Goal: Task Accomplishment & Management: Use online tool/utility

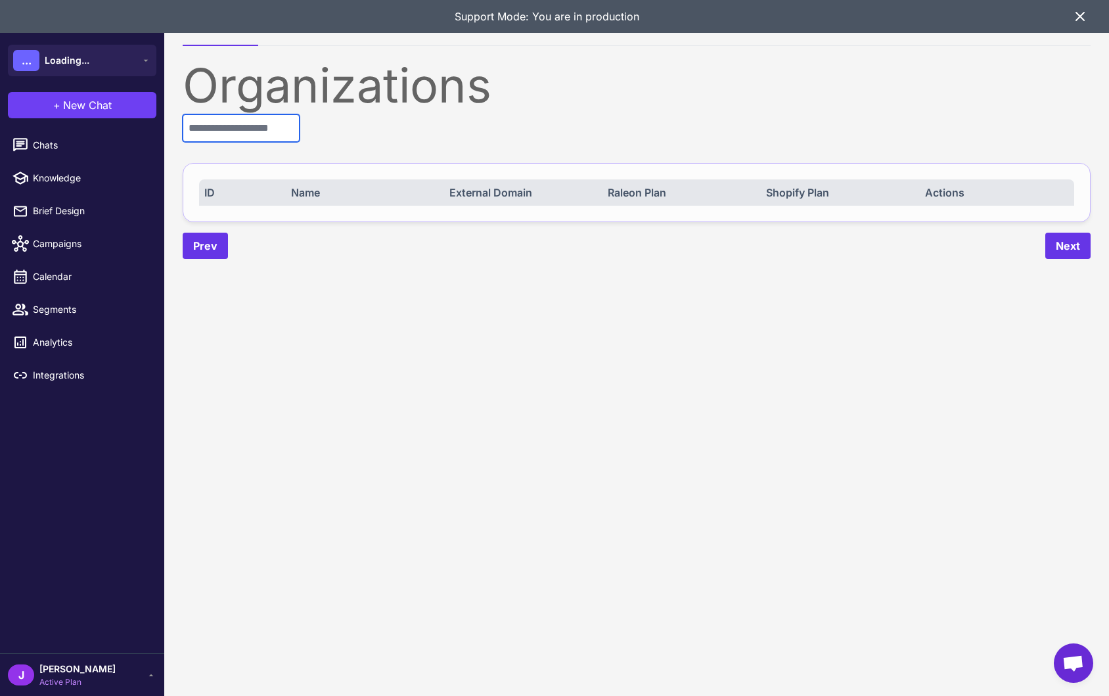
click at [237, 136] on input "text" at bounding box center [241, 128] width 117 height 28
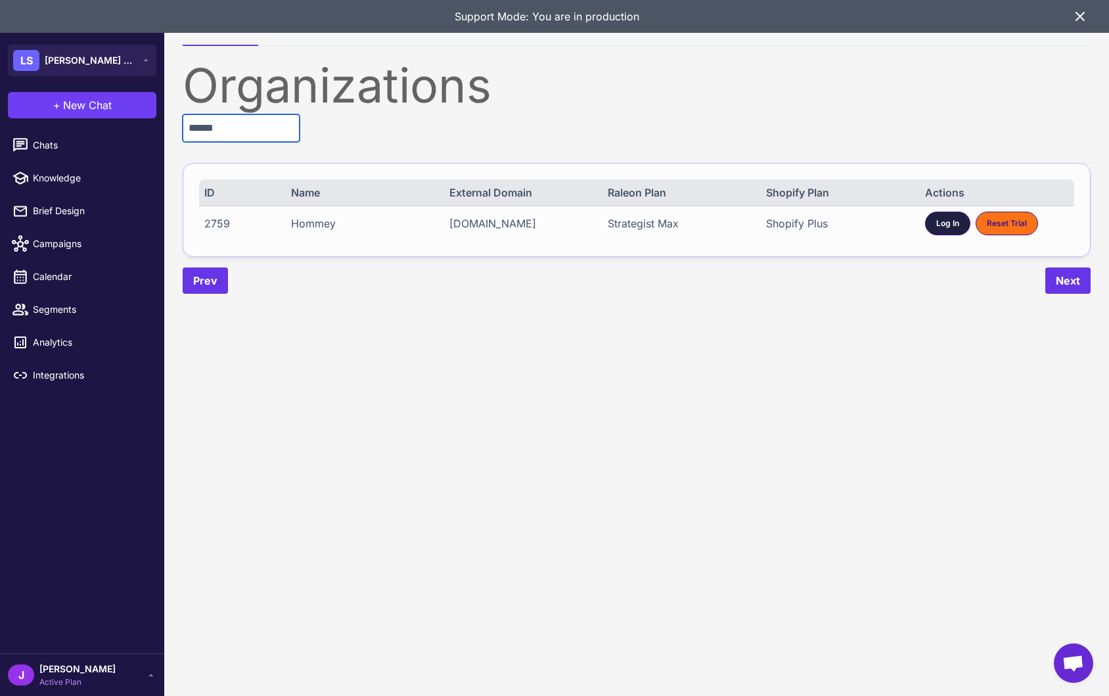
type input "******"
click at [945, 229] on span "Log In" at bounding box center [947, 223] width 23 height 12
click at [481, 393] on content "Organizations Demo Environments Organizations ****** ID Name External Domain Ra…" at bounding box center [636, 348] width 945 height 696
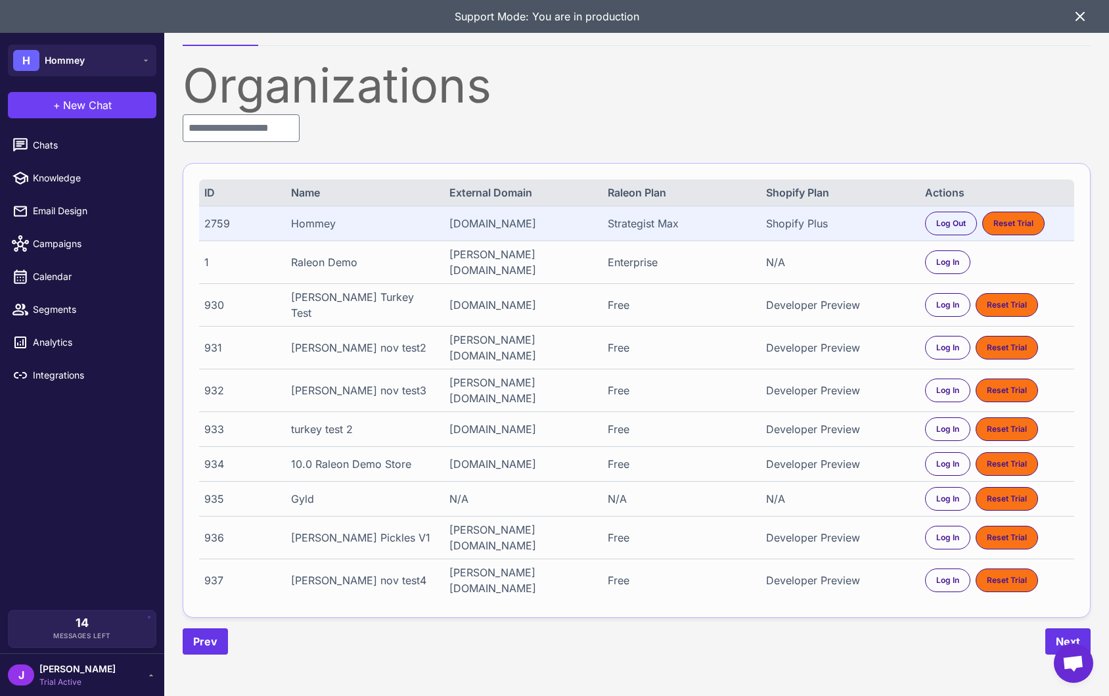
click at [1075, 14] on icon at bounding box center [1080, 17] width 16 height 16
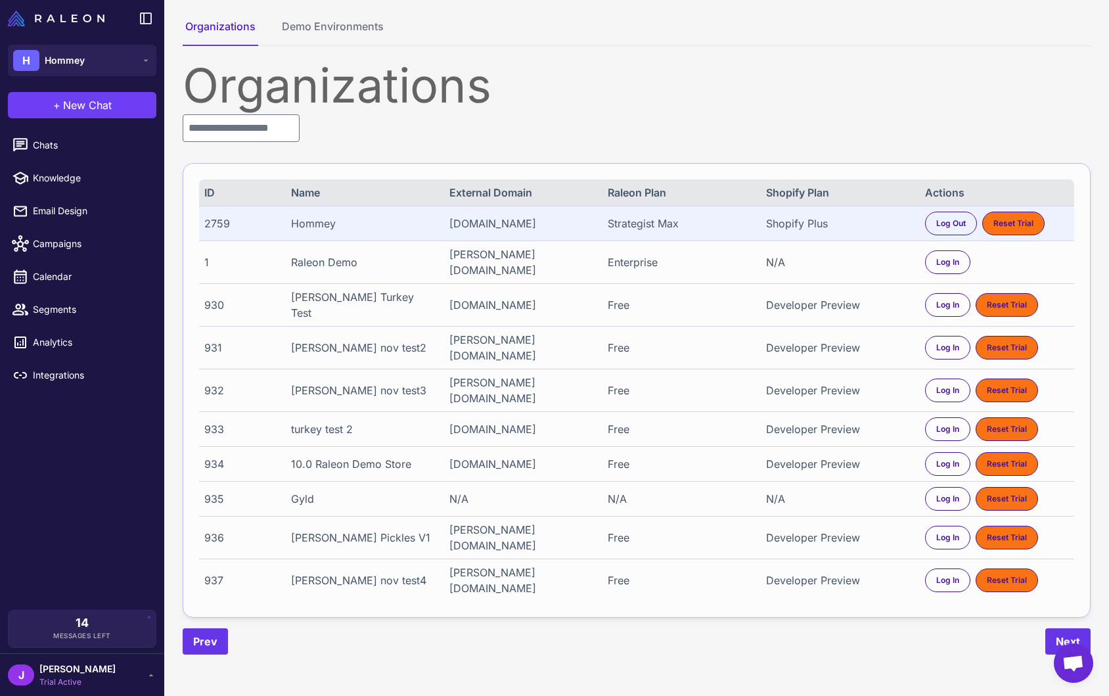
click at [795, 221] on div "Shopify Plus" at bounding box center [838, 223] width 144 height 16
click at [44, 134] on link "Chats" at bounding box center [82, 145] width 154 height 28
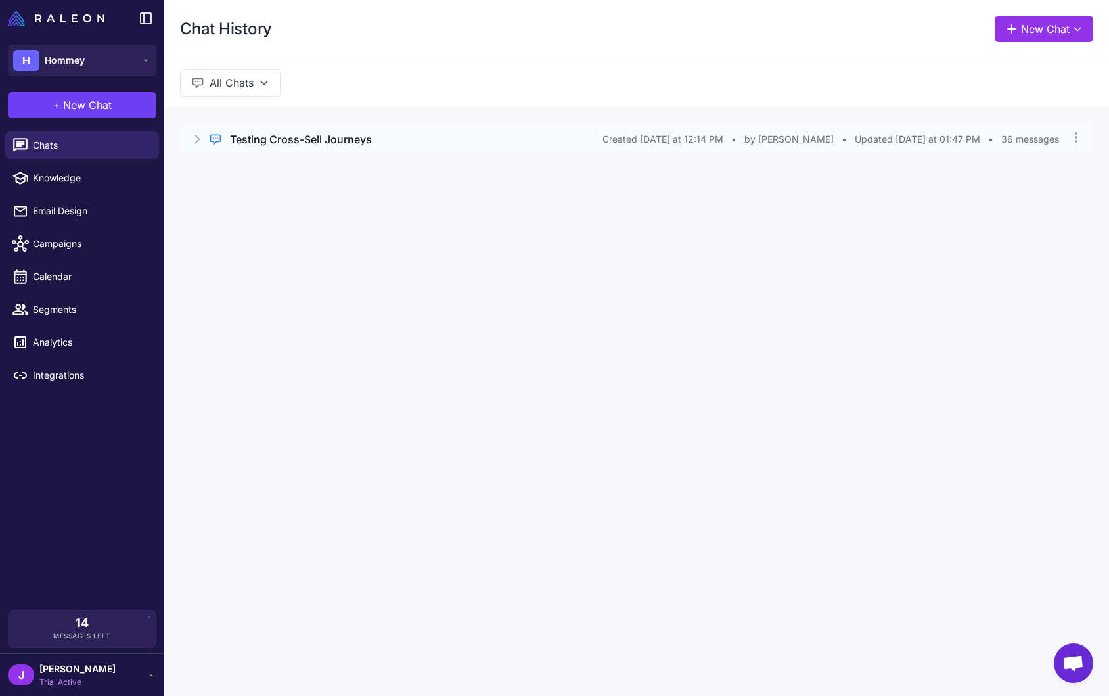
click at [306, 138] on h3 "Testing Cross-Sell Journeys" at bounding box center [301, 139] width 142 height 16
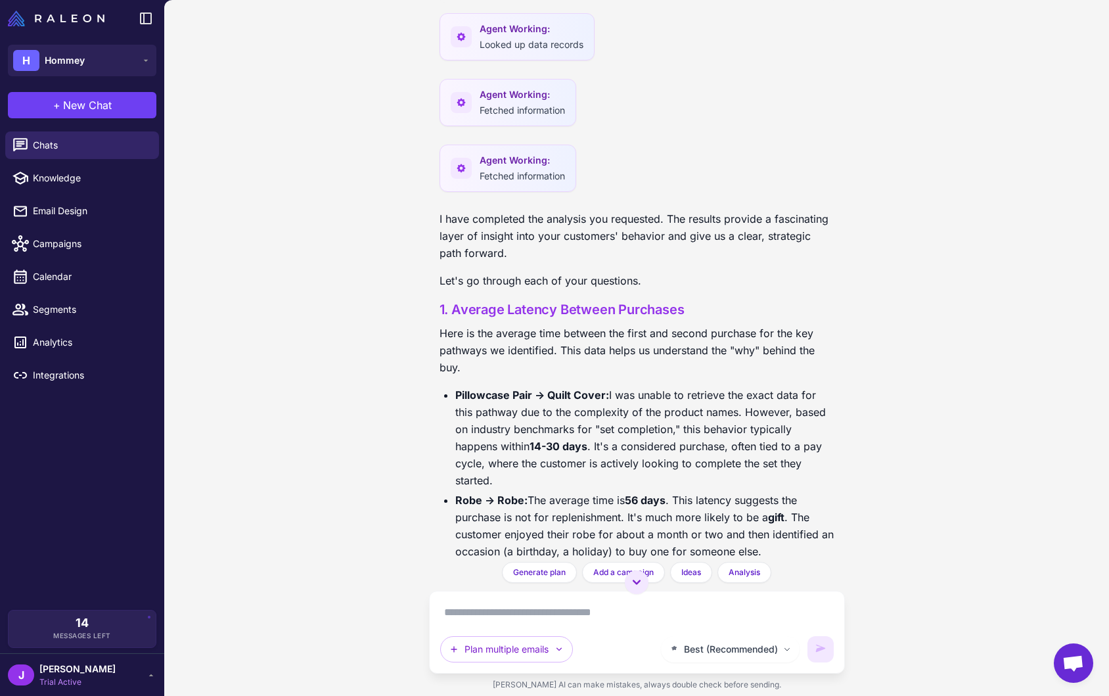
scroll to position [14755, 0]
click at [470, 610] on textarea at bounding box center [636, 612] width 393 height 21
type textarea "*"
click at [664, 493] on li "Robe -> Robe: The average time is 56 days . This latency suggests the purchase …" at bounding box center [644, 527] width 379 height 68
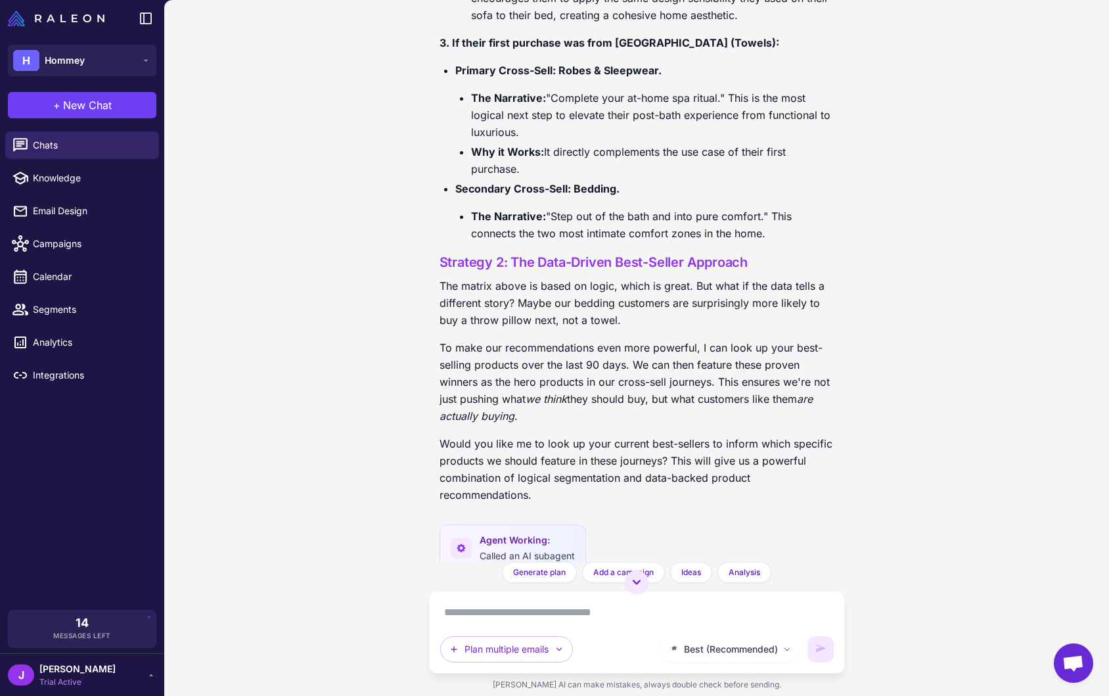
scroll to position [7038, 0]
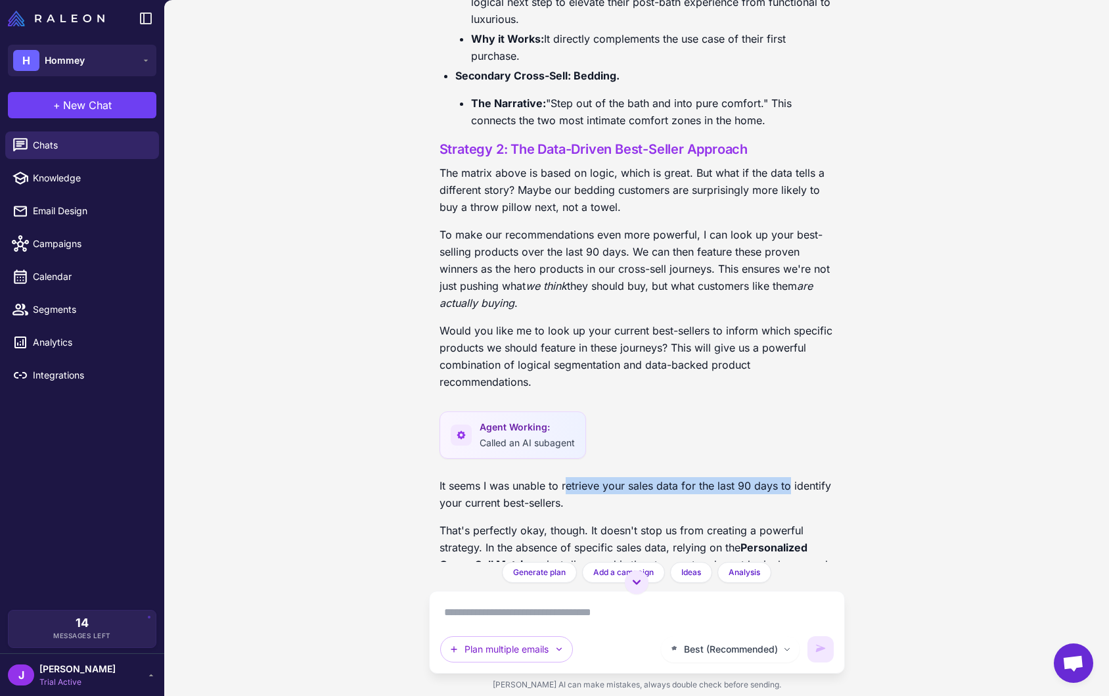
drag, startPoint x: 567, startPoint y: 438, endPoint x: 478, endPoint y: 464, distance: 92.5
click at [786, 477] on p "It seems I was unable to retrieve your sales data for the last 90 days to ident…" at bounding box center [636, 494] width 395 height 34
drag, startPoint x: 491, startPoint y: 447, endPoint x: 567, endPoint y: 446, distance: 76.2
click at [567, 477] on p "It seems I was unable to retrieve your sales data for the last 90 days to ident…" at bounding box center [636, 494] width 395 height 34
click at [573, 477] on p "It seems I was unable to retrieve your sales data for the last 90 days to ident…" at bounding box center [636, 494] width 395 height 34
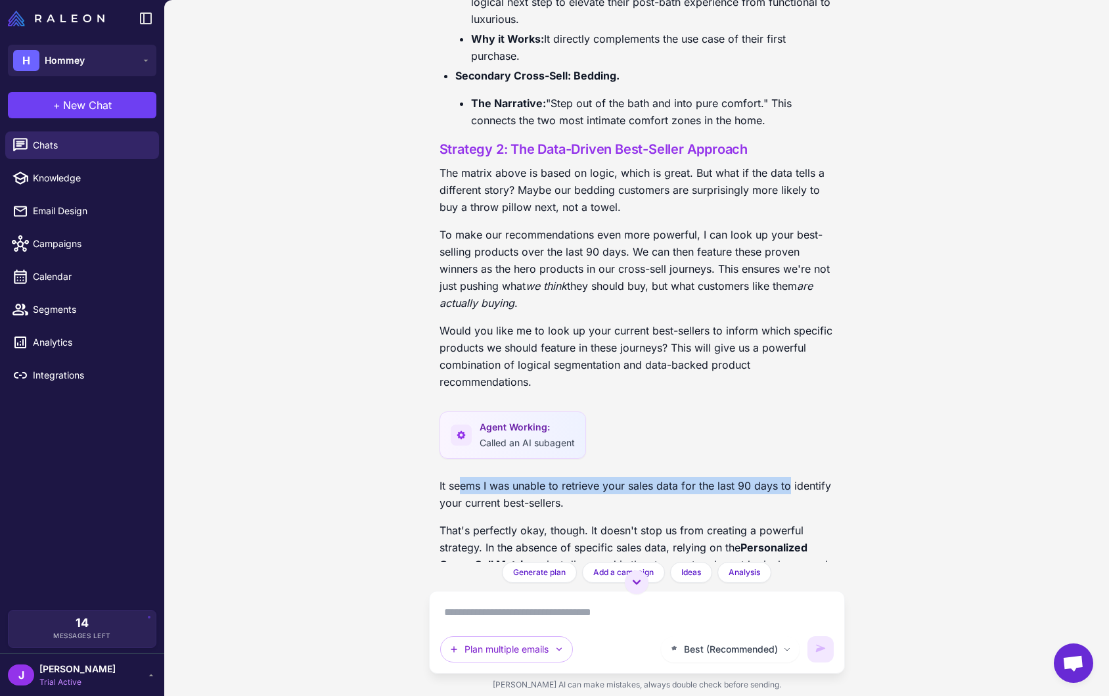
drag, startPoint x: 460, startPoint y: 440, endPoint x: 778, endPoint y: 432, distance: 318.0
click at [787, 477] on p "It seems I was unable to retrieve your sales data for the last 90 days to ident…" at bounding box center [636, 494] width 395 height 34
click at [554, 477] on p "It seems I was unable to retrieve your sales data for the last 90 days to ident…" at bounding box center [636, 494] width 395 height 34
drag, startPoint x: 604, startPoint y: 439, endPoint x: 795, endPoint y: 428, distance: 191.5
click at [795, 477] on p "It seems I was unable to retrieve your sales data for the last 90 days to ident…" at bounding box center [636, 494] width 395 height 34
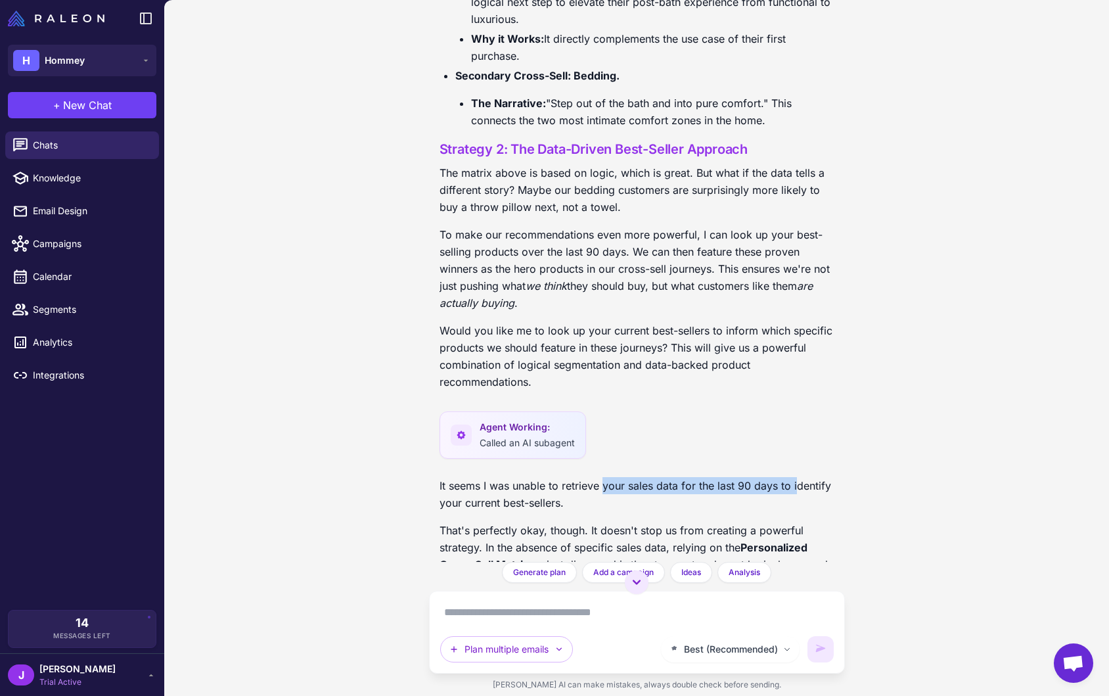
click at [691, 477] on p "It seems I was unable to retrieve your sales data for the last 90 days to ident…" at bounding box center [636, 494] width 395 height 34
drag, startPoint x: 635, startPoint y: 433, endPoint x: 760, endPoint y: 428, distance: 124.9
click at [760, 477] on p "It seems I was unable to retrieve your sales data for the last 90 days to ident…" at bounding box center [636, 494] width 395 height 34
click at [705, 477] on p "It seems I was unable to retrieve your sales data for the last 90 days to ident…" at bounding box center [636, 494] width 395 height 34
click at [51, 311] on span "Segments" at bounding box center [91, 309] width 116 height 14
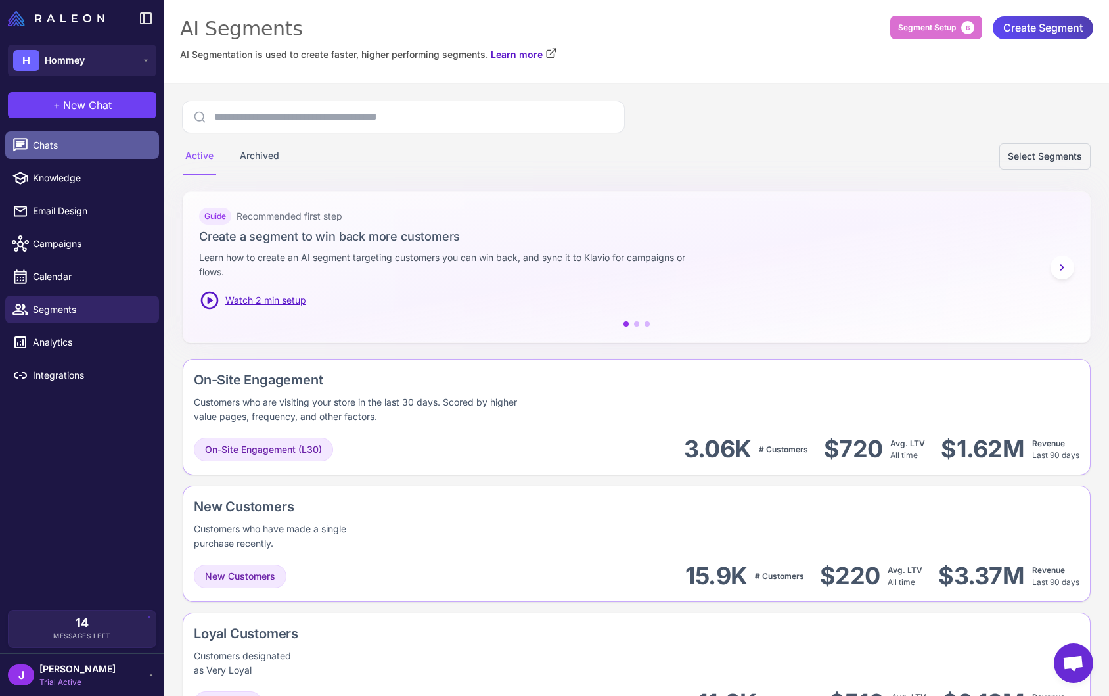
click at [49, 147] on span "Chats" at bounding box center [91, 145] width 116 height 14
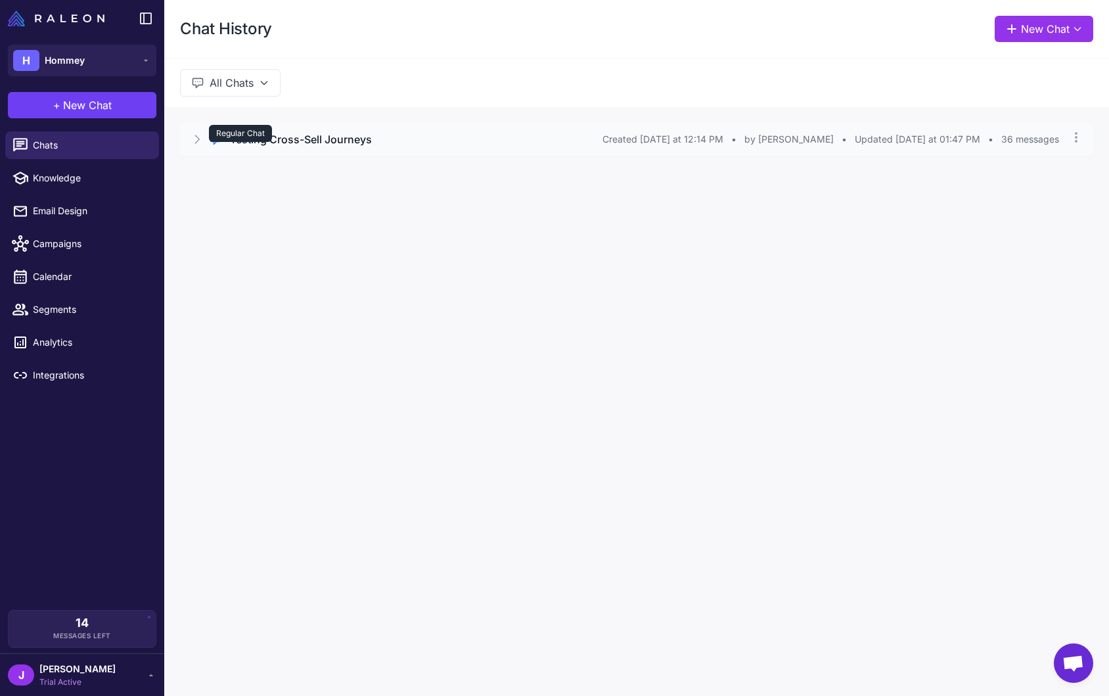
click at [233, 137] on div "Regular Chat" at bounding box center [240, 133] width 63 height 17
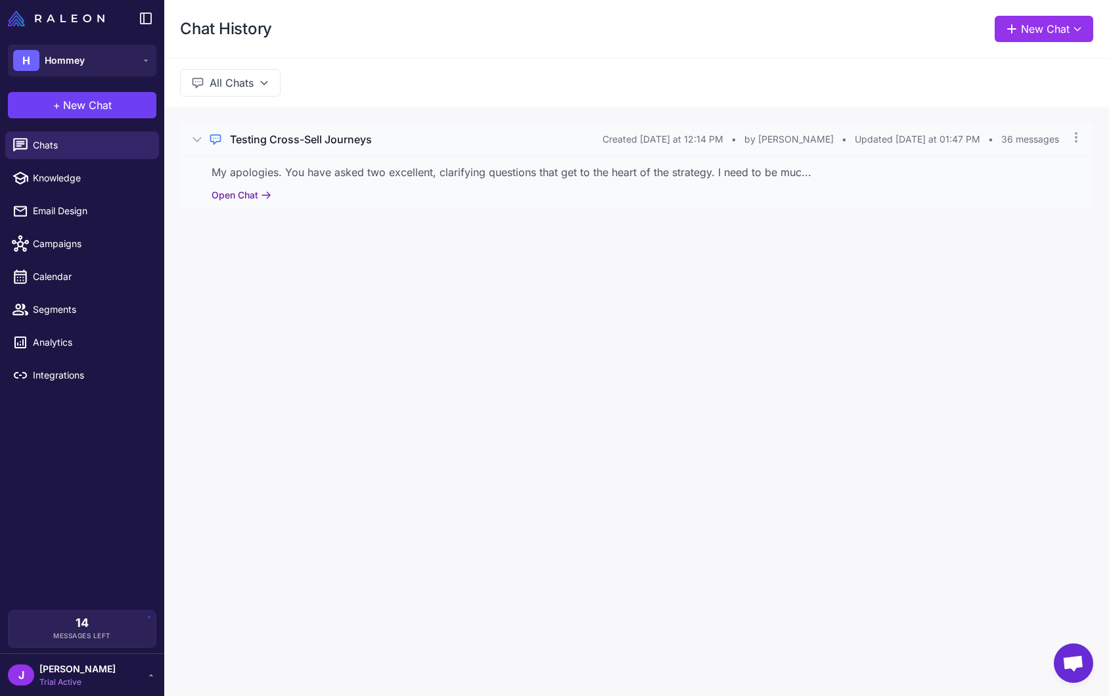
click at [261, 191] on icon at bounding box center [266, 195] width 11 height 11
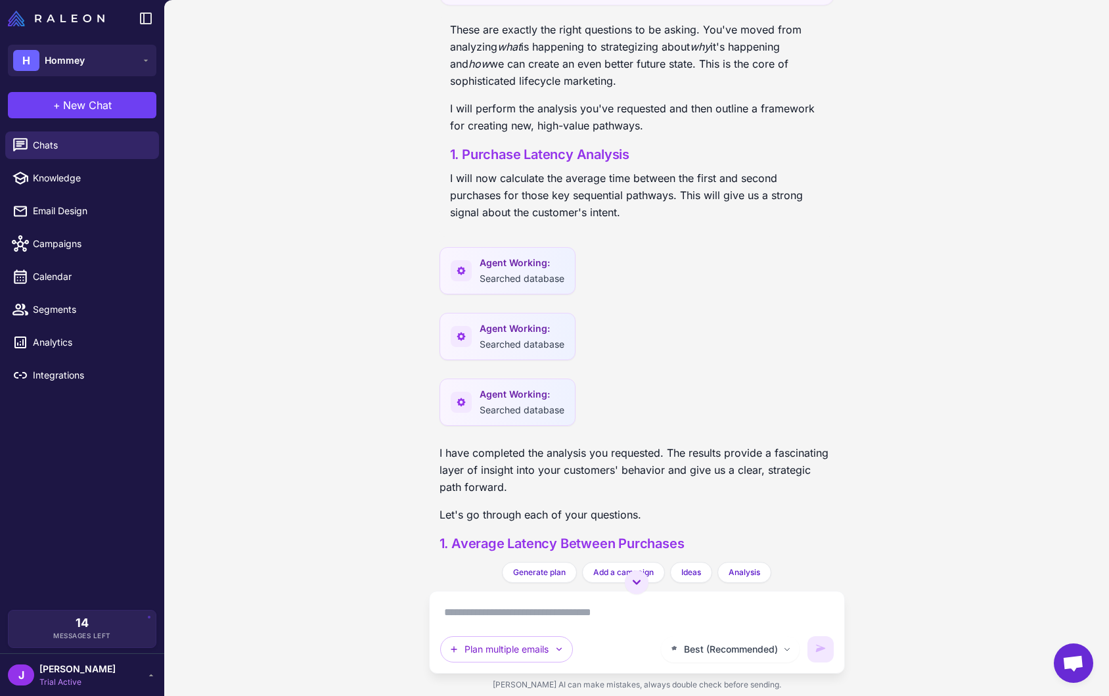
scroll to position [14521, 0]
click at [85, 99] on span "New Chat" at bounding box center [87, 105] width 49 height 16
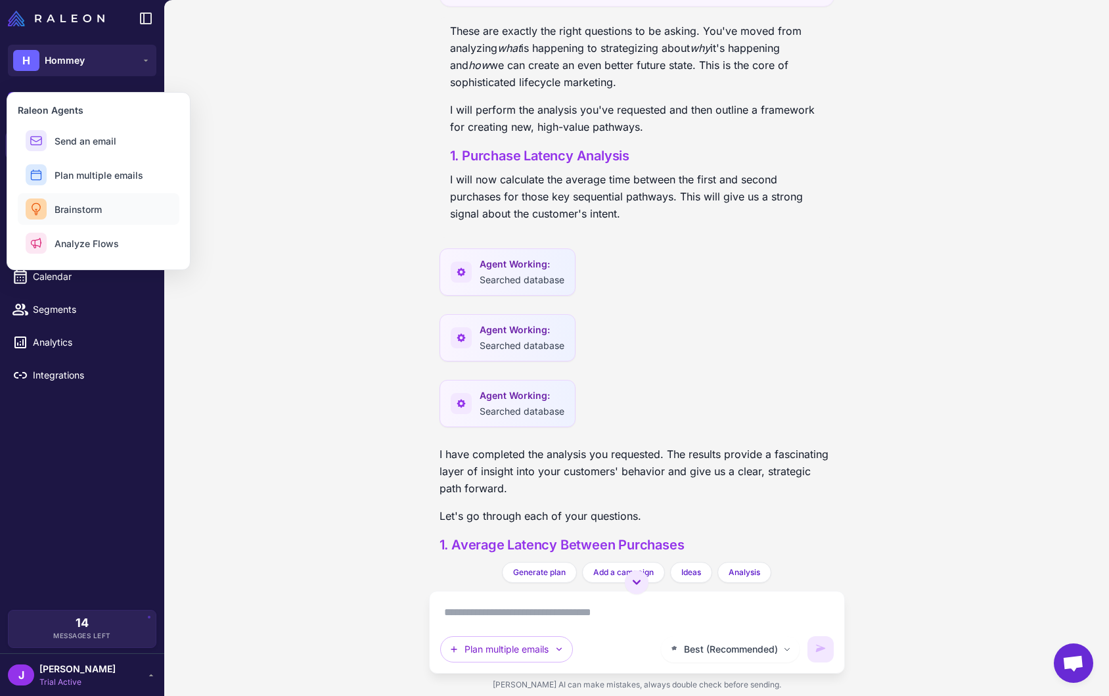
click at [89, 205] on span "Brainstorm" at bounding box center [78, 209] width 47 height 14
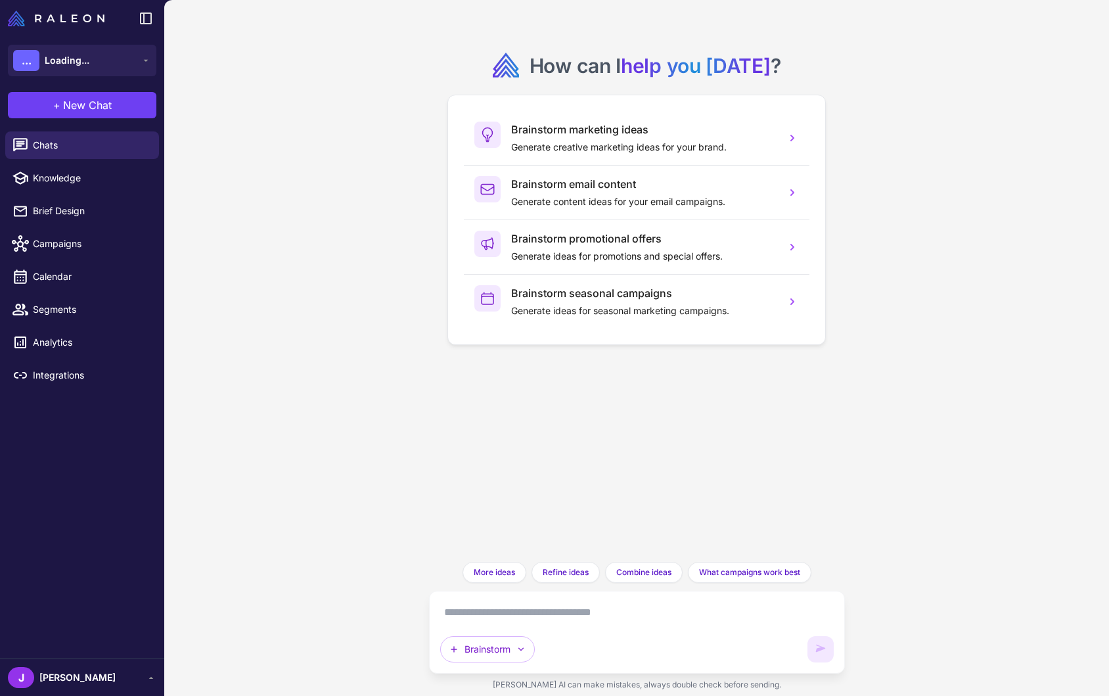
click at [522, 614] on textarea at bounding box center [636, 612] width 393 height 21
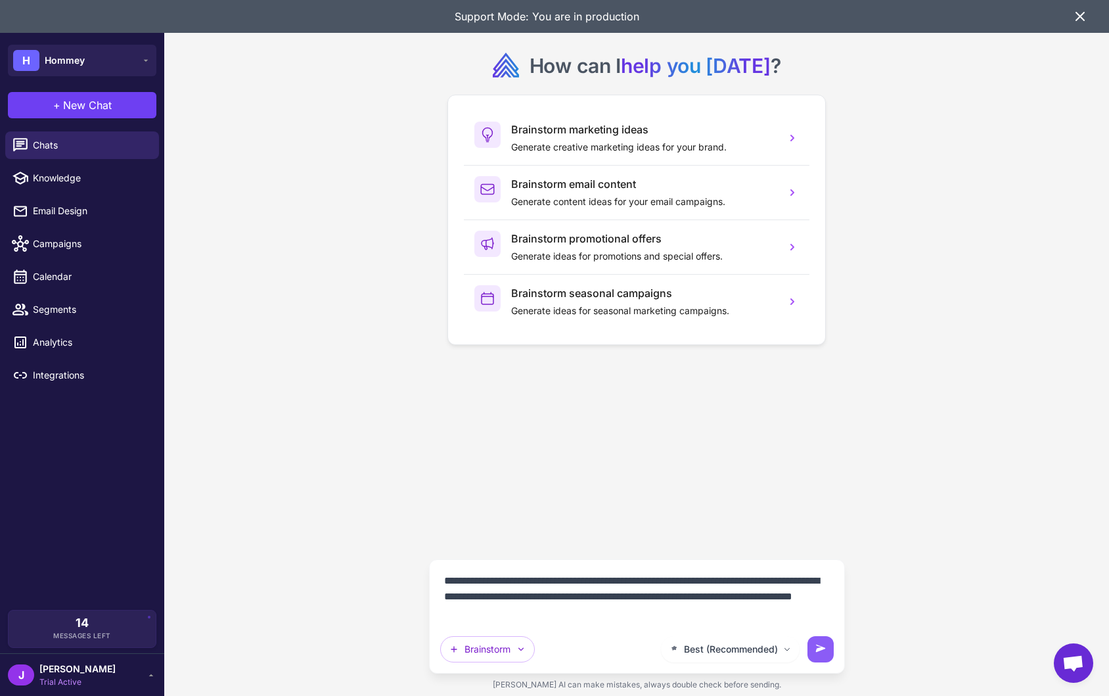
type textarea "**********"
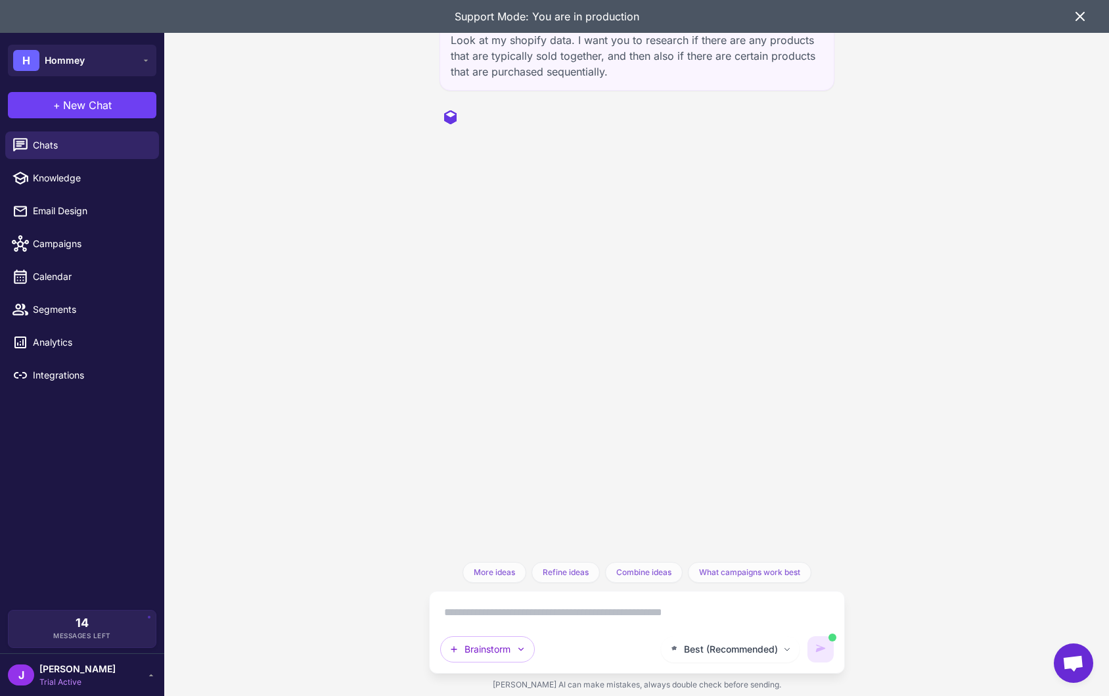
click at [1088, 20] on div "Support Mode: You are in production" at bounding box center [554, 16] width 1109 height 33
click at [1084, 17] on icon at bounding box center [1080, 17] width 16 height 16
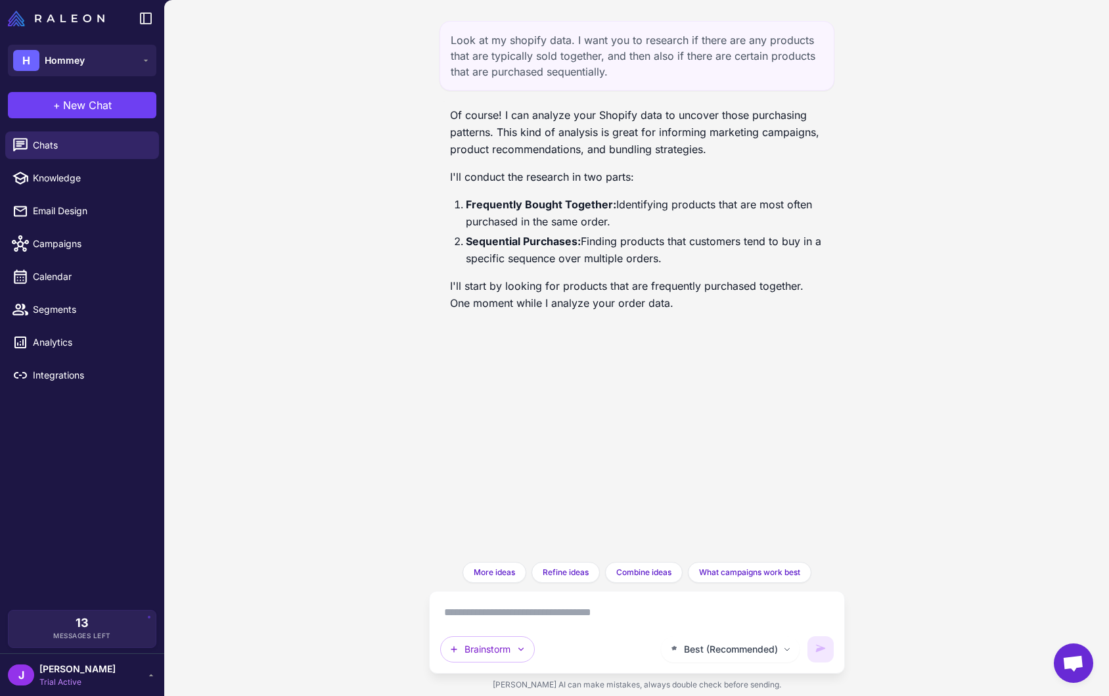
click at [495, 614] on textarea at bounding box center [636, 612] width 393 height 21
type textarea "**********"
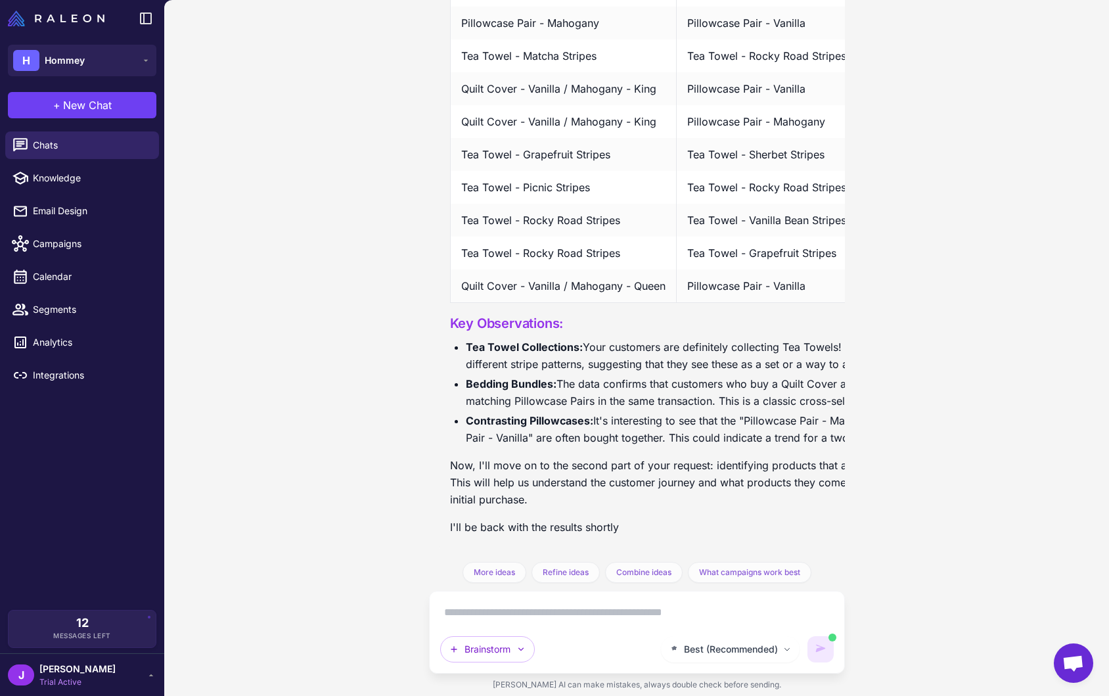
scroll to position [682, 0]
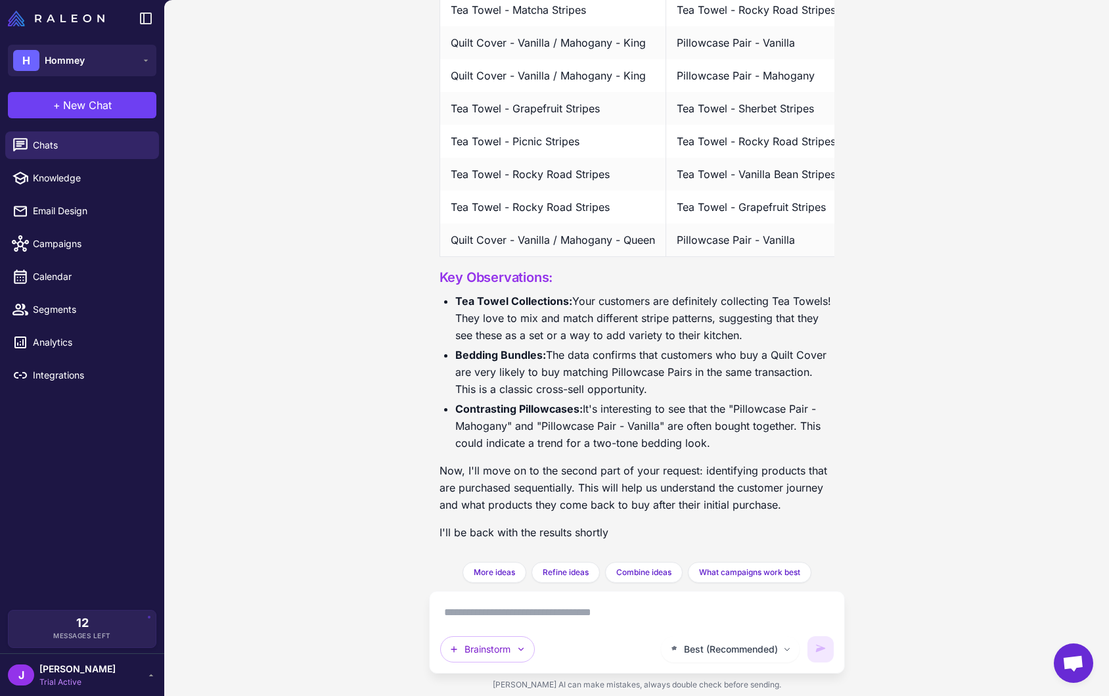
click at [533, 614] on textarea at bounding box center [636, 612] width 393 height 21
click at [547, 617] on textarea at bounding box center [636, 612] width 393 height 21
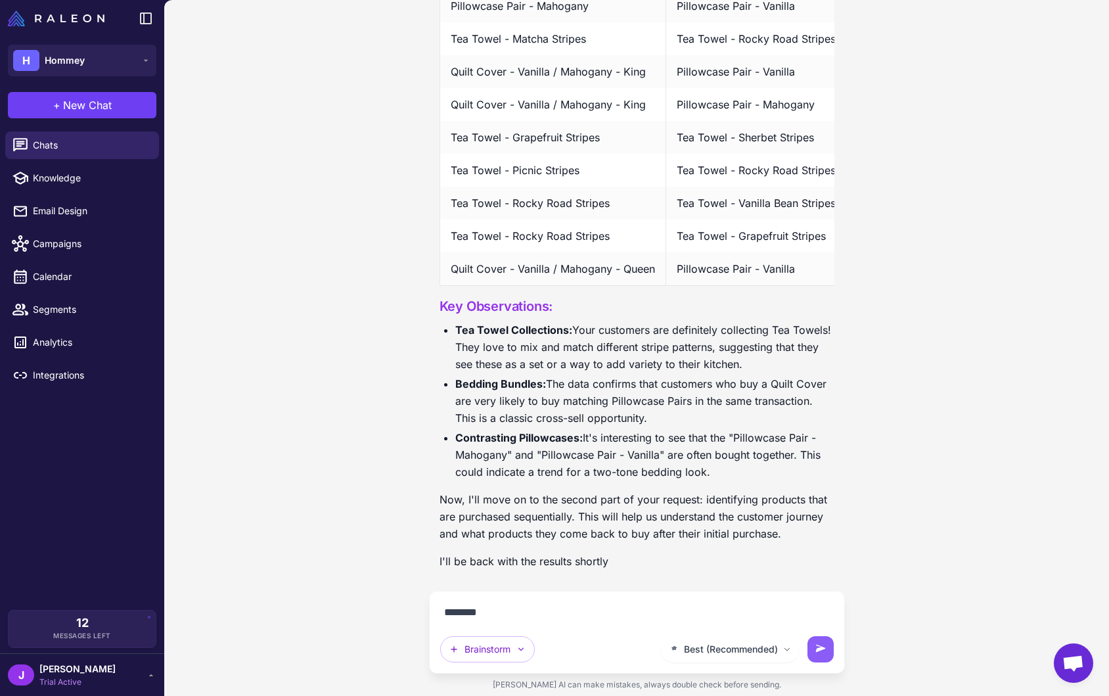
type textarea "*********"
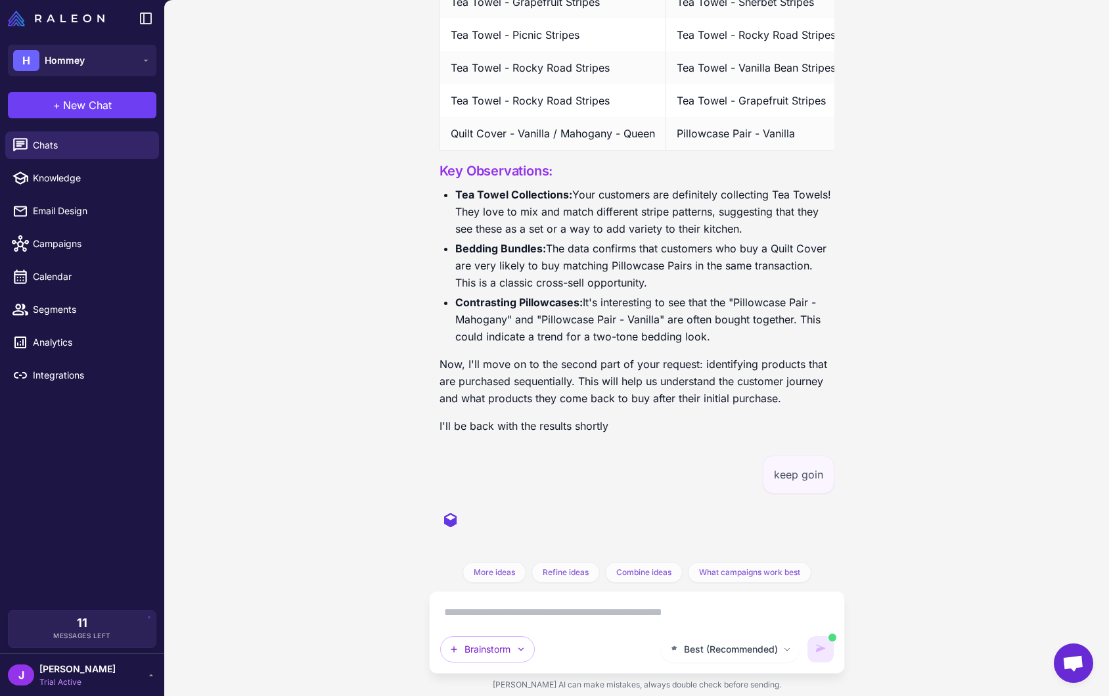
click at [563, 614] on textarea at bounding box center [636, 612] width 393 height 21
click at [567, 658] on div "Brainstorm" at bounding box center [546, 649] width 213 height 26
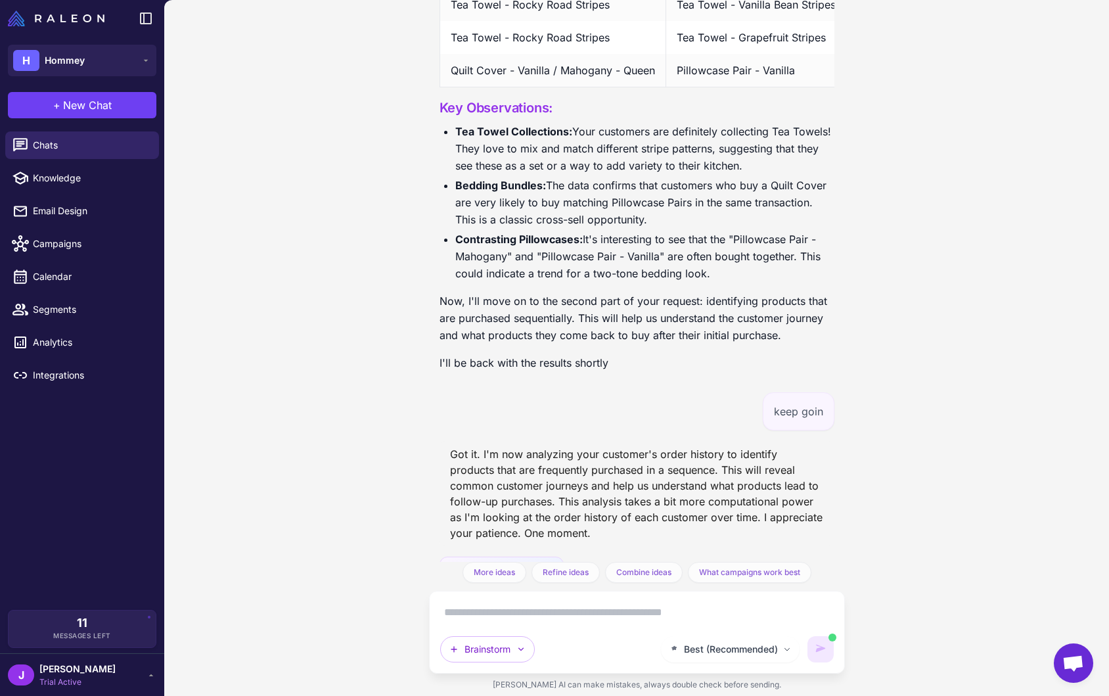
scroll to position [912, 0]
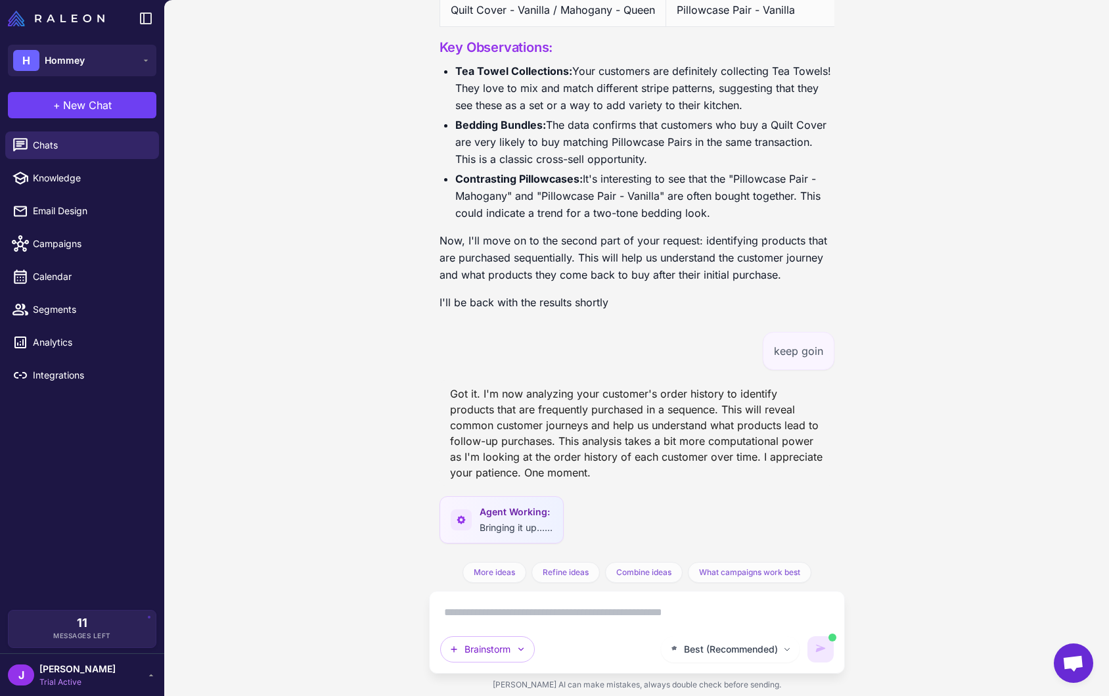
click at [573, 460] on div "Got it. I'm now analyzing your customer's order history to identify products th…" at bounding box center [636, 432] width 395 height 105
click at [554, 474] on div "Got it. I'm now analyzing your customer's order history to identify products th…" at bounding box center [636, 432] width 395 height 105
click at [579, 457] on div "Got it. I'm now analyzing your customer's order history to identify products th…" at bounding box center [636, 432] width 395 height 105
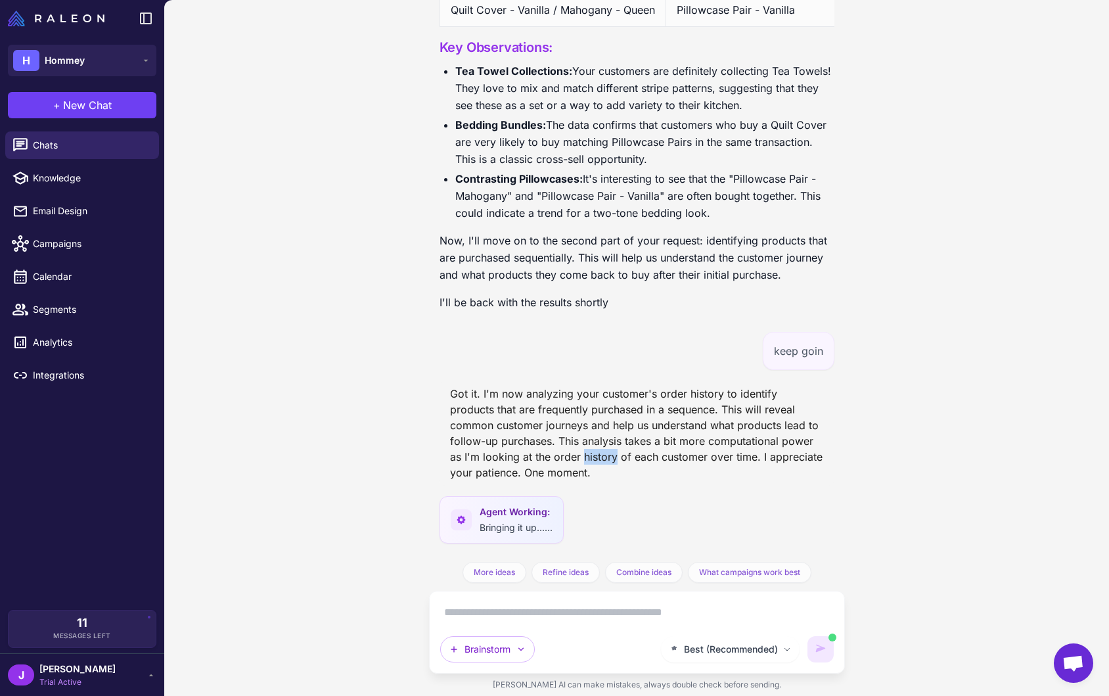
drag, startPoint x: 579, startPoint y: 457, endPoint x: 575, endPoint y: 451, distance: 7.0
click at [579, 456] on div "Got it. I'm now analyzing your customer's order history to identify products th…" at bounding box center [636, 432] width 395 height 105
click at [547, 439] on div "Got it. I'm now analyzing your customer's order history to identify products th…" at bounding box center [636, 432] width 395 height 105
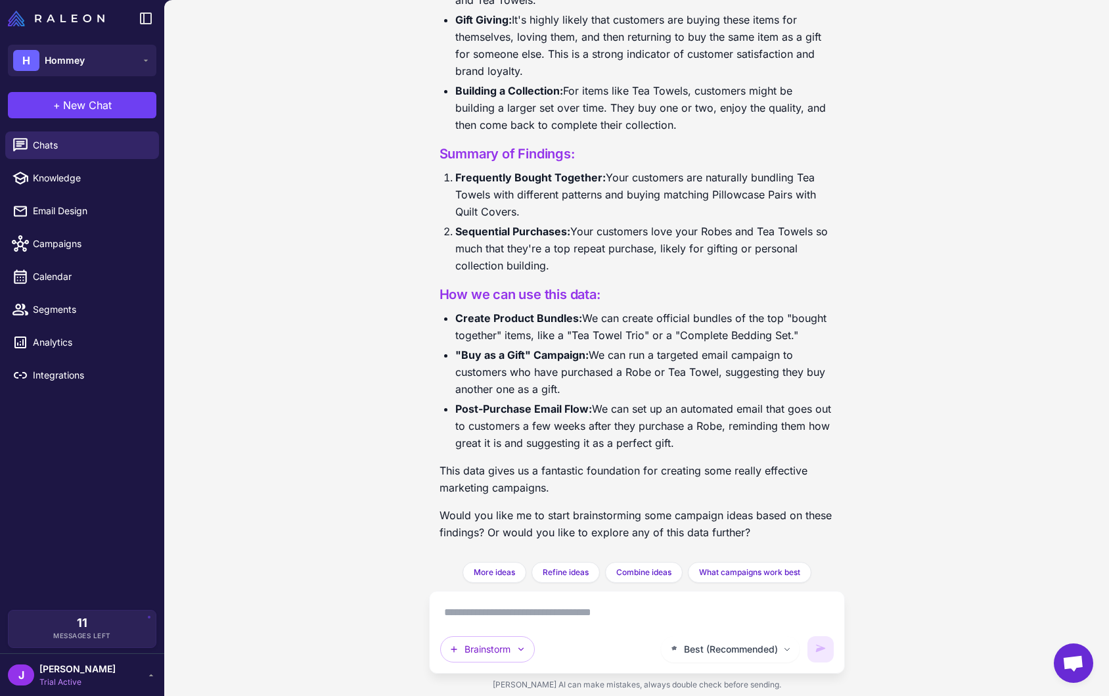
scroll to position [1975, 0]
click at [491, 610] on textarea at bounding box center [636, 612] width 393 height 21
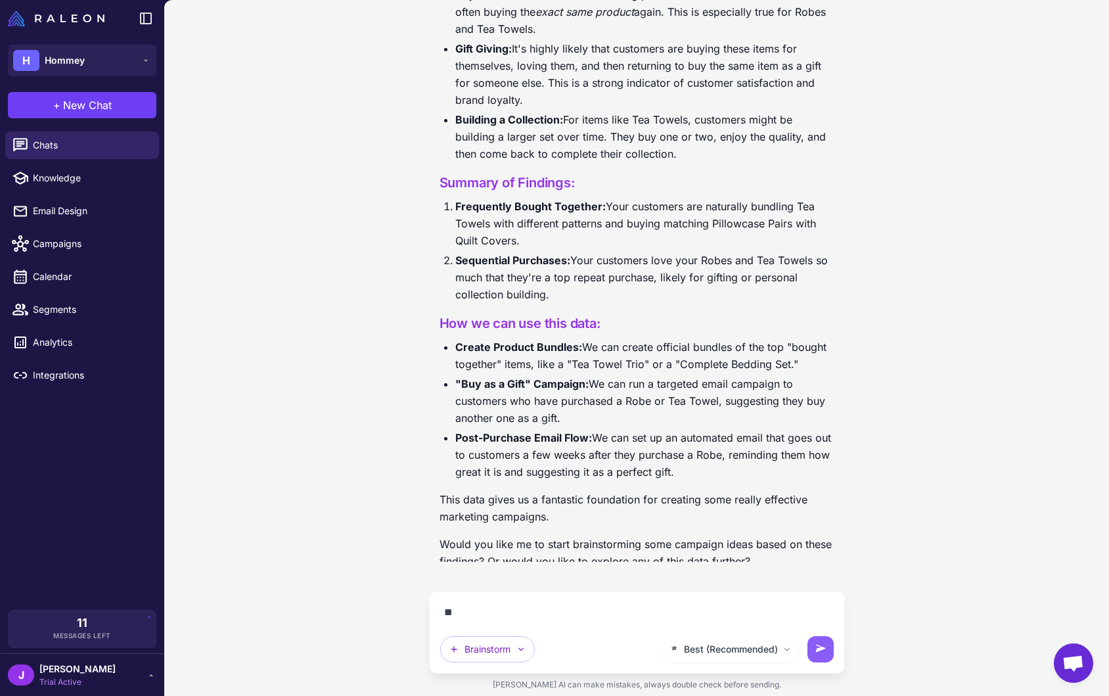
type textarea "*"
type textarea "**********"
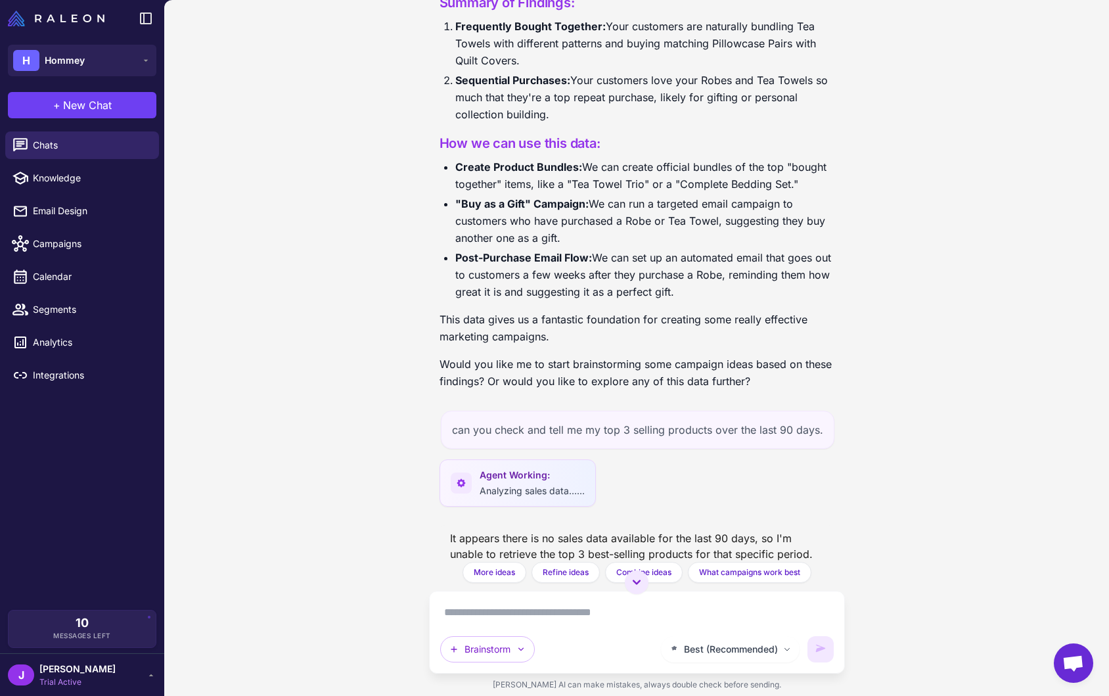
scroll to position [2191, 0]
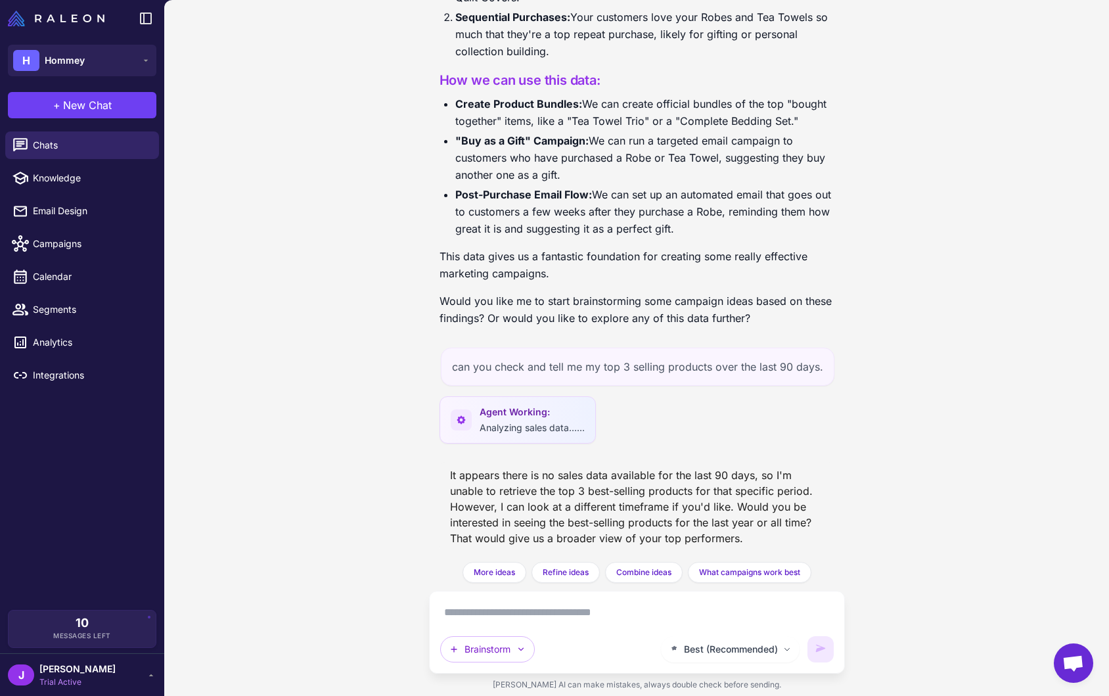
click at [533, 617] on textarea at bounding box center [636, 612] width 393 height 21
click at [478, 606] on textarea at bounding box center [636, 612] width 393 height 21
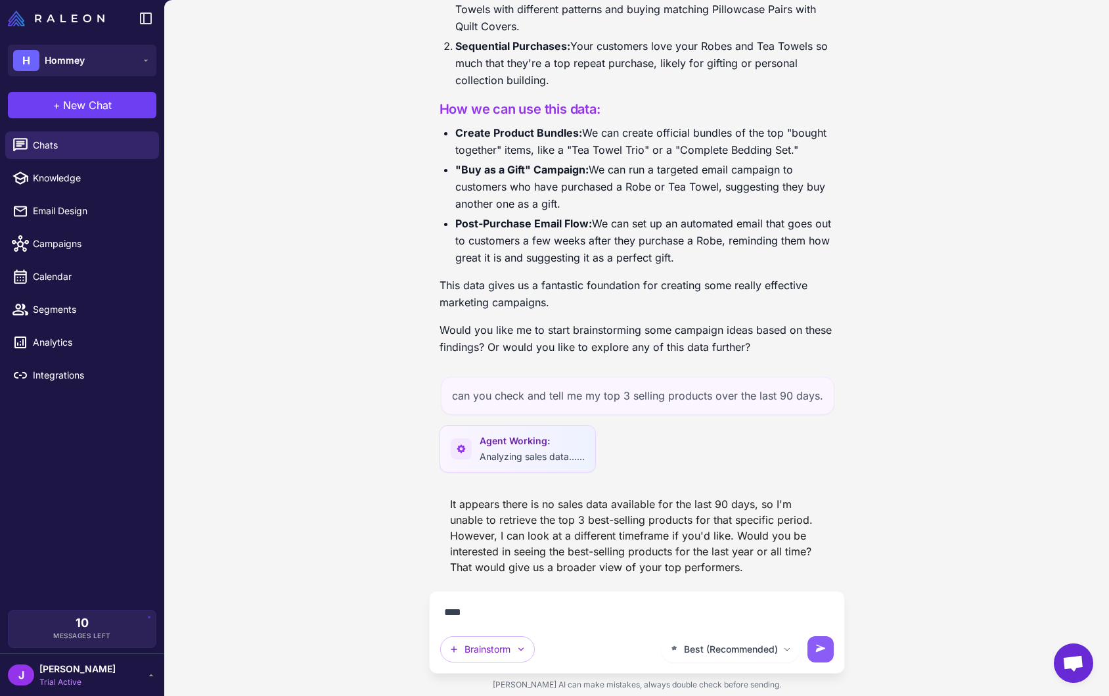
scroll to position [2162, 0]
type textarea "**********"
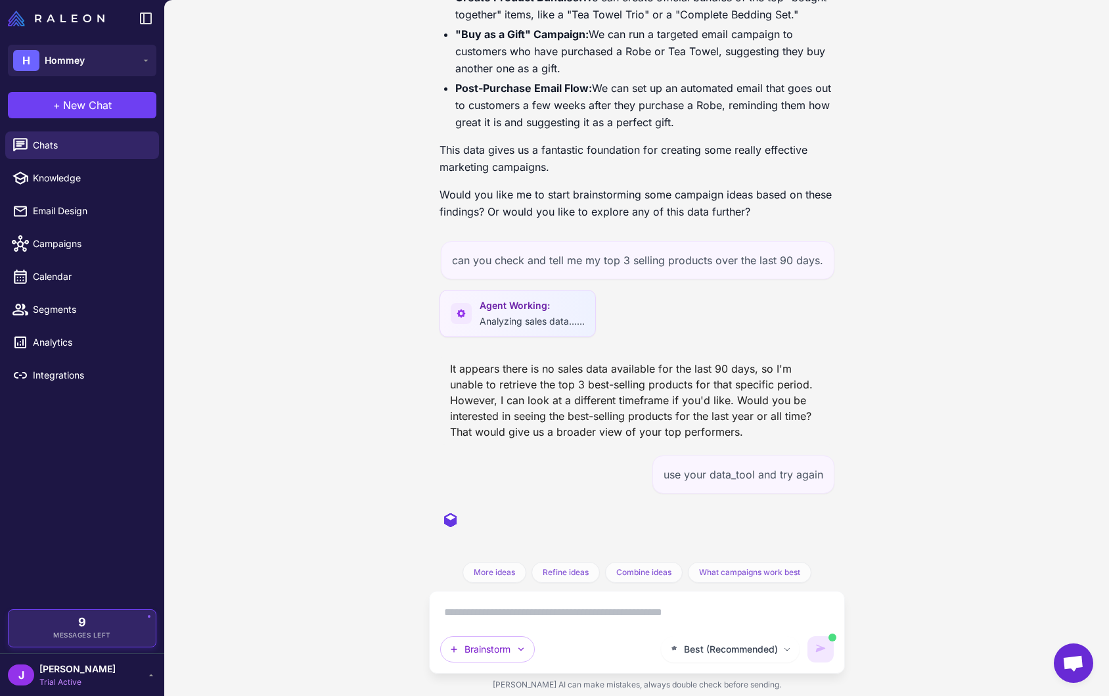
click at [108, 625] on div "9 Messages Left" at bounding box center [82, 628] width 129 height 24
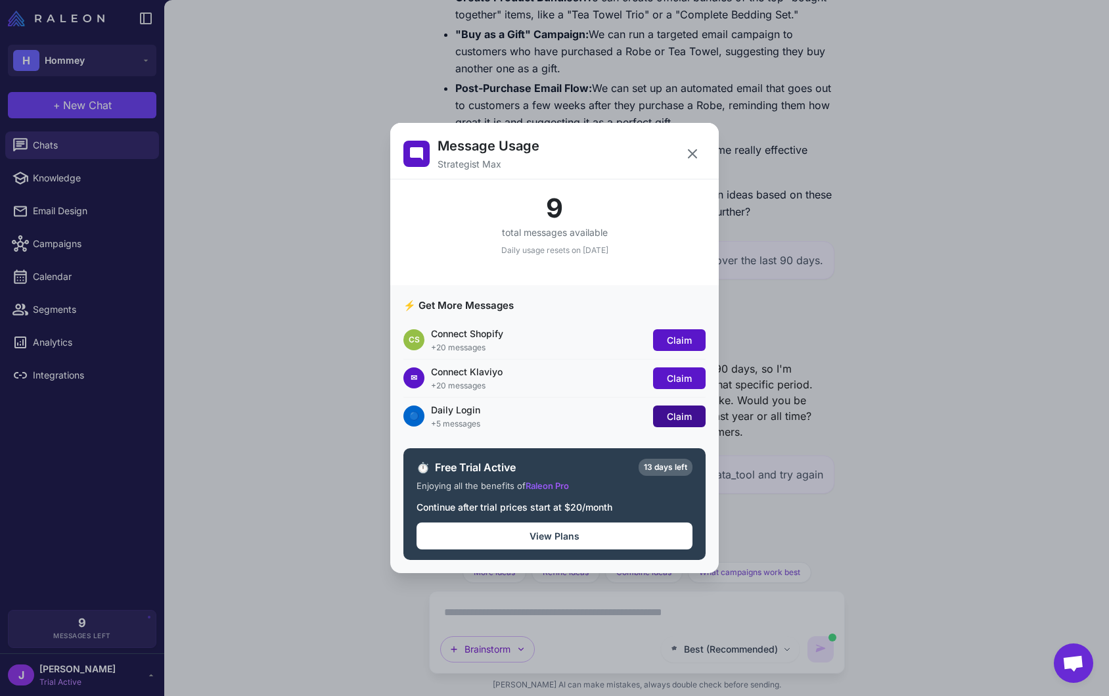
click at [687, 416] on span "Claim" at bounding box center [679, 416] width 25 height 11
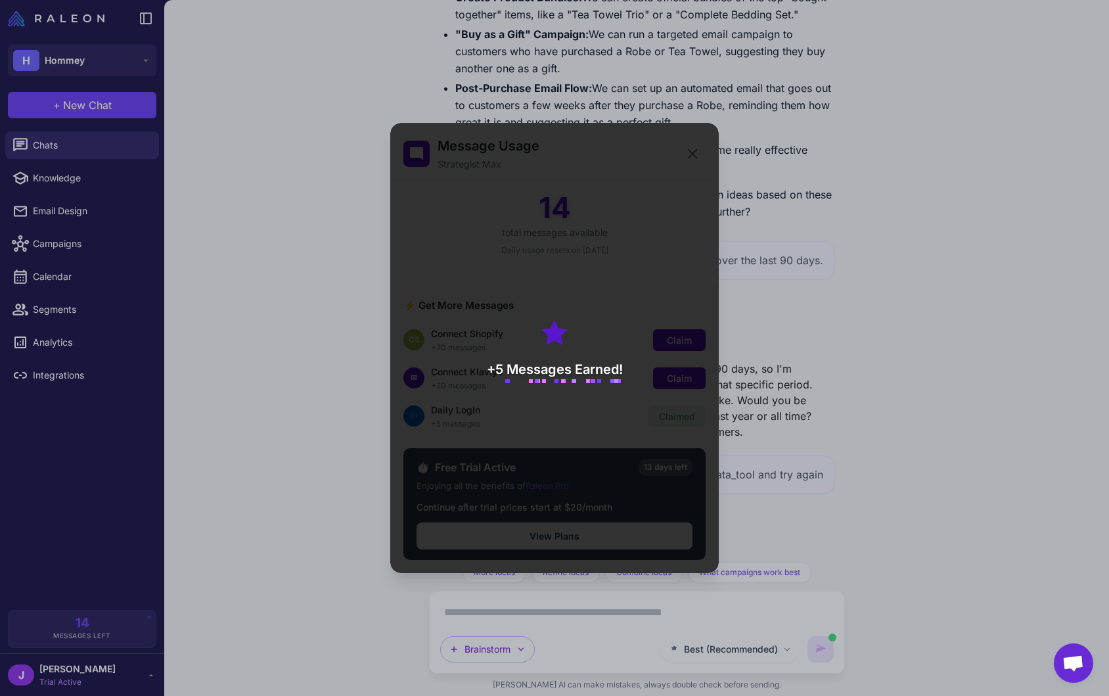
click at [675, 387] on div "+5 Messages Earned!" at bounding box center [554, 348] width 328 height 450
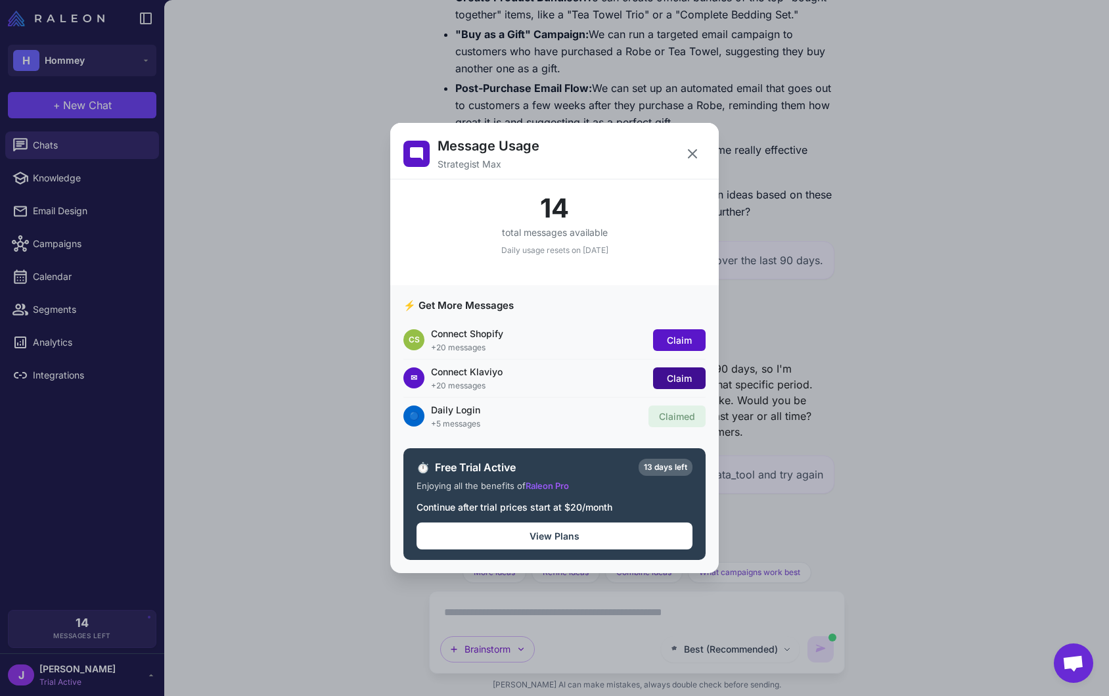
click at [679, 374] on span "Claim" at bounding box center [679, 377] width 25 height 11
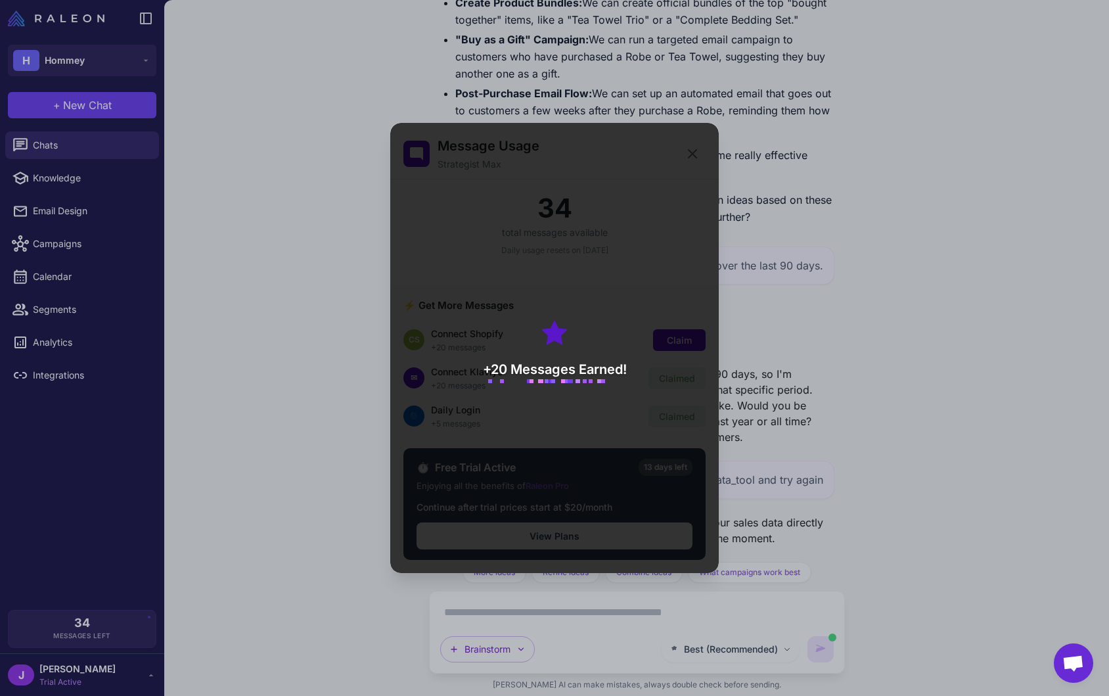
scroll to position [2357, 0]
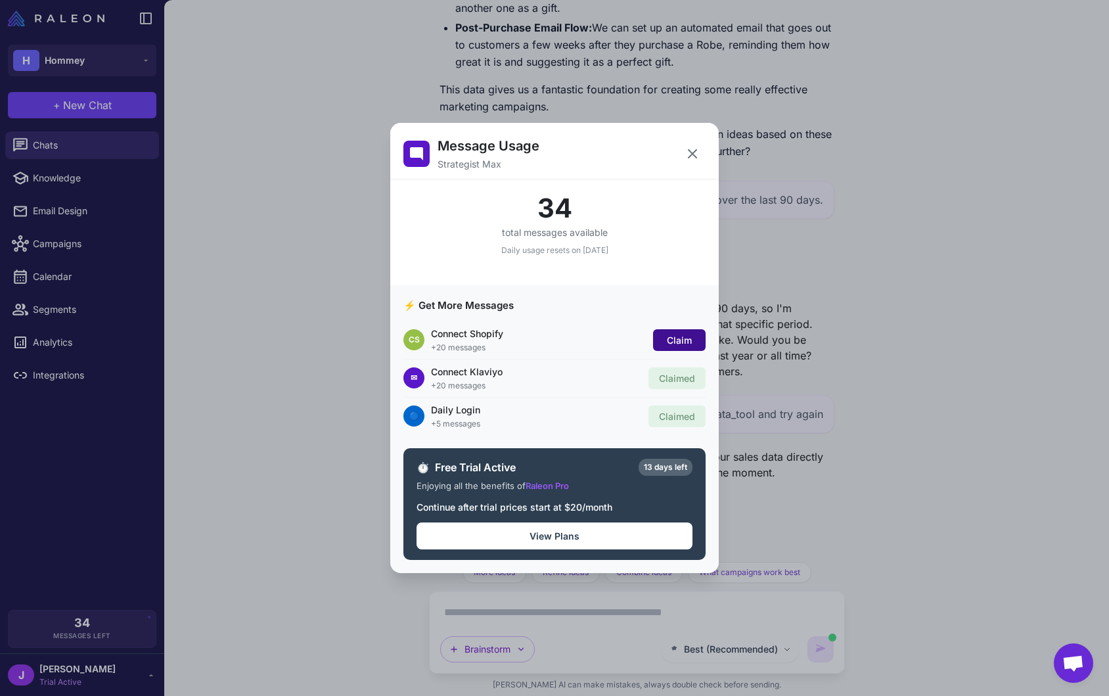
click at [680, 332] on button "Claim" at bounding box center [679, 340] width 53 height 22
click at [693, 156] on icon at bounding box center [692, 154] width 16 height 16
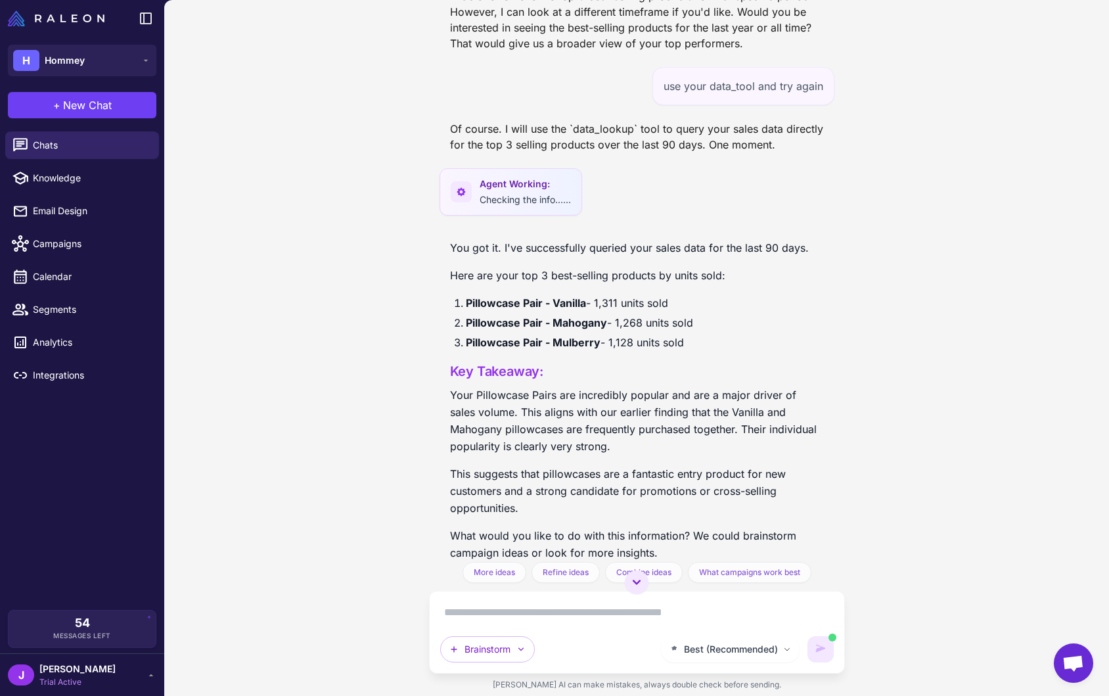
scroll to position [2714, 0]
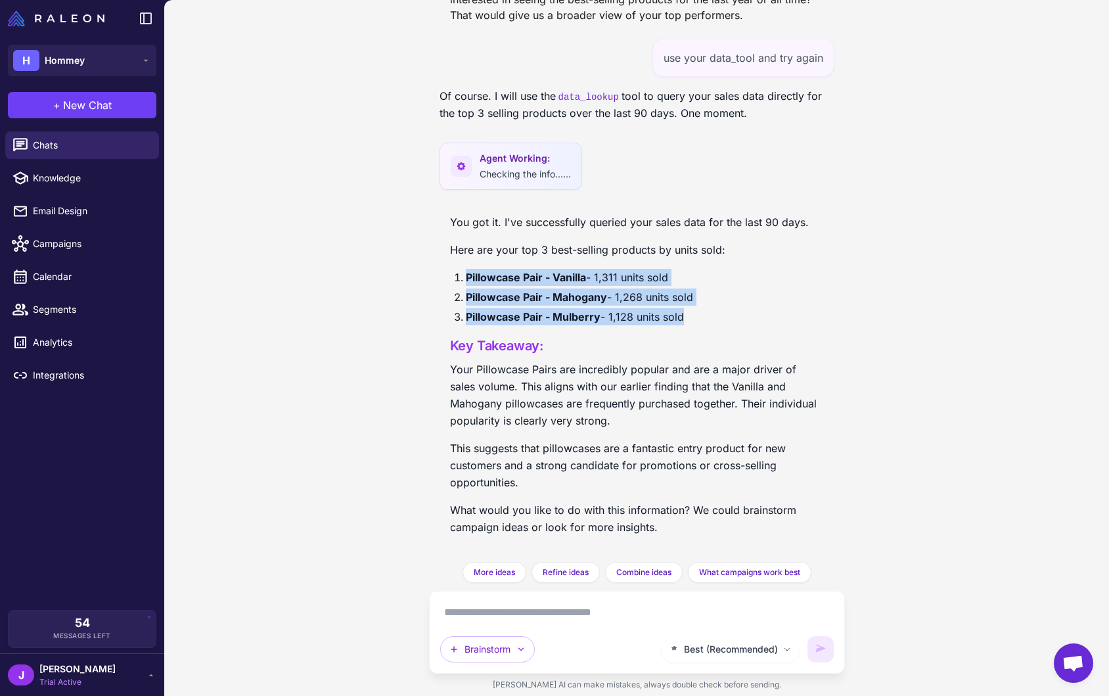
drag, startPoint x: 460, startPoint y: 266, endPoint x: 681, endPoint y: 317, distance: 227.2
click at [681, 317] on div "You got it. I've successfully queried your sales data for the last 90 days. Her…" at bounding box center [637, 379] width 374 height 332
click at [569, 316] on strong "Pillowcase Pair - Mulberry" at bounding box center [533, 316] width 135 height 13
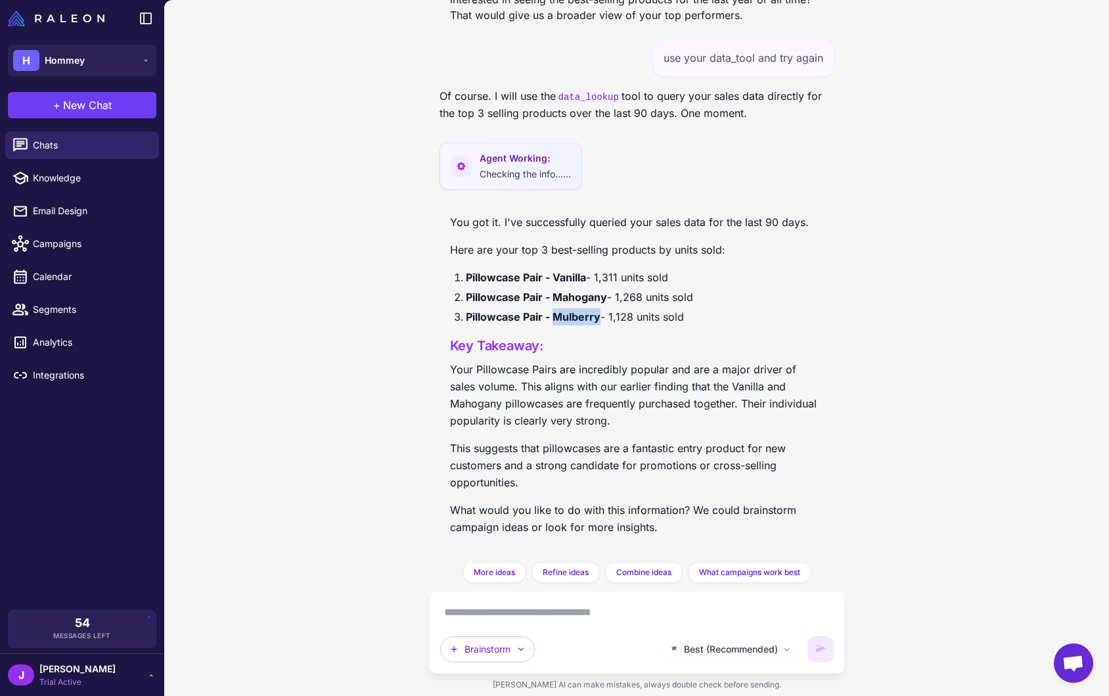
click at [569, 316] on strong "Pillowcase Pair - Mulberry" at bounding box center [533, 316] width 135 height 13
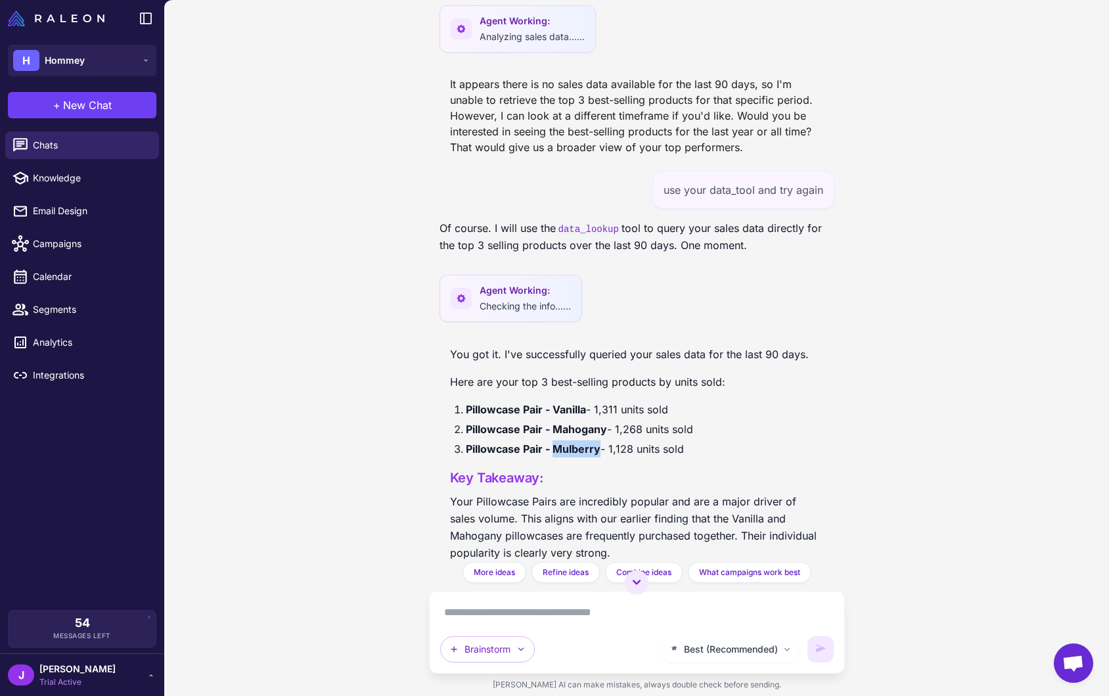
scroll to position [2575, 0]
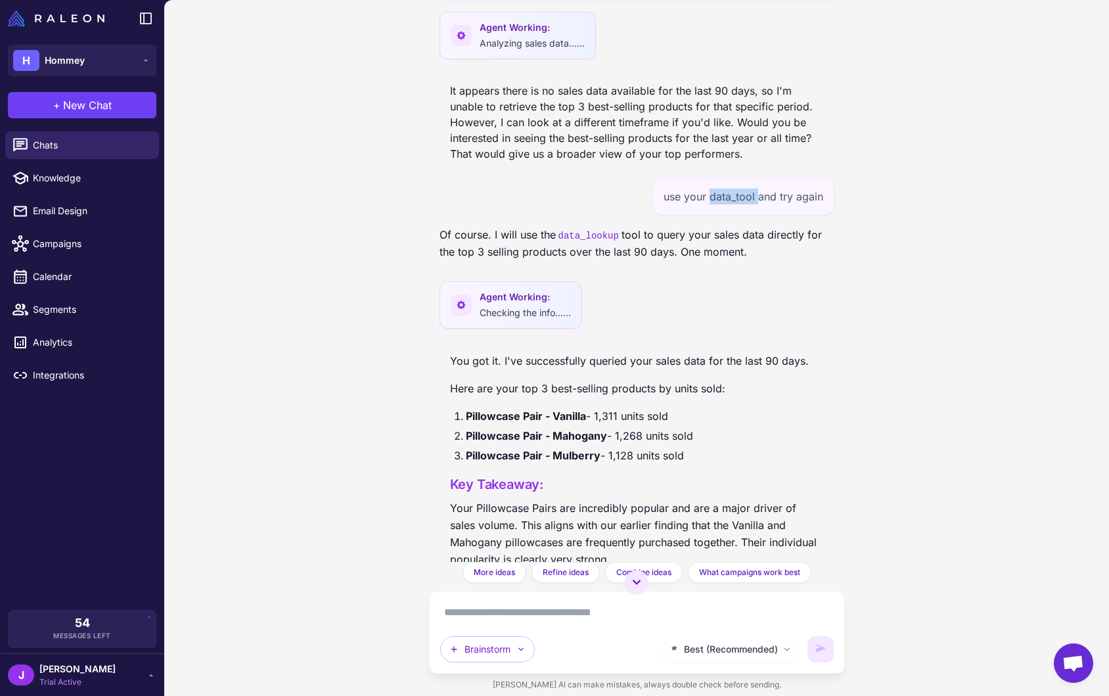
drag, startPoint x: 713, startPoint y: 197, endPoint x: 758, endPoint y: 196, distance: 45.3
click at [757, 196] on div "use your data_tool and try again" at bounding box center [743, 196] width 182 height 38
click at [741, 189] on div "use your data_tool and try again" at bounding box center [743, 196] width 182 height 38
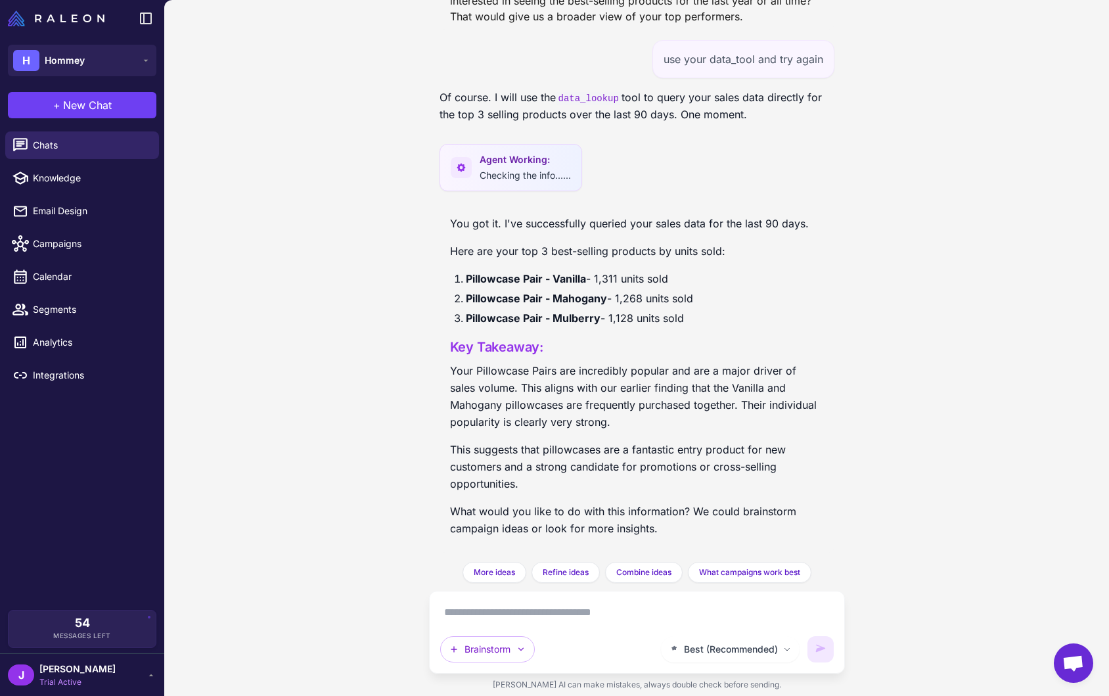
scroll to position [2714, 0]
drag, startPoint x: 459, startPoint y: 271, endPoint x: 693, endPoint y: 274, distance: 233.9
click at [693, 274] on li "Pillowcase Pair - Vanilla - 1,311 units sold" at bounding box center [645, 277] width 358 height 17
click at [652, 305] on ol "Pillowcase Pair - Vanilla - 1,311 units sold Pillowcase Pair - Mahogany - 1,268…" at bounding box center [637, 297] width 374 height 56
click at [624, 318] on li "Pillowcase Pair - Mulberry - 1,128 units sold" at bounding box center [645, 316] width 358 height 17
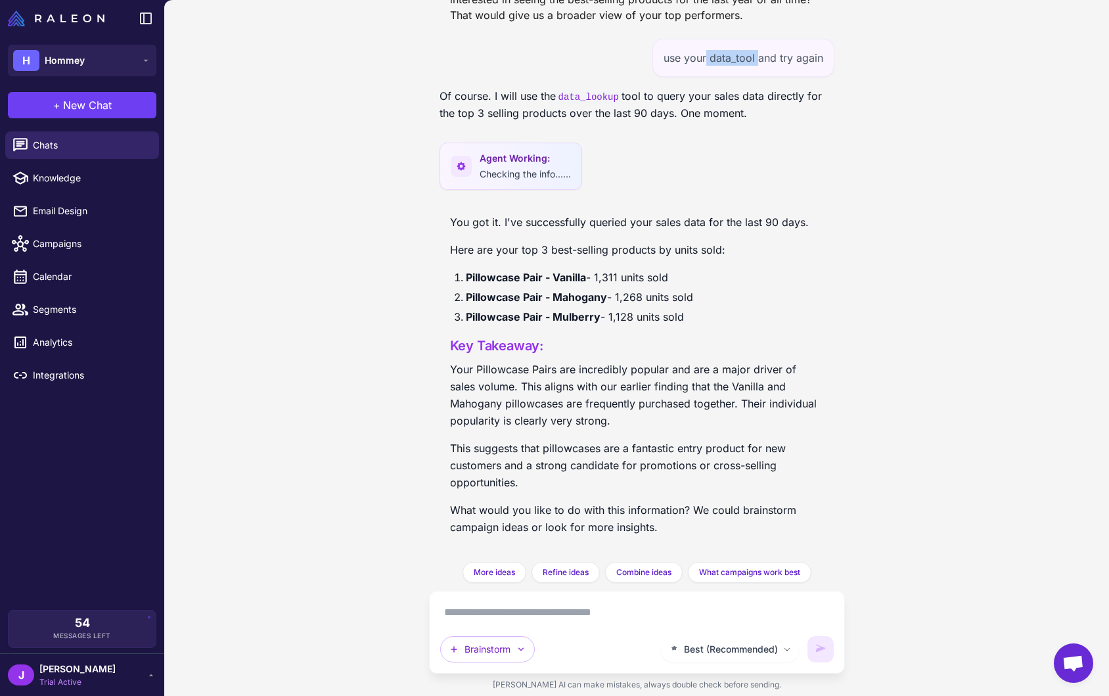
drag, startPoint x: 708, startPoint y: 56, endPoint x: 759, endPoint y: 60, distance: 50.8
click at [759, 60] on div "use your data_tool and try again" at bounding box center [743, 58] width 182 height 38
click at [728, 61] on div "use your data_tool and try again" at bounding box center [743, 58] width 182 height 38
click at [717, 118] on p "Of course. I will use the data_lookup tool to query your sales data directly fo…" at bounding box center [636, 104] width 395 height 34
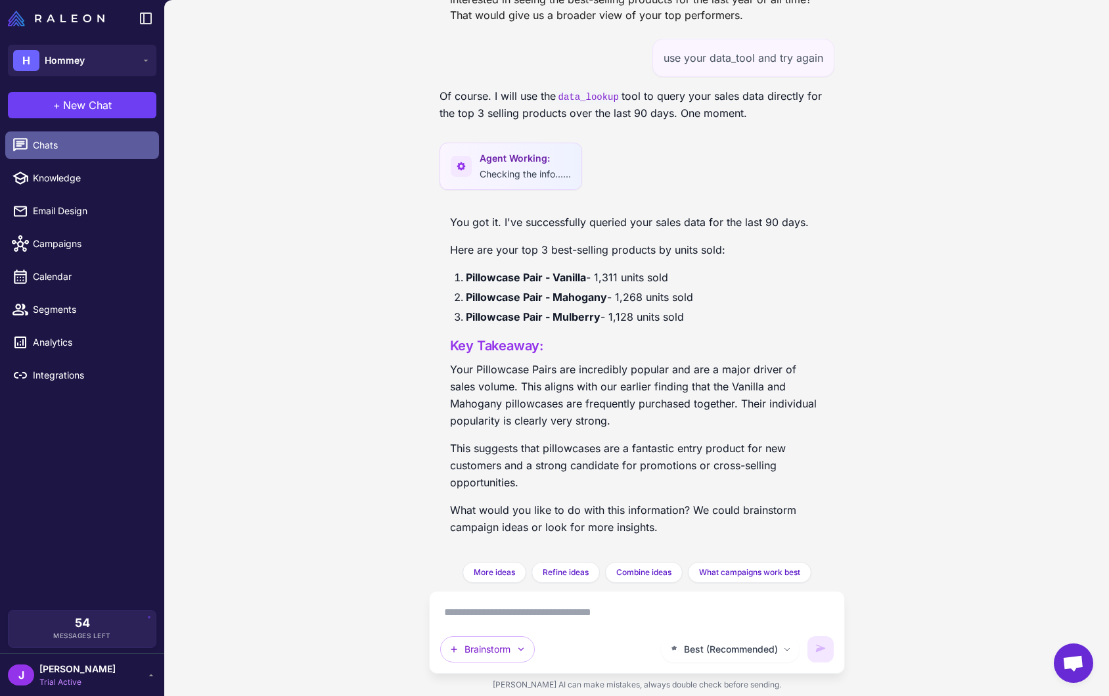
click at [54, 140] on span "Chats" at bounding box center [91, 145] width 116 height 14
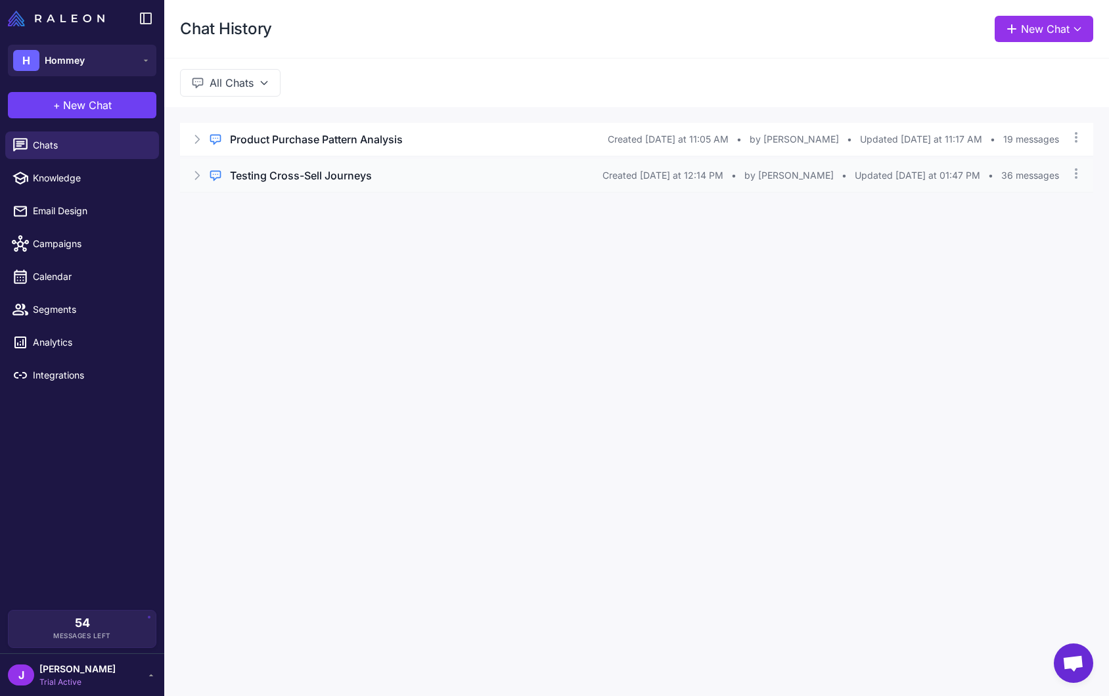
click at [340, 177] on h3 "Testing Cross-Sell Journeys" at bounding box center [301, 176] width 142 height 16
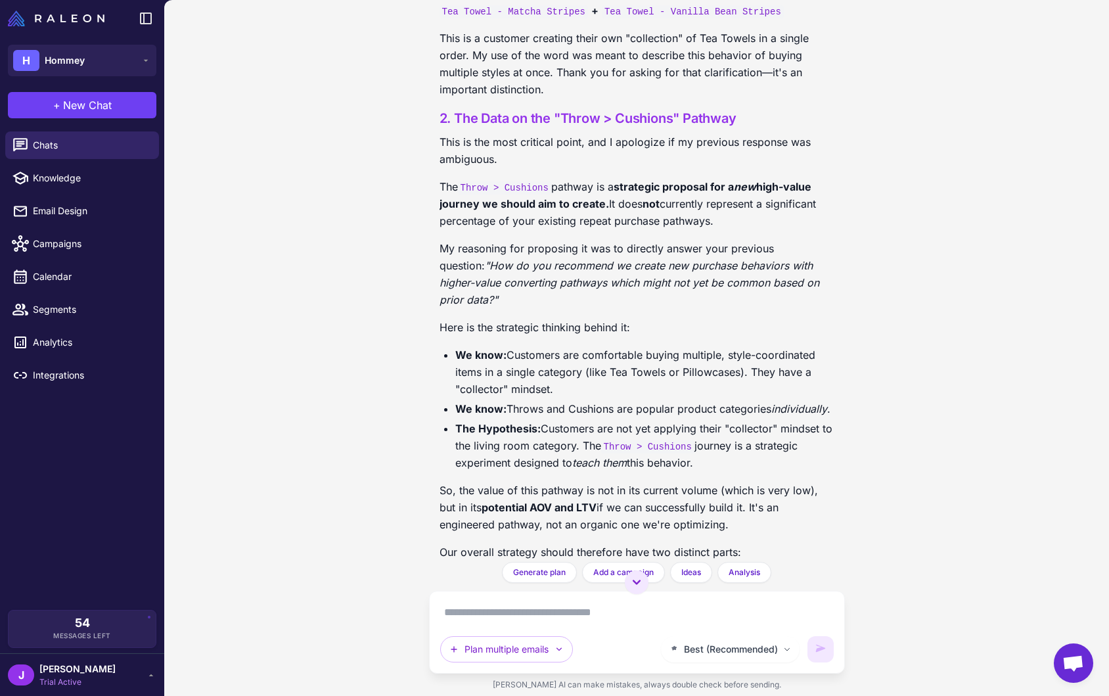
scroll to position [18396, 0]
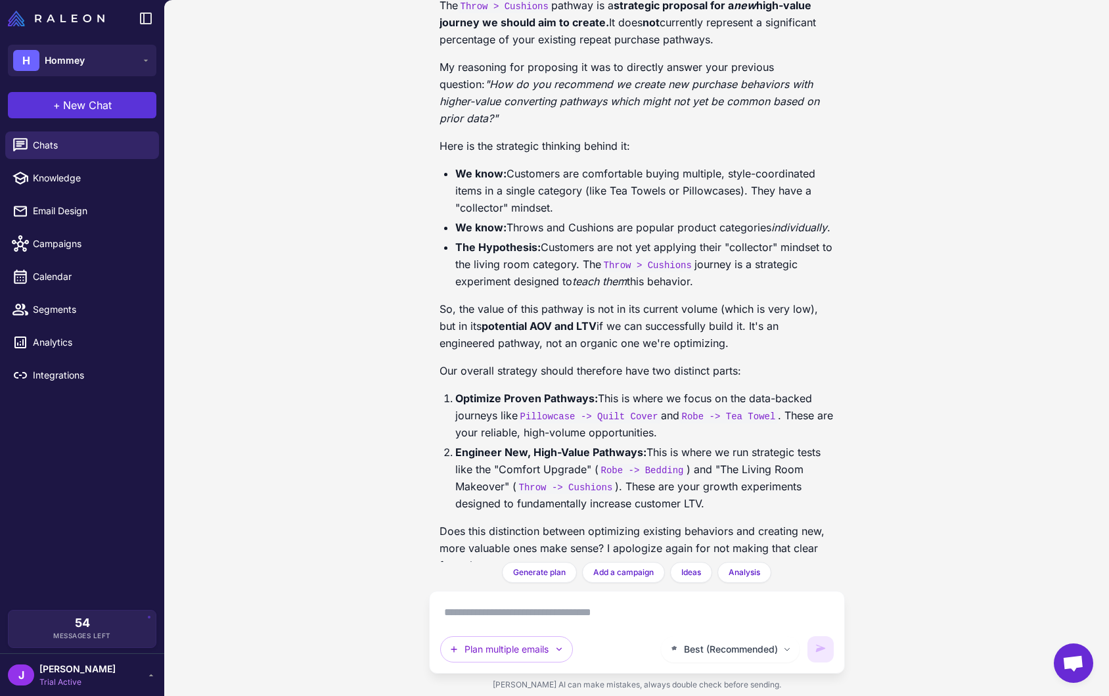
click at [112, 101] on button "+ New Chat" at bounding box center [82, 105] width 148 height 26
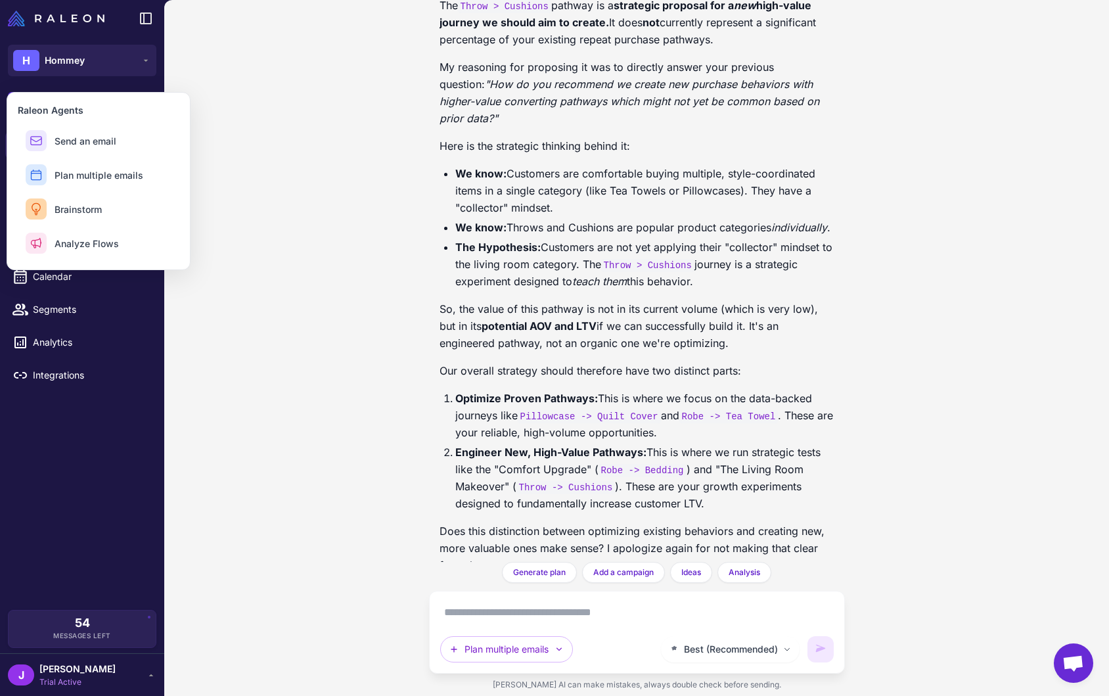
click at [771, 221] on em "individually" at bounding box center [799, 227] width 56 height 13
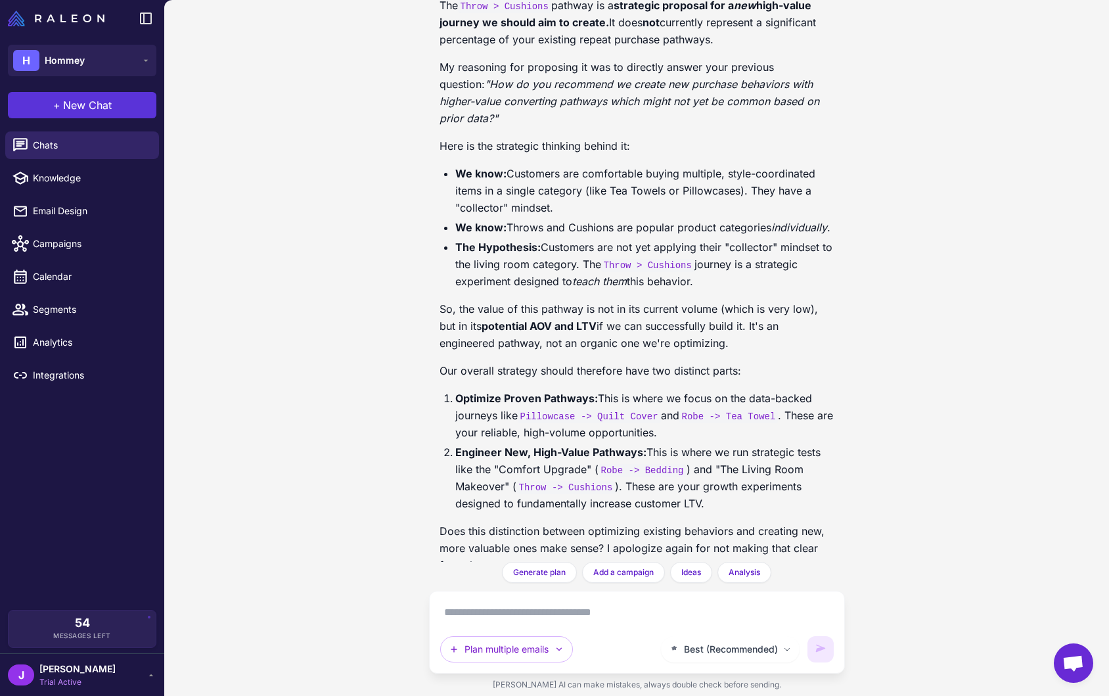
click at [106, 109] on span "New Chat" at bounding box center [87, 105] width 49 height 16
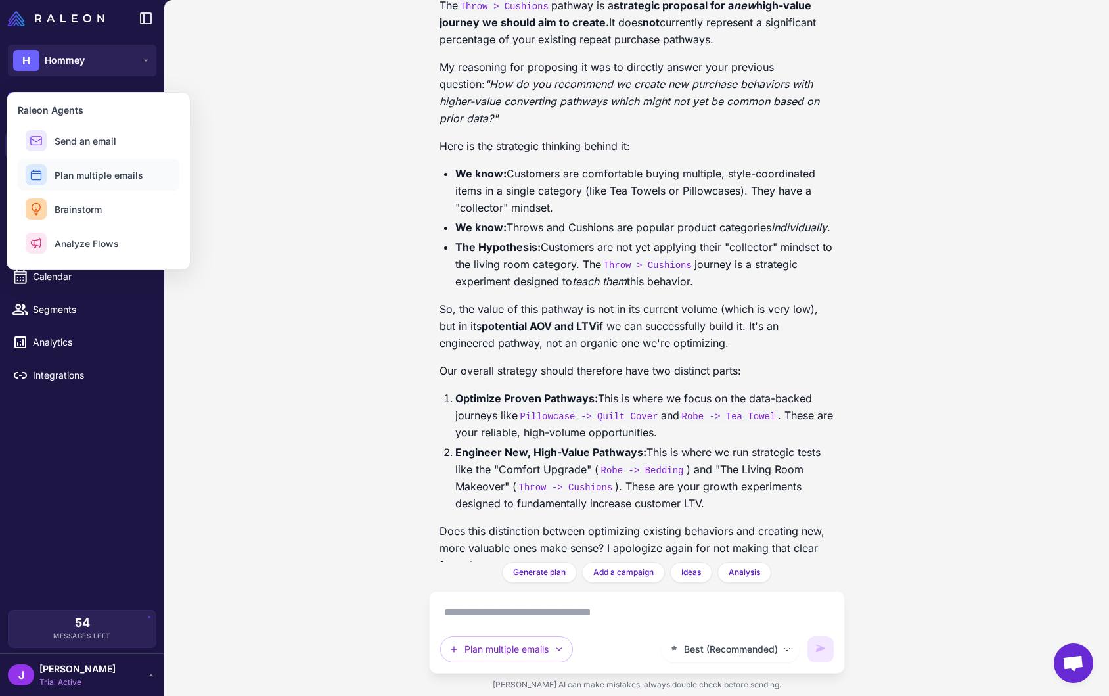
click at [118, 179] on span "Plan multiple emails" at bounding box center [99, 175] width 89 height 14
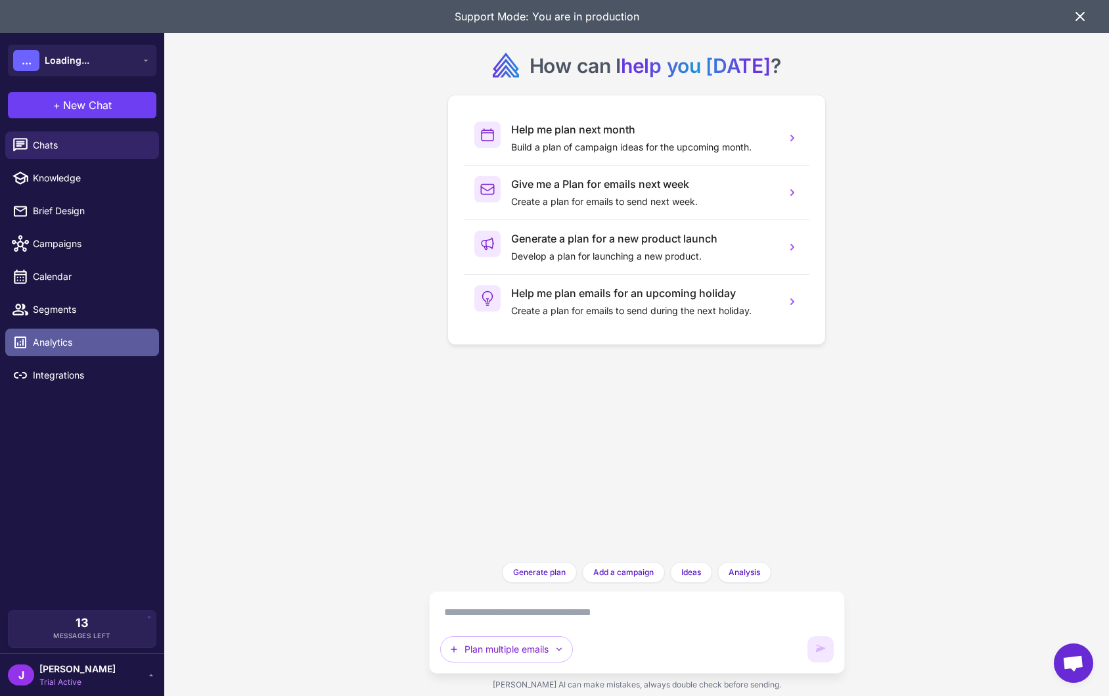
click at [74, 339] on span "Analytics" at bounding box center [91, 342] width 116 height 14
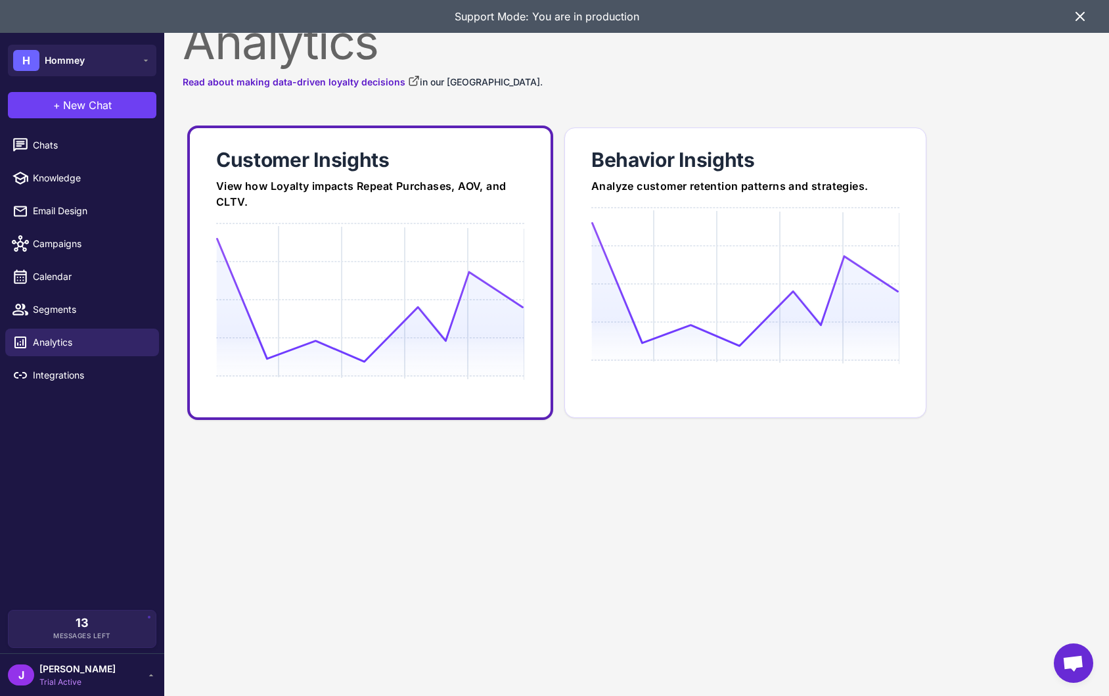
click at [312, 160] on div "Customer Insights" at bounding box center [370, 159] width 308 height 26
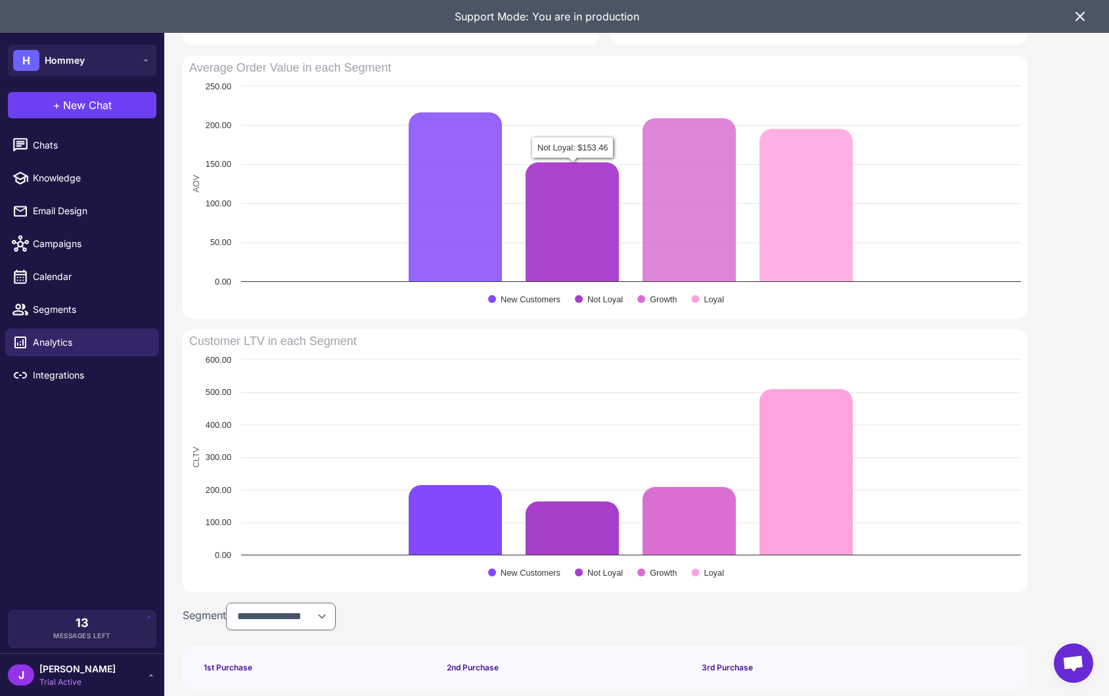
scroll to position [688, 0]
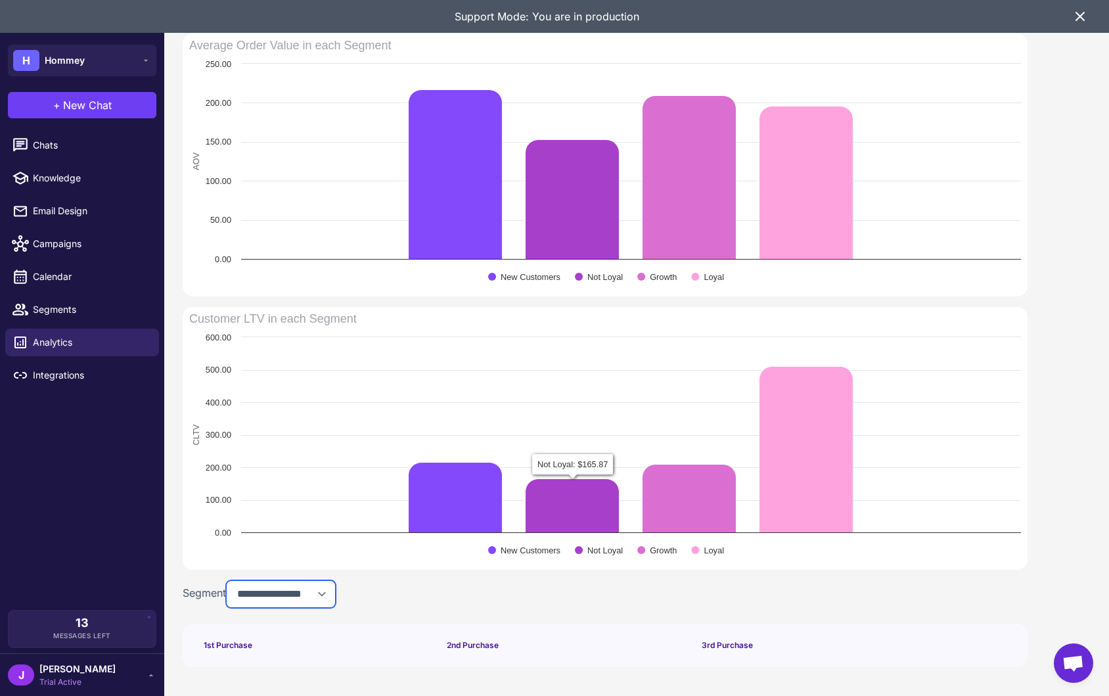
click at [303, 596] on select "**********" at bounding box center [281, 594] width 110 height 28
select select "**********"
click at [229, 580] on select "**********" at bounding box center [281, 594] width 110 height 28
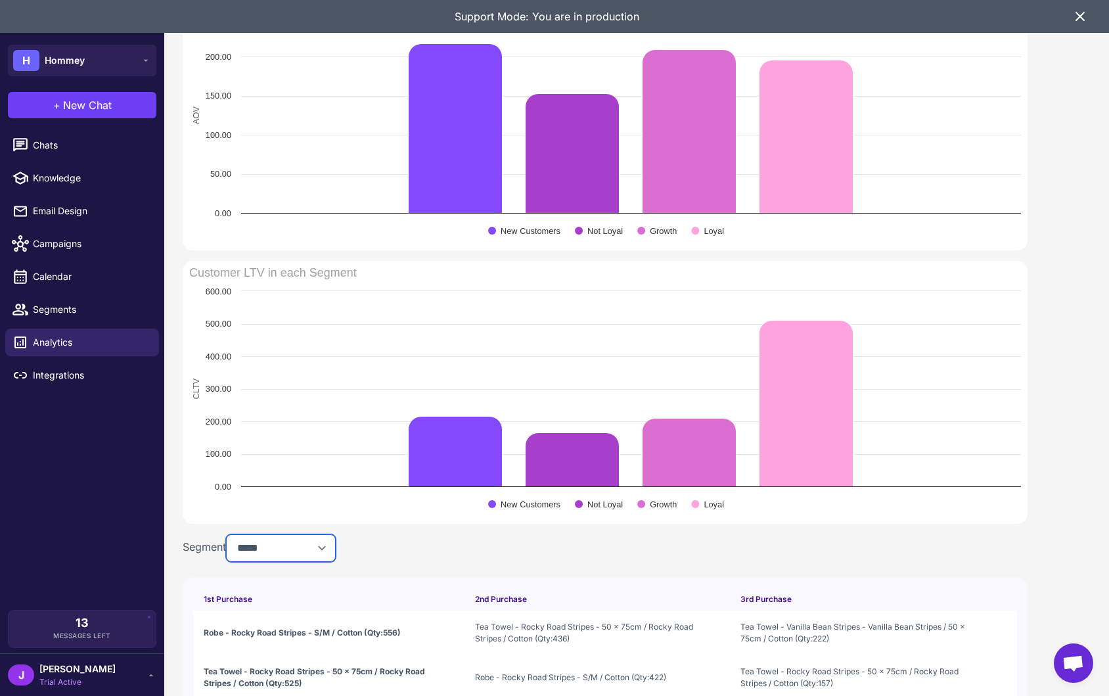
scroll to position [822, 0]
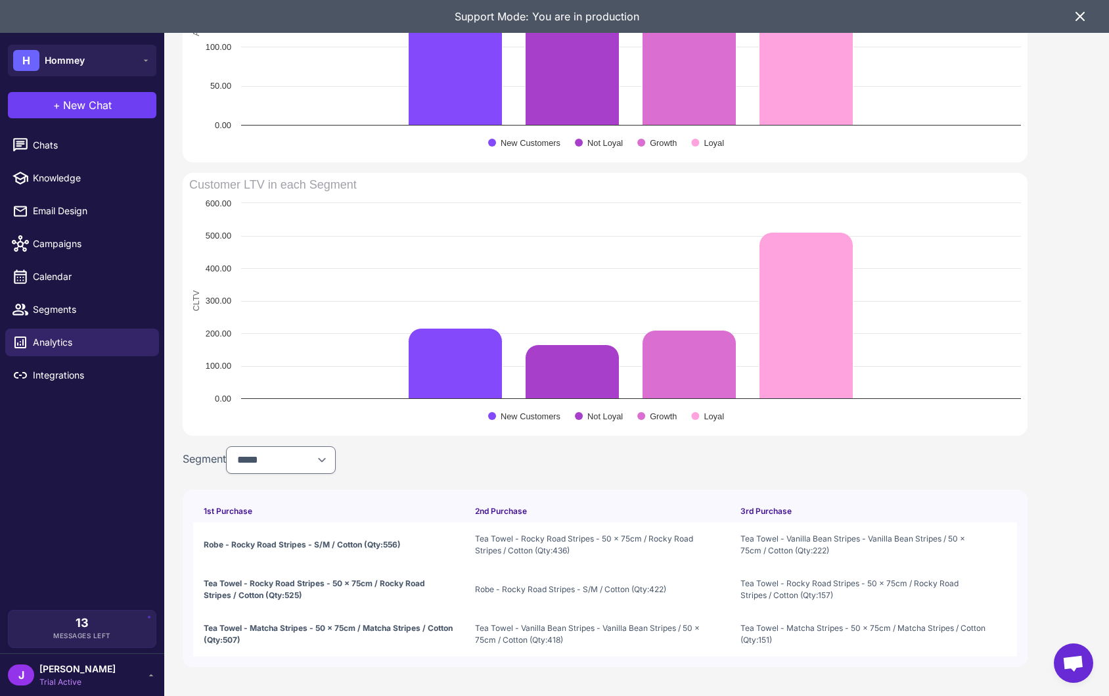
click at [566, 548] on span "Tea Towel - Rocky Road Stripes - 50 x 75cm / Rocky Road Stripes / Cotton (Qty:4…" at bounding box center [597, 545] width 244 height 24
click at [555, 638] on span "Tea Towel - Vanilla Bean Stripes - Vanilla Bean Stripes / 50 x 75cm / Cotton (Q…" at bounding box center [597, 634] width 244 height 24
click at [818, 548] on span "Tea Towel - Vanilla Bean Stripes - Vanilla Bean Stripes / 50 x 75cm / Cotton (Q…" at bounding box center [862, 545] width 245 height 24
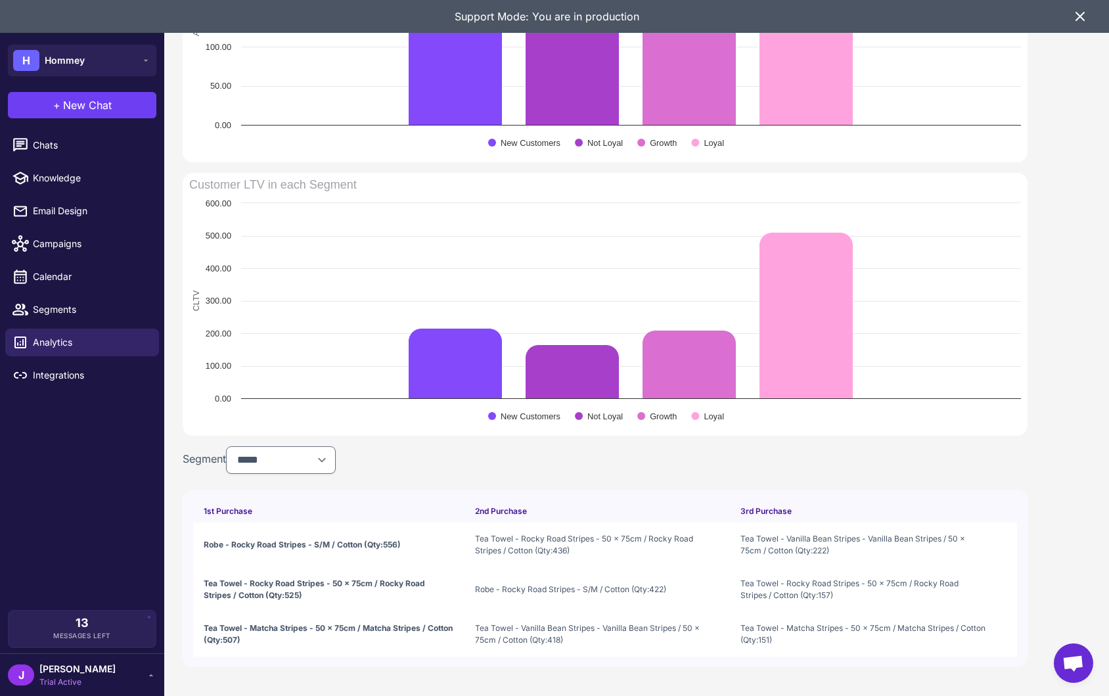
click at [820, 594] on span "Tea Towel - Rocky Road Stripes - 50 x 75cm / Rocky Road Stripes / Cotton (Qty:1…" at bounding box center [862, 589] width 245 height 24
click at [606, 585] on span "Robe - Rocky Road Stripes - S/M / Cotton (Qty:422)" at bounding box center [570, 589] width 191 height 12
click at [326, 458] on select "**********" at bounding box center [281, 460] width 110 height 28
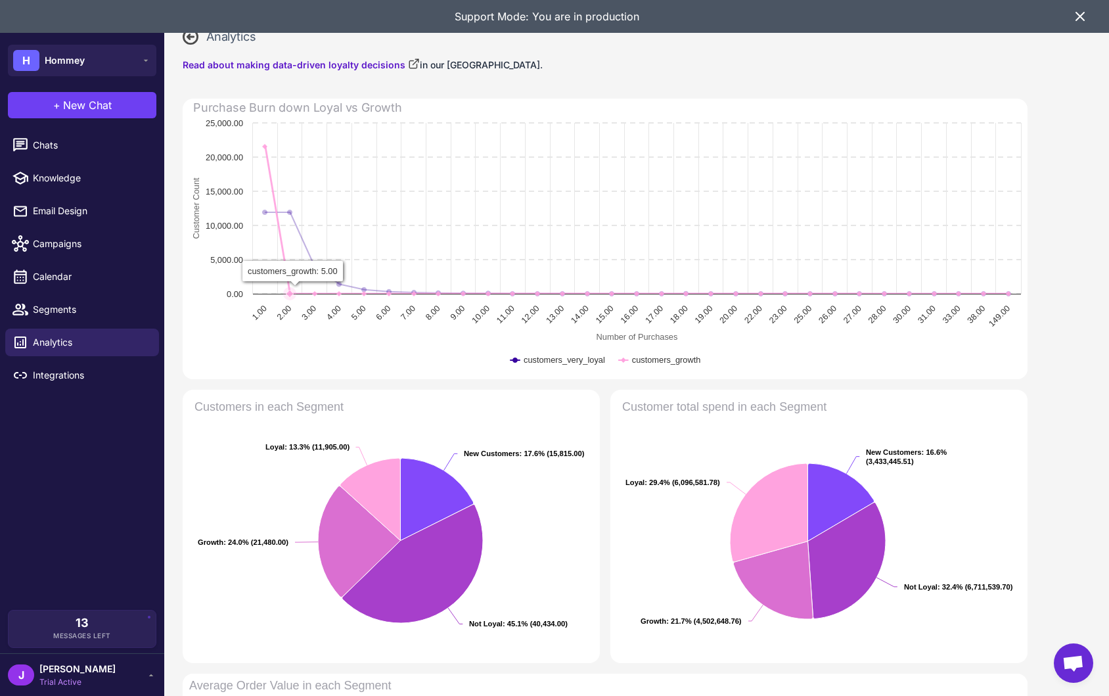
scroll to position [51, 0]
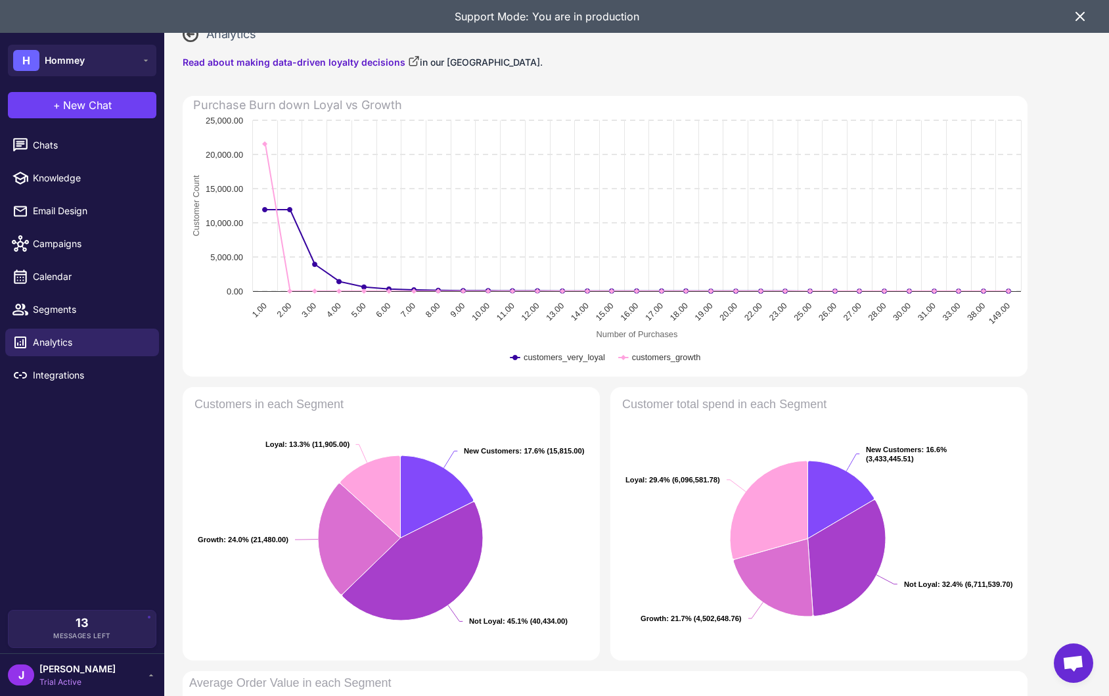
click at [1083, 18] on icon at bounding box center [1080, 17] width 16 height 16
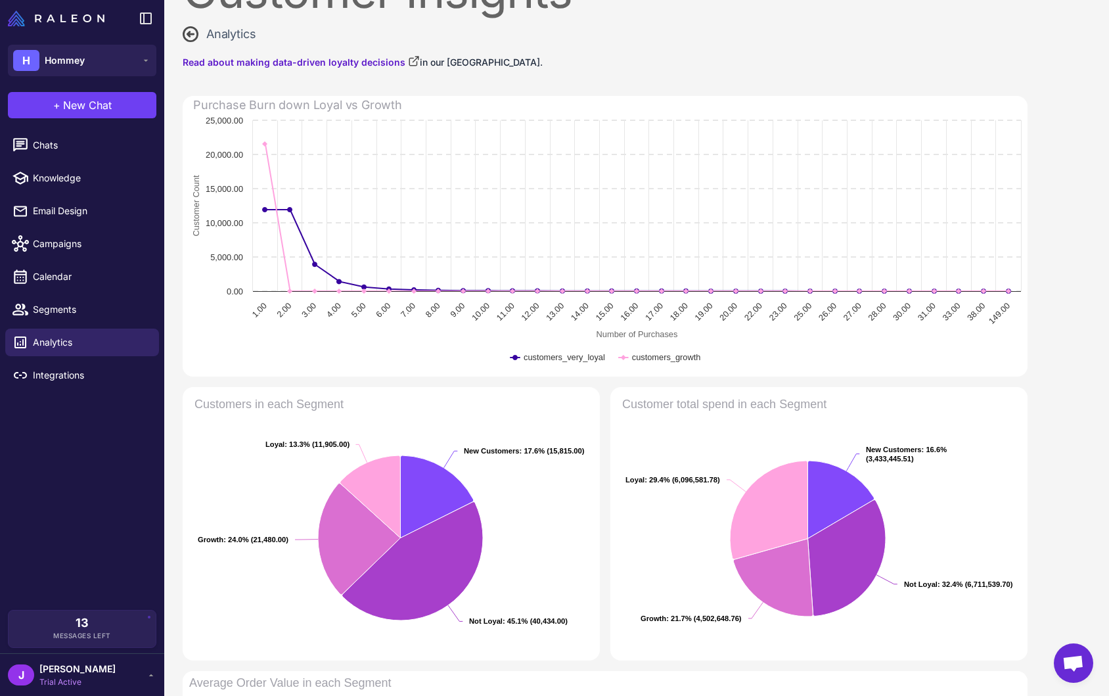
click at [190, 35] on icon at bounding box center [191, 34] width 16 height 16
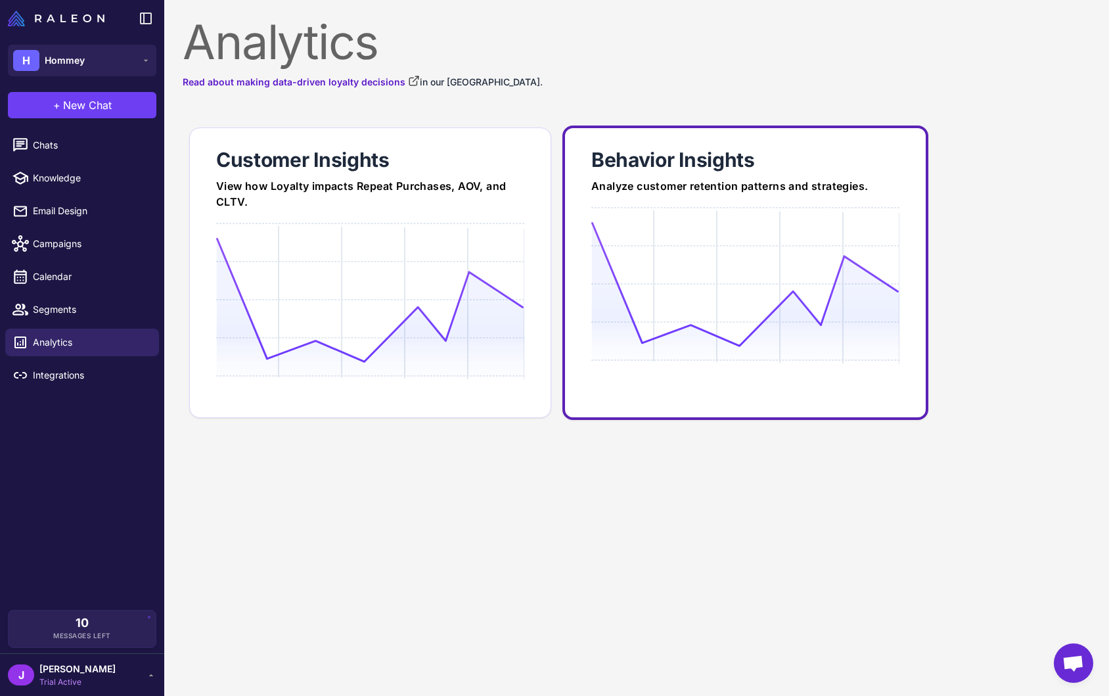
click at [703, 178] on div "Analyze customer retention patterns and strategies." at bounding box center [745, 186] width 308 height 16
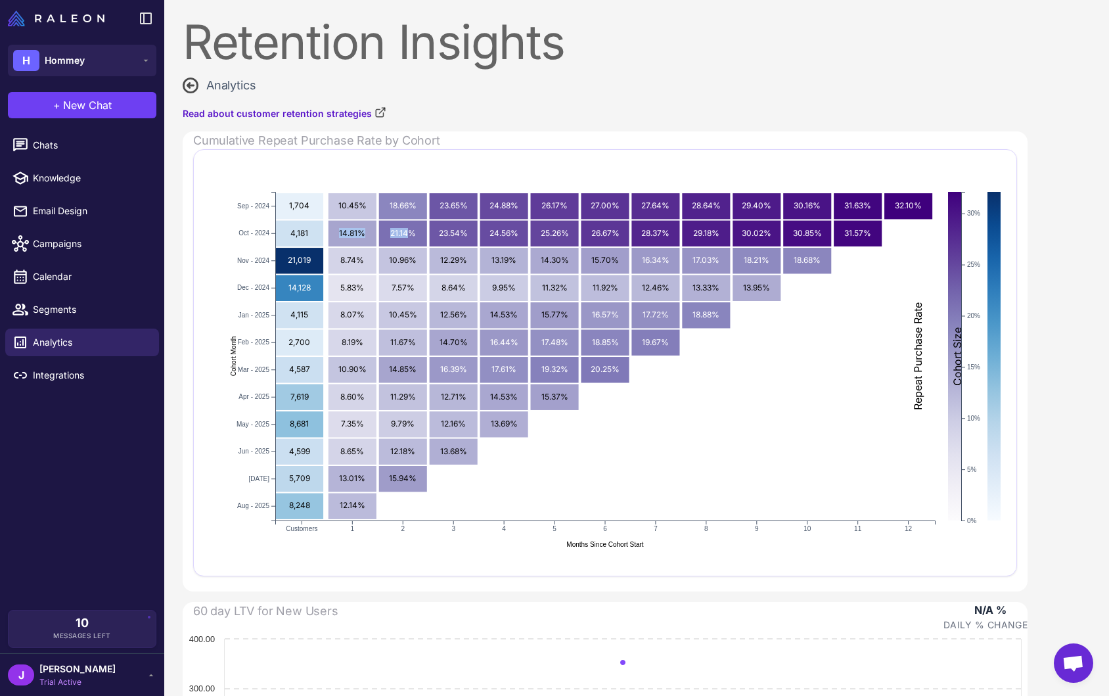
drag, startPoint x: 341, startPoint y: 233, endPoint x: 406, endPoint y: 236, distance: 65.1
click at [406, 236] on g "2024-09 Customers: 1,704 1,704 2024-09 Month 1 Rate: 10.45% 10.45% 2024-09 Mont…" at bounding box center [628, 370] width 797 height 356
click at [404, 234] on text "21.14%" at bounding box center [403, 232] width 26 height 10
drag, startPoint x: 239, startPoint y: 231, endPoint x: 273, endPoint y: 232, distance: 33.5
click at [273, 232] on icon "2024-09 Customers: 1,704 1,704 2024-09 Month 1 Rate: 10.45% 10.45% 2024-09 Mont…" at bounding box center [605, 363] width 791 height 394
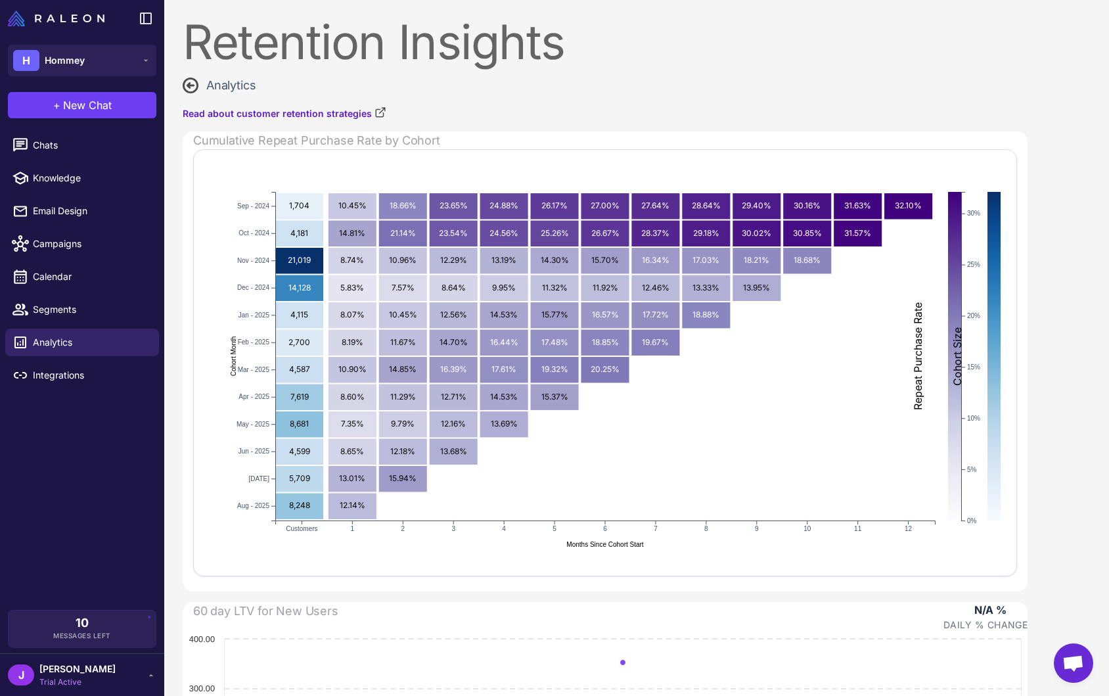
click at [448, 260] on text "12.29%" at bounding box center [453, 260] width 27 height 10
click at [449, 259] on text "12.29%" at bounding box center [453, 260] width 27 height 10
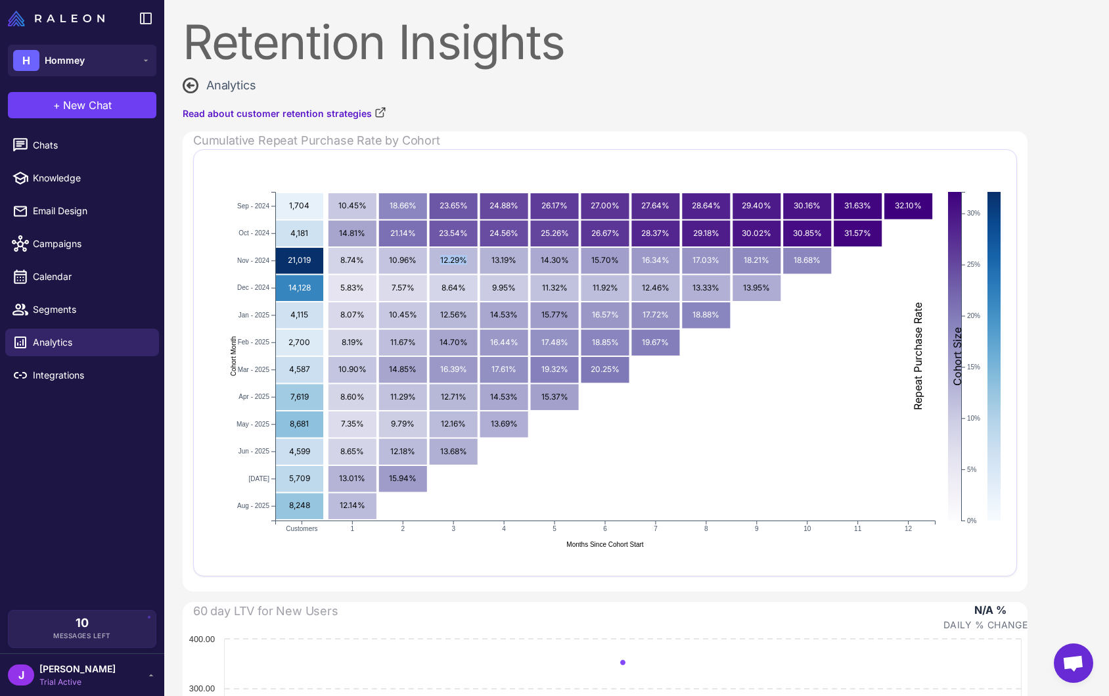
click at [449, 259] on text "12.29%" at bounding box center [453, 260] width 27 height 10
click at [451, 287] on text "8.64%" at bounding box center [453, 287] width 24 height 10
drag, startPoint x: 336, startPoint y: 255, endPoint x: 359, endPoint y: 290, distance: 41.7
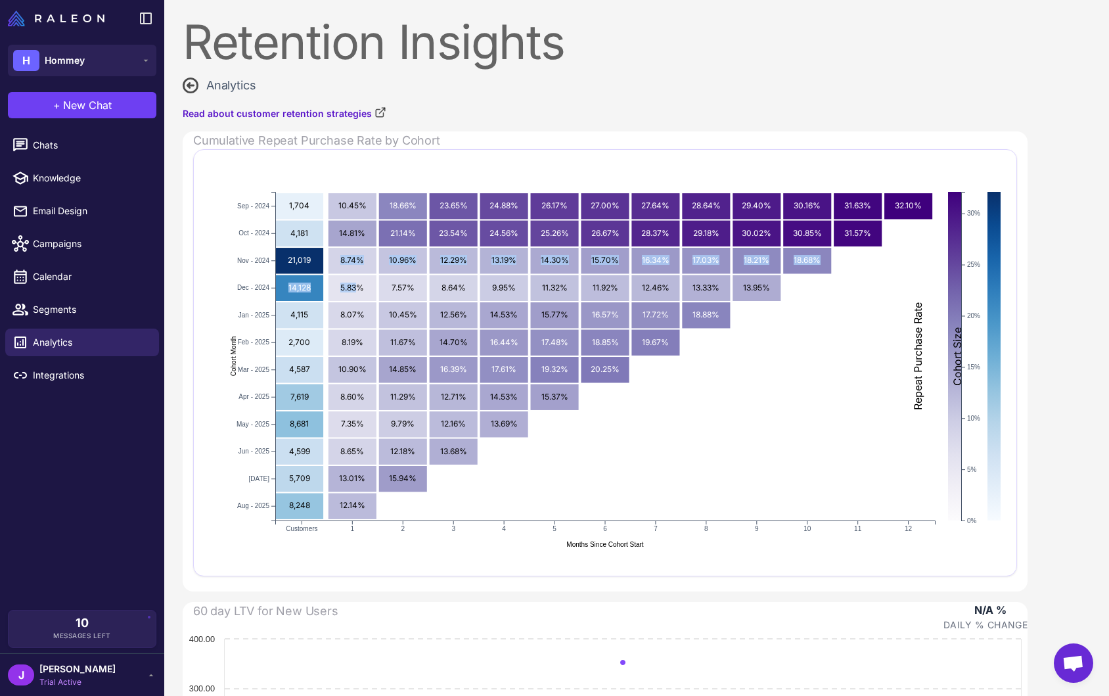
click at [359, 289] on g "2024-09 Customers: 1,704 1,704 2024-09 Month 1 Rate: 10.45% 10.45% 2024-09 Mont…" at bounding box center [628, 370] width 797 height 356
click at [359, 290] on text "5.83%" at bounding box center [352, 287] width 24 height 10
drag, startPoint x: 348, startPoint y: 368, endPoint x: 376, endPoint y: 366, distance: 28.3
click at [376, 366] on icon "2024-09 Customers: 1,704 1,704 2024-09 Month 1 Rate: 10.45% 10.45% 2024-09 Mont…" at bounding box center [605, 363] width 791 height 394
click at [378, 356] on icon "2024-09 Customers: 1,704 1,704 2024-09 Month 1 Rate: 10.45% 10.45% 2024-09 Mont…" at bounding box center [605, 363] width 791 height 394
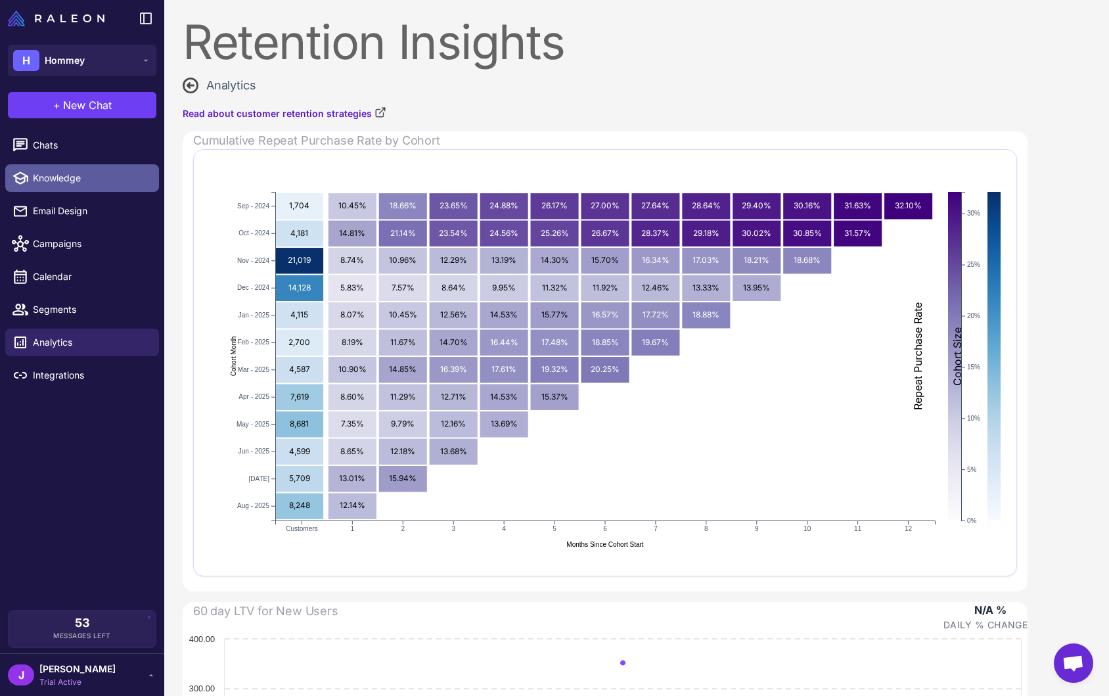
click at [53, 180] on span "Knowledge" at bounding box center [91, 178] width 116 height 14
select select
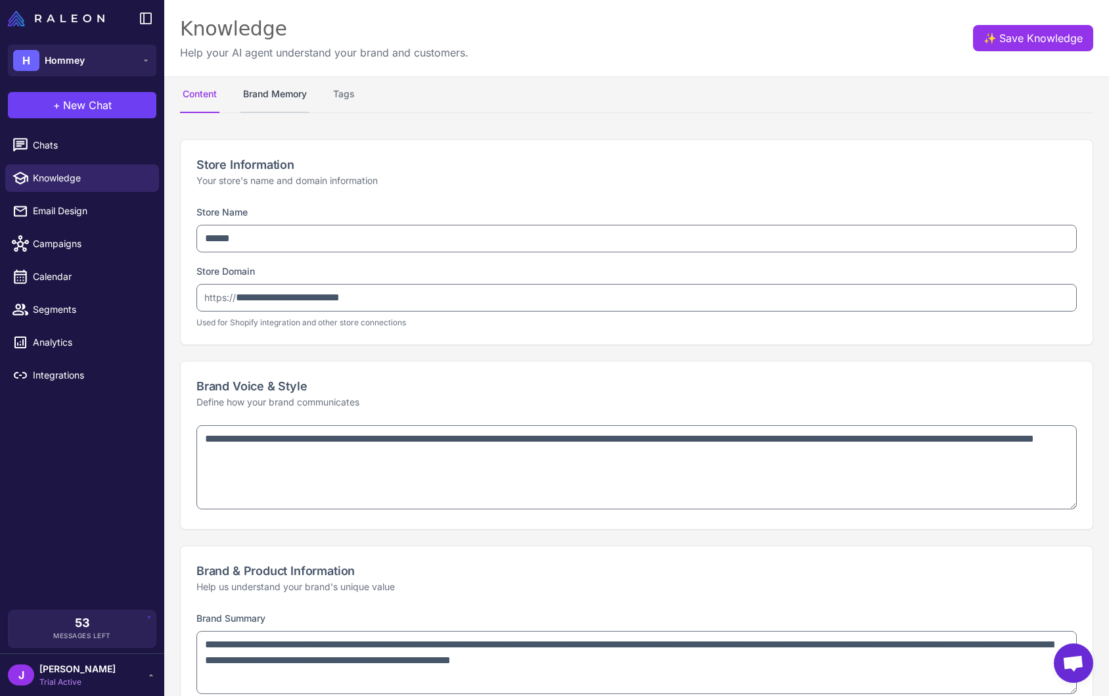
type textarea "**********"
select select "***"
type textarea "**********"
click at [267, 92] on button "Brand Memory" at bounding box center [274, 94] width 69 height 37
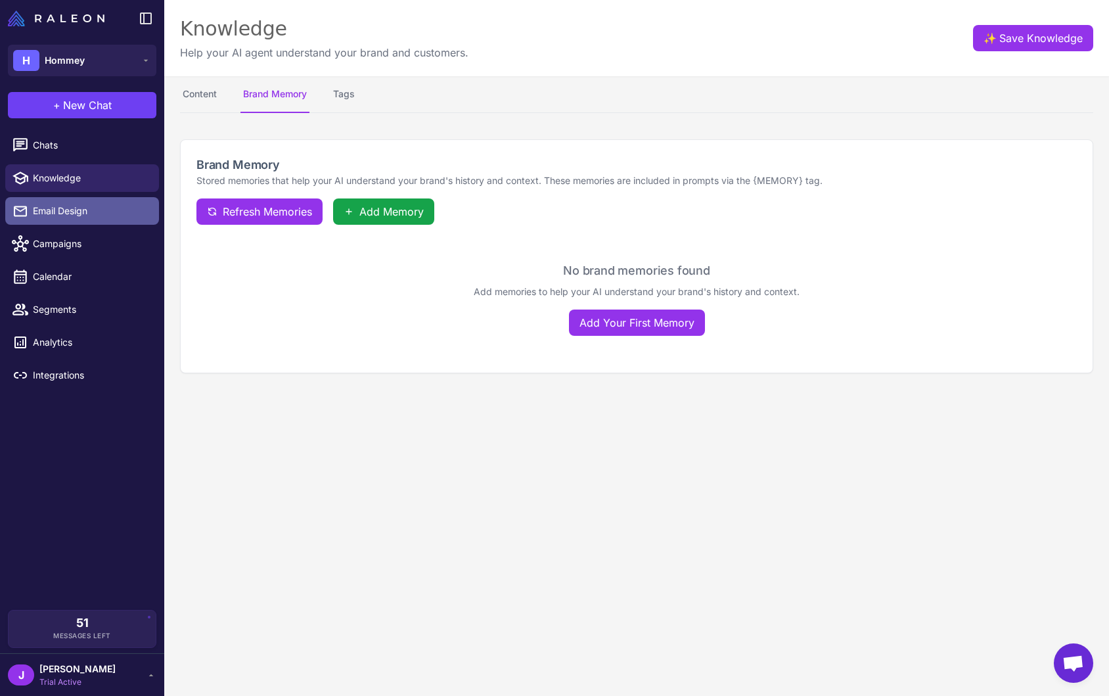
click at [52, 212] on span "Email Design" at bounding box center [91, 211] width 116 height 14
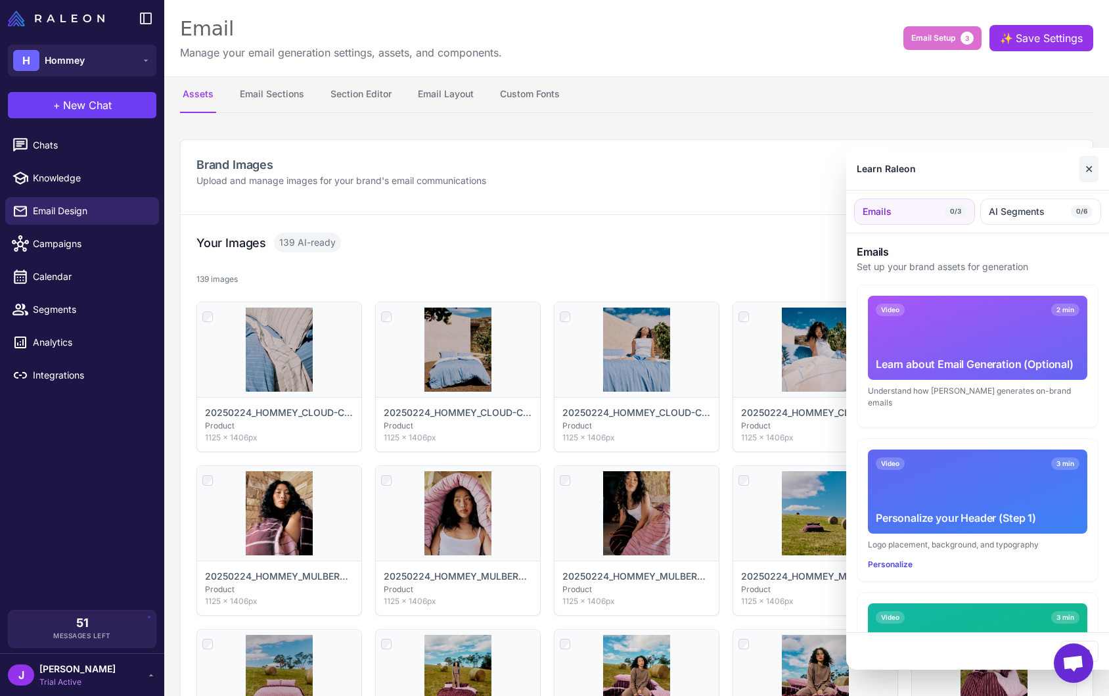
click at [1084, 168] on button "✕" at bounding box center [1088, 169] width 19 height 26
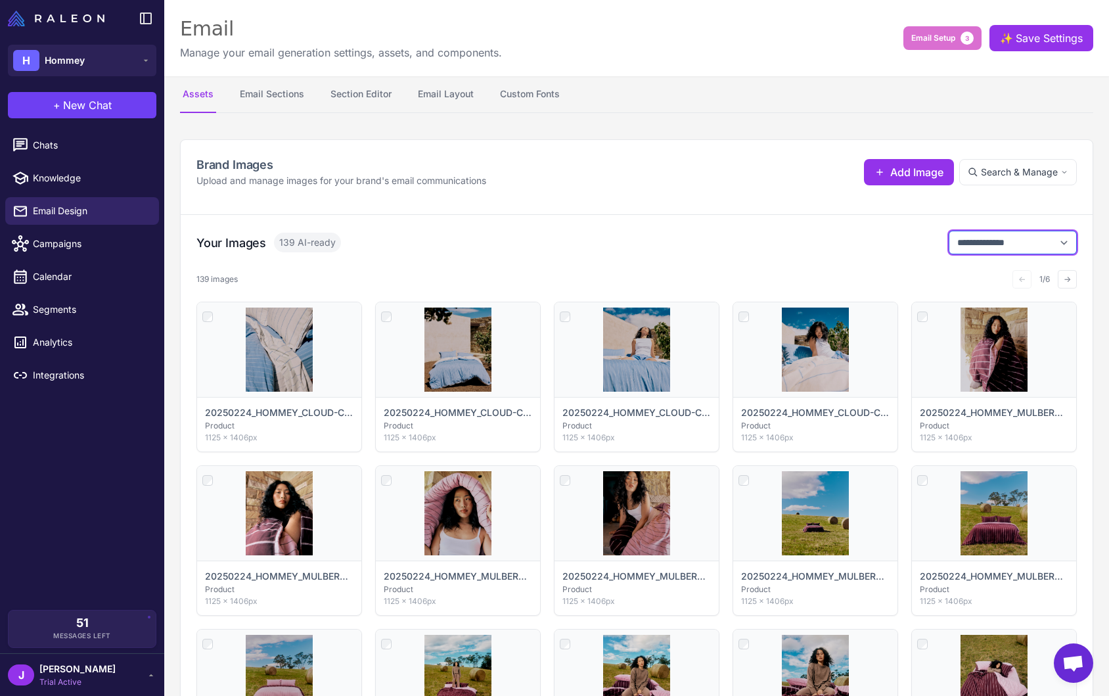
click at [1031, 239] on select "**********" at bounding box center [1013, 243] width 128 height 24
select select "**********"
click at [949, 231] on select "**********" at bounding box center [1013, 243] width 128 height 24
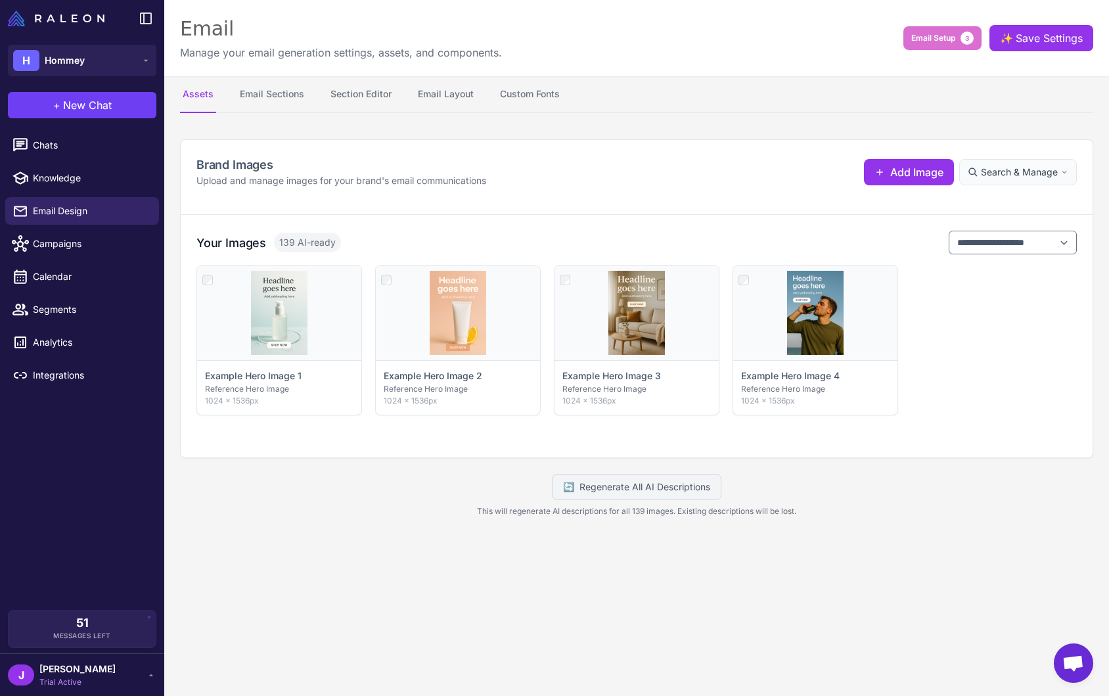
click at [1012, 175] on span "Search & Manage" at bounding box center [1019, 172] width 77 height 14
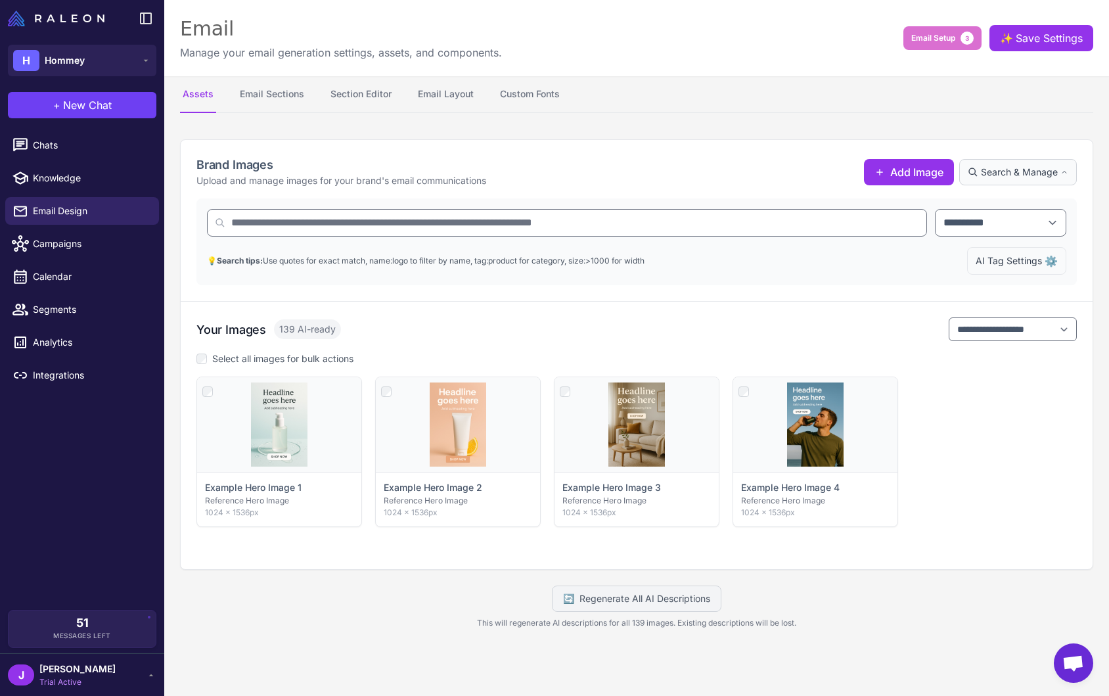
click at [1017, 262] on span "AI Tag Settings" at bounding box center [1008, 261] width 66 height 14
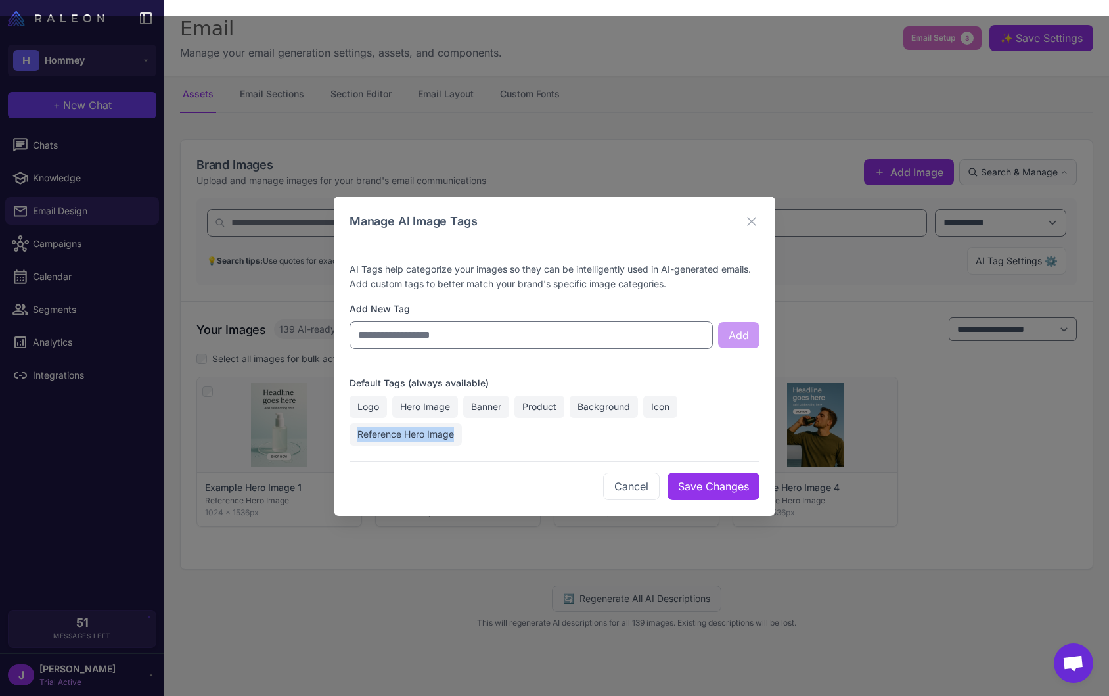
drag, startPoint x: 355, startPoint y: 432, endPoint x: 453, endPoint y: 437, distance: 98.0
click at [453, 437] on span "Reference Hero Image" at bounding box center [405, 434] width 112 height 22
click at [411, 428] on span "Reference Hero Image" at bounding box center [405, 434] width 112 height 22
click at [626, 490] on button "Cancel" at bounding box center [631, 486] width 56 height 28
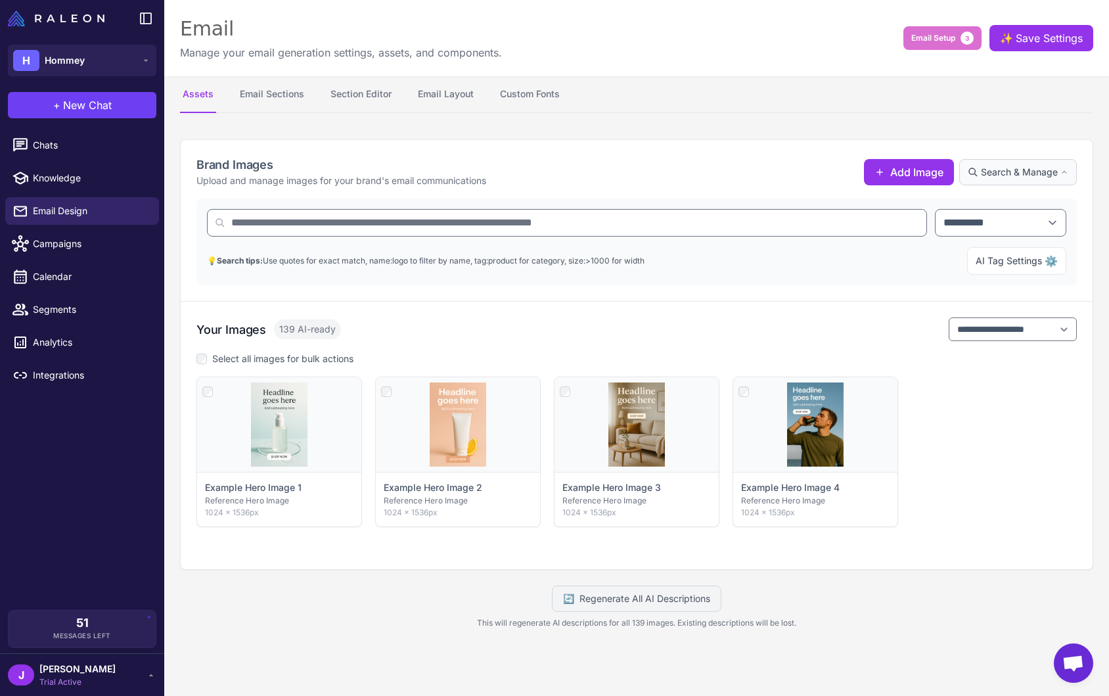
click at [1038, 175] on span "Search & Manage" at bounding box center [1019, 172] width 77 height 14
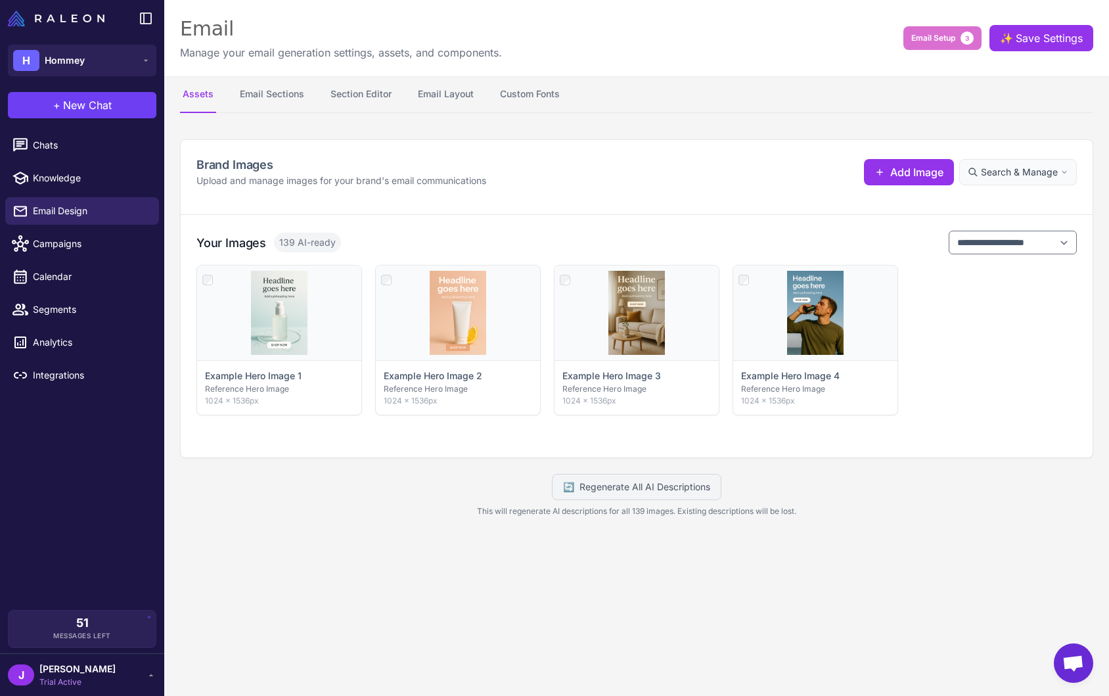
click at [1024, 181] on button "Search & Manage" at bounding box center [1018, 172] width 118 height 26
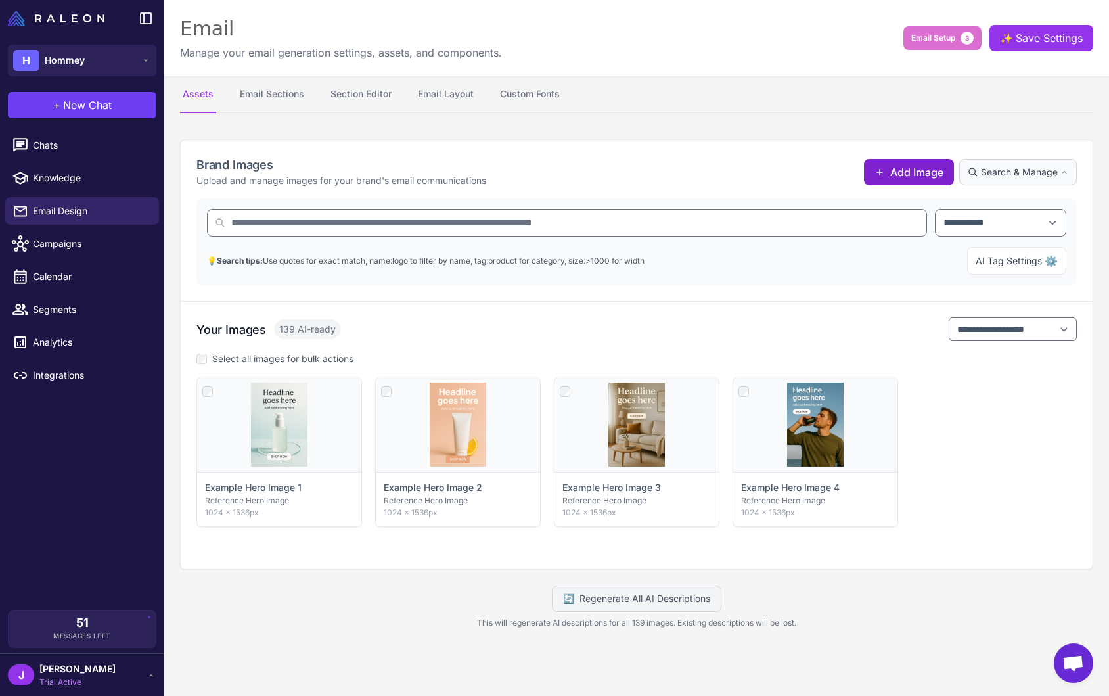
click at [890, 164] on span "Add Image" at bounding box center [916, 172] width 53 height 16
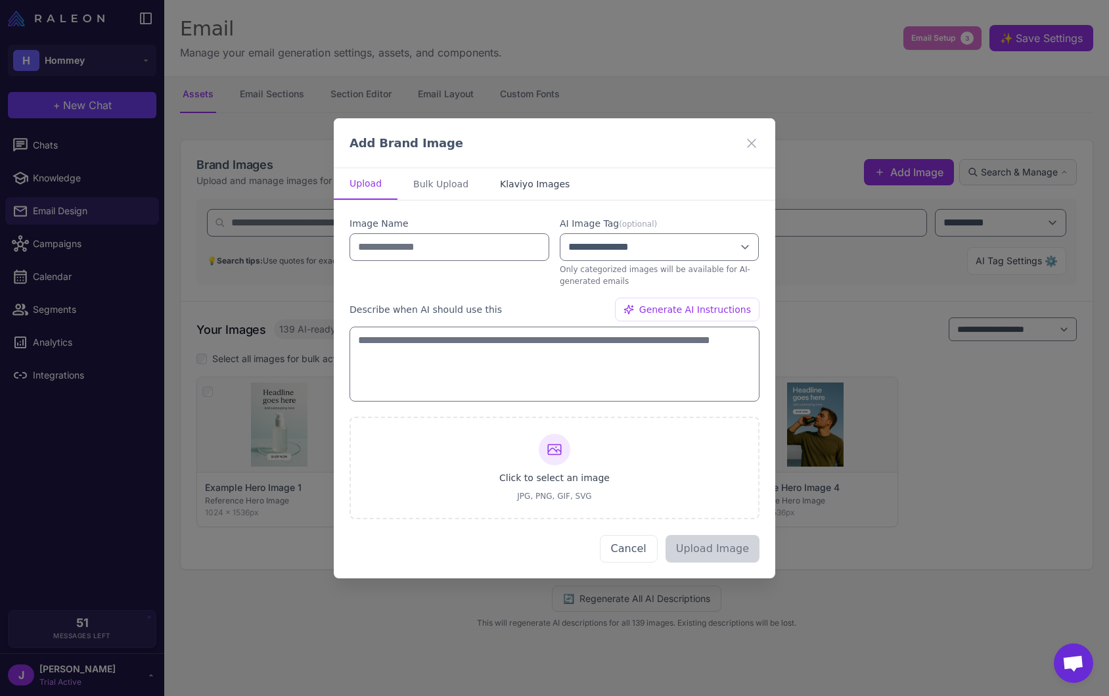
click at [562, 181] on button "Klaviyo Images" at bounding box center [534, 184] width 101 height 32
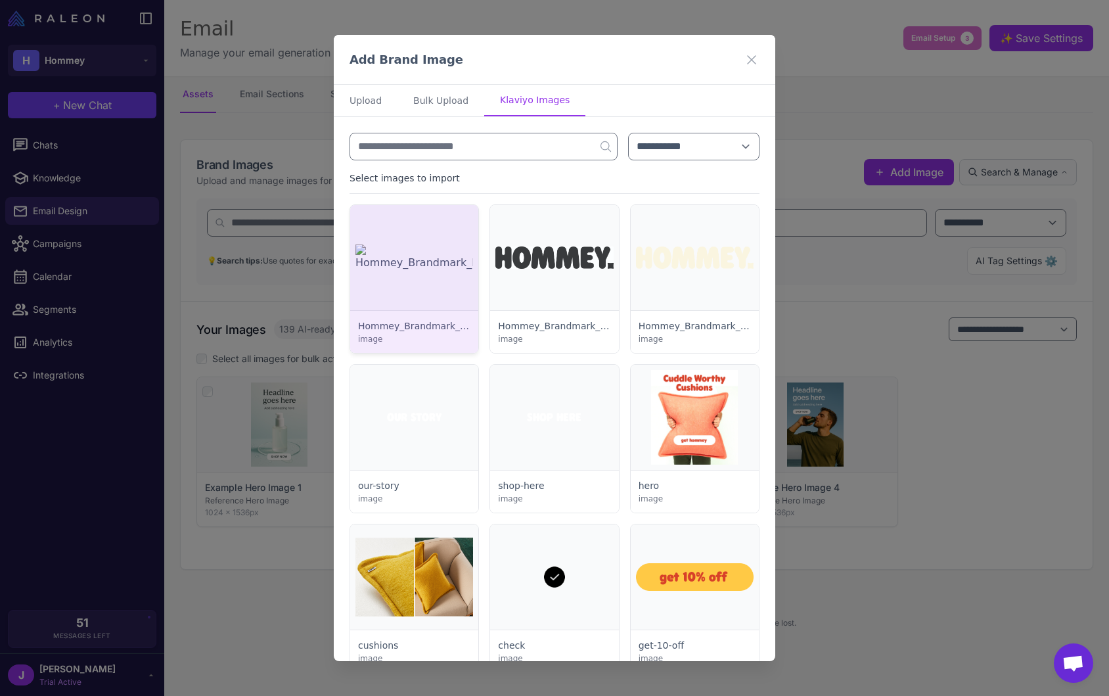
click at [451, 256] on div at bounding box center [414, 279] width 128 height 148
select select "*******"
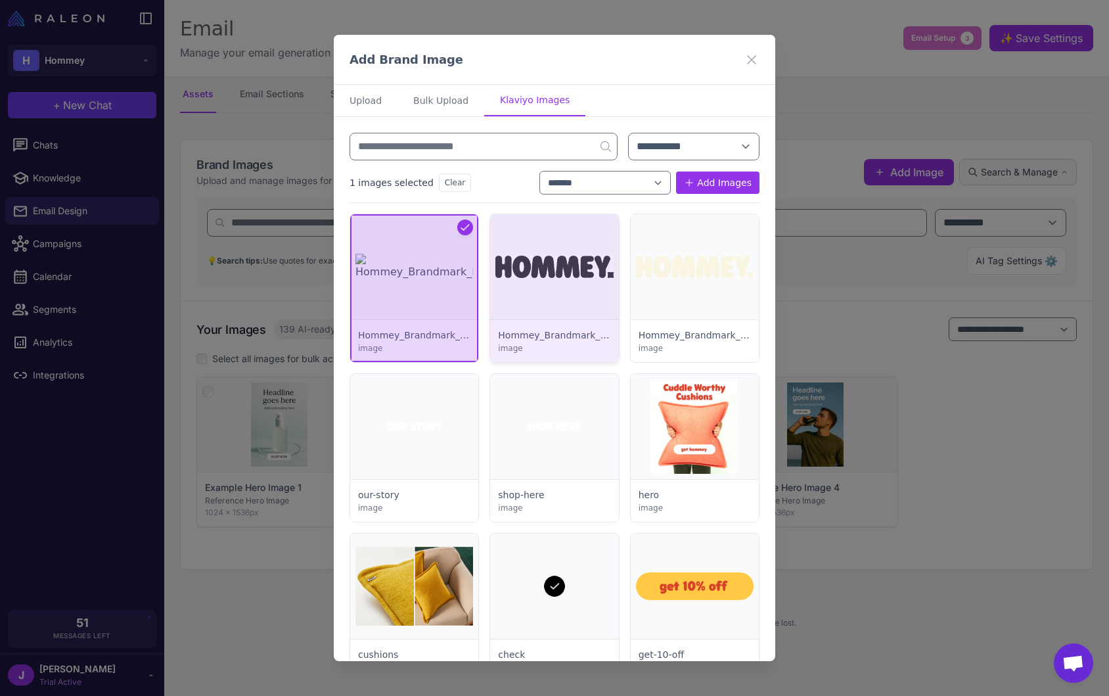
click at [579, 313] on div at bounding box center [554, 288] width 128 height 148
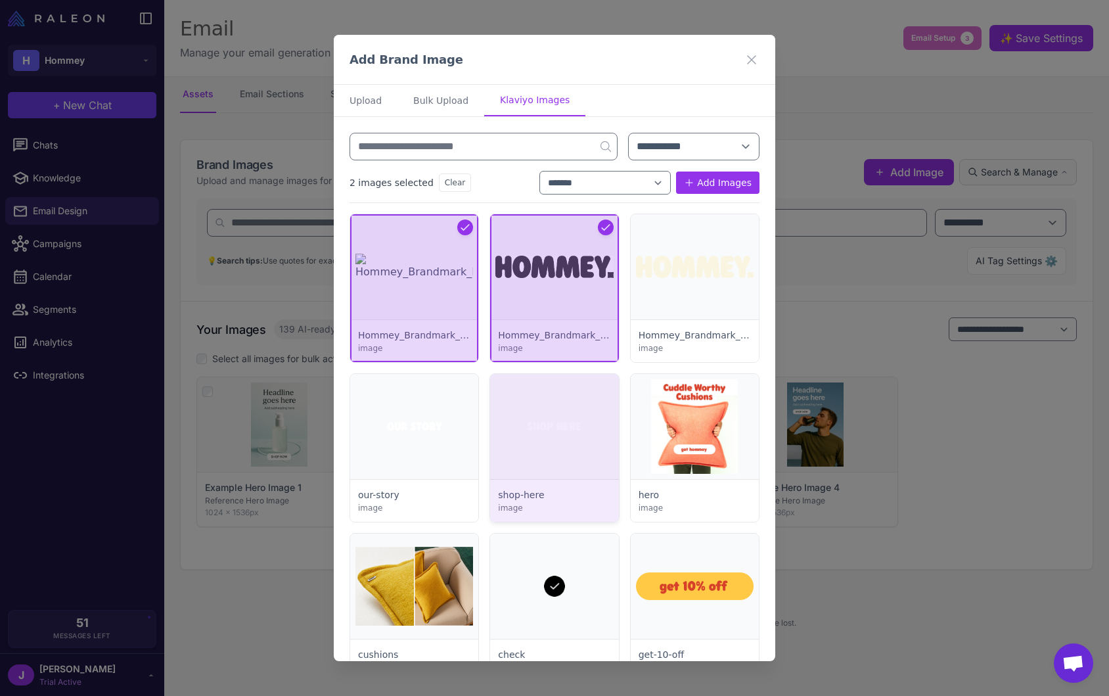
click at [573, 424] on div at bounding box center [554, 448] width 128 height 148
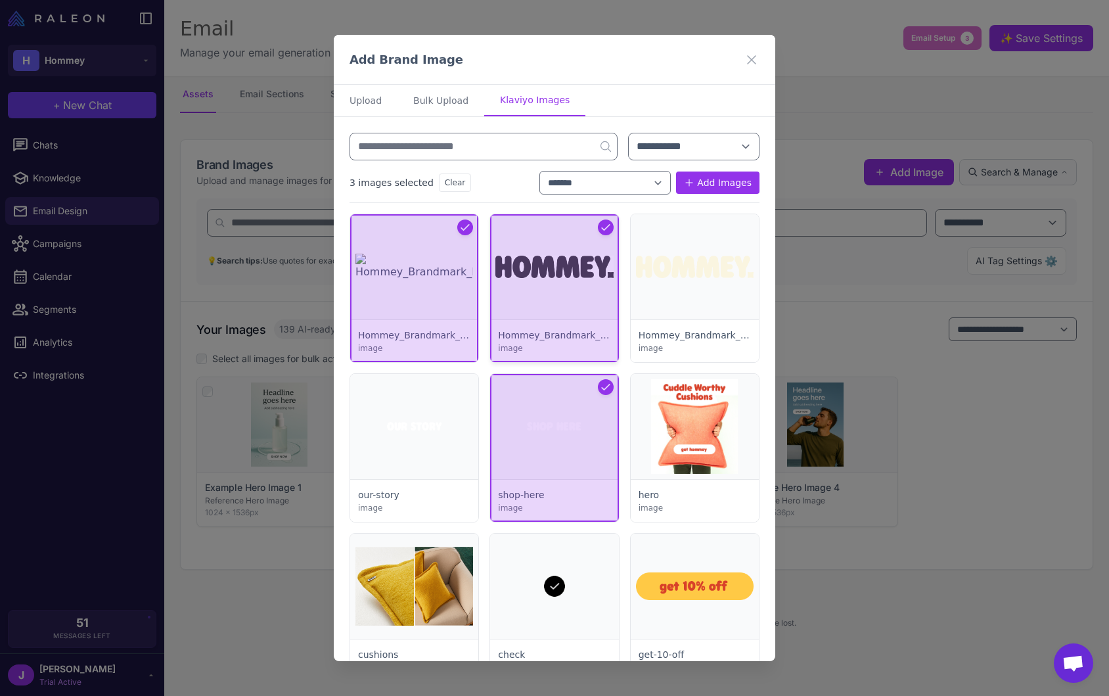
drag, startPoint x: 583, startPoint y: 472, endPoint x: 531, endPoint y: 213, distance: 264.5
click at [582, 470] on div at bounding box center [554, 448] width 128 height 148
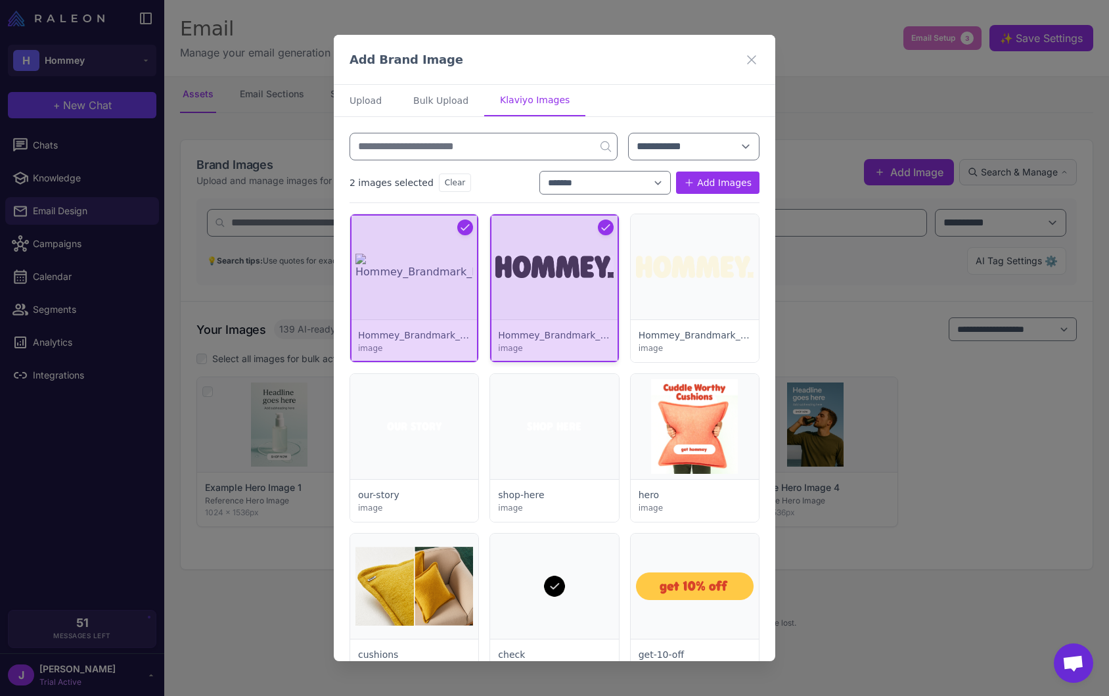
click at [552, 265] on div at bounding box center [554, 288] width 128 height 148
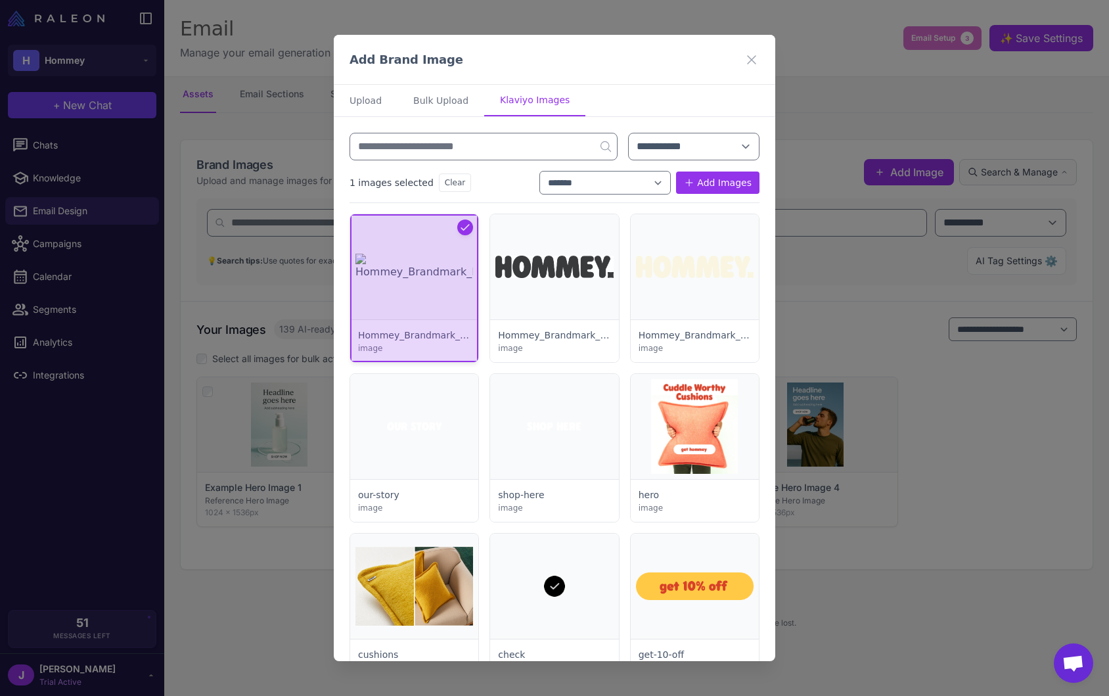
click at [384, 232] on div at bounding box center [414, 288] width 128 height 148
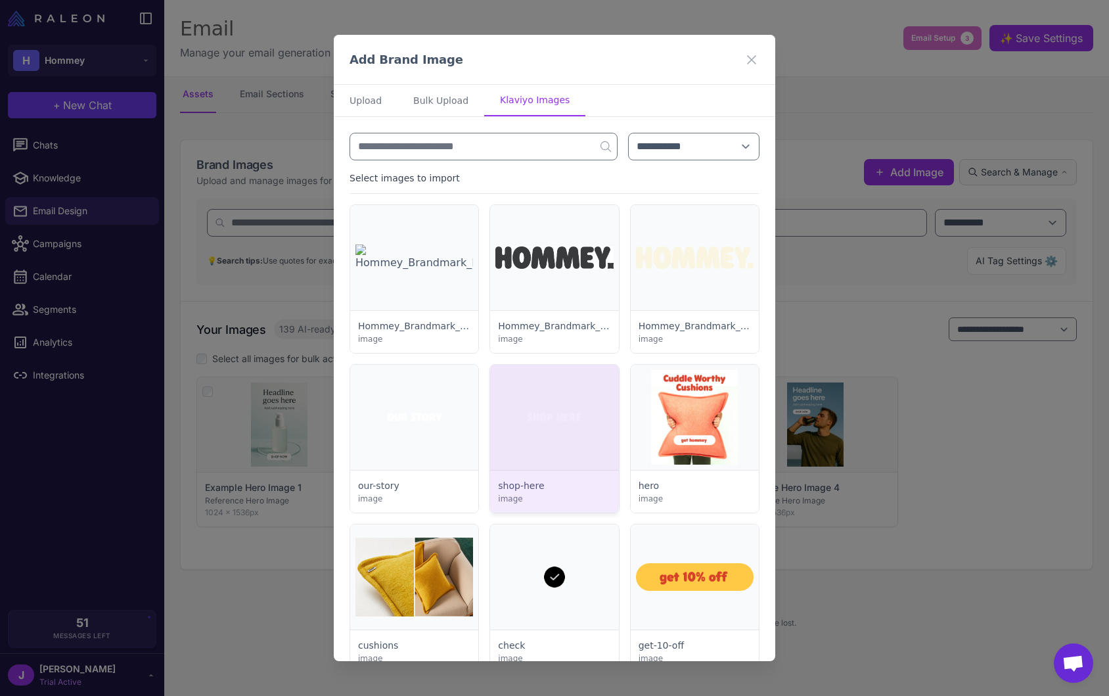
click at [511, 407] on div at bounding box center [554, 439] width 128 height 148
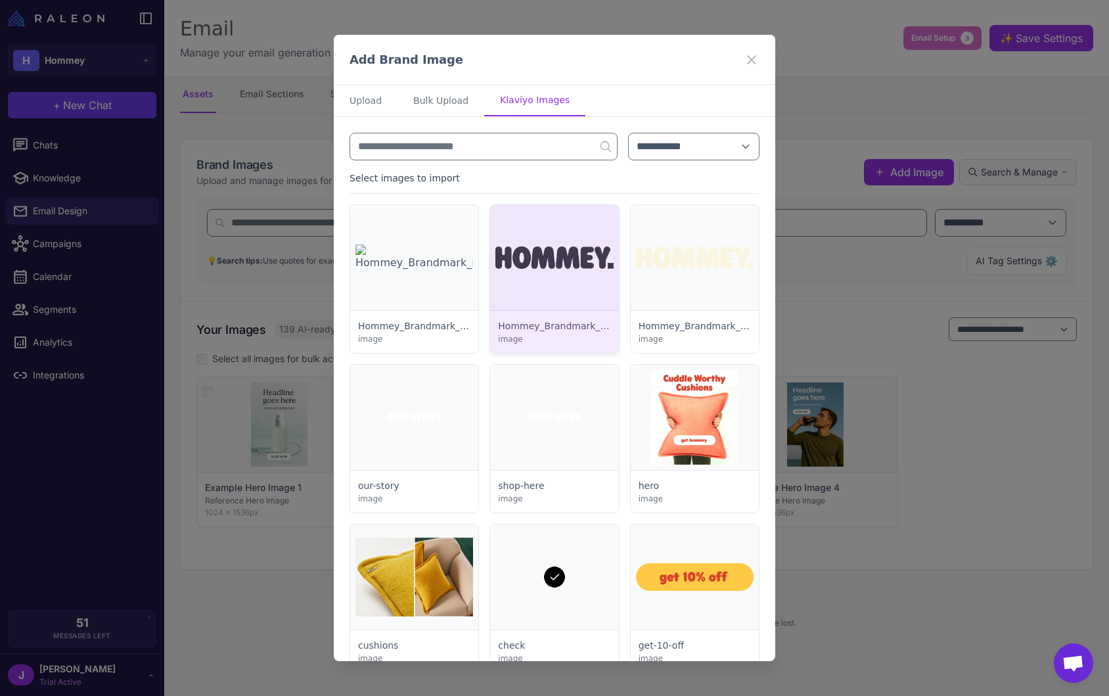
select select "*******"
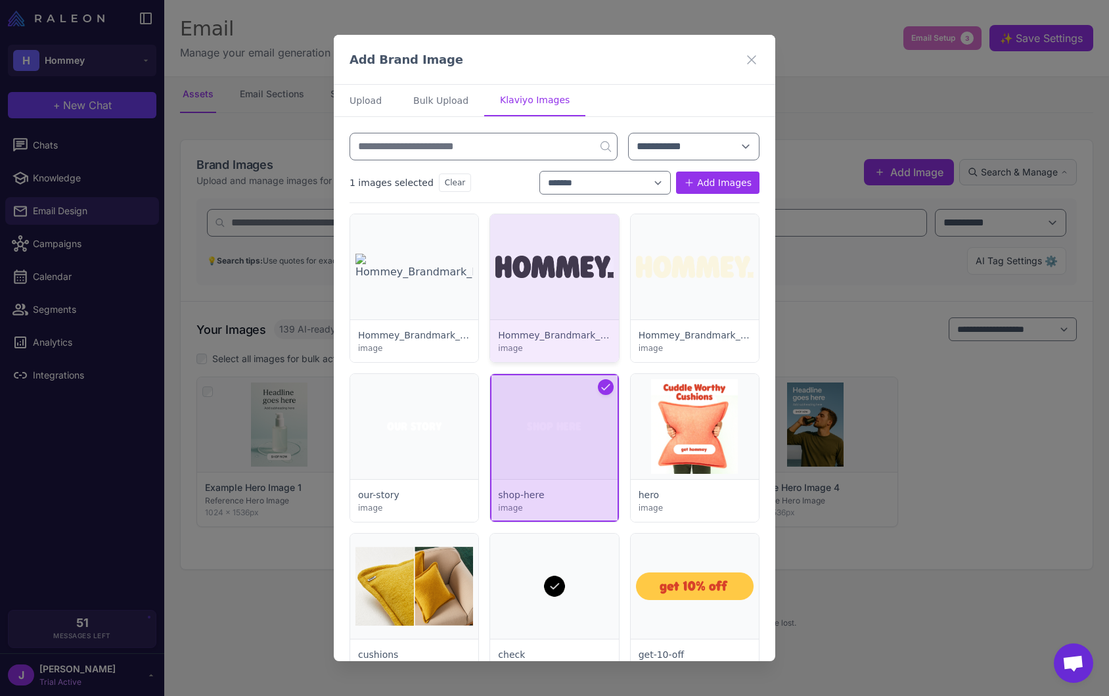
click at [566, 231] on div at bounding box center [554, 288] width 128 height 148
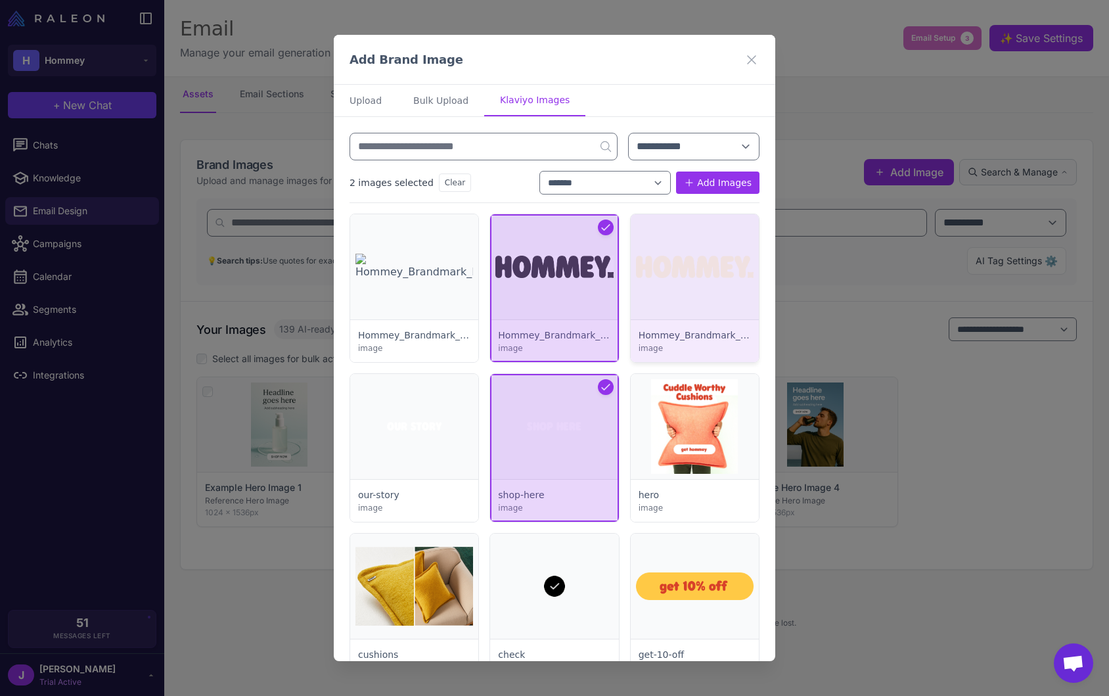
drag, startPoint x: 674, startPoint y: 293, endPoint x: 660, endPoint y: 273, distance: 24.6
click at [673, 293] on div at bounding box center [695, 288] width 128 height 148
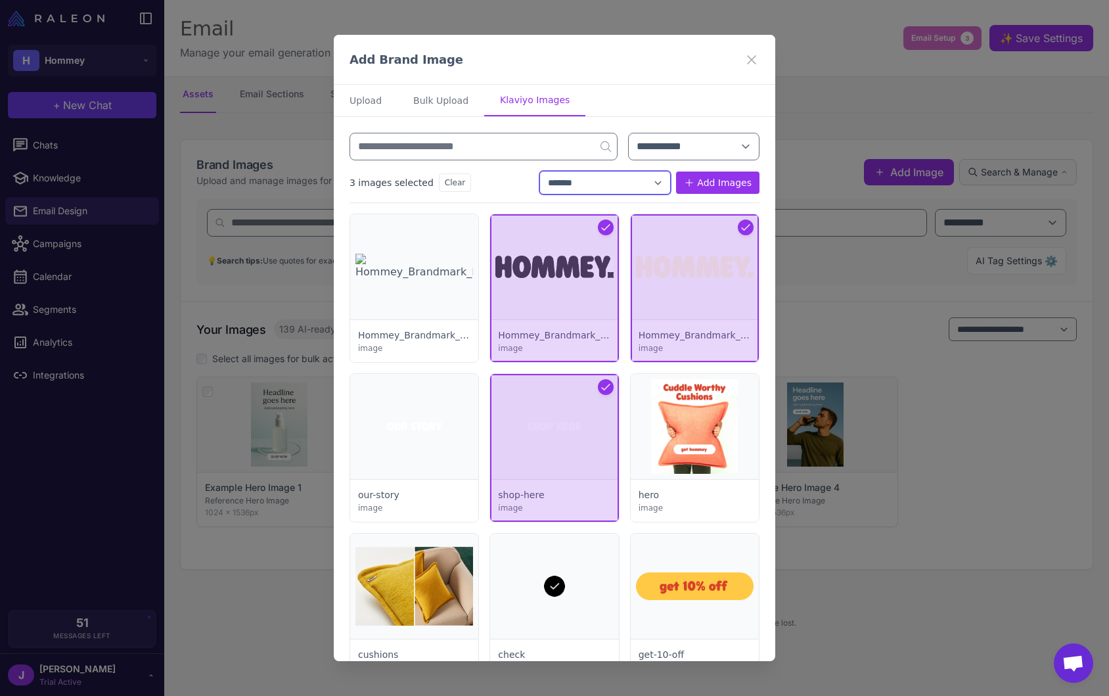
click at [630, 193] on select "**********" at bounding box center [604, 183] width 131 height 24
click at [686, 152] on select "**********" at bounding box center [693, 147] width 131 height 28
select select "***"
click at [628, 133] on select "**********" at bounding box center [693, 147] width 131 height 28
drag, startPoint x: 581, startPoint y: 433, endPoint x: 581, endPoint y: 330, distance: 103.1
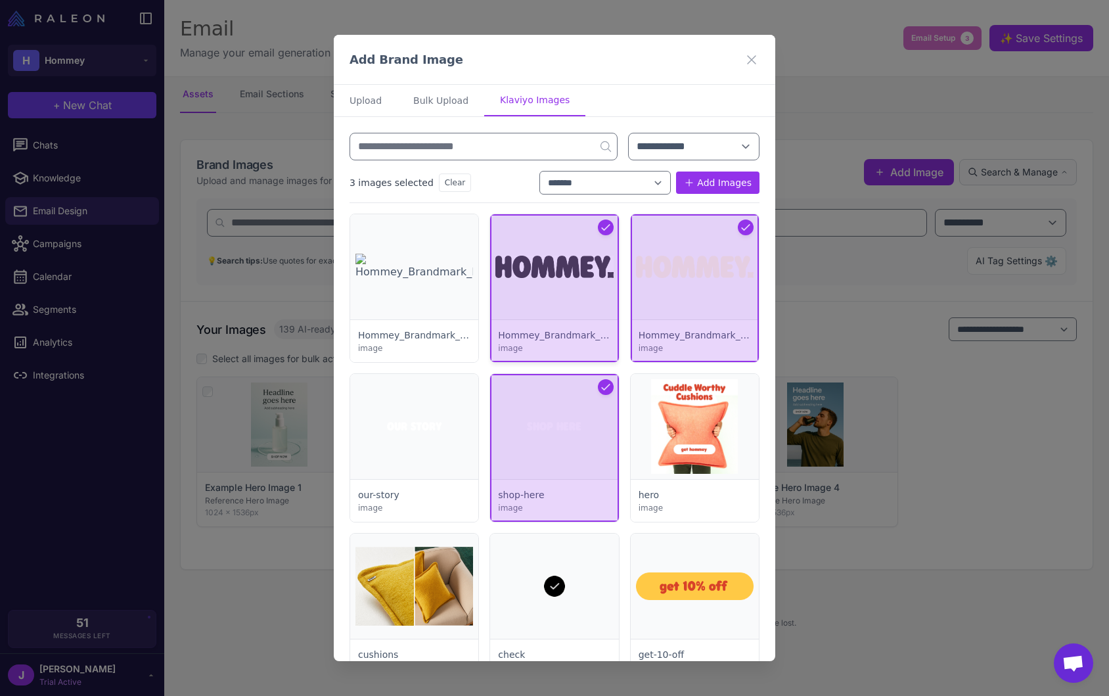
click at [581, 431] on div at bounding box center [554, 448] width 128 height 148
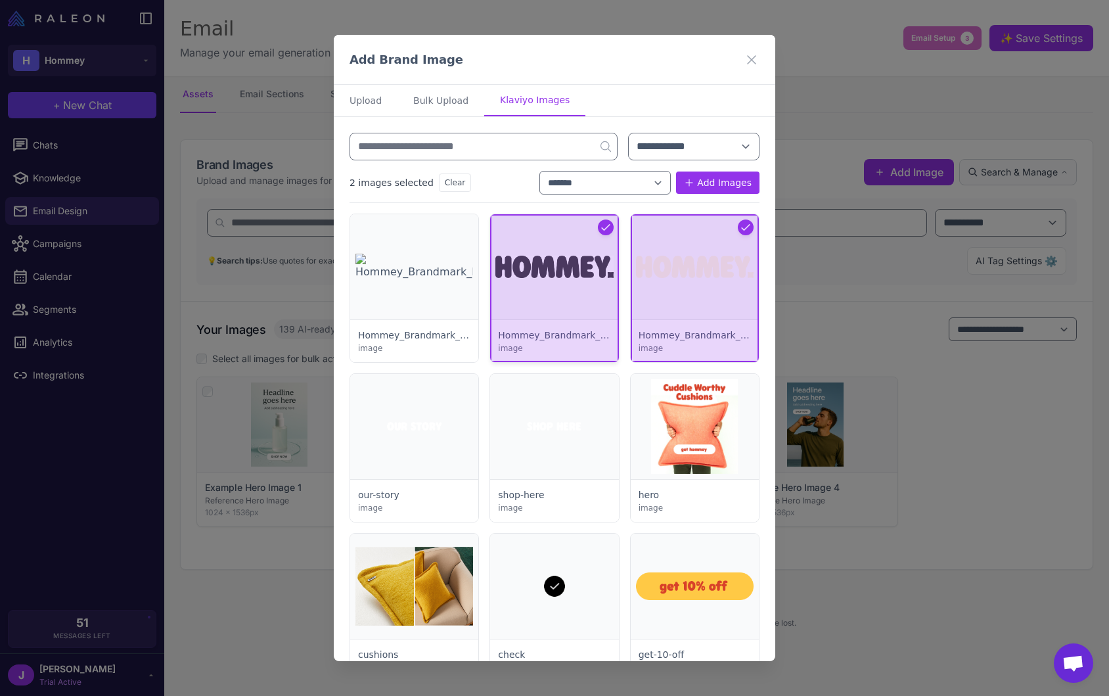
click at [581, 322] on div at bounding box center [554, 288] width 128 height 148
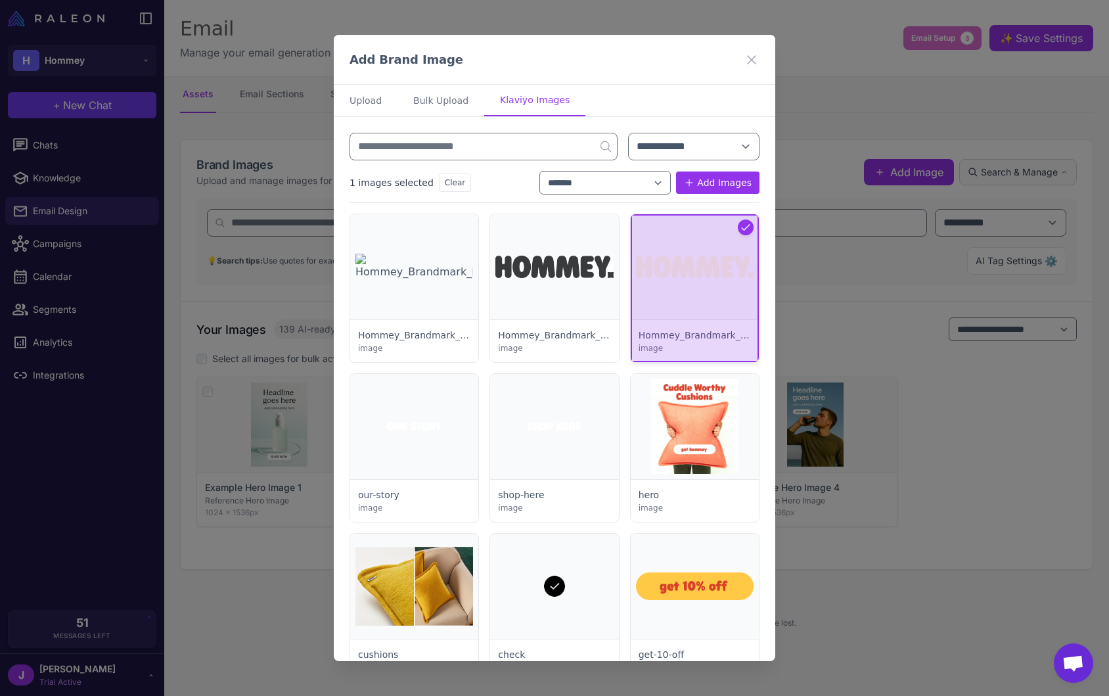
click at [705, 269] on div at bounding box center [695, 288] width 128 height 148
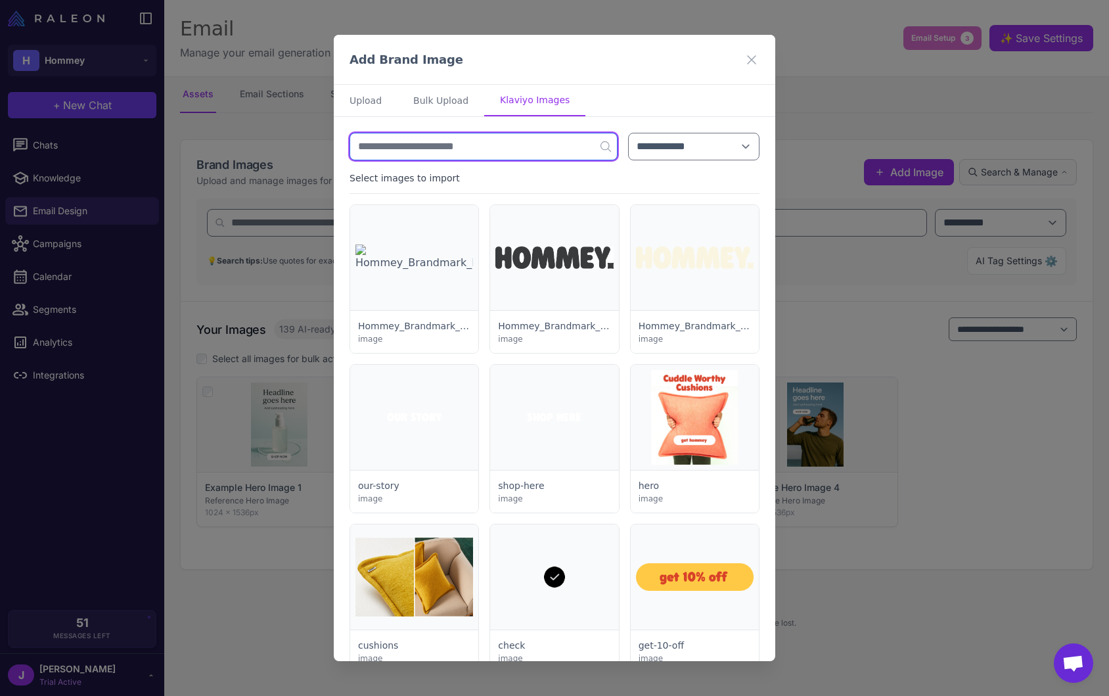
click at [471, 145] on input "text" at bounding box center [483, 147] width 268 height 28
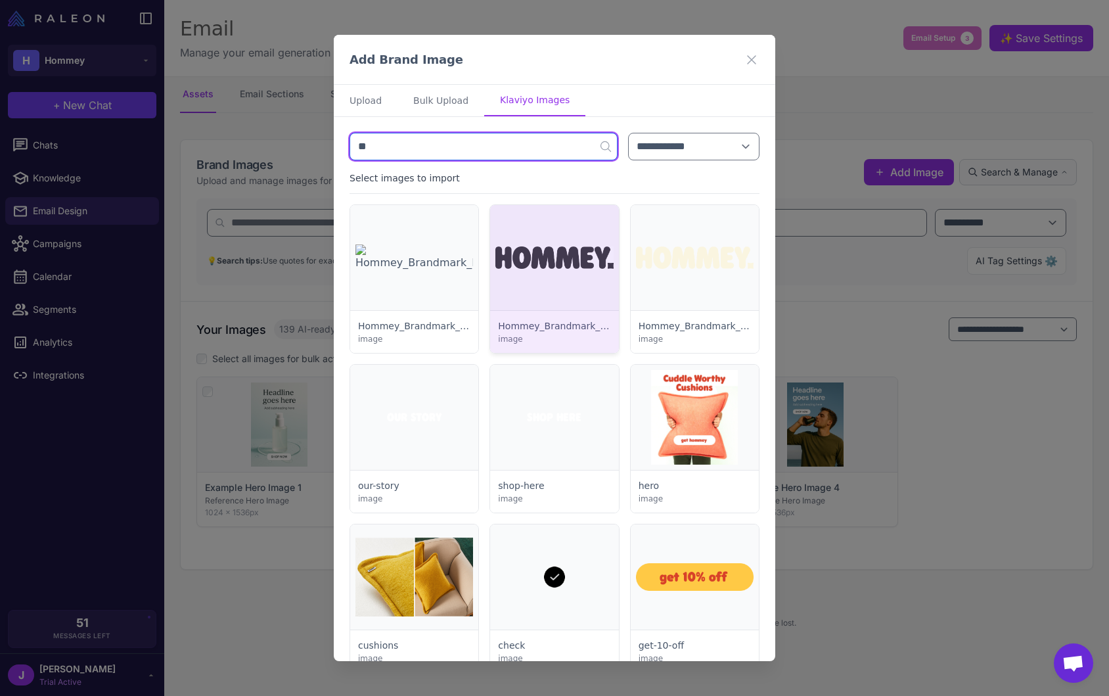
type input "*"
type input "*****"
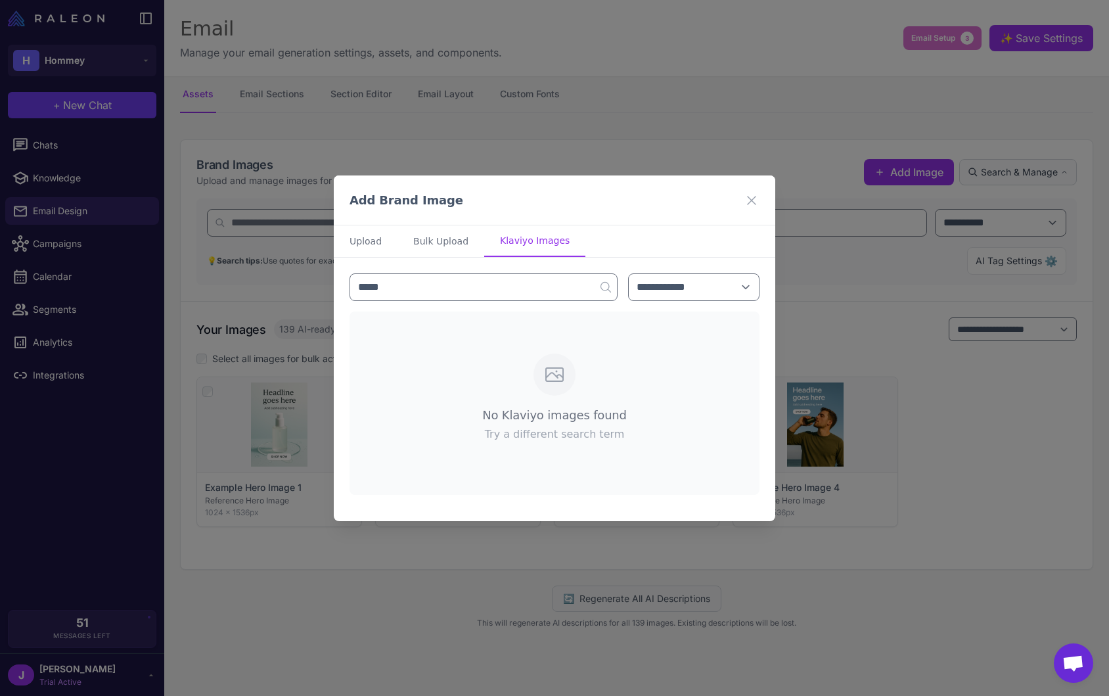
drag, startPoint x: 548, startPoint y: 390, endPoint x: 570, endPoint y: 358, distance: 38.3
click at [548, 389] on div at bounding box center [554, 374] width 42 height 42
click at [745, 202] on icon at bounding box center [752, 200] width 16 height 16
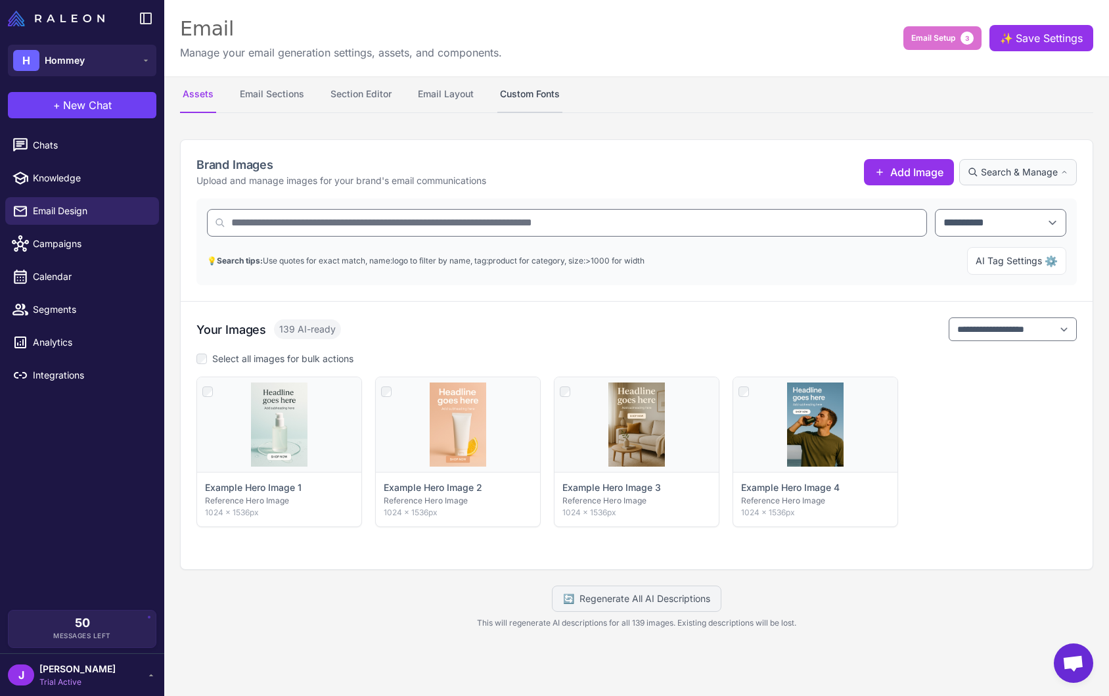
click at [537, 88] on button "Custom Fonts" at bounding box center [529, 94] width 65 height 37
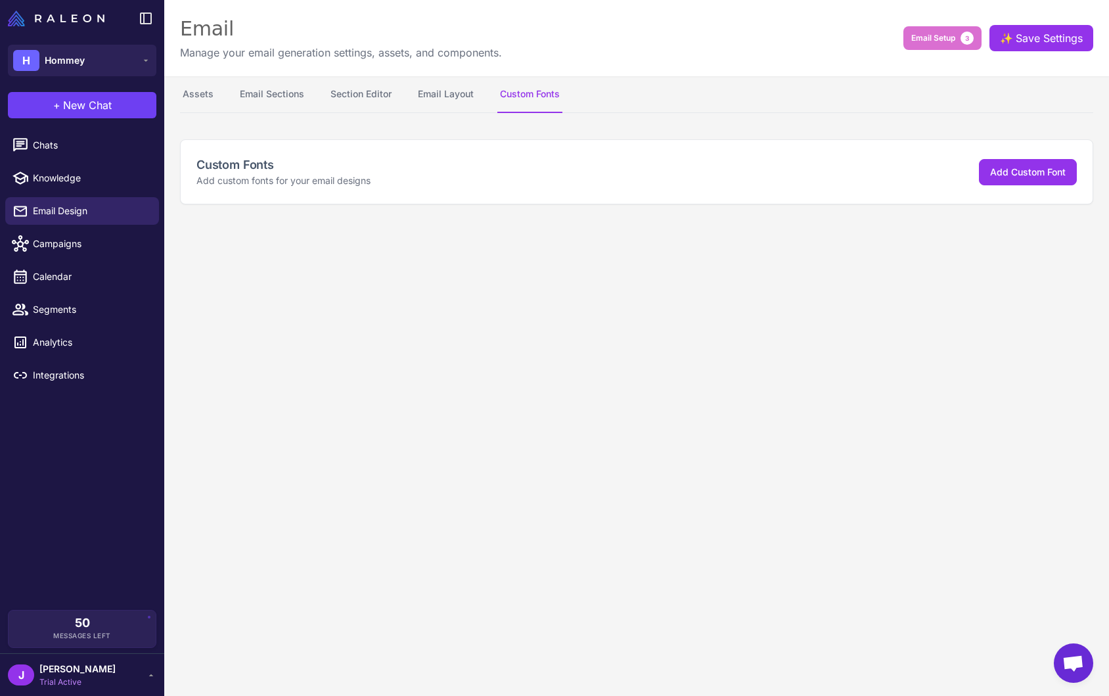
click at [231, 150] on div "Custom Fonts Add custom fonts for your email designs Add Custom Font" at bounding box center [637, 172] width 912 height 64
click at [1011, 183] on button "Add Custom Font" at bounding box center [1028, 172] width 98 height 26
select select "***"
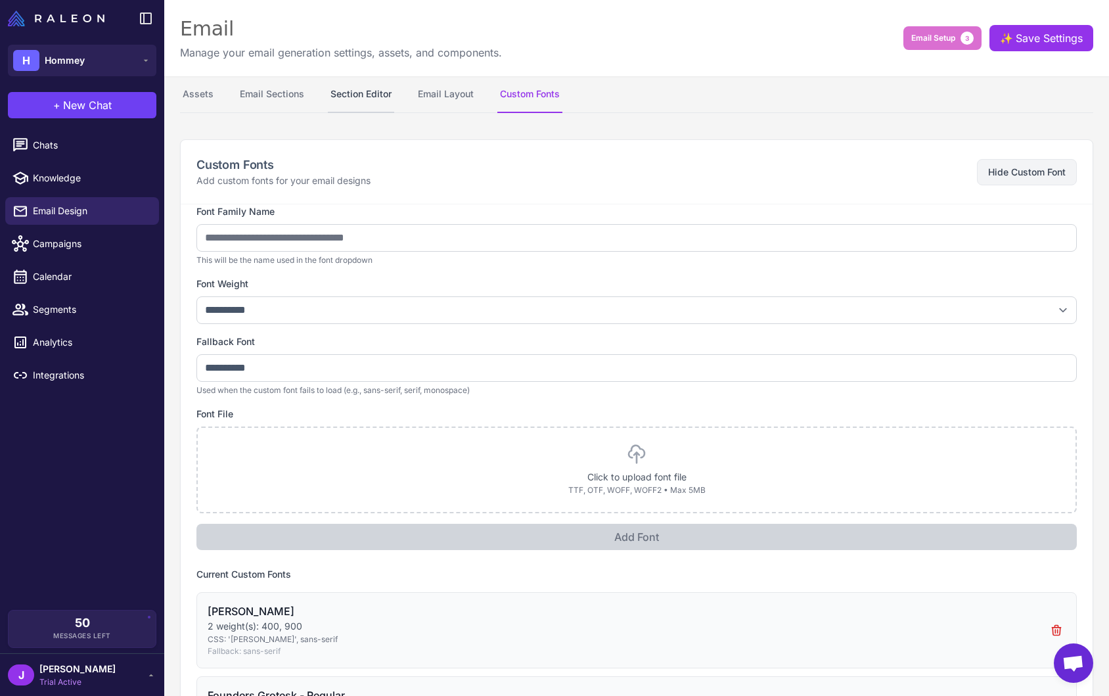
click at [365, 92] on button "Section Editor" at bounding box center [361, 94] width 66 height 37
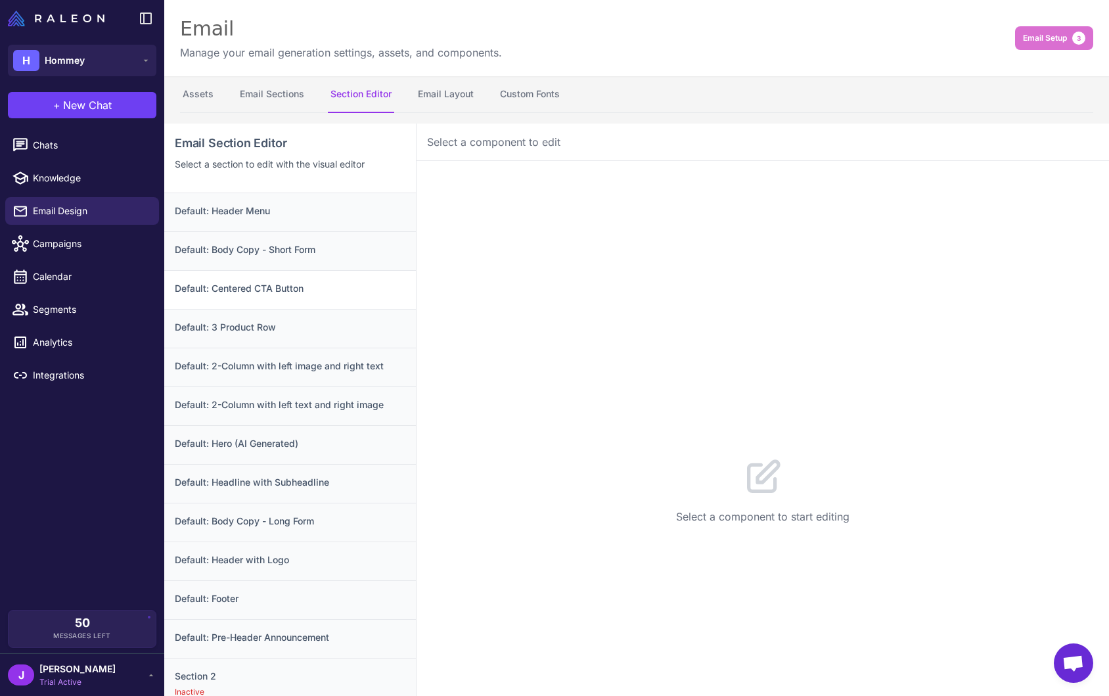
click at [278, 290] on h3 "Default: Centered CTA Button" at bounding box center [290, 288] width 231 height 14
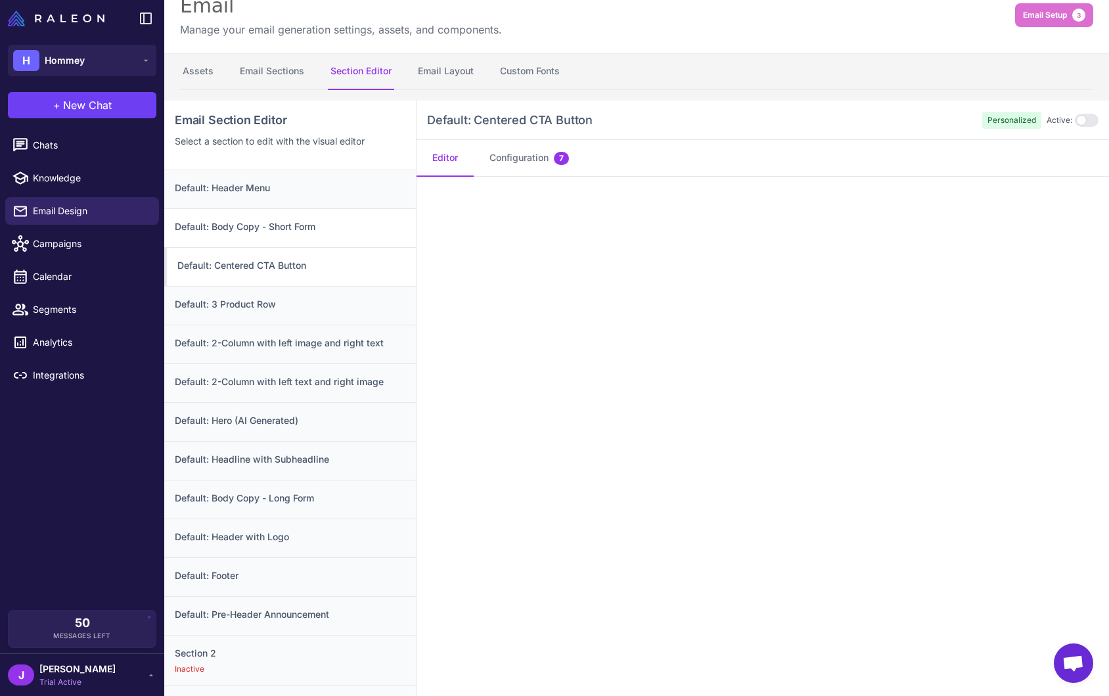
click at [274, 227] on h3 "Default: Body Copy - Short Form" at bounding box center [290, 226] width 231 height 14
click at [525, 160] on button "Configuration 6" at bounding box center [530, 158] width 112 height 37
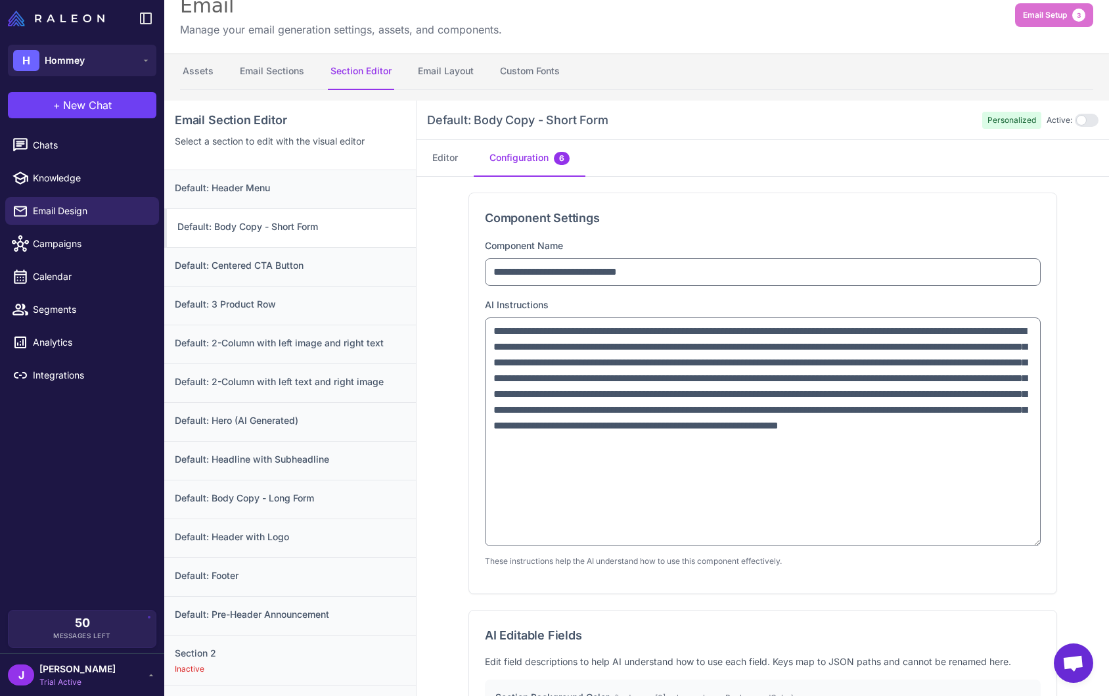
drag, startPoint x: 1031, startPoint y: 376, endPoint x: 1019, endPoint y: 564, distance: 188.2
click at [1020, 546] on textarea "**********" at bounding box center [763, 431] width 556 height 229
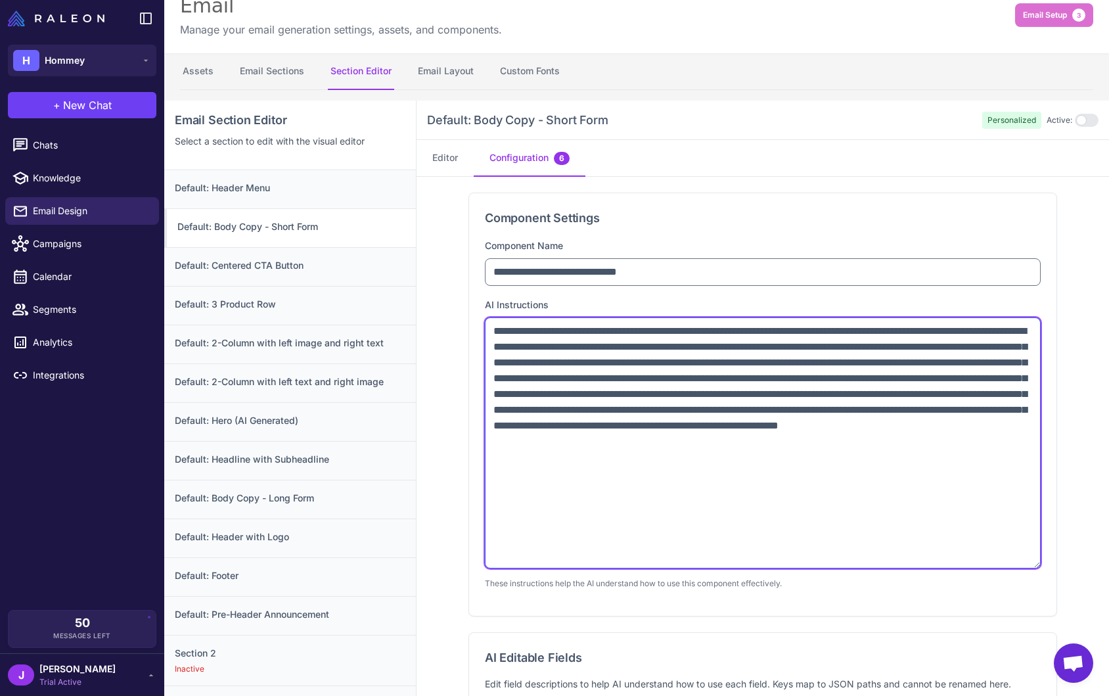
drag, startPoint x: 644, startPoint y: 329, endPoint x: 719, endPoint y: 324, distance: 75.1
click at [719, 324] on textarea "**********" at bounding box center [763, 442] width 556 height 251
click at [776, 445] on textarea "**********" at bounding box center [763, 442] width 556 height 251
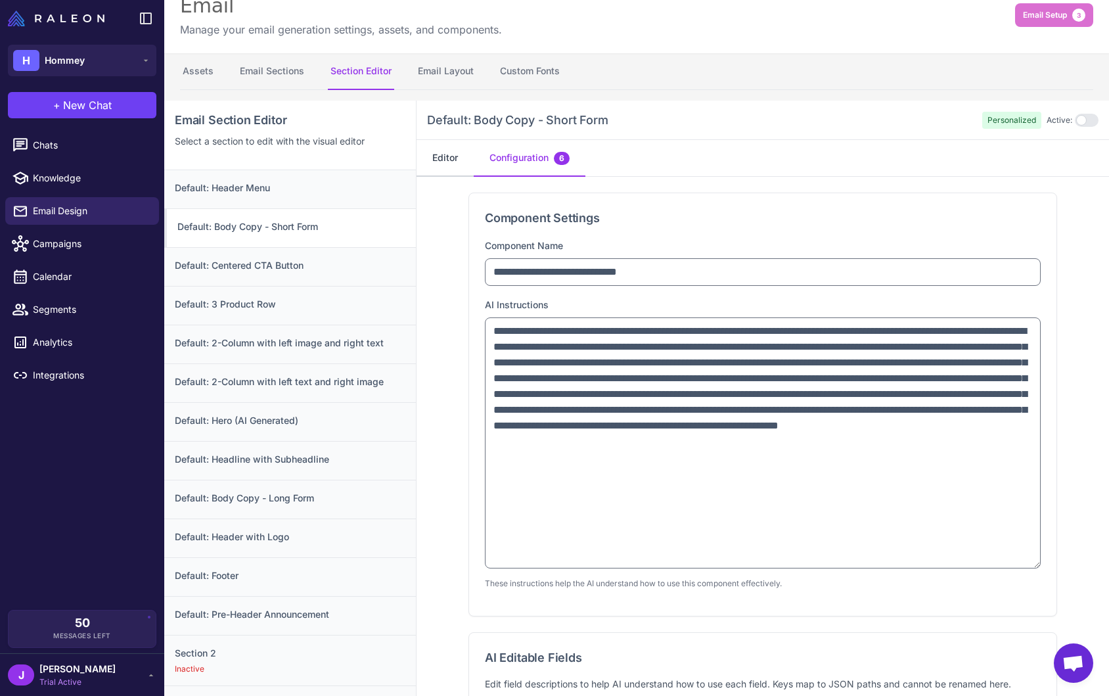
click at [463, 166] on button "Editor" at bounding box center [444, 158] width 57 height 37
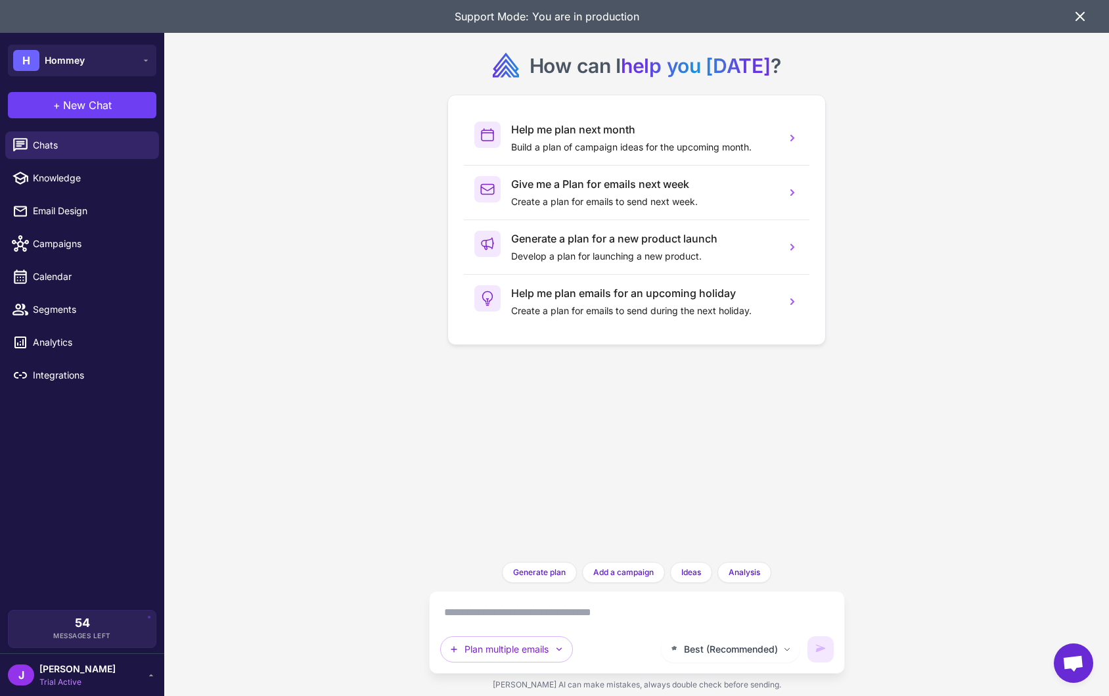
click at [1088, 23] on div "Support Mode: You are in production" at bounding box center [554, 16] width 1109 height 33
click at [1079, 14] on icon at bounding box center [1080, 17] width 16 height 16
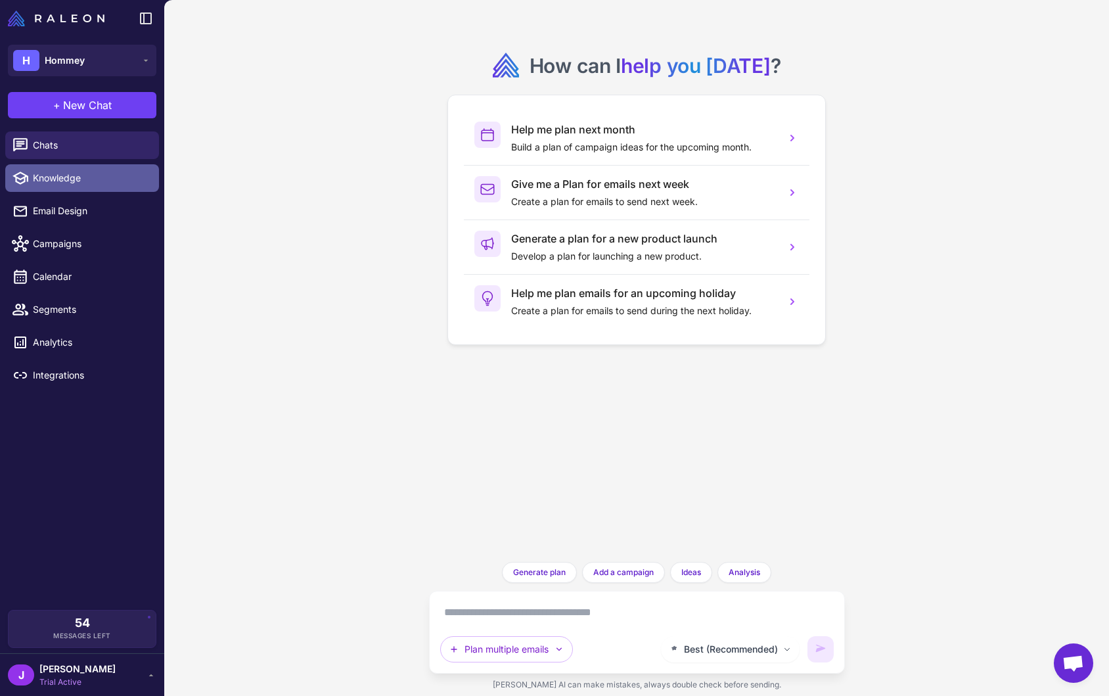
click at [78, 179] on span "Knowledge" at bounding box center [91, 178] width 116 height 14
select select
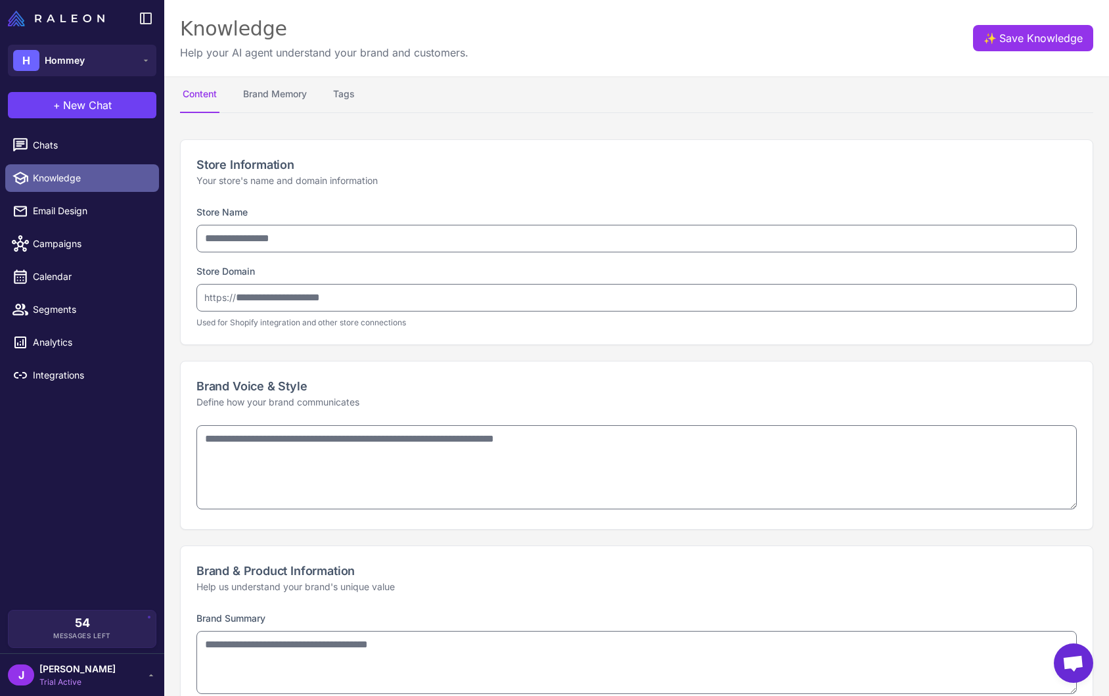
type input "******"
type input "**********"
type textarea "**********"
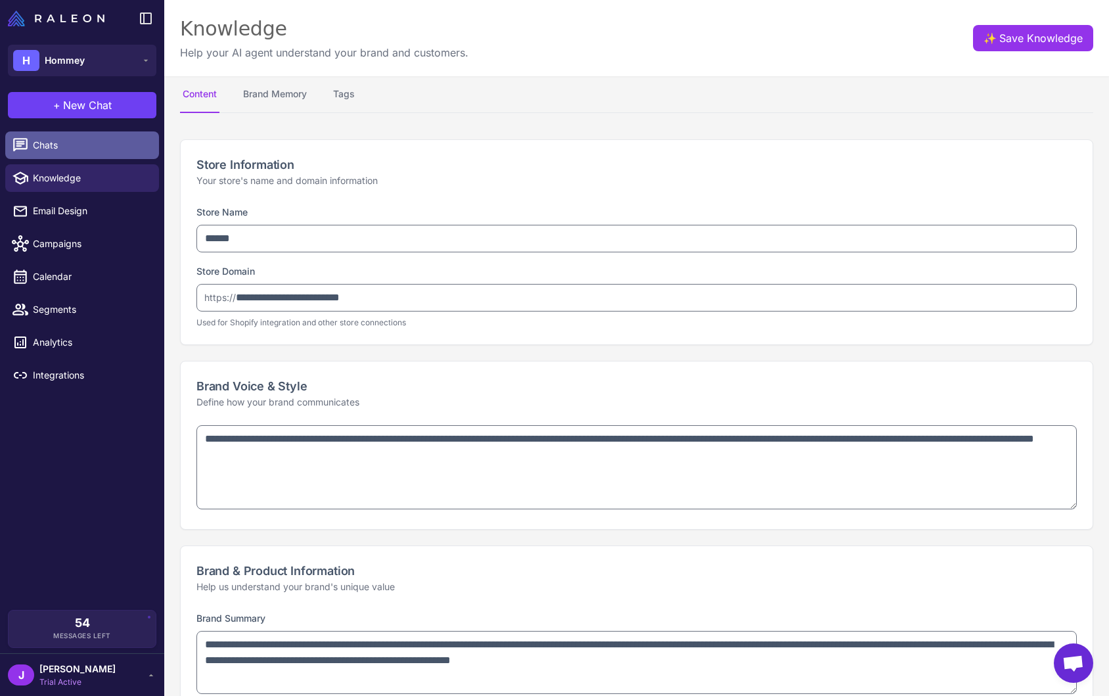
type textarea "**********"
select select "***"
type textarea "**********"
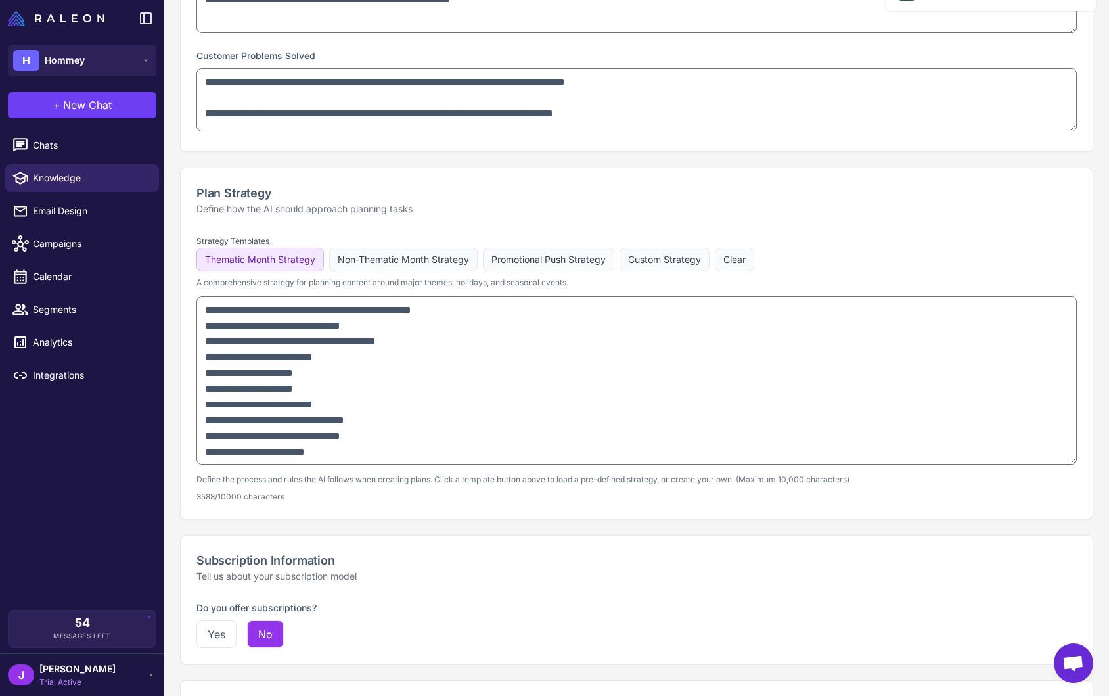
scroll to position [674, 0]
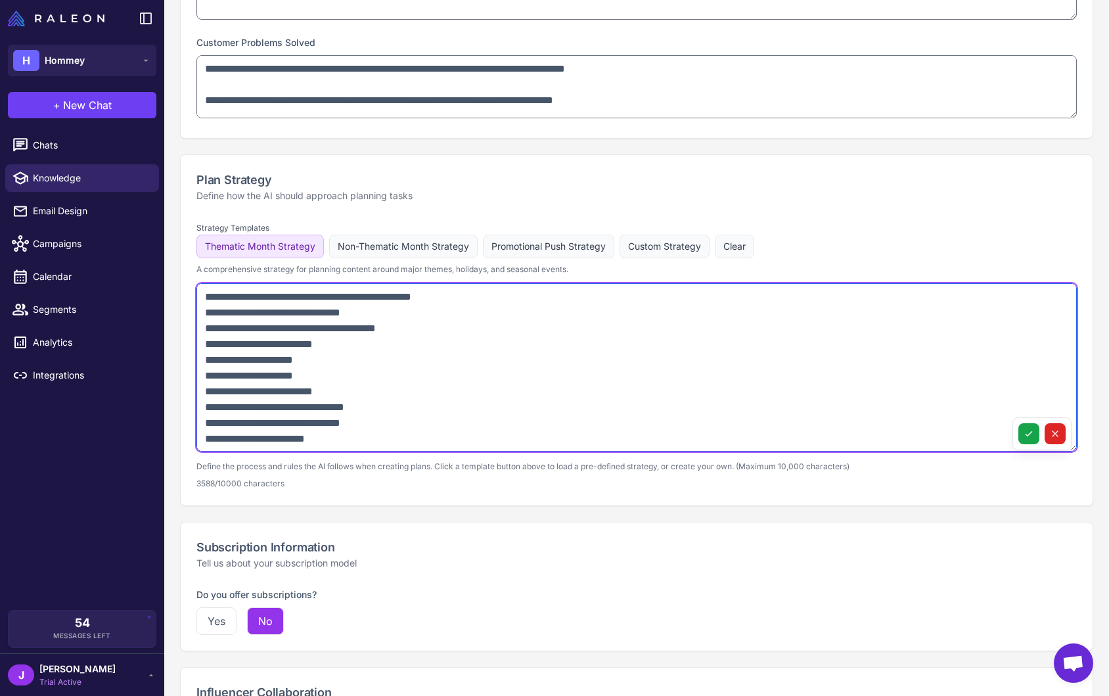
drag, startPoint x: 203, startPoint y: 296, endPoint x: 351, endPoint y: 411, distance: 187.2
click at [334, 403] on textarea at bounding box center [636, 367] width 880 height 168
click at [347, 436] on textarea at bounding box center [636, 367] width 880 height 168
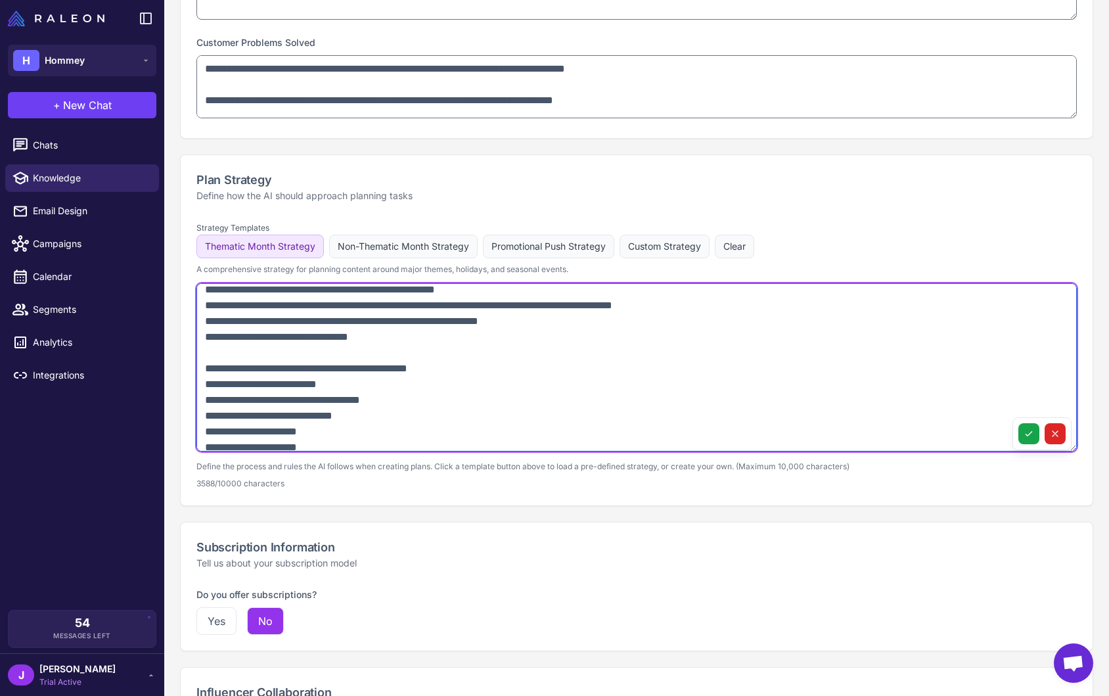
scroll to position [1231, 0]
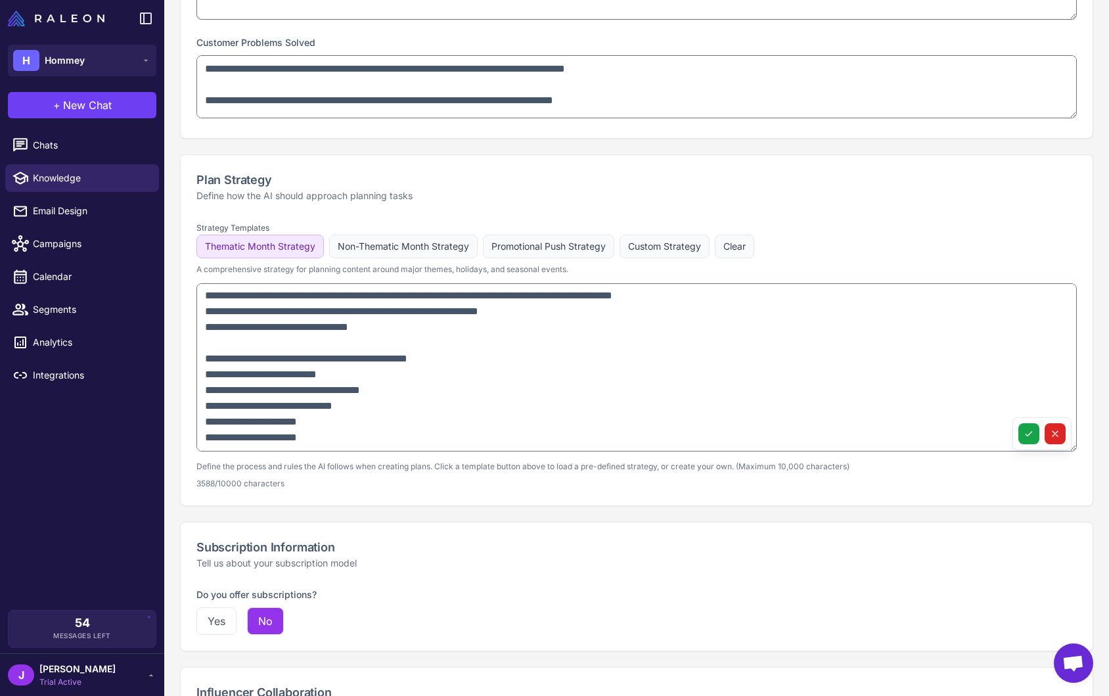
click at [484, 492] on div "Strategy Templates Thematic Month Strategy Non-Thematic Month Strategy Promotio…" at bounding box center [637, 362] width 912 height 286
click at [91, 108] on span "New Chat" at bounding box center [87, 105] width 49 height 16
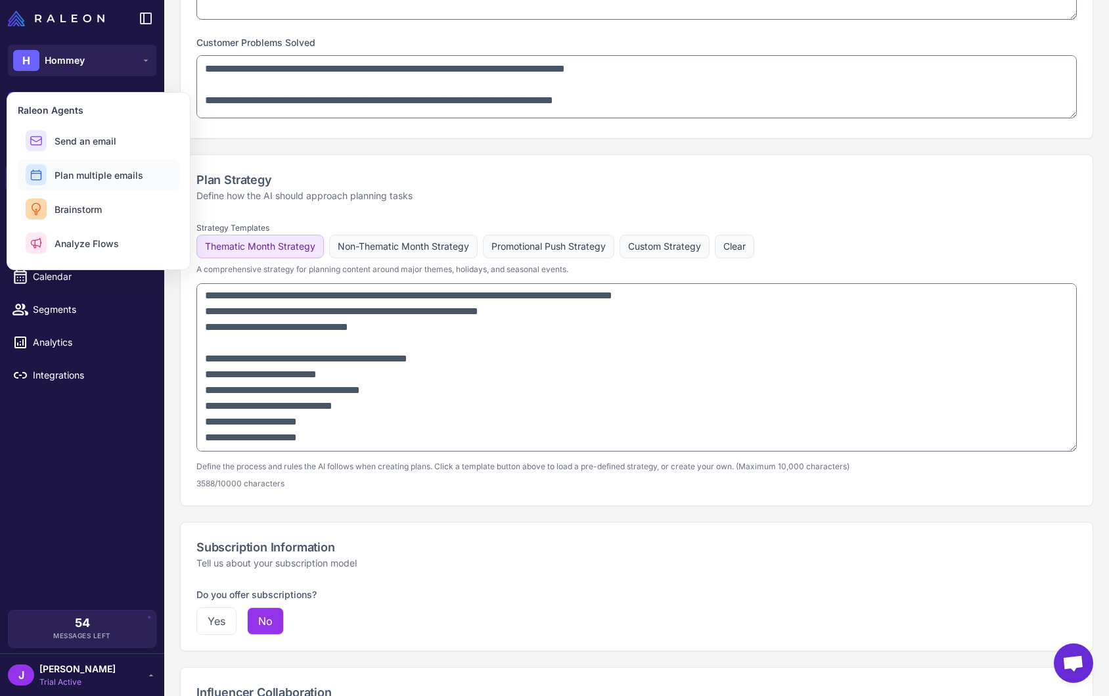
click at [103, 171] on span "Plan multiple emails" at bounding box center [99, 175] width 89 height 14
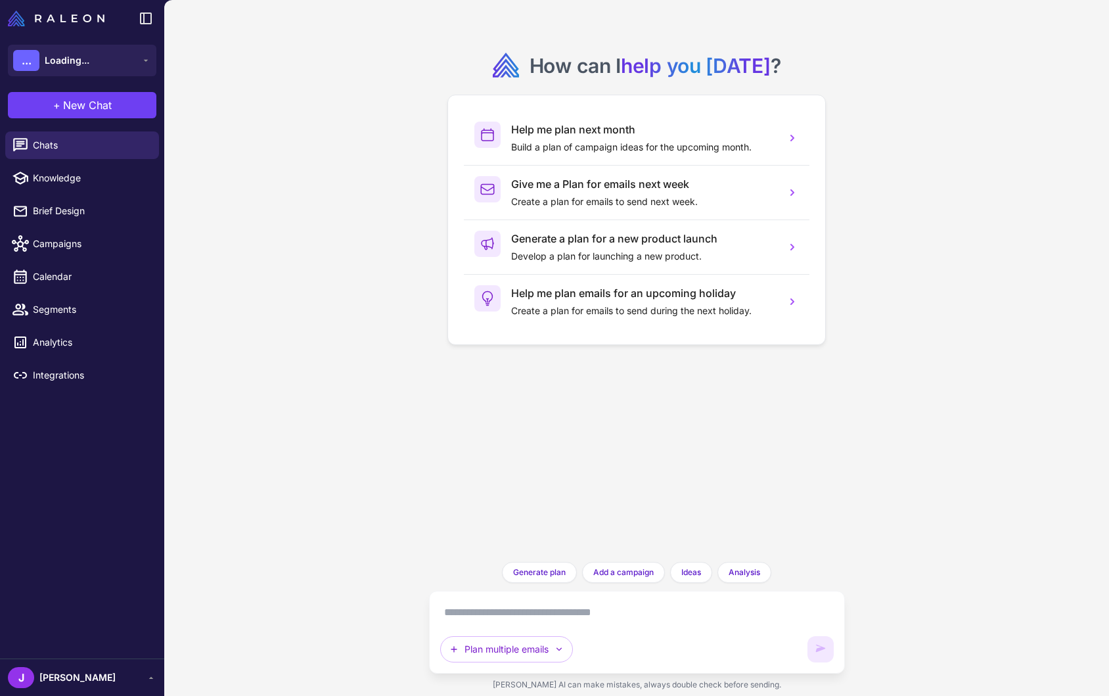
click at [515, 609] on textarea at bounding box center [636, 612] width 393 height 21
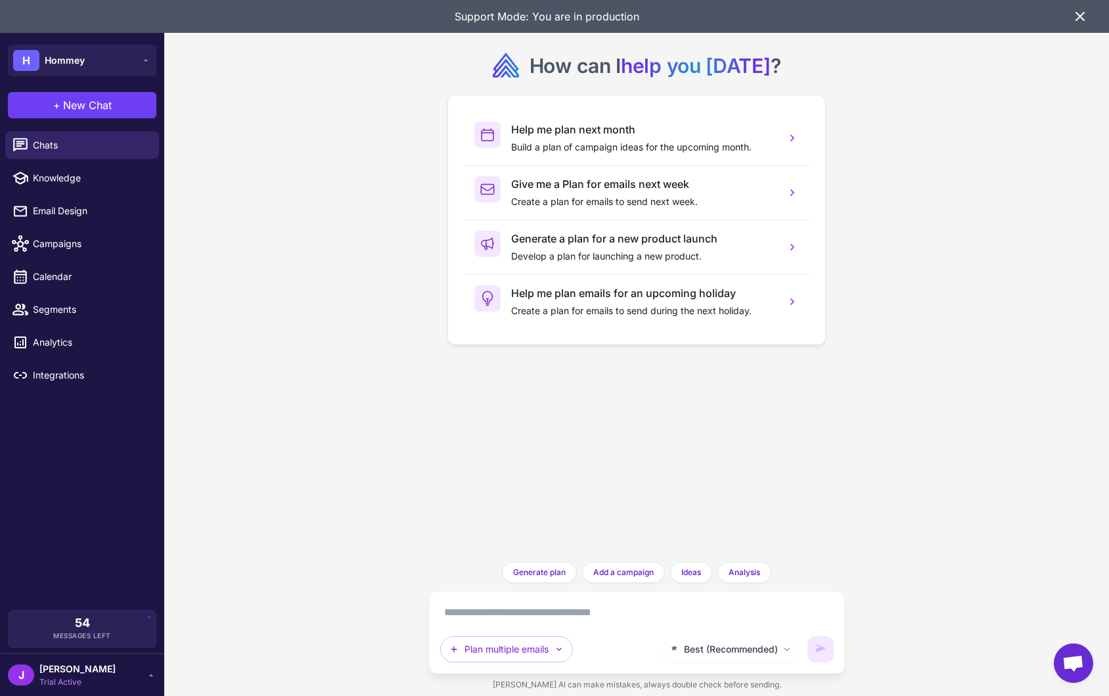
click at [1076, 16] on icon at bounding box center [1080, 17] width 16 height 16
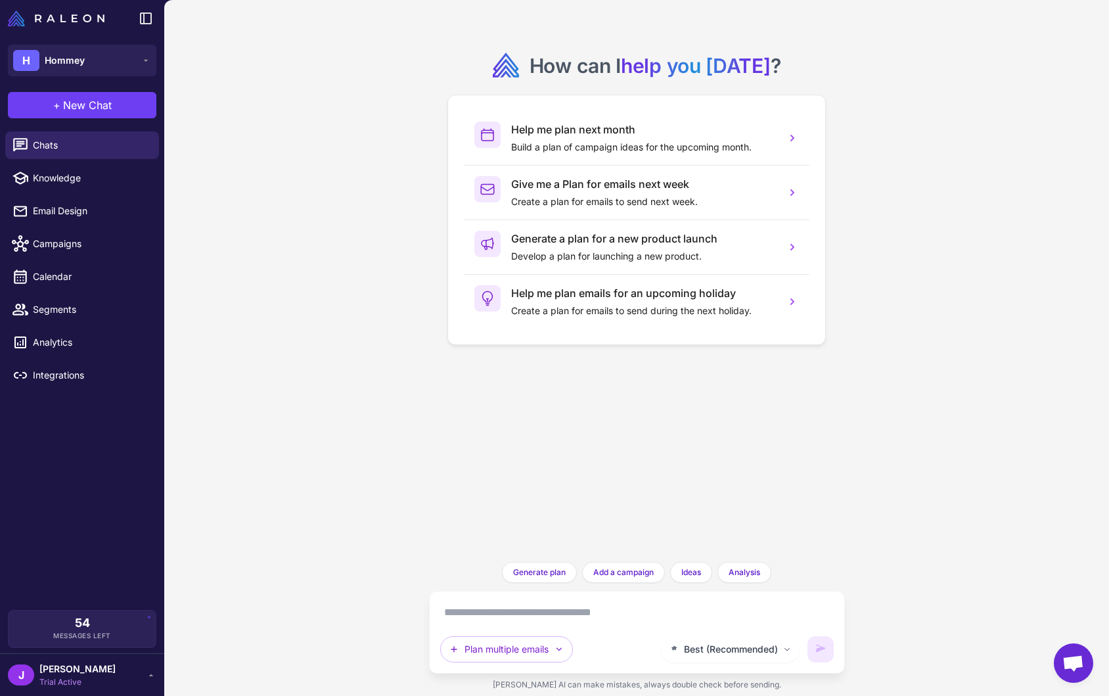
click at [486, 612] on textarea at bounding box center [636, 612] width 393 height 21
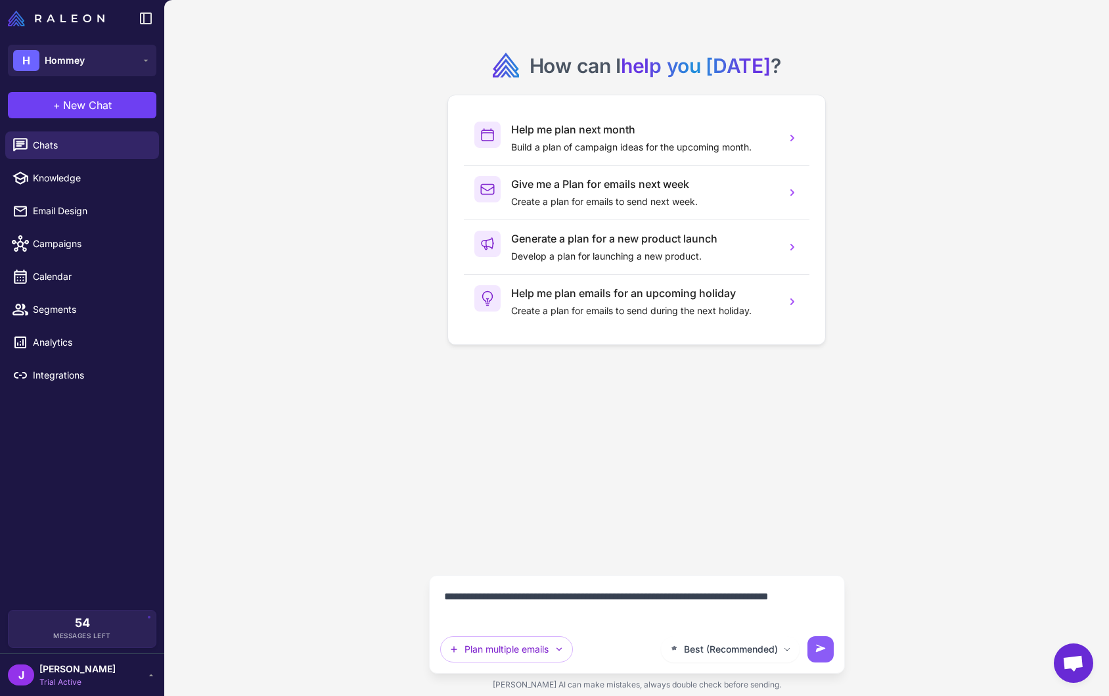
type textarea "**********"
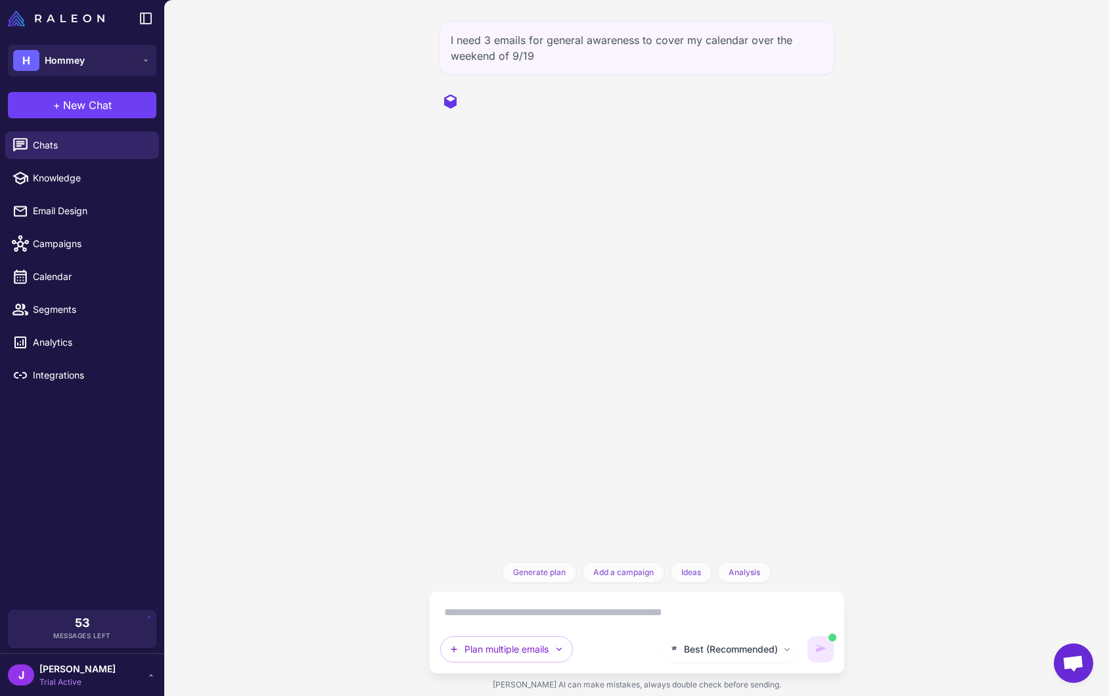
click at [629, 208] on div "I need 3 emails for general awareness to cover my calendar over the weekend of …" at bounding box center [637, 281] width 416 height 562
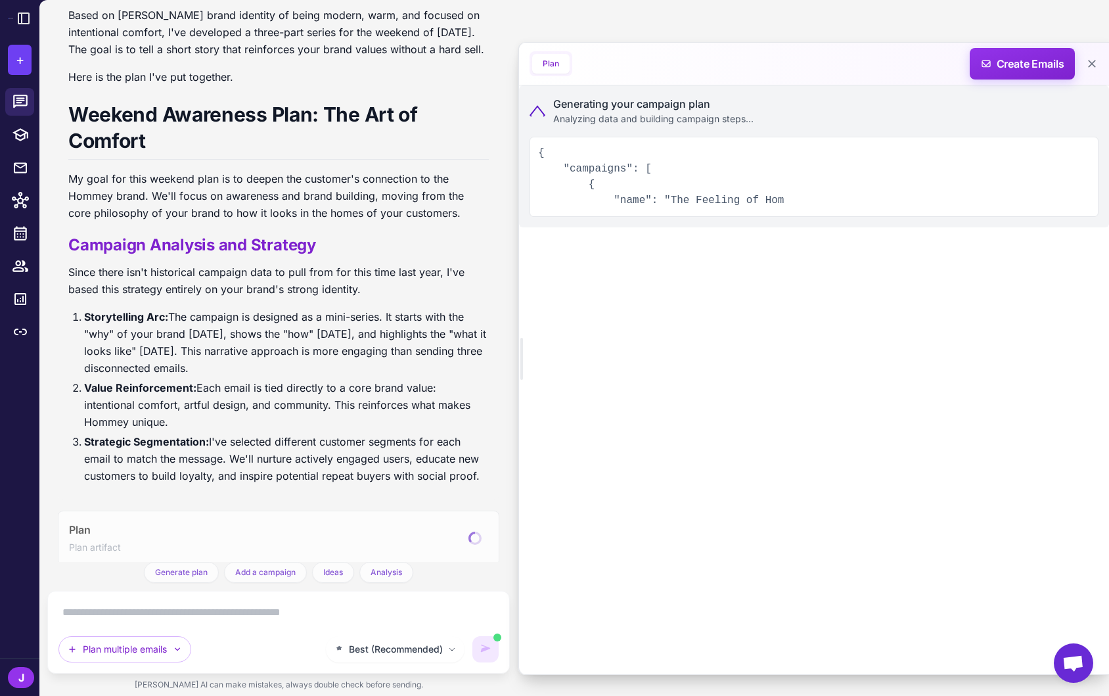
scroll to position [160, 0]
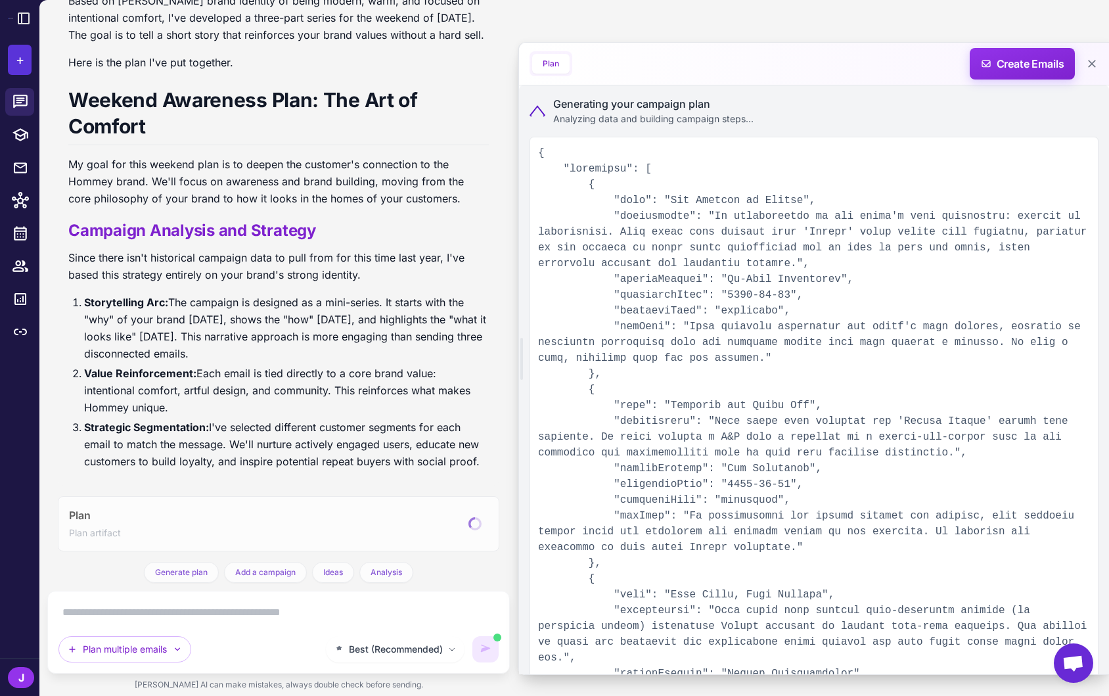
click at [23, 62] on span "+" at bounding box center [20, 60] width 9 height 20
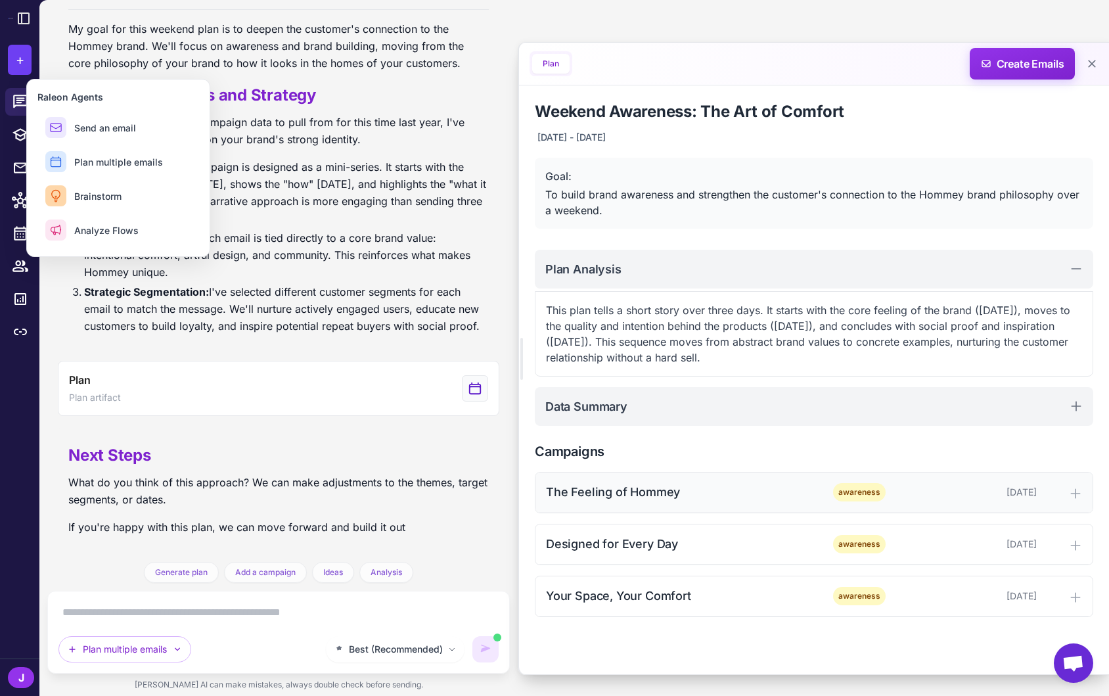
scroll to position [285, 0]
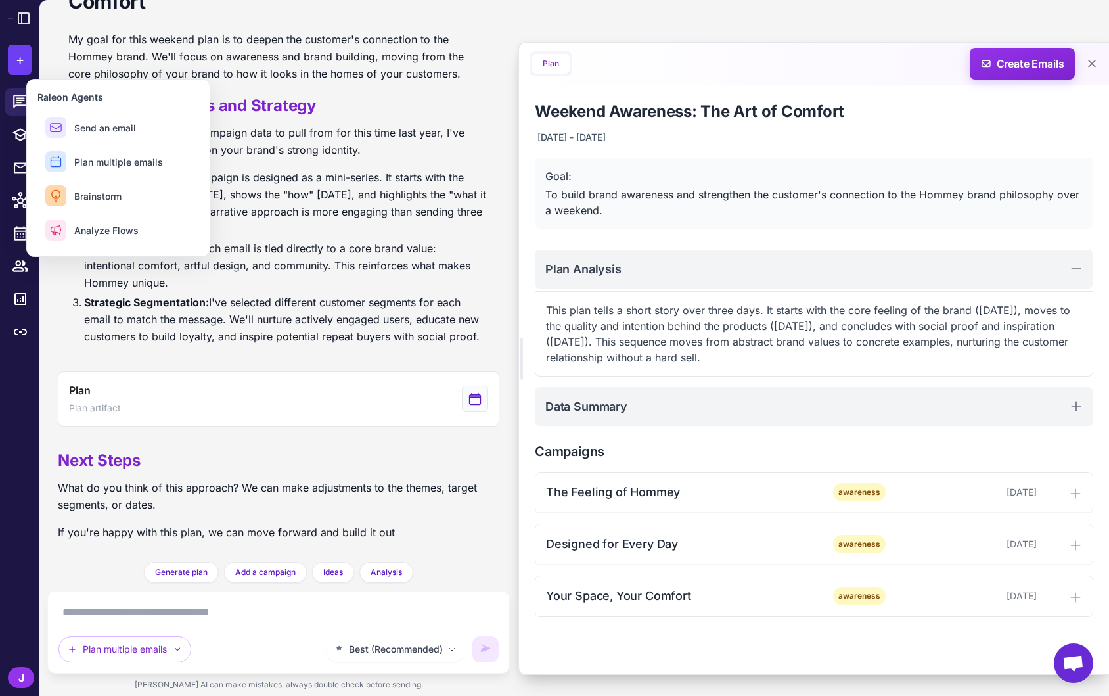
click at [338, 202] on li "Storytelling Arc: The campaign is designed as a mini-series. It starts with the…" at bounding box center [286, 203] width 405 height 68
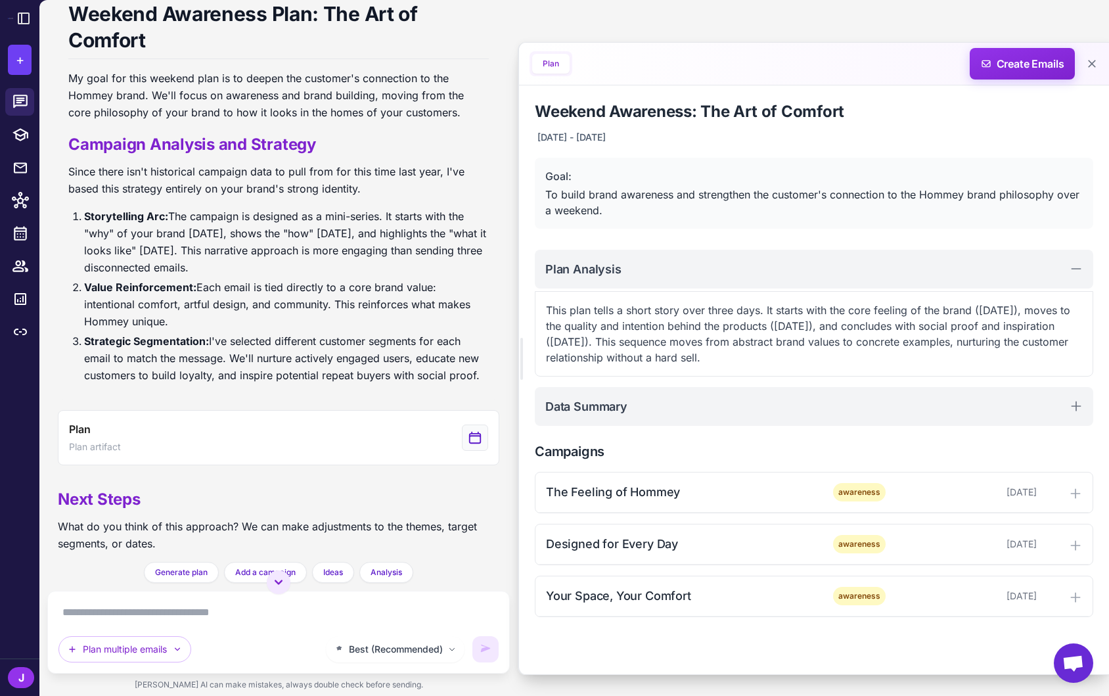
scroll to position [285, 0]
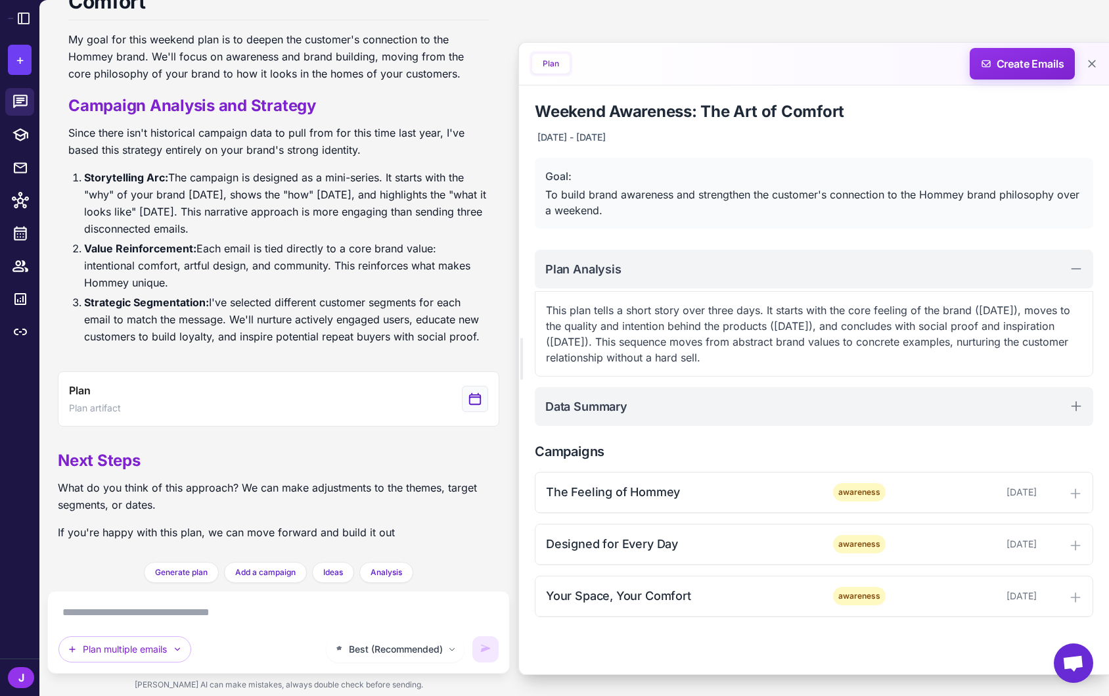
click at [250, 253] on li "Value Reinforcement: Each email is tied directly to a core brand value: intenti…" at bounding box center [286, 265] width 405 height 51
click at [214, 319] on li "Strategic Segmentation: I've selected different customer segments for each emai…" at bounding box center [286, 319] width 405 height 51
click at [626, 489] on div "The Feeling of Hommey" at bounding box center [678, 492] width 265 height 18
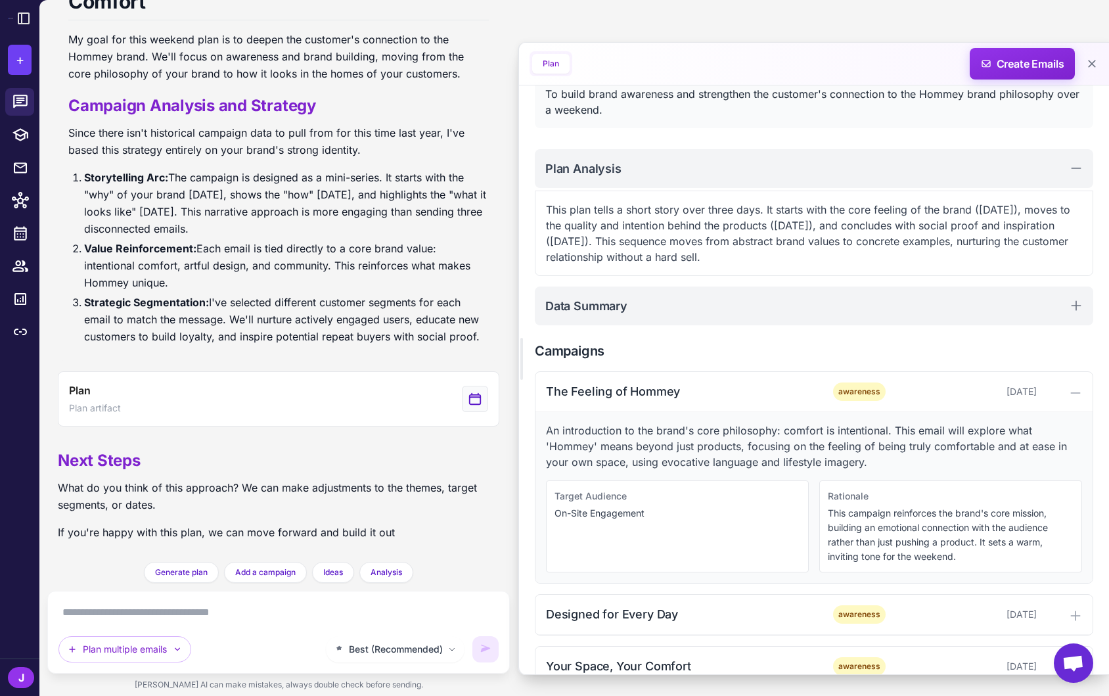
scroll to position [102, 0]
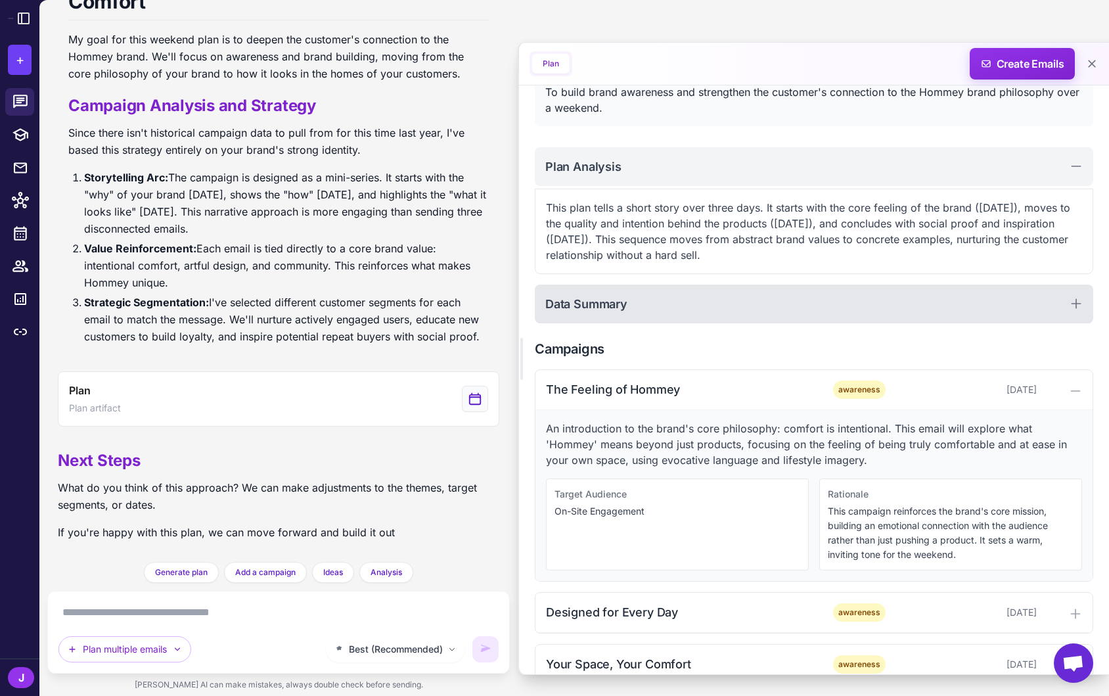
click at [711, 305] on div "Data Summary" at bounding box center [814, 303] width 558 height 39
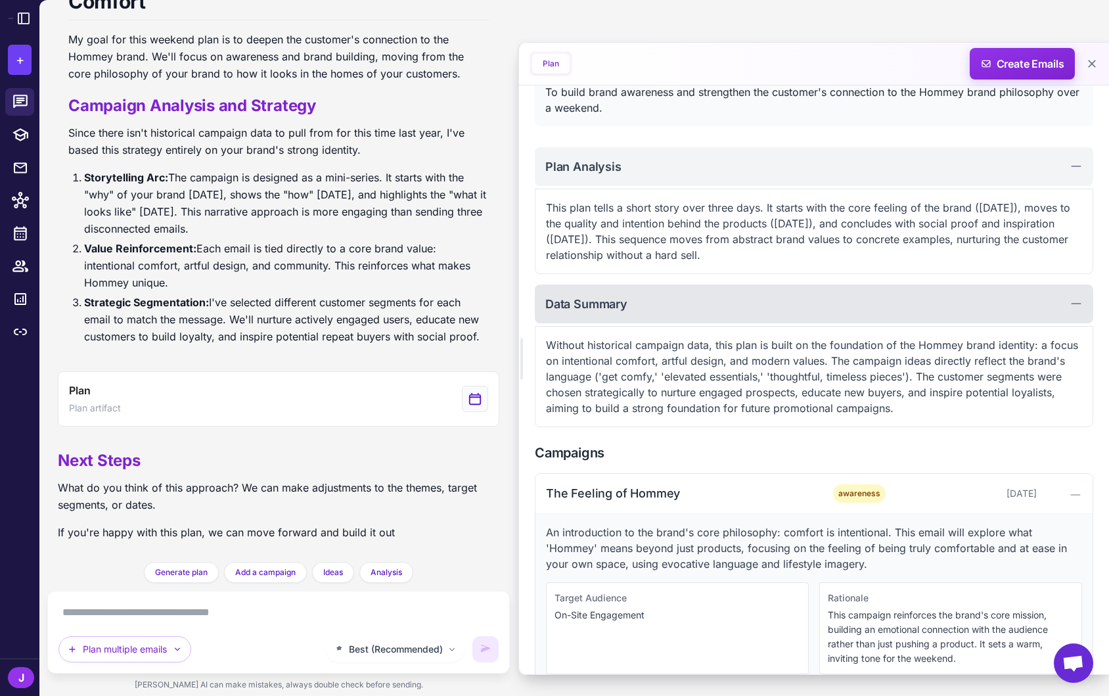
click at [679, 302] on div "Data Summary" at bounding box center [814, 303] width 558 height 39
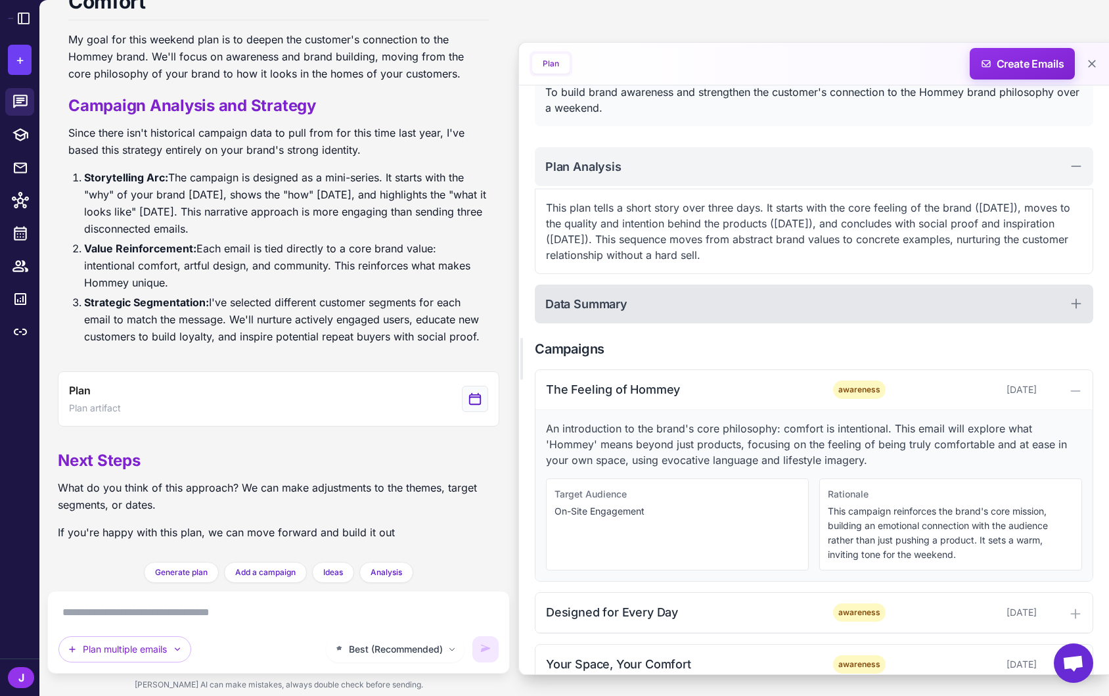
click at [621, 295] on h2 "Data Summary" at bounding box center [586, 304] width 82 height 18
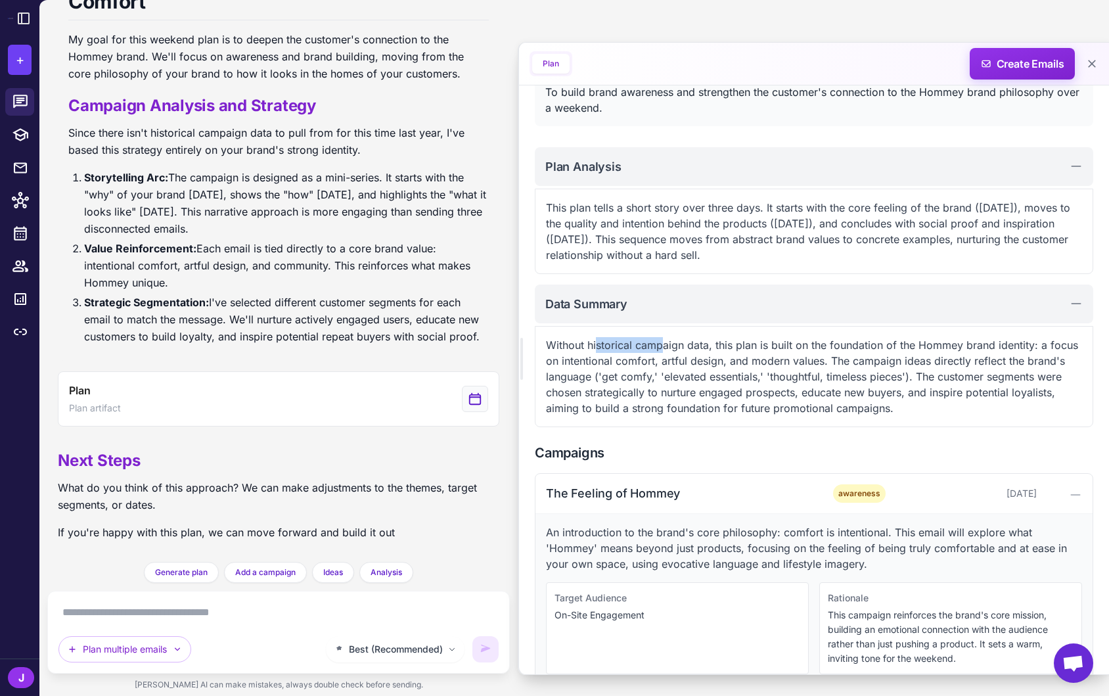
drag, startPoint x: 597, startPoint y: 344, endPoint x: 662, endPoint y: 347, distance: 65.1
click at [662, 347] on p "Without historical campaign data, this plan is built on the foundation of the H…" at bounding box center [814, 376] width 536 height 79
click at [14, 330] on icon at bounding box center [20, 331] width 13 height 7
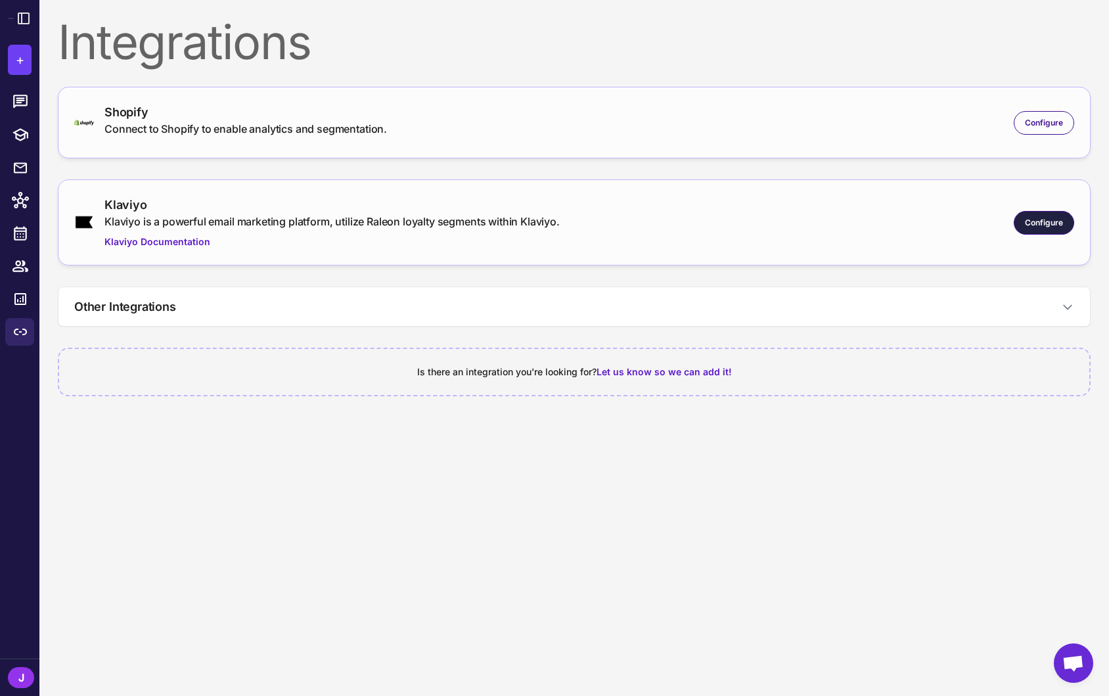
click at [1051, 221] on span "Configure" at bounding box center [1044, 223] width 38 height 12
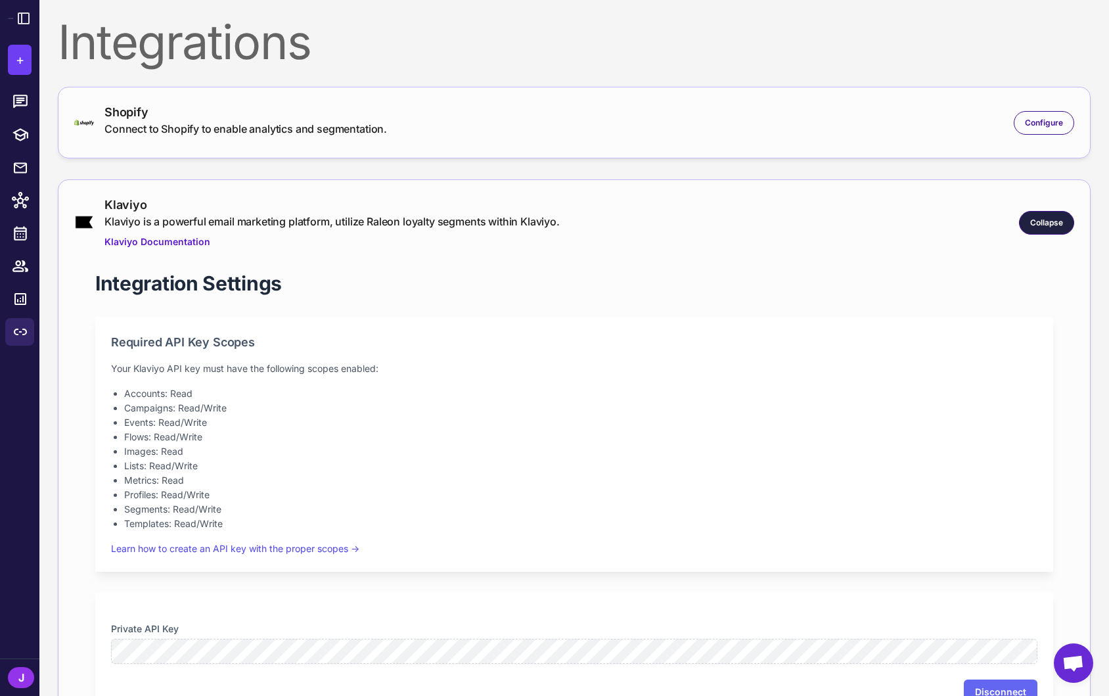
click at [1048, 230] on div "Collapse" at bounding box center [1046, 223] width 55 height 24
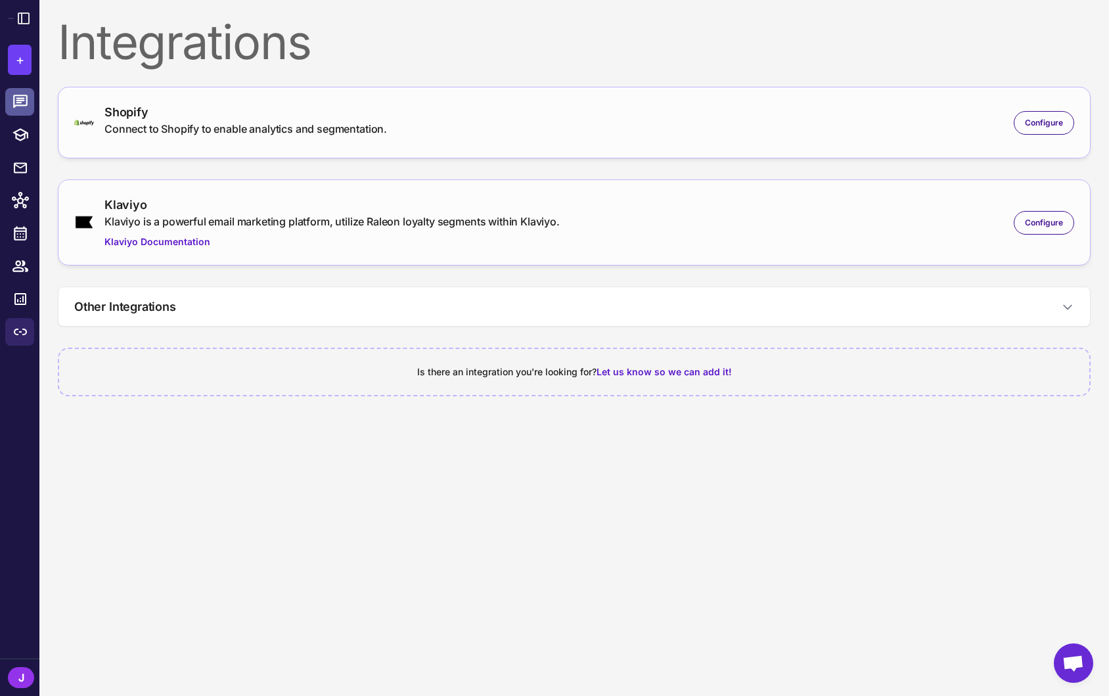
click at [21, 97] on icon at bounding box center [20, 101] width 17 height 17
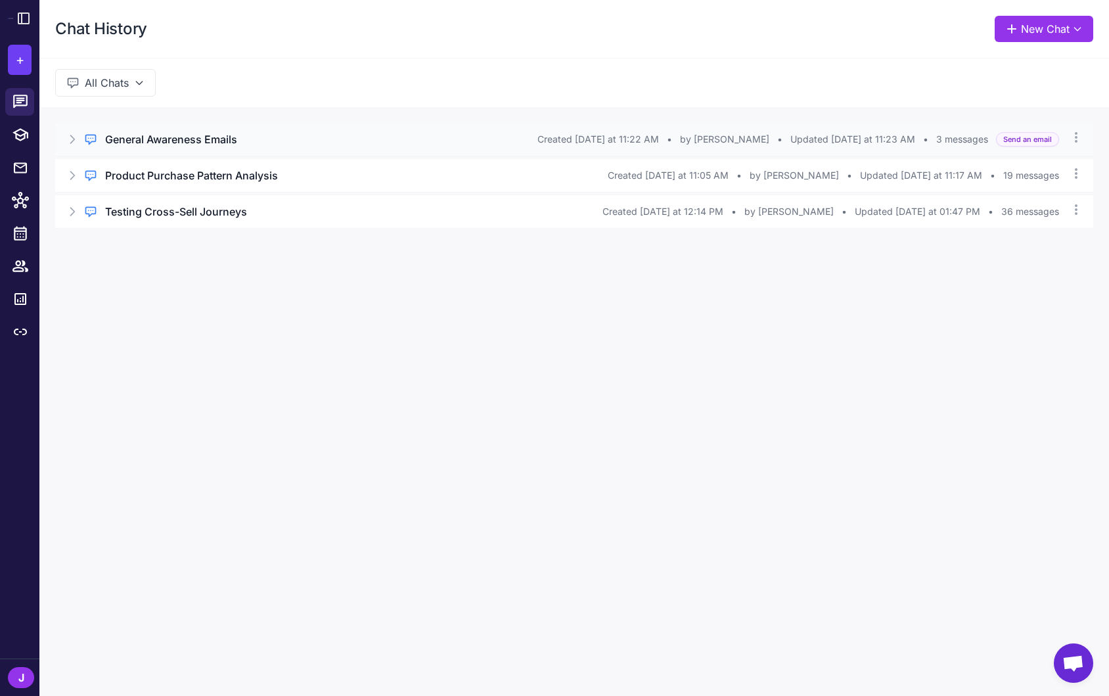
click at [162, 138] on h3 "General Awareness Emails" at bounding box center [171, 139] width 132 height 16
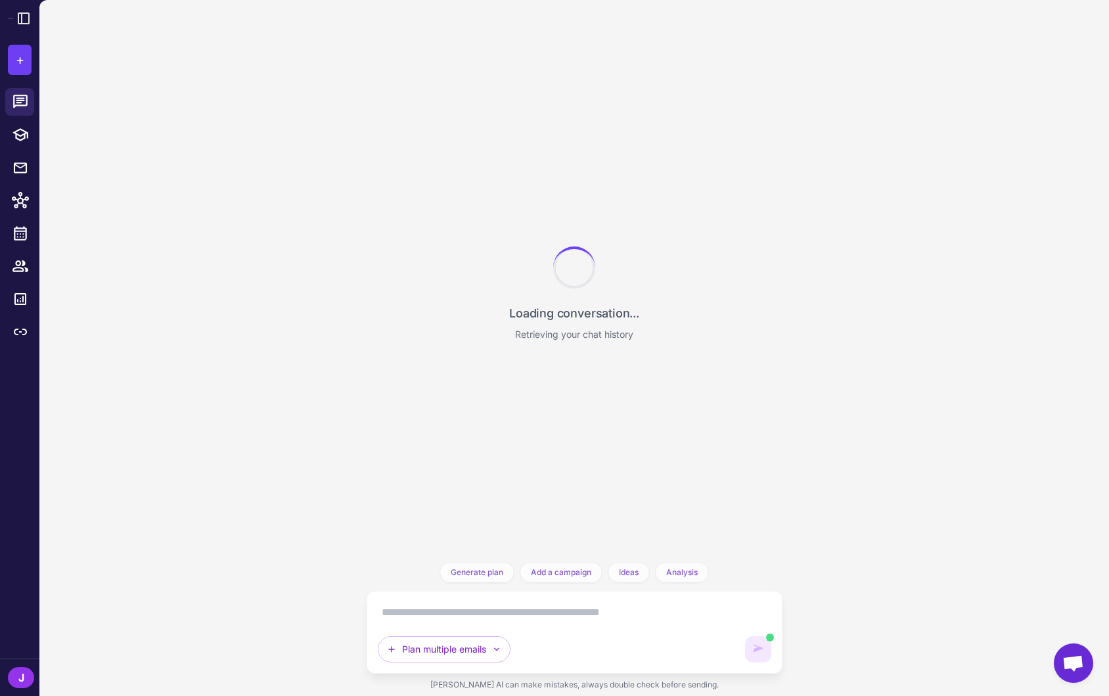
scroll to position [365, 0]
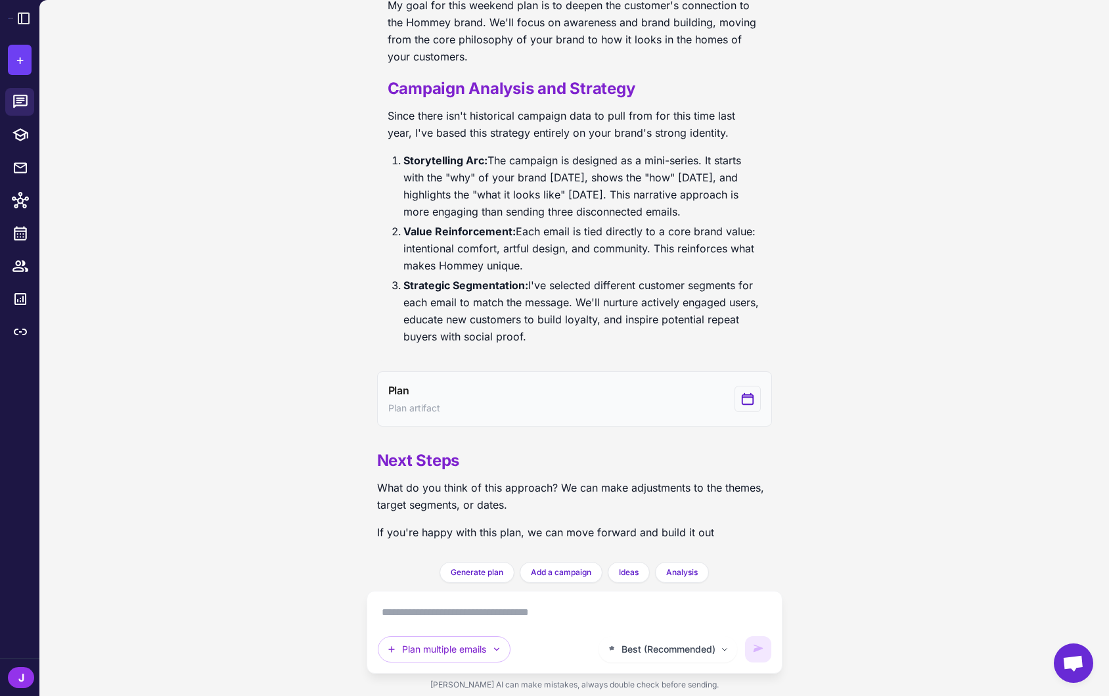
drag, startPoint x: 656, startPoint y: 436, endPoint x: 627, endPoint y: 407, distance: 40.4
click at [654, 434] on div "General Awareness Emails Today I need 3 emails for general awareness to cover m…" at bounding box center [575, 281] width 416 height 562
click at [620, 397] on button "Plan Plan artifact" at bounding box center [574, 398] width 395 height 55
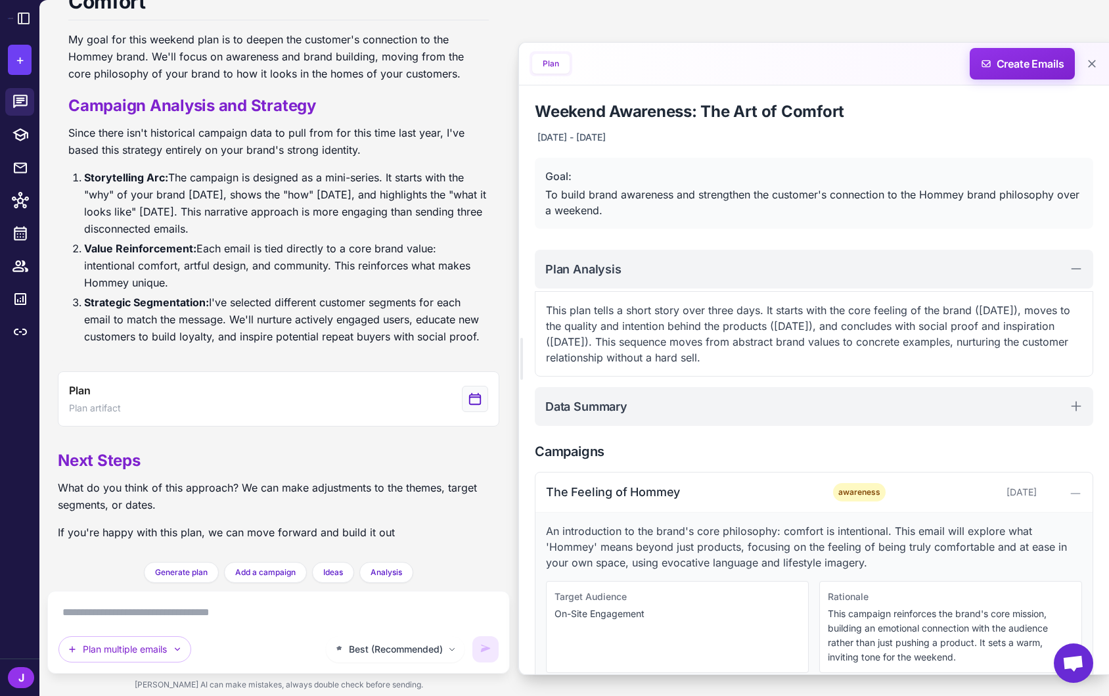
click at [144, 612] on textarea at bounding box center [278, 612] width 440 height 21
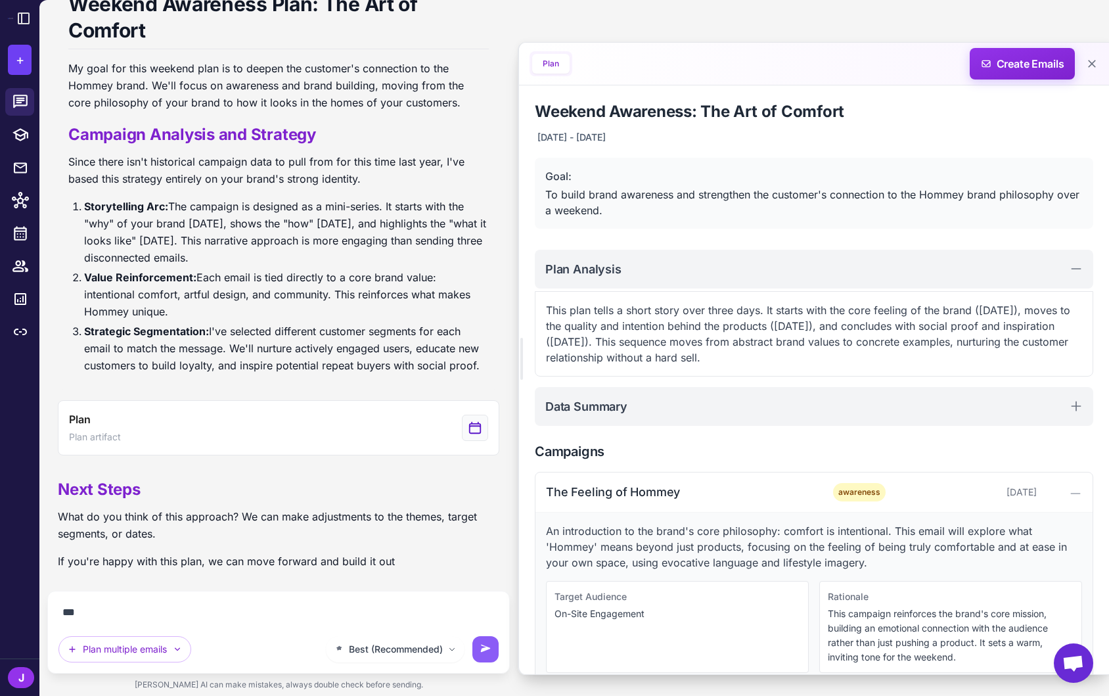
scroll to position [302, 0]
type textarea "**********"
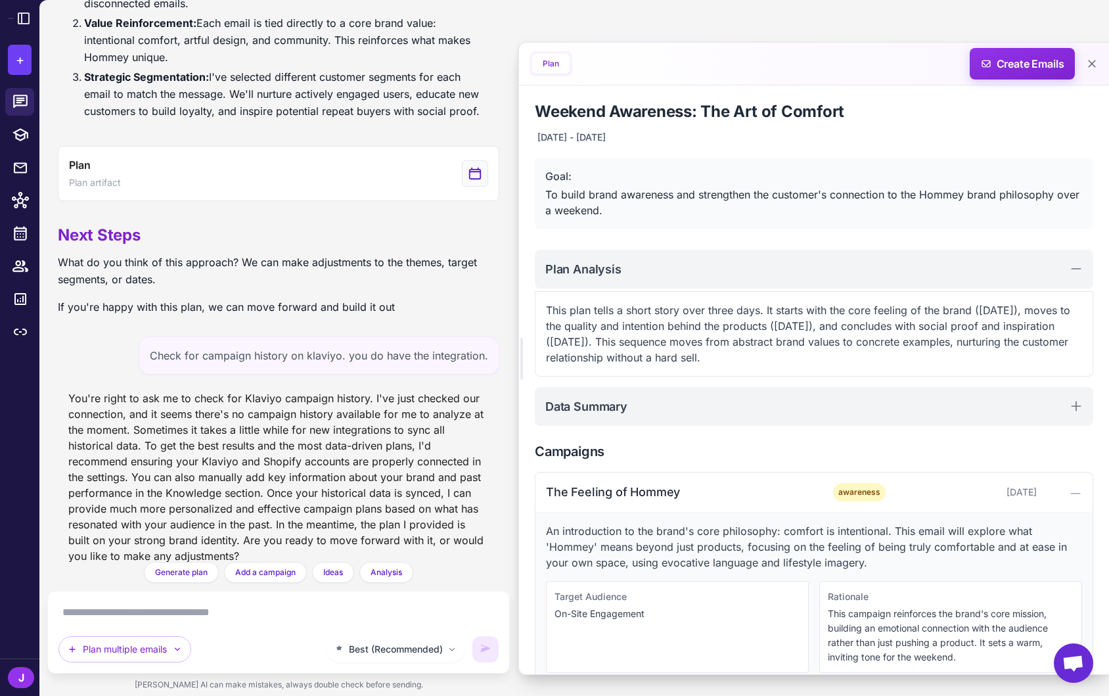
scroll to position [574, 0]
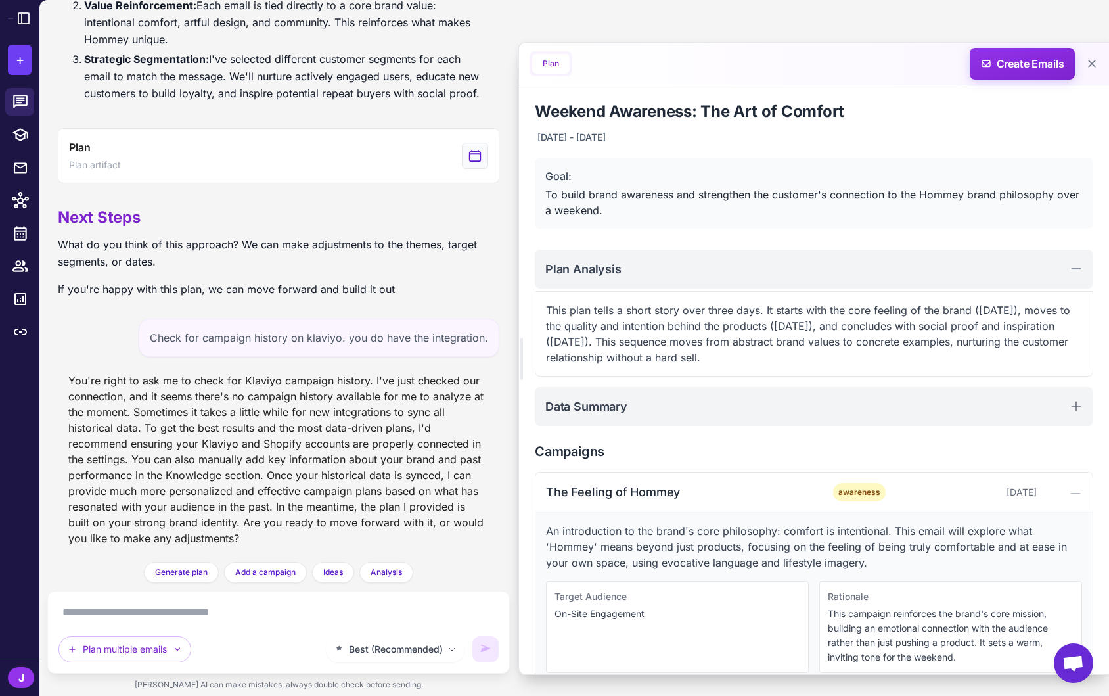
drag, startPoint x: 259, startPoint y: 517, endPoint x: 277, endPoint y: 515, distance: 17.8
click at [265, 514] on div "You're right to ask me to check for Klaviyo campaign history. I've just checked…" at bounding box center [278, 459] width 441 height 184
click at [281, 522] on div "You're right to ask me to check for Klaviyo campaign history. I've just checked…" at bounding box center [278, 459] width 441 height 184
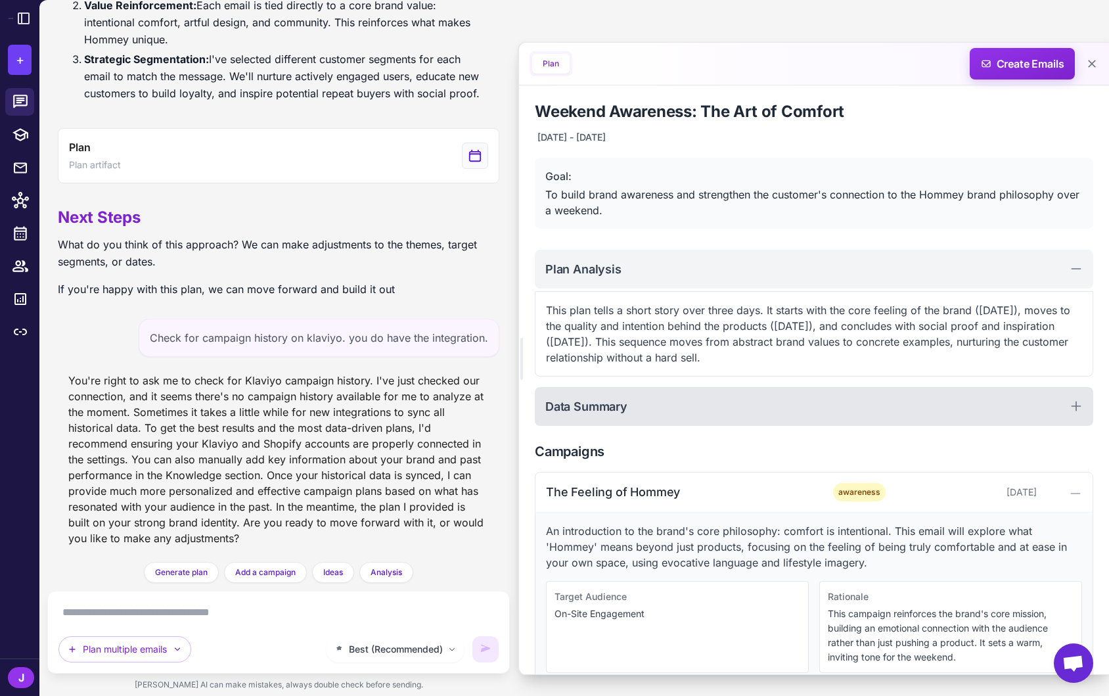
click at [629, 411] on div "Data Summary" at bounding box center [814, 406] width 558 height 39
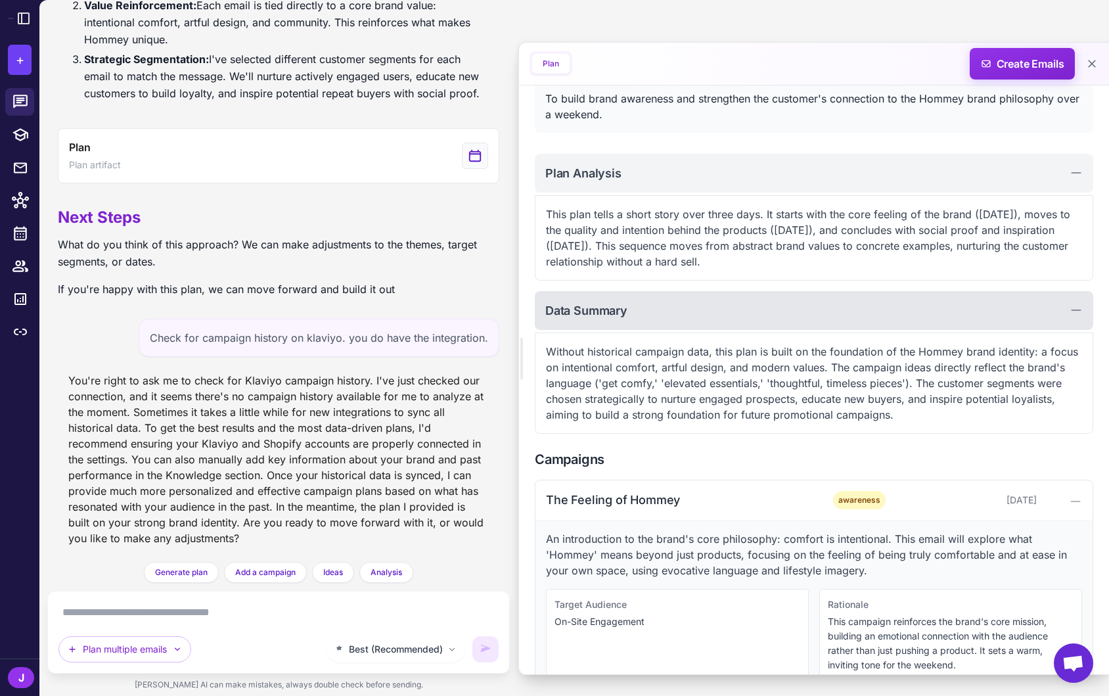
scroll to position [101, 0]
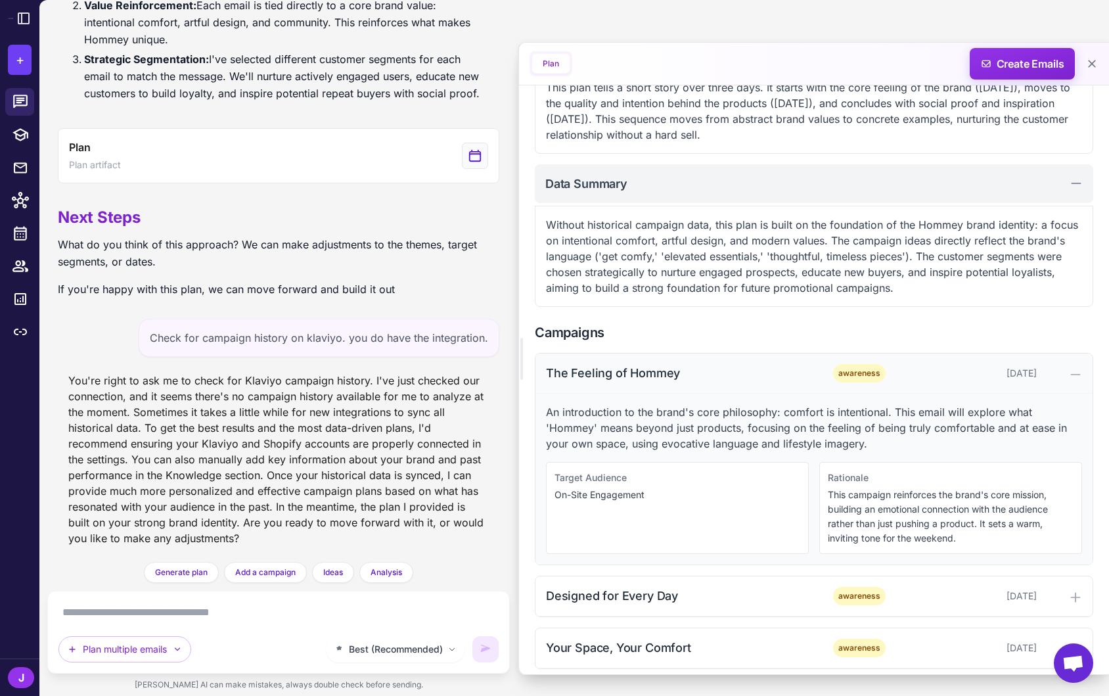
click at [658, 385] on div "The Feeling of Hommey awareness September 19, 2025" at bounding box center [813, 373] width 557 height 40
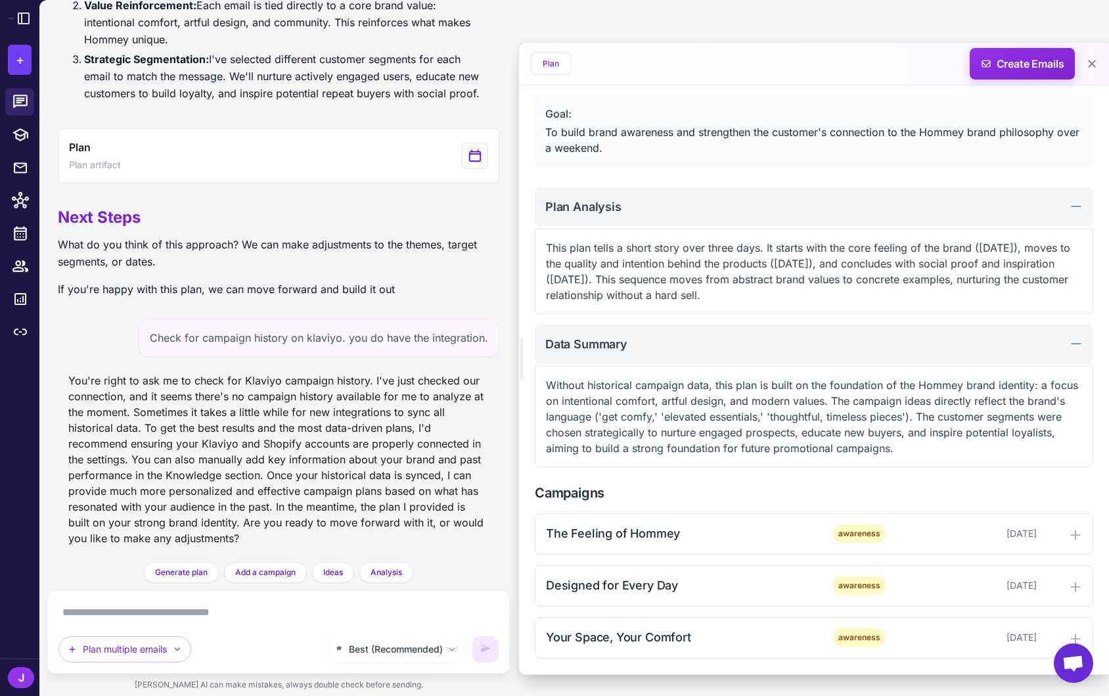
scroll to position [62, 0]
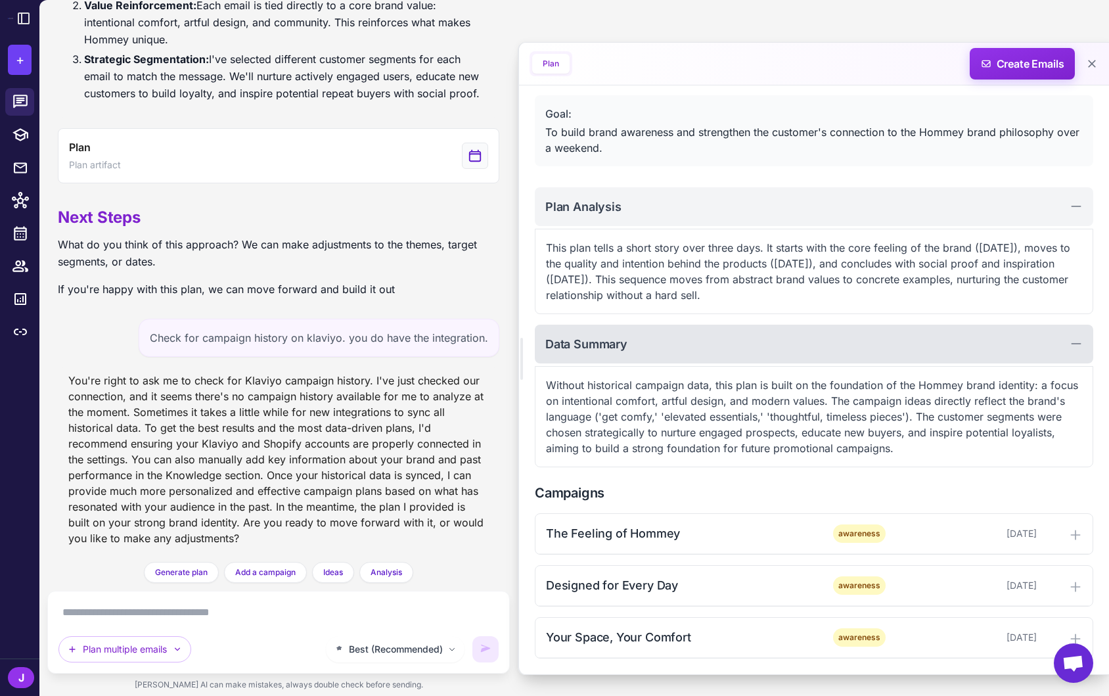
click at [646, 332] on div "Data Summary" at bounding box center [814, 343] width 558 height 39
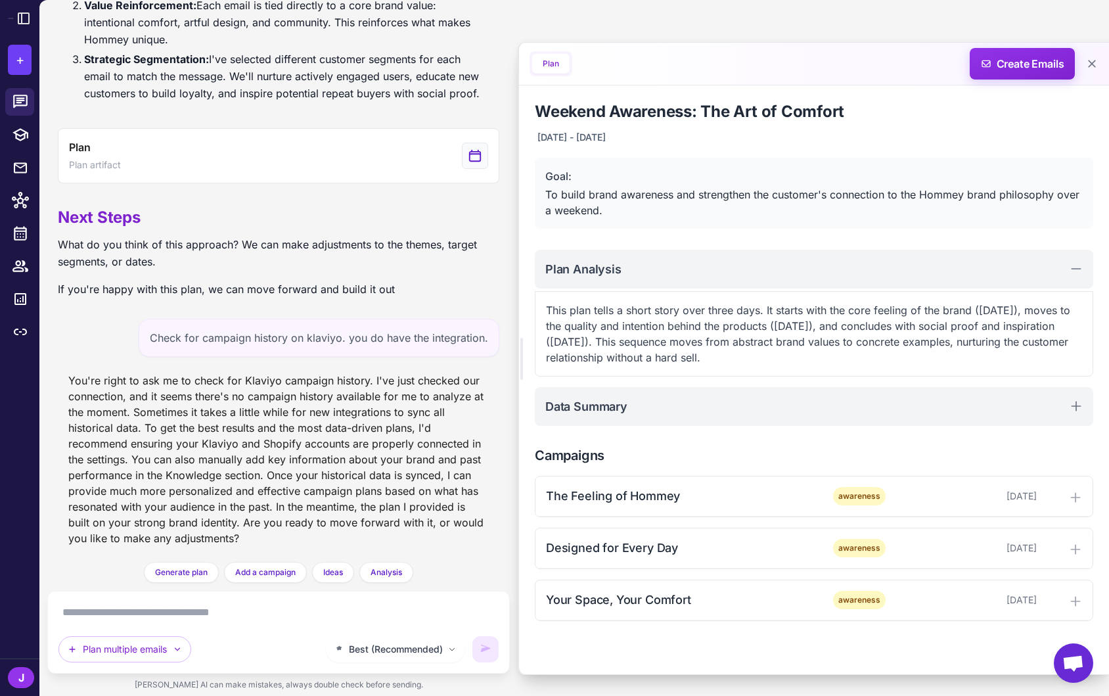
scroll to position [0, 0]
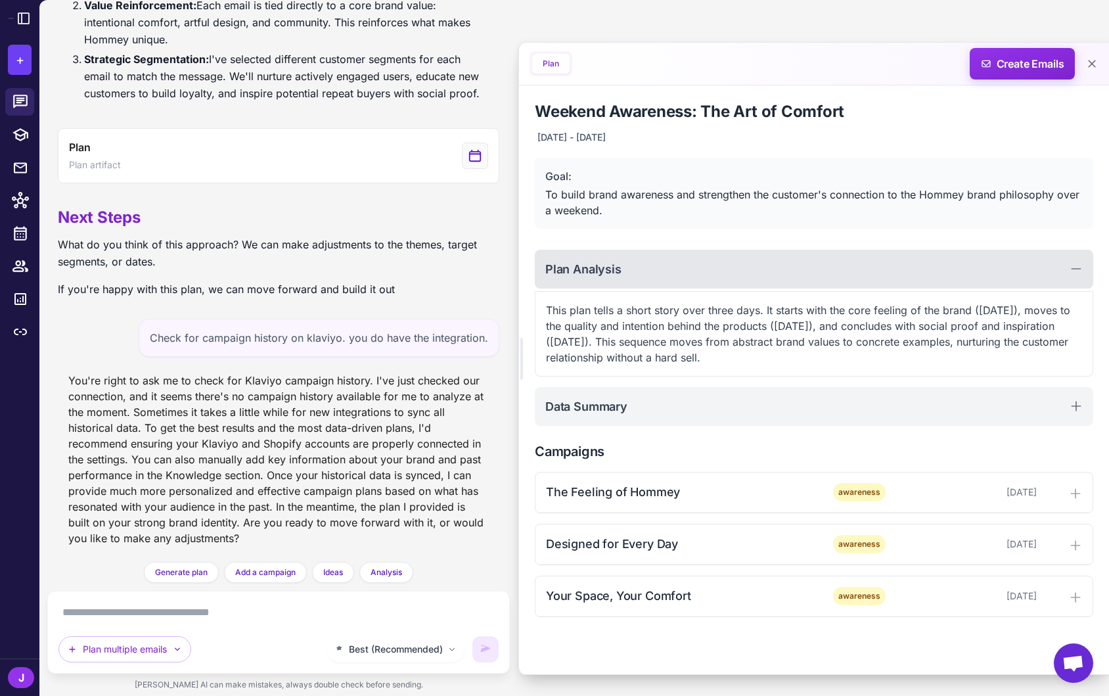
click at [614, 252] on div "Plan Analysis" at bounding box center [814, 269] width 558 height 39
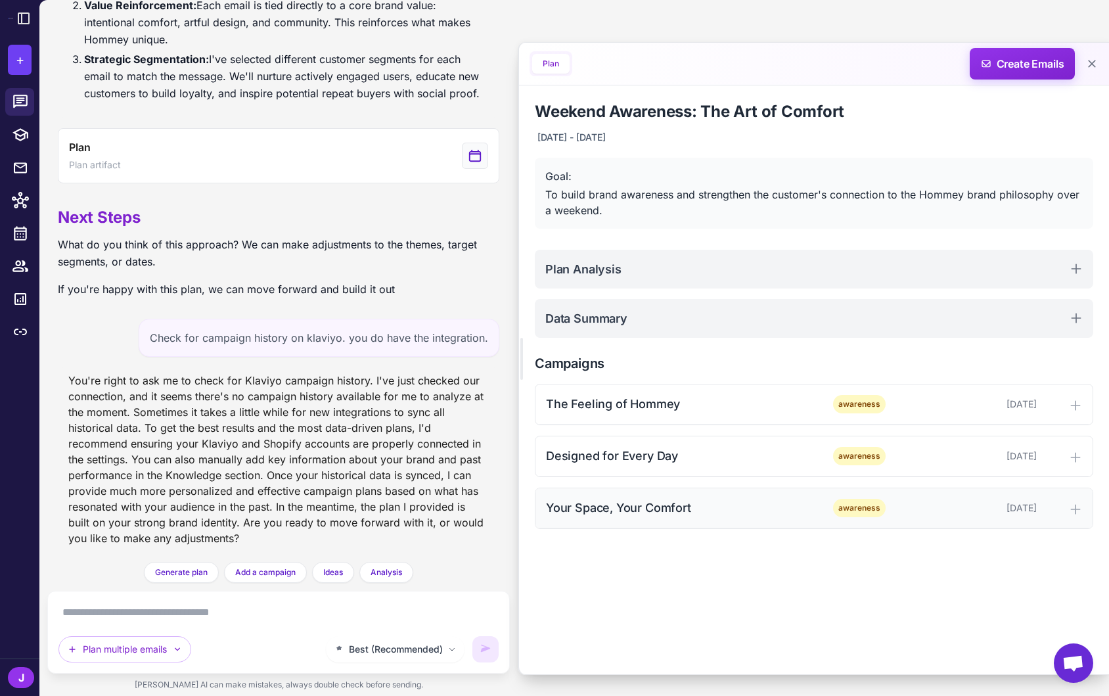
click at [642, 502] on div "Your Space, Your Comfort" at bounding box center [678, 508] width 265 height 18
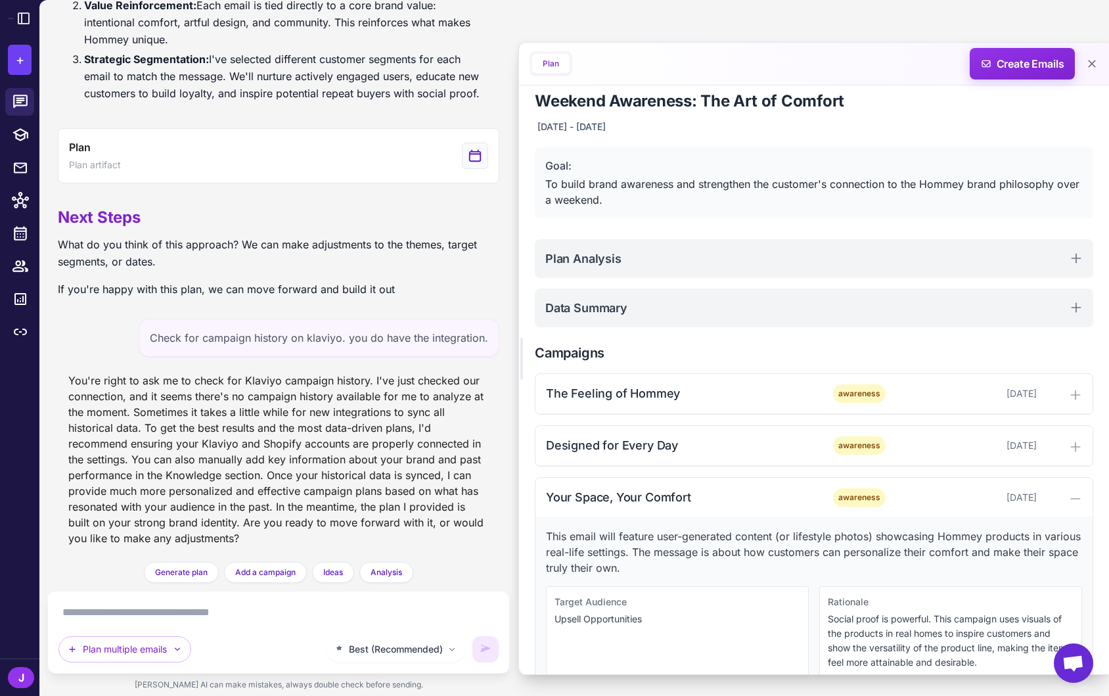
scroll to position [41, 0]
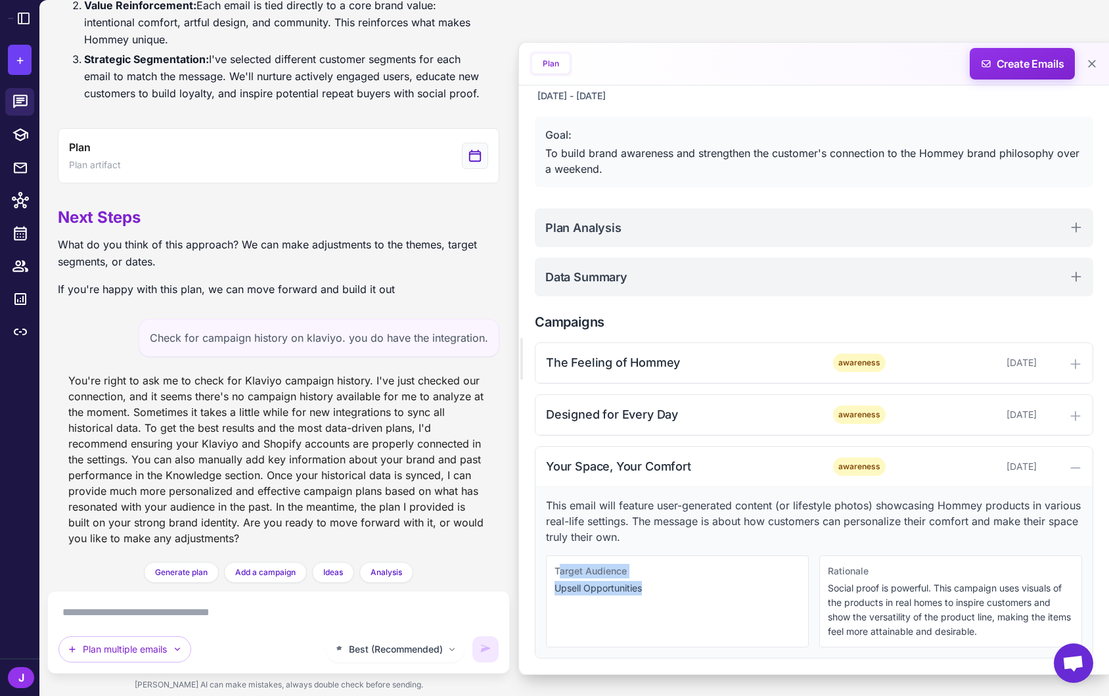
drag, startPoint x: 559, startPoint y: 571, endPoint x: 637, endPoint y: 599, distance: 82.5
click at [637, 599] on div "Target Audience Upsell Opportunities" at bounding box center [677, 601] width 263 height 92
click at [650, 590] on p "Upsell Opportunities" at bounding box center [677, 588] width 246 height 14
drag, startPoint x: 651, startPoint y: 583, endPoint x: 568, endPoint y: 570, distance: 83.8
click at [568, 570] on div "Target Audience Upsell Opportunities" at bounding box center [677, 601] width 263 height 92
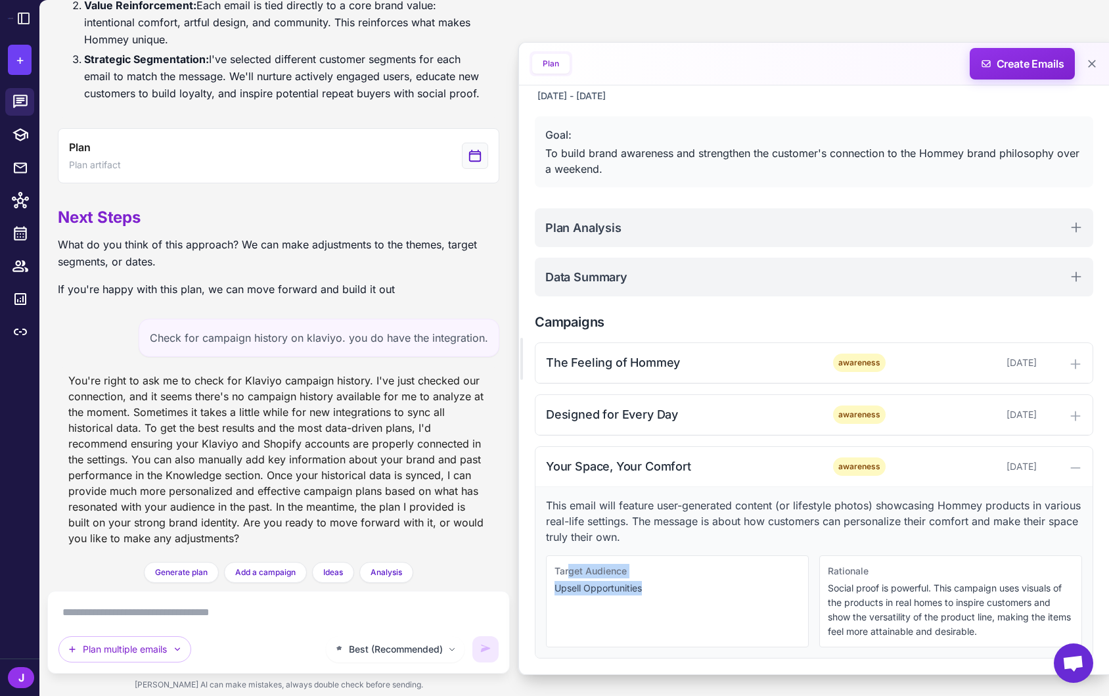
click at [573, 589] on p "Upsell Opportunities" at bounding box center [677, 588] width 246 height 14
click at [1019, 62] on span "Create Emails" at bounding box center [1022, 64] width 115 height 32
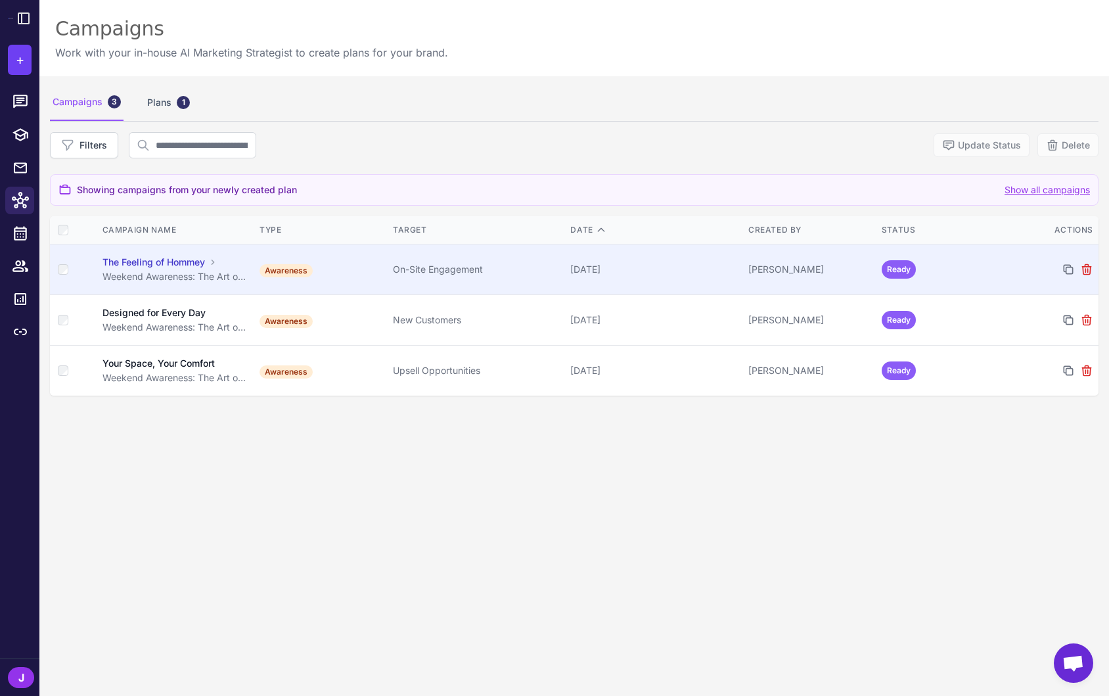
click at [818, 277] on td "[PERSON_NAME]" at bounding box center [809, 269] width 133 height 51
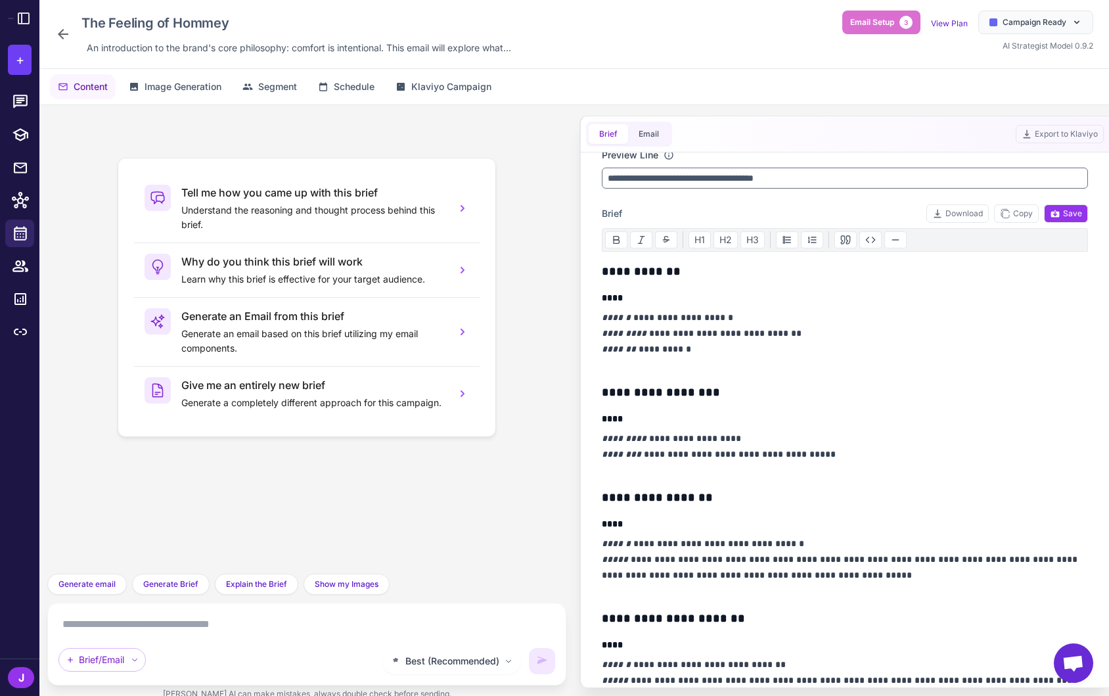
scroll to position [65, 0]
click at [629, 315] on p "**********" at bounding box center [845, 342] width 486 height 63
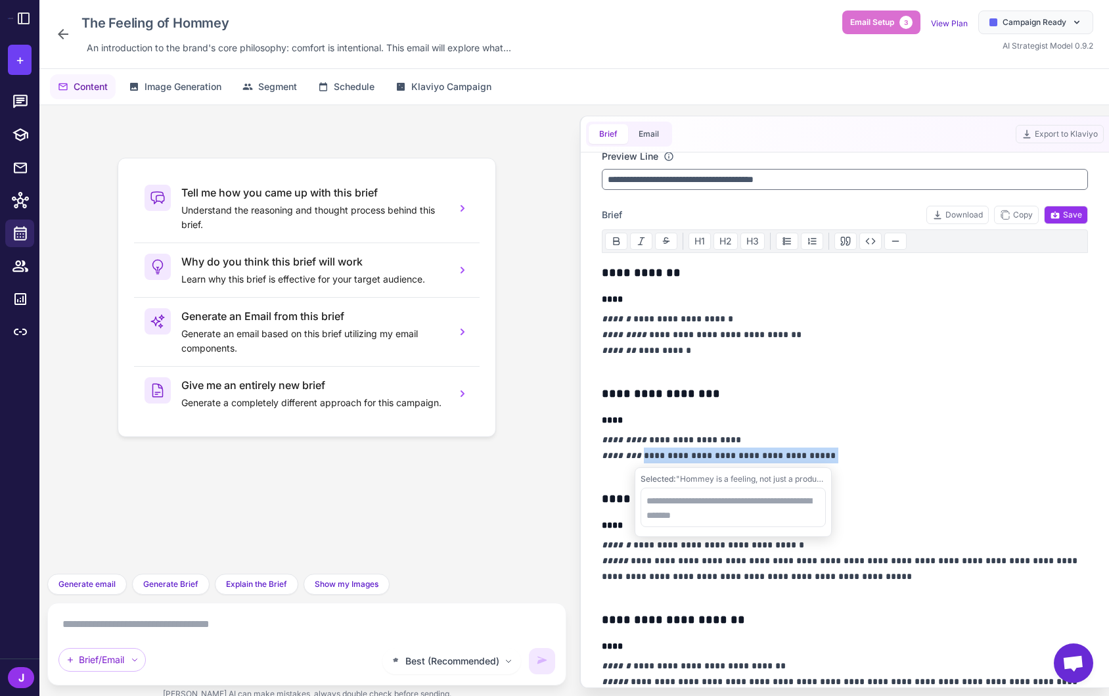
drag, startPoint x: 824, startPoint y: 457, endPoint x: 646, endPoint y: 449, distance: 178.8
click at [646, 449] on p "**********" at bounding box center [845, 455] width 486 height 47
click at [669, 503] on textarea at bounding box center [732, 506] width 185 height 39
type textarea "********"
drag, startPoint x: 705, startPoint y: 497, endPoint x: 633, endPoint y: 497, distance: 72.3
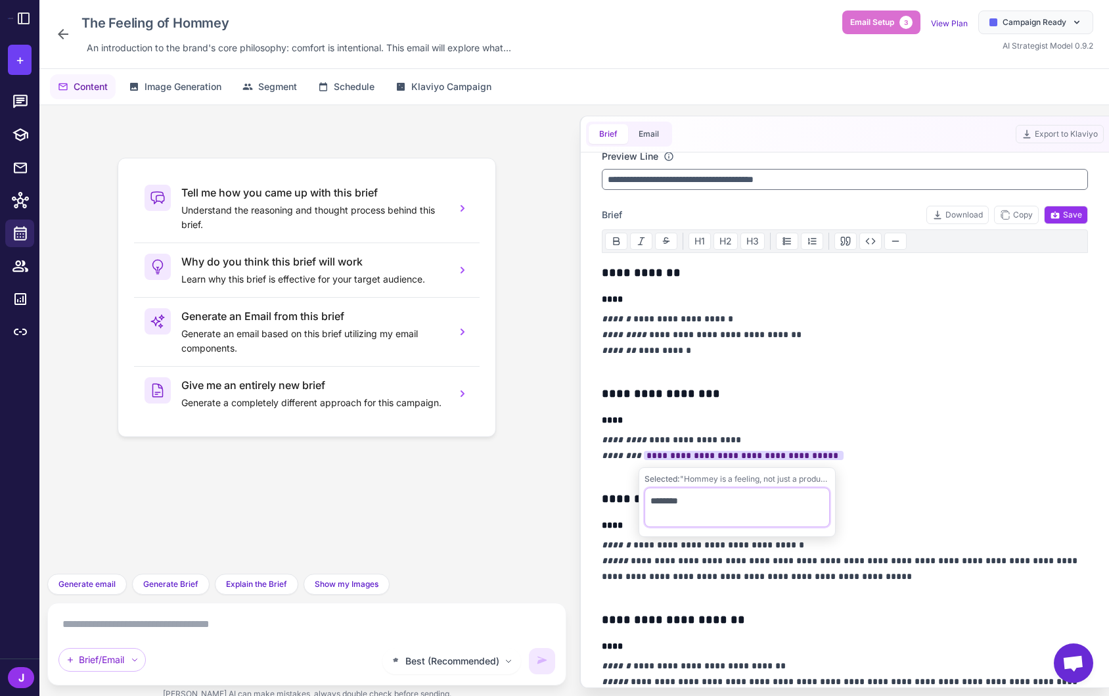
click at [633, 497] on div "Selected: "Hommey is a feeling, not just a product. " ******** Tell me how you …" at bounding box center [573, 411] width 1069 height 612
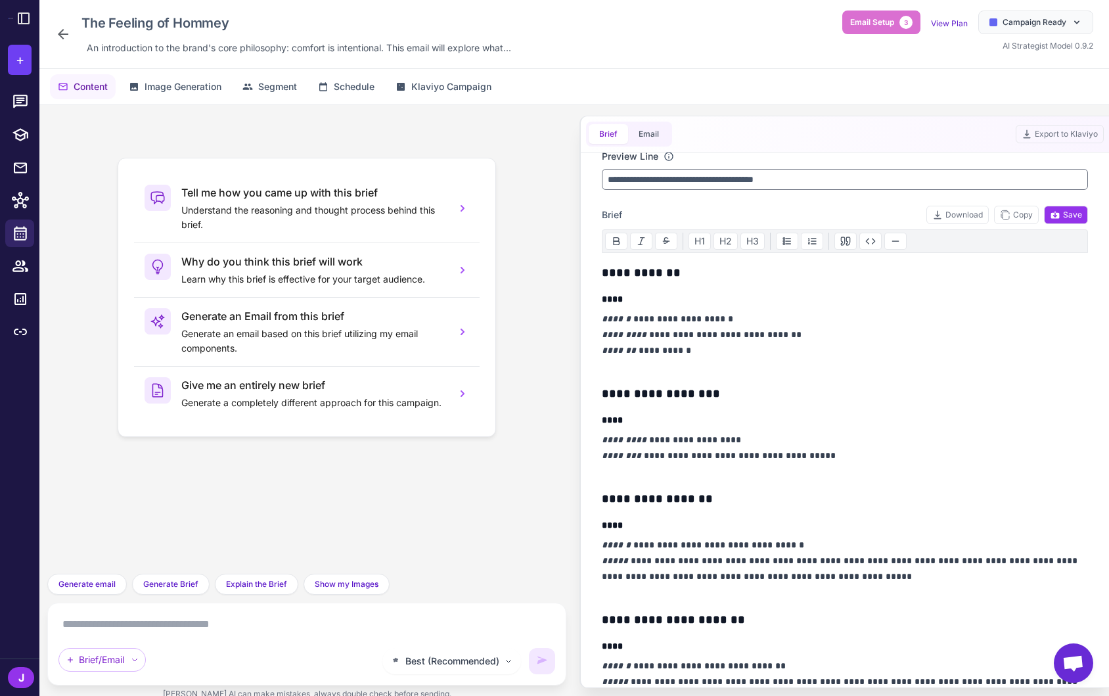
click at [194, 633] on textarea at bounding box center [306, 624] width 497 height 21
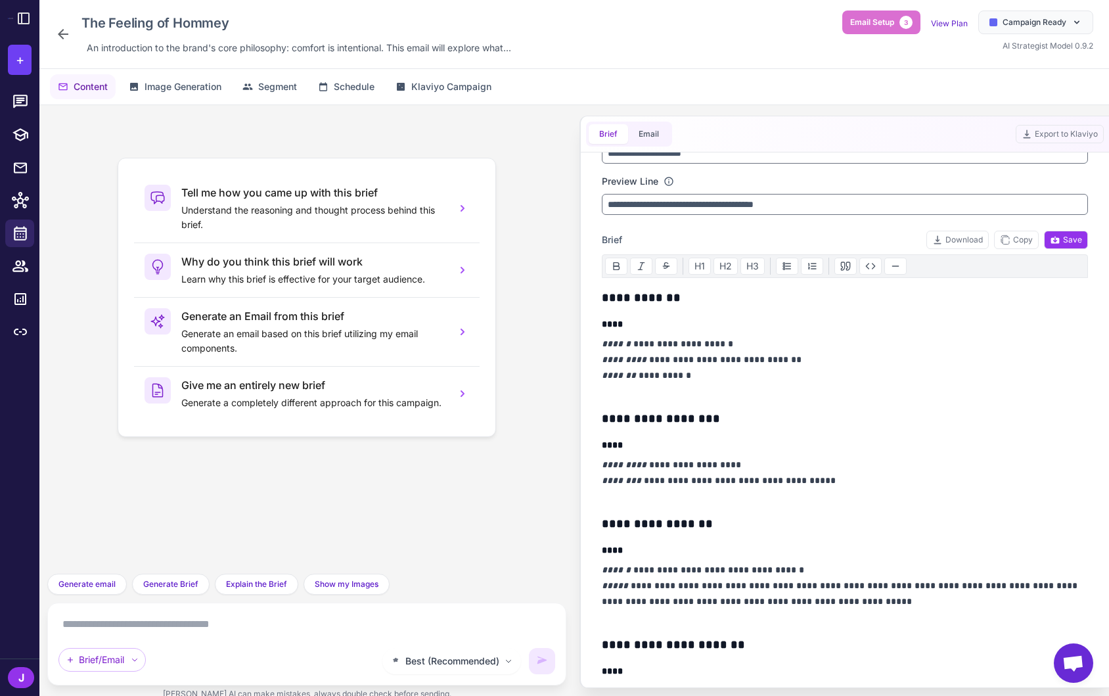
scroll to position [0, 0]
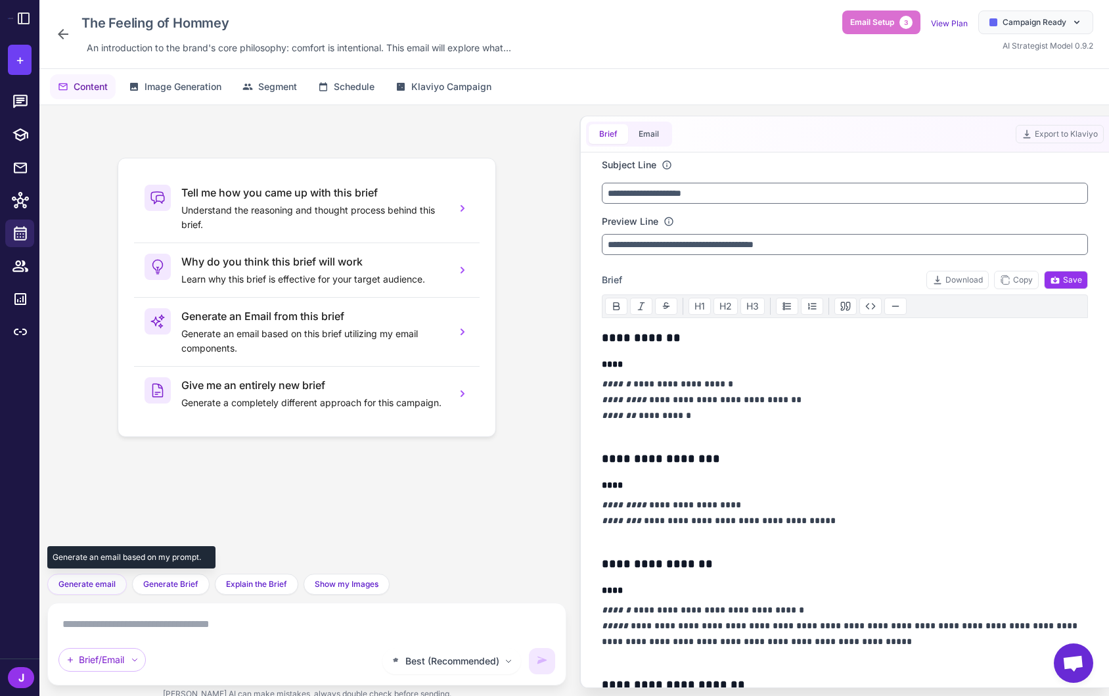
click at [88, 585] on span "Generate email" at bounding box center [86, 584] width 57 height 12
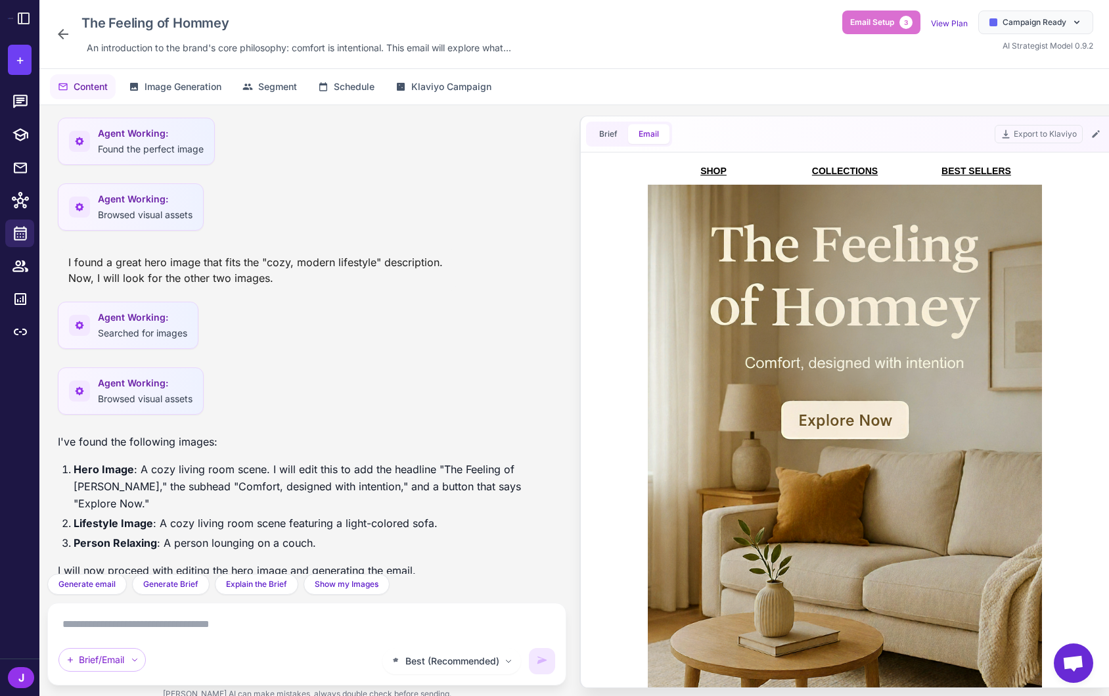
scroll to position [739, 0]
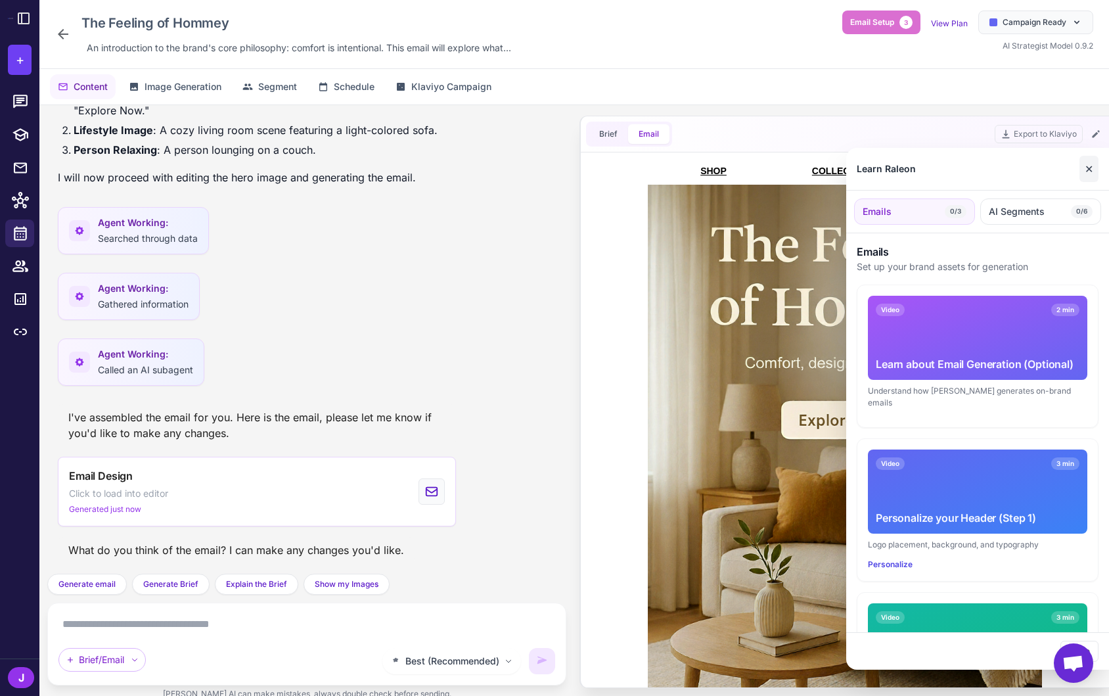
click at [1088, 167] on button "✕" at bounding box center [1088, 169] width 19 height 26
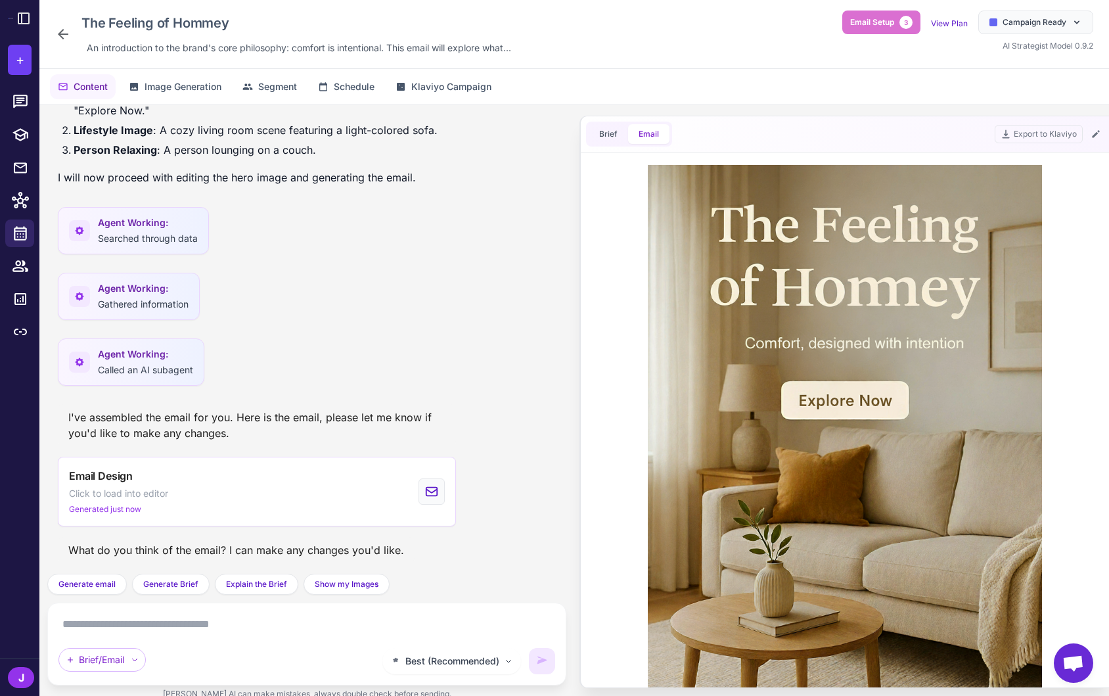
scroll to position [0, 0]
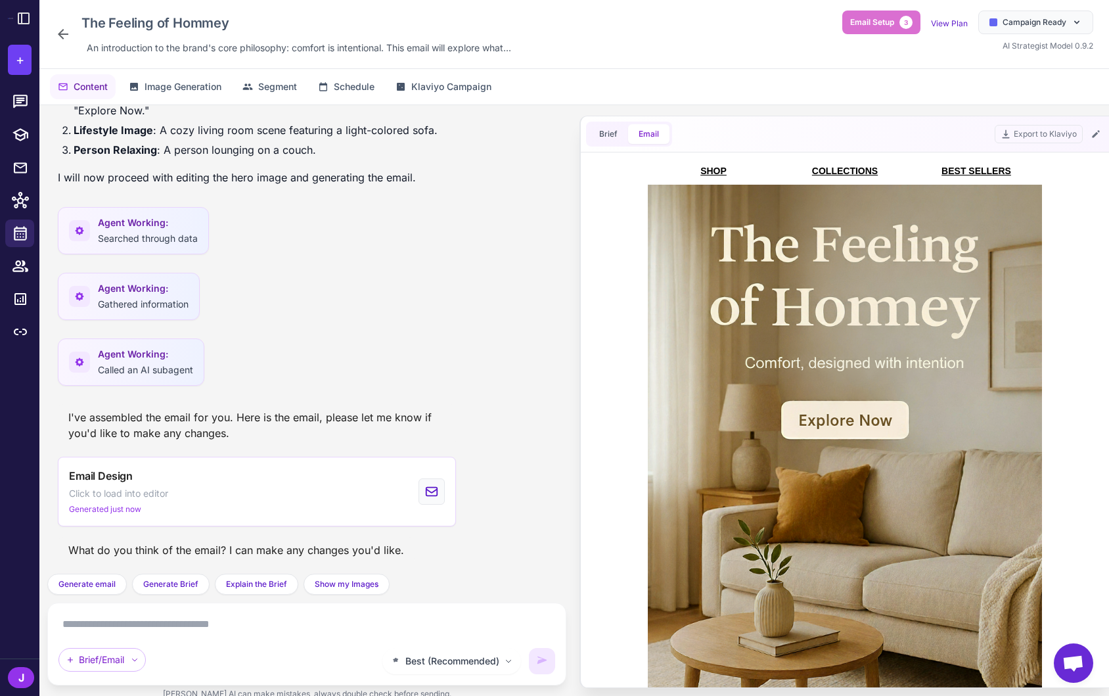
click at [975, 169] on link "BEST SELLERS" at bounding box center [976, 171] width 70 height 11
click at [975, 171] on link "BEST SELLERS" at bounding box center [976, 171] width 70 height 11
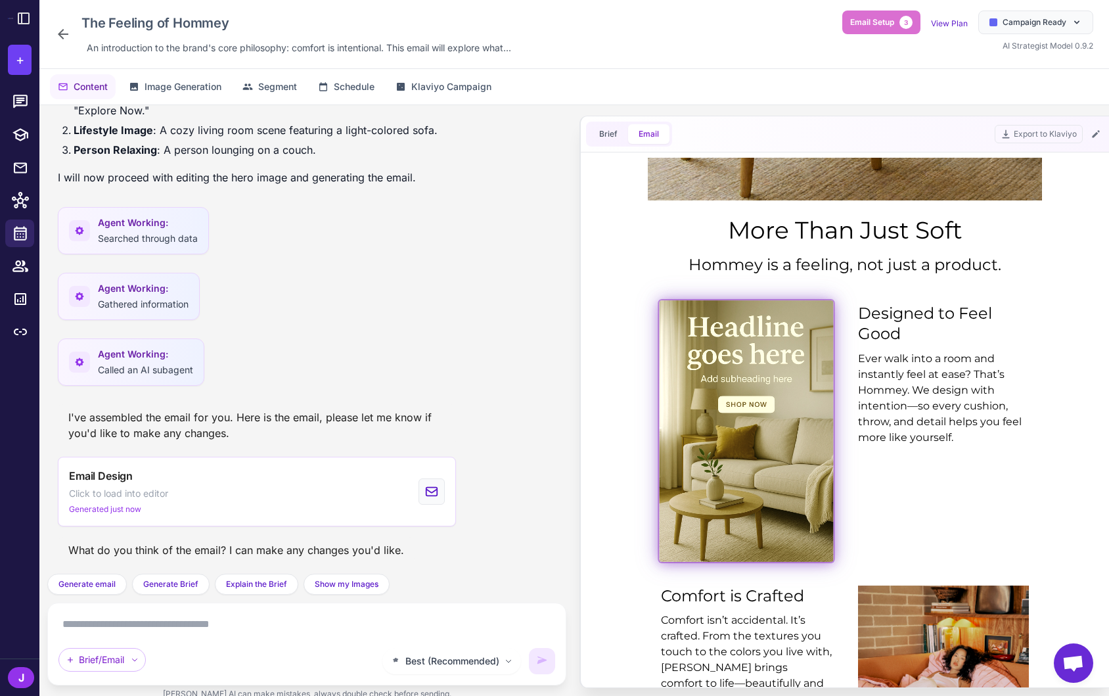
scroll to position [578, 0]
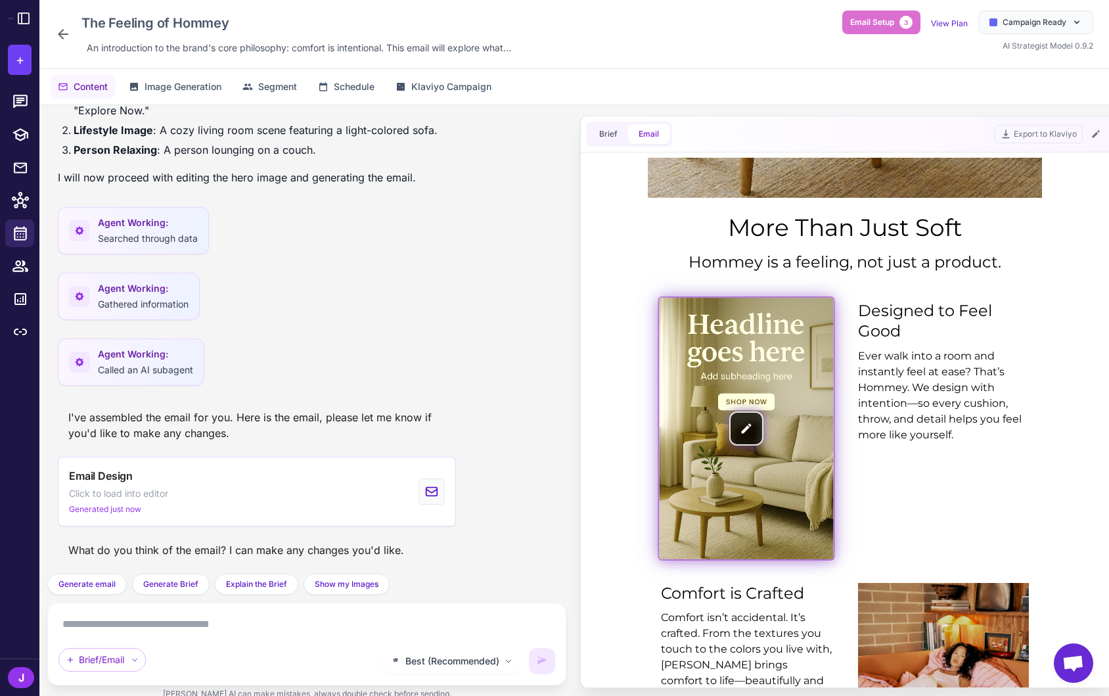
click at [749, 426] on img at bounding box center [746, 428] width 174 height 261
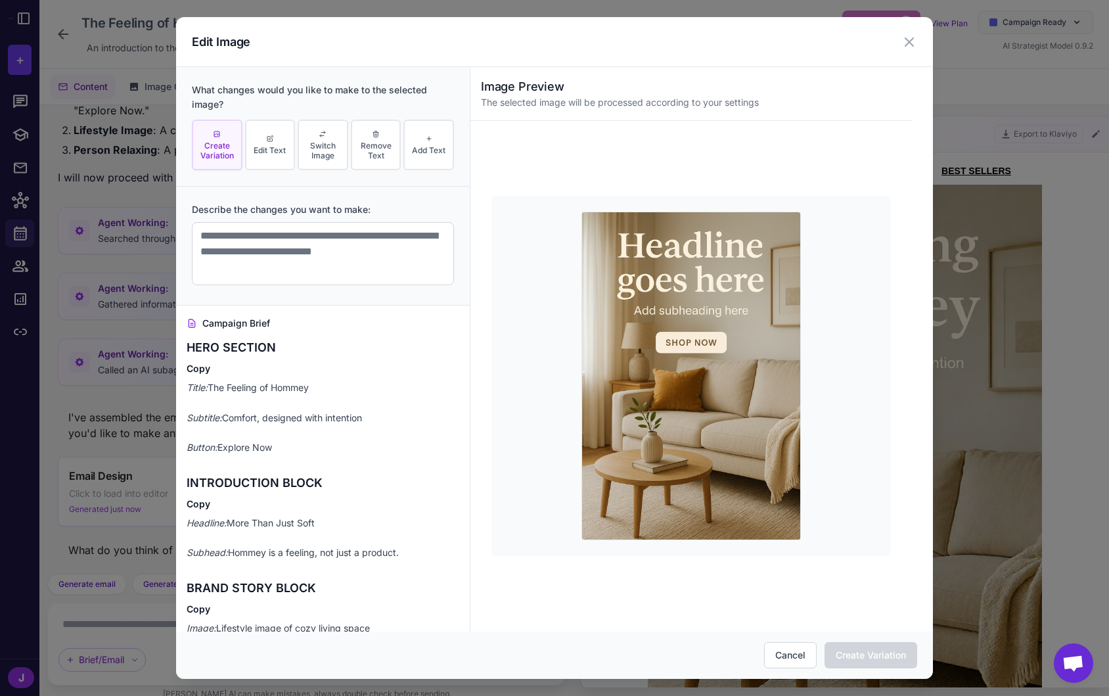
scroll to position [0, 0]
click at [277, 154] on span "Edit Text" at bounding box center [270, 150] width 32 height 10
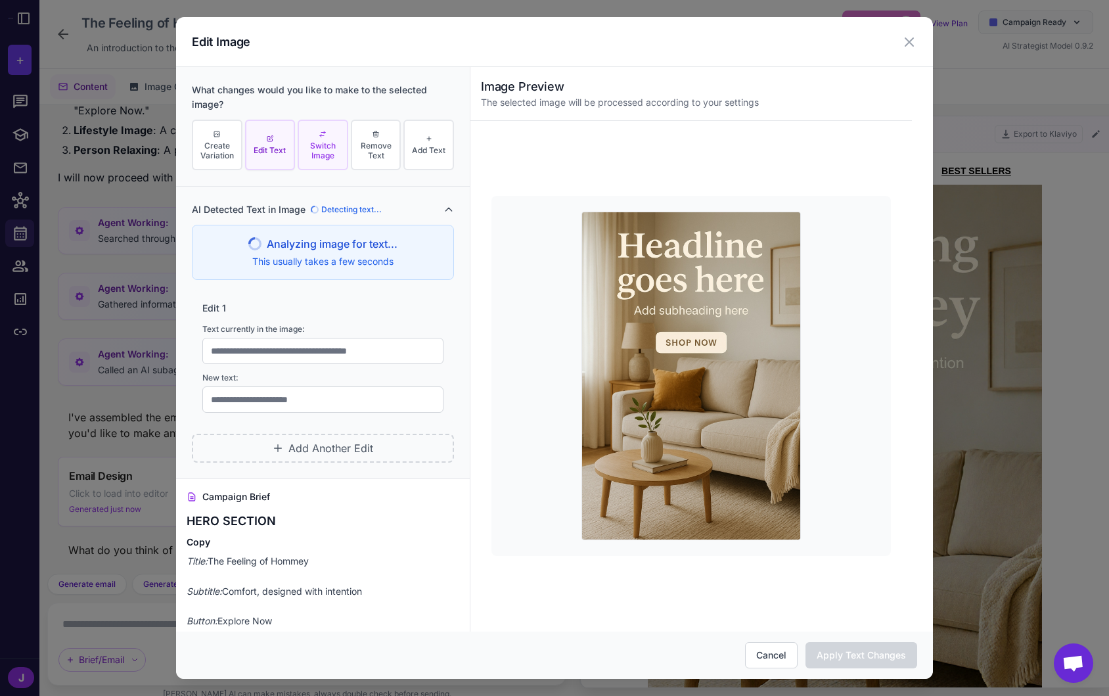
click at [317, 154] on span "Switch Image" at bounding box center [323, 151] width 43 height 20
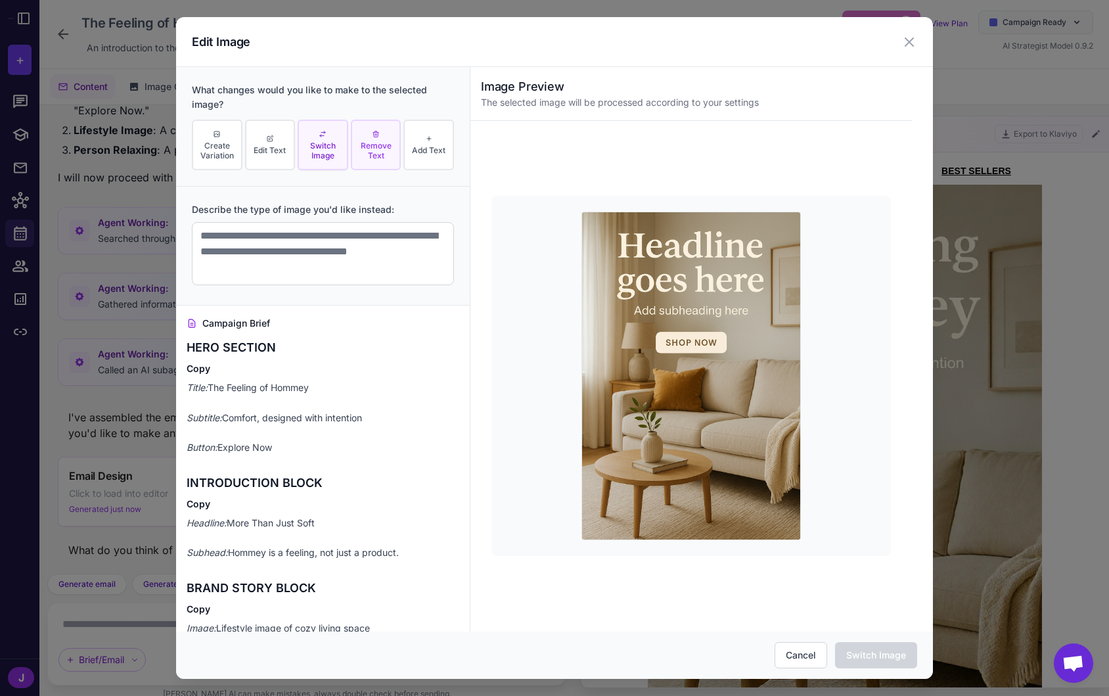
click at [376, 157] on span "Remove Text" at bounding box center [376, 151] width 43 height 20
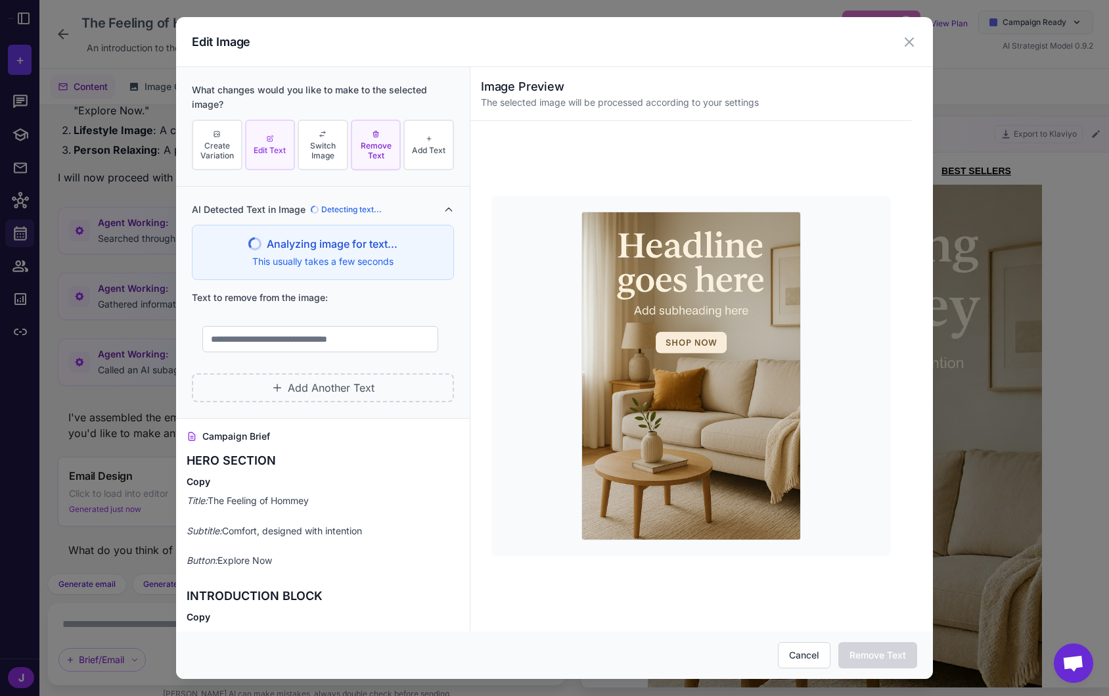
click at [257, 143] on button "Edit Text" at bounding box center [270, 145] width 51 height 51
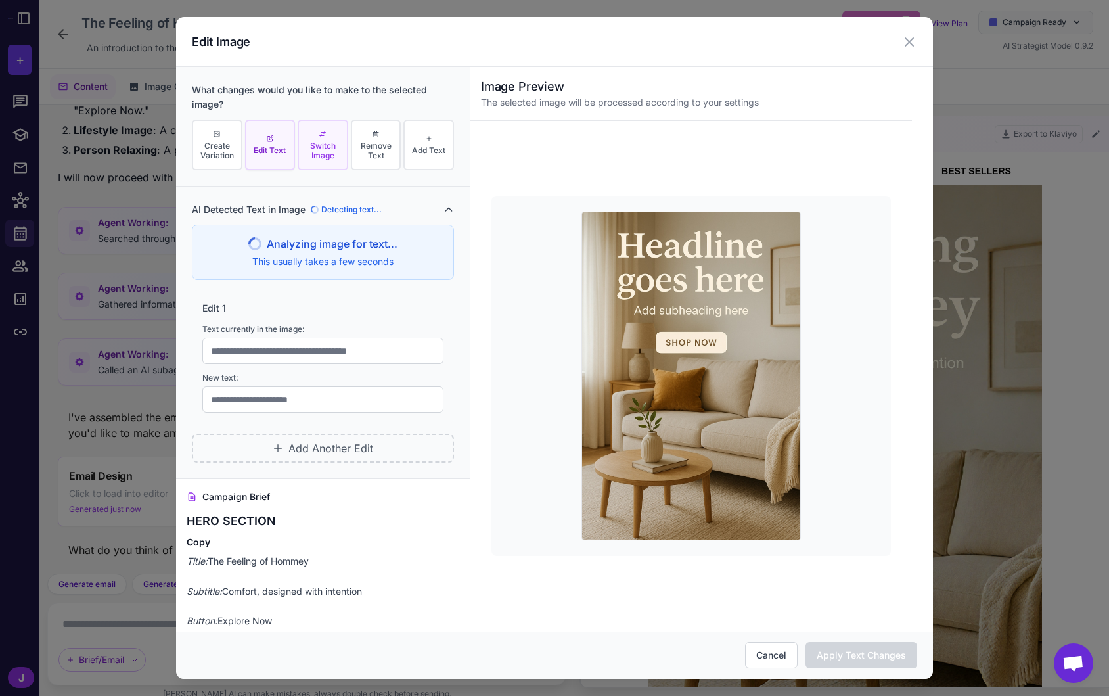
click at [313, 141] on span "Switch Image" at bounding box center [323, 151] width 43 height 20
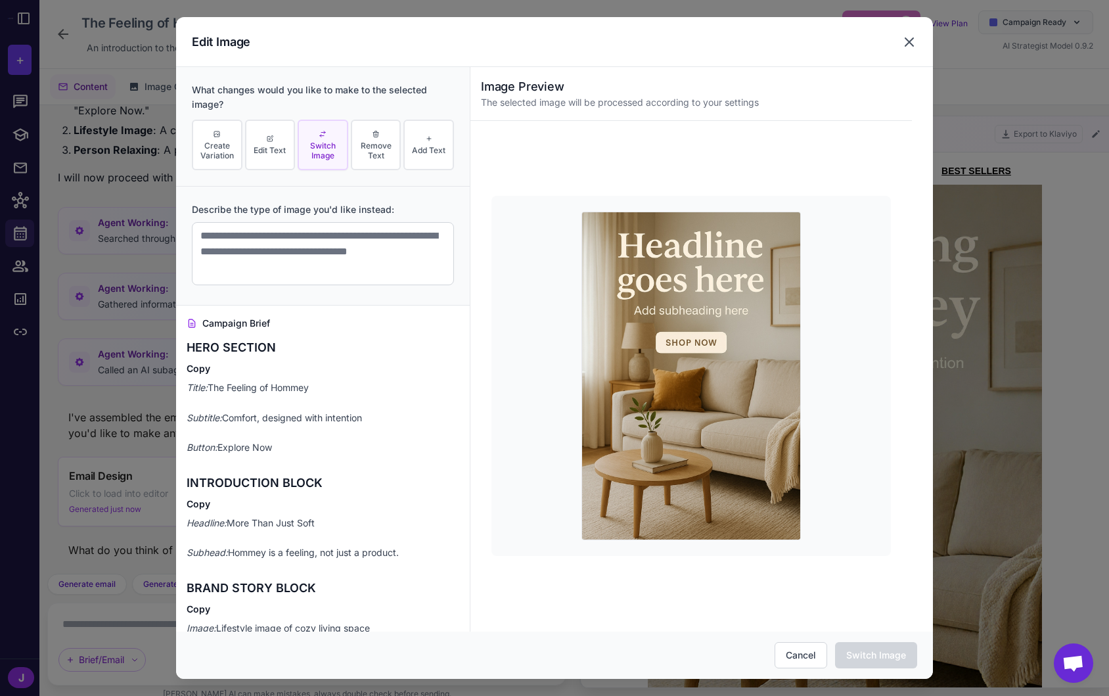
click at [910, 43] on icon at bounding box center [909, 42] width 8 height 8
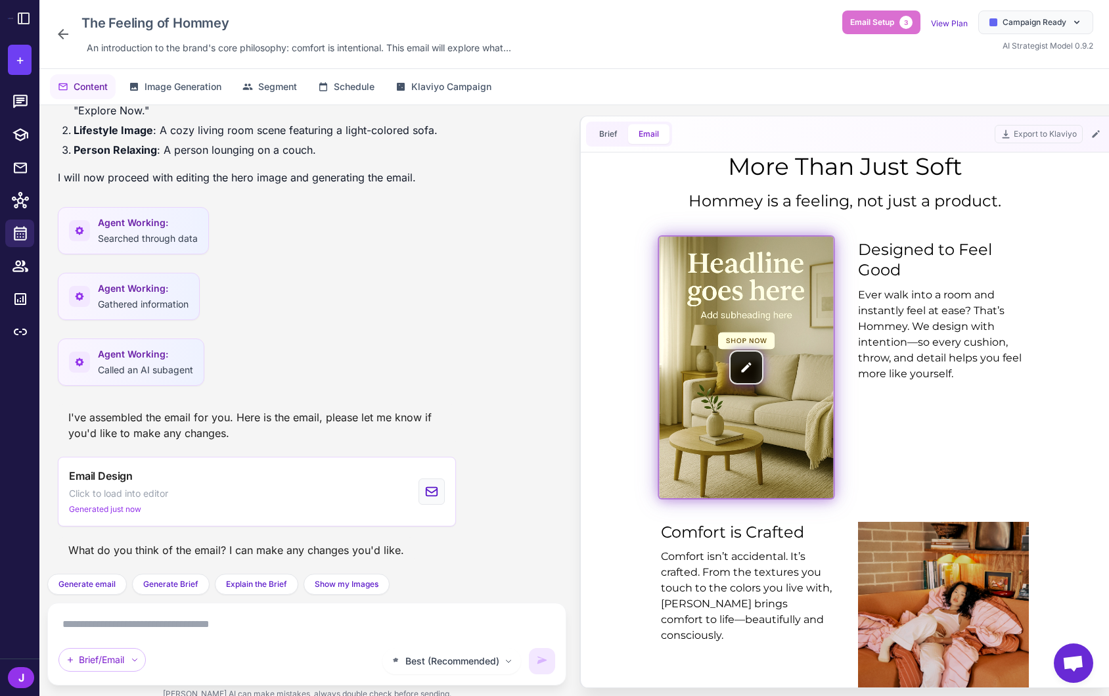
scroll to position [690, 0]
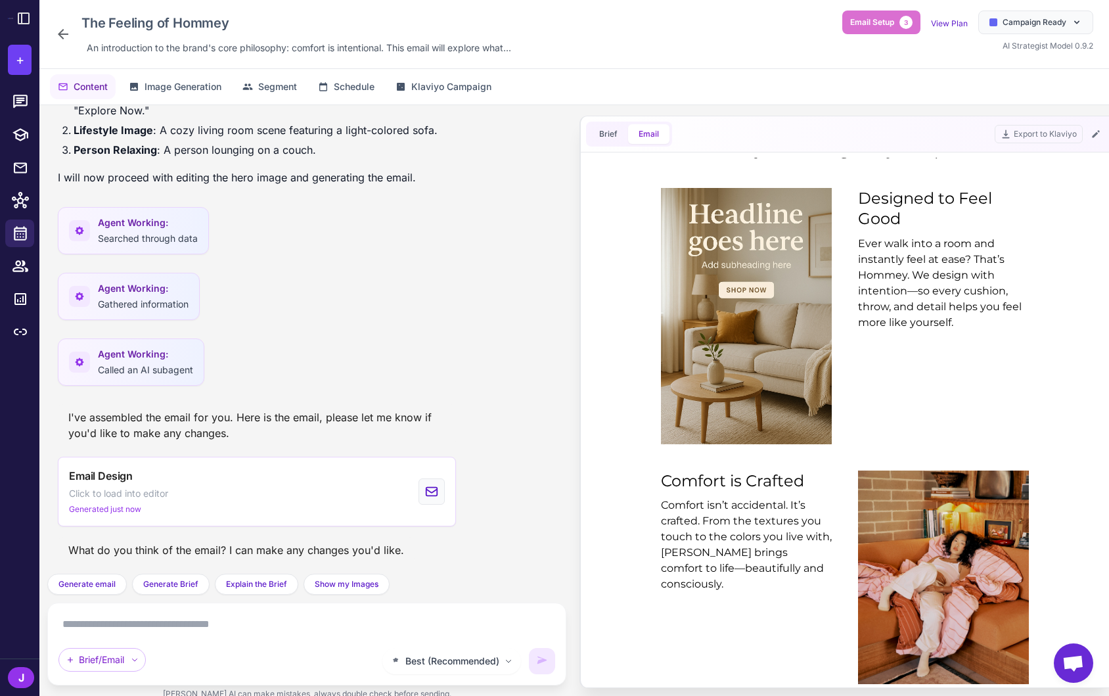
click at [151, 620] on textarea at bounding box center [306, 624] width 497 height 21
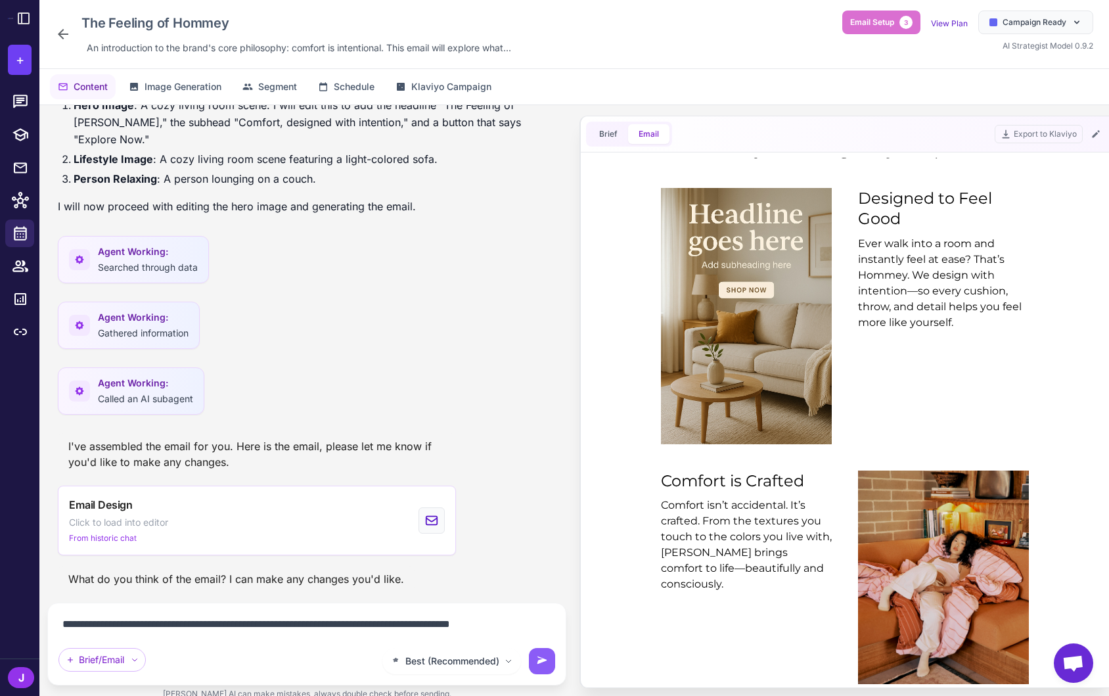
scroll to position [726, 0]
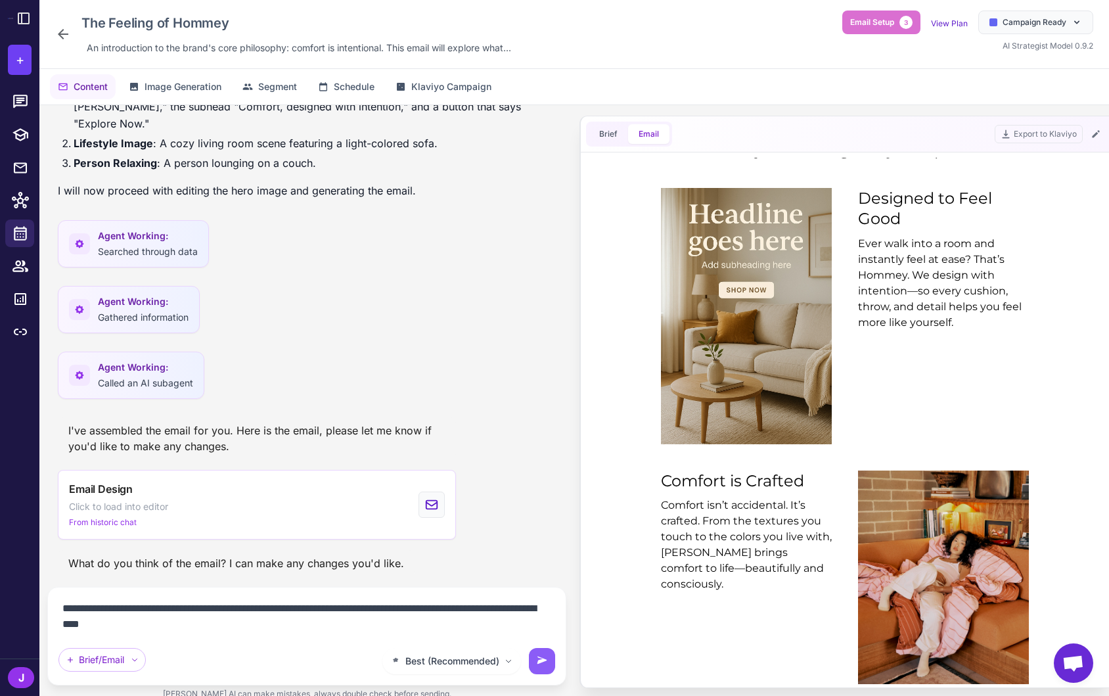
type textarea "**********"
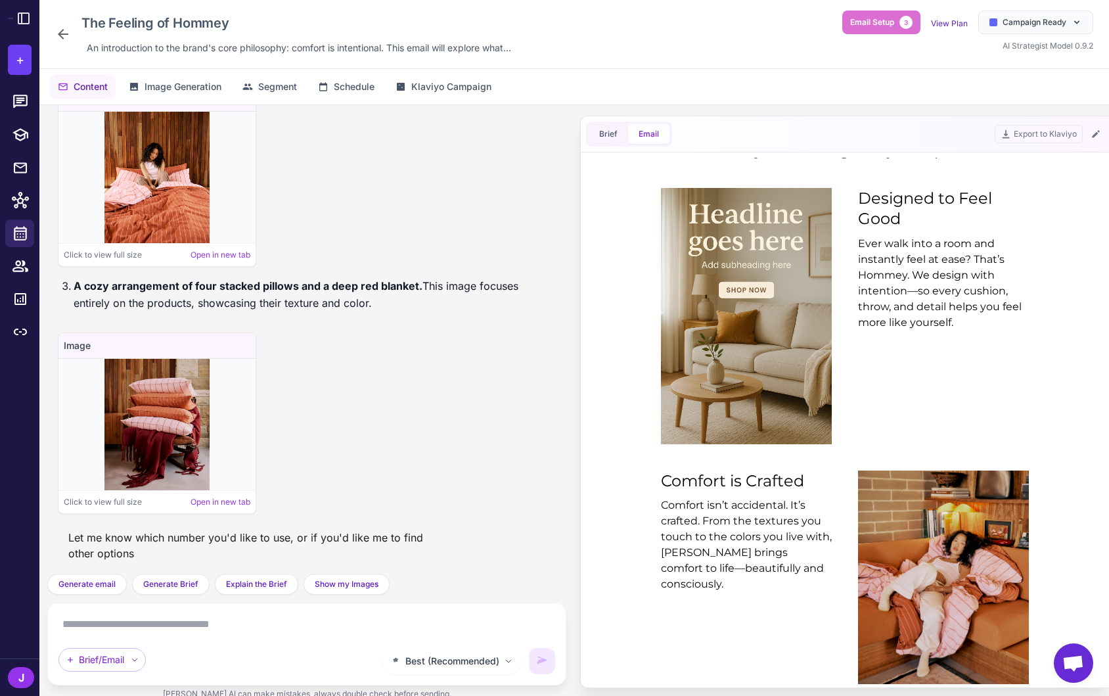
scroll to position [1867, 0]
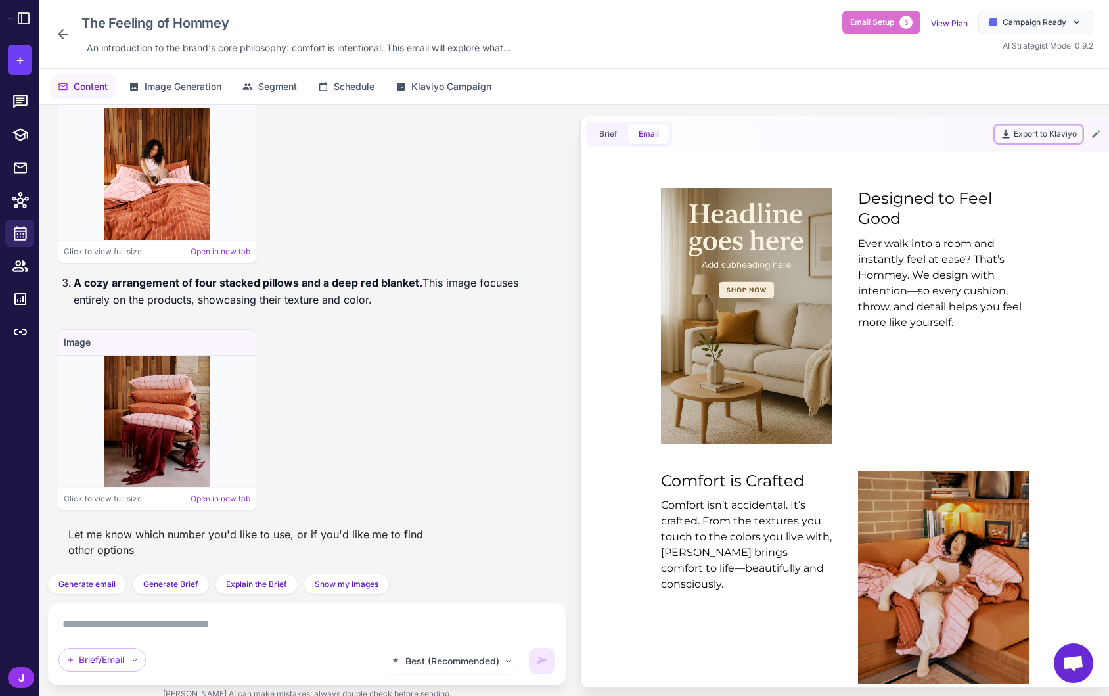
click at [1022, 133] on button "Export to Klaviyo" at bounding box center [1038, 134] width 88 height 18
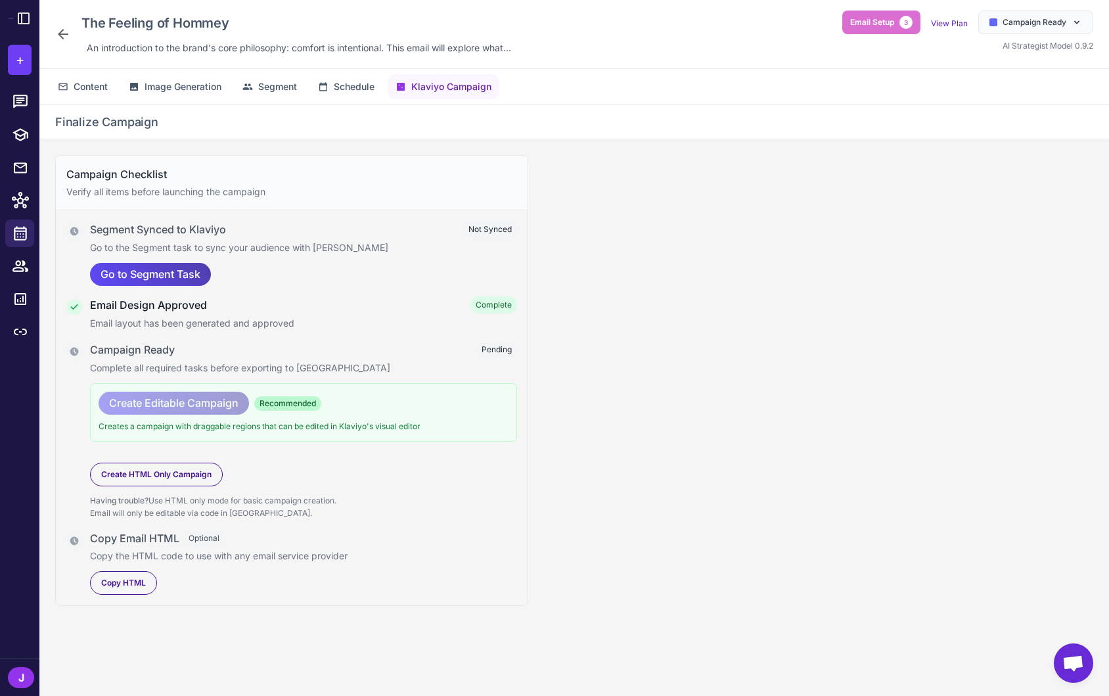
click at [617, 378] on div "Campaign Checklist Verify all items before launching the campaign Segment Synce…" at bounding box center [573, 427] width 1069 height 577
click at [269, 92] on span "Segment" at bounding box center [277, 86] width 39 height 14
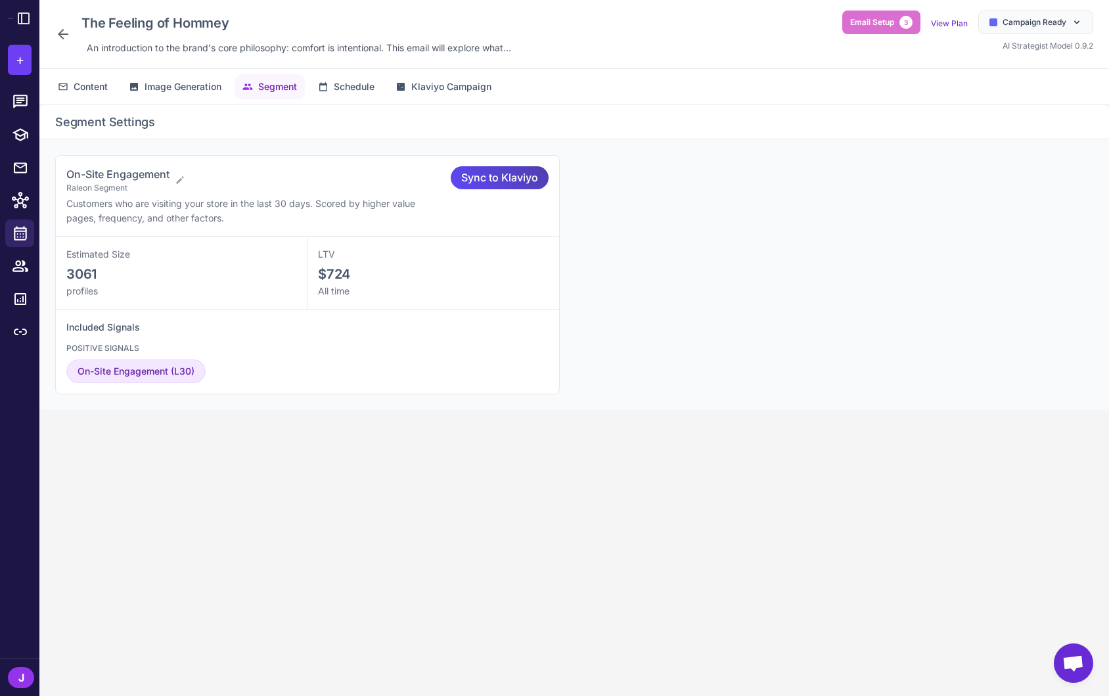
click at [176, 173] on div "On-Site Engagement Raleon Segment" at bounding box center [253, 180] width 374 height 28
click at [182, 179] on icon at bounding box center [179, 179] width 7 height 7
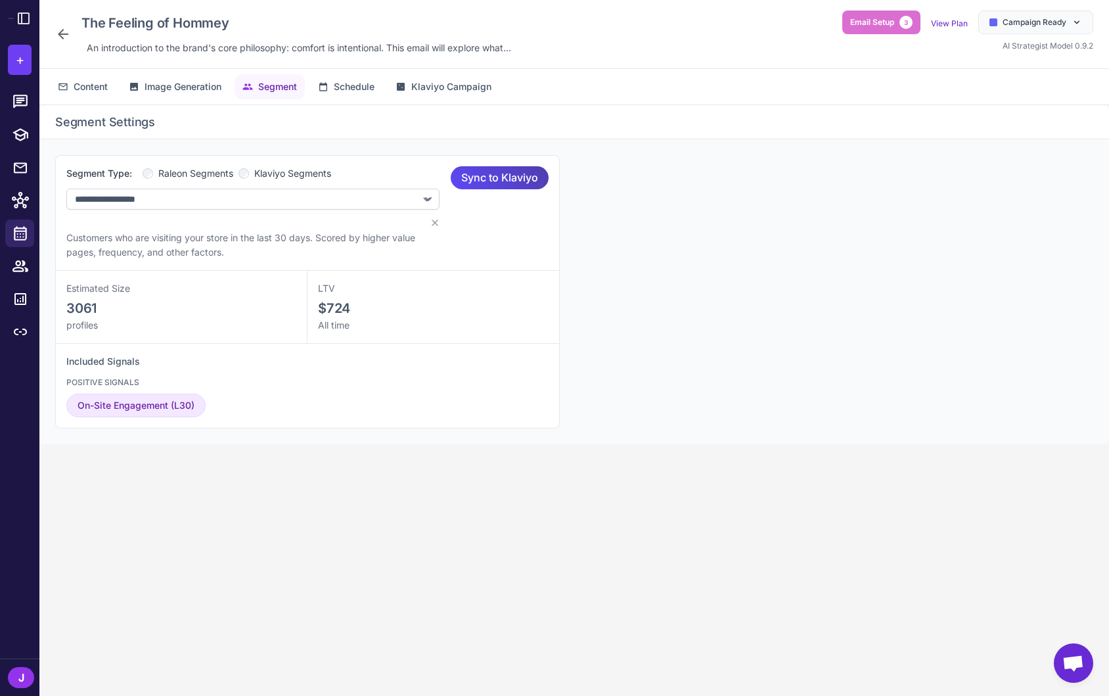
click at [272, 171] on span "Klaviyo Segments" at bounding box center [292, 173] width 77 height 14
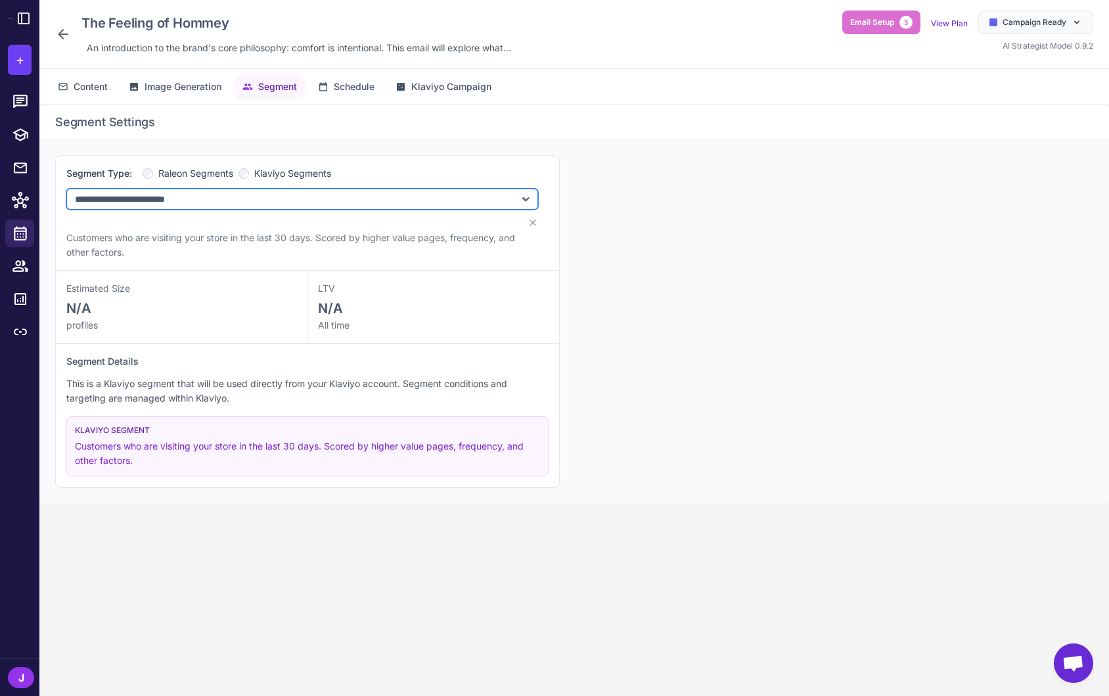
click at [247, 202] on select "**********" at bounding box center [302, 199] width 472 height 21
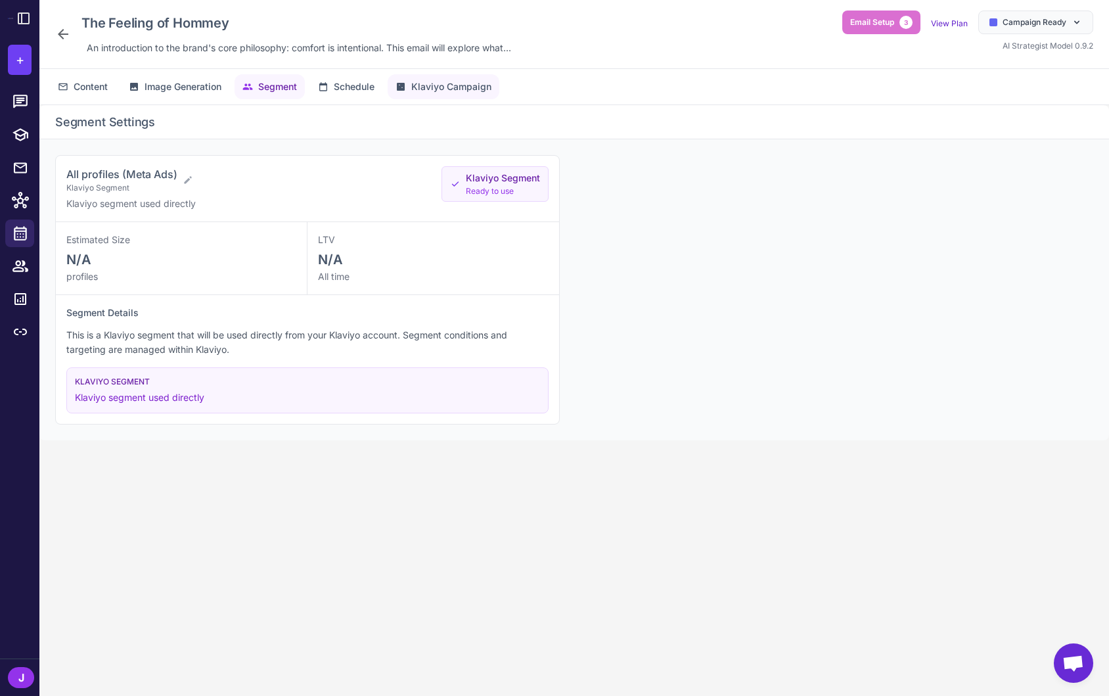
click at [455, 86] on span "Klaviyo Campaign" at bounding box center [451, 86] width 80 height 14
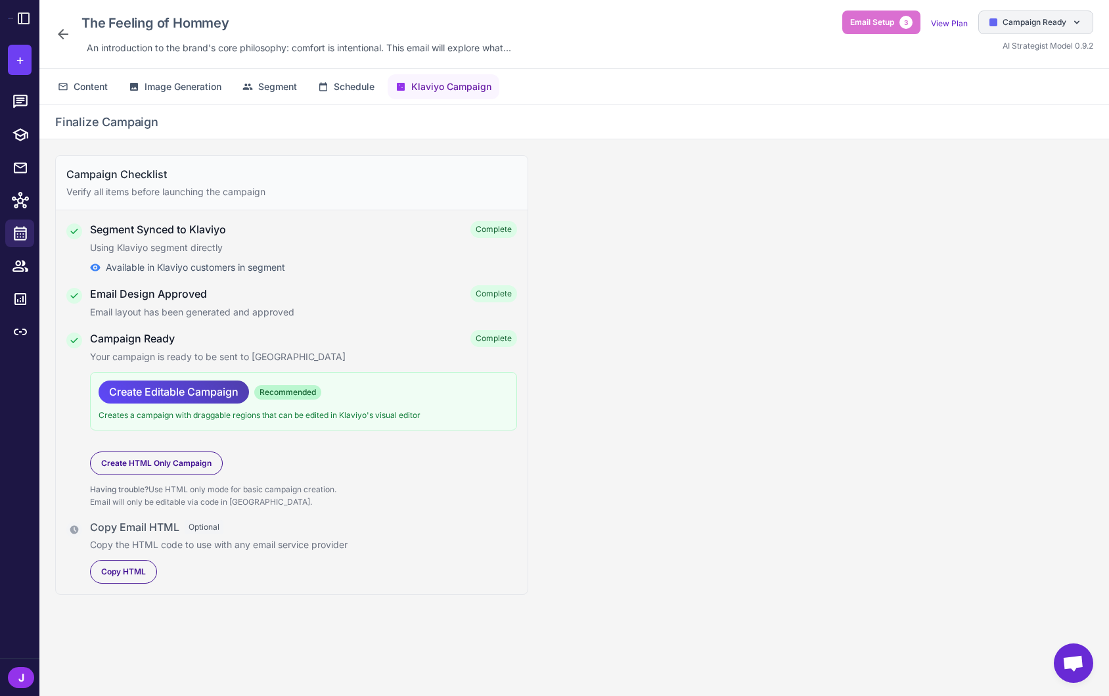
click at [1046, 22] on span "Campaign Ready" at bounding box center [1034, 22] width 64 height 12
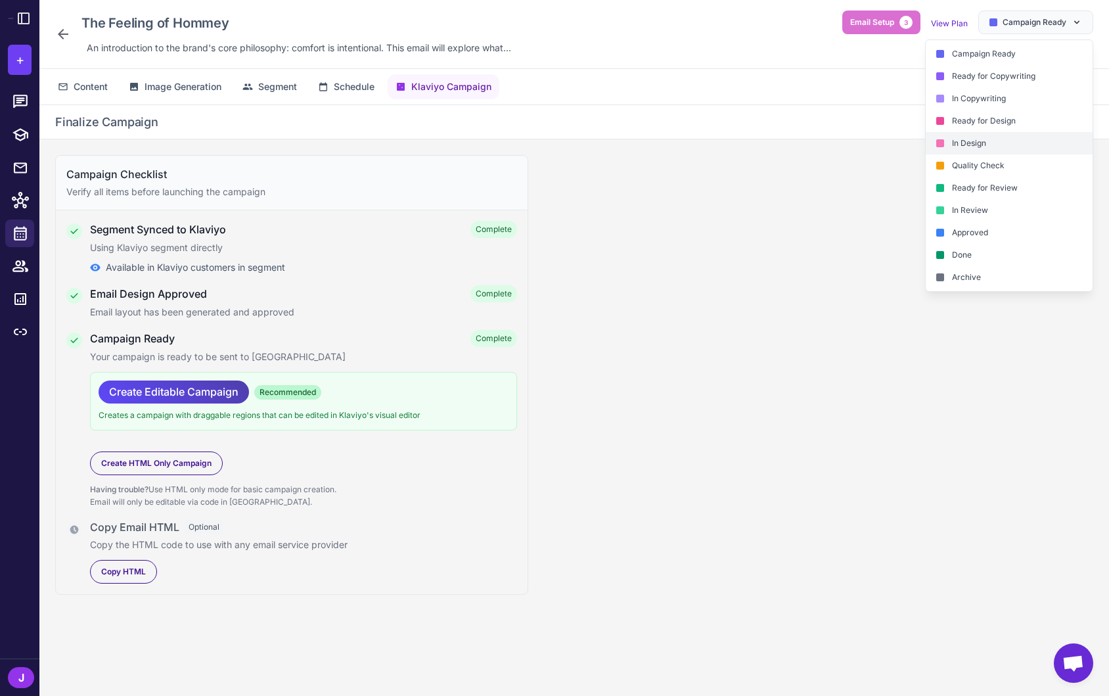
click at [981, 139] on div "In Design" at bounding box center [1009, 143] width 167 height 22
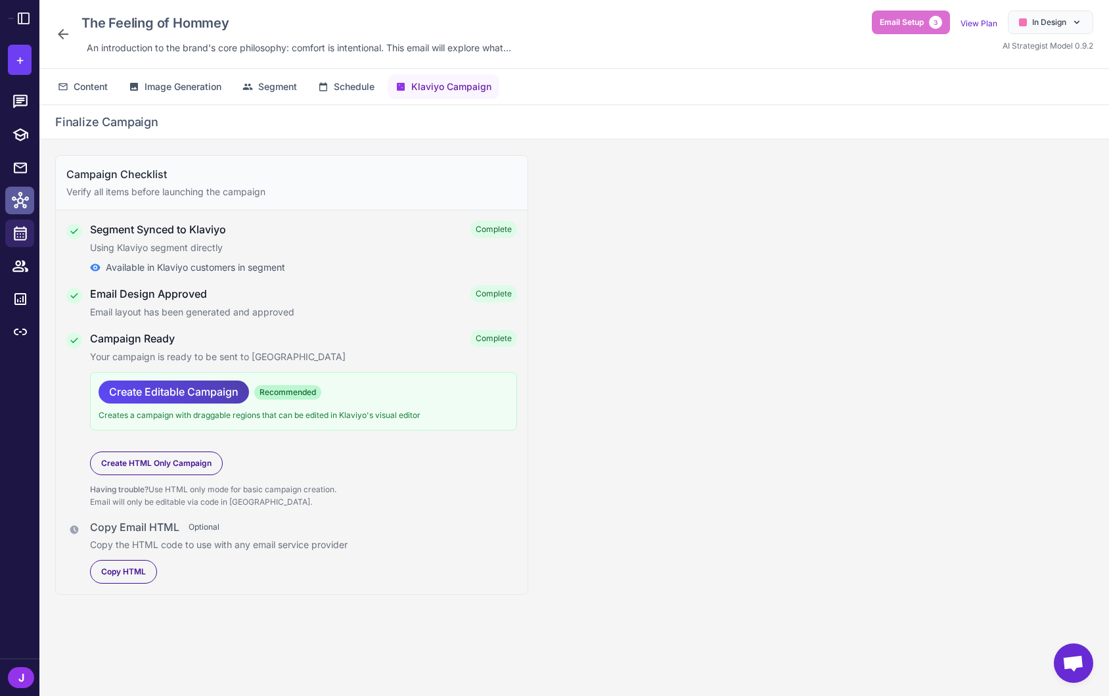
click at [17, 200] on icon at bounding box center [20, 200] width 17 height 16
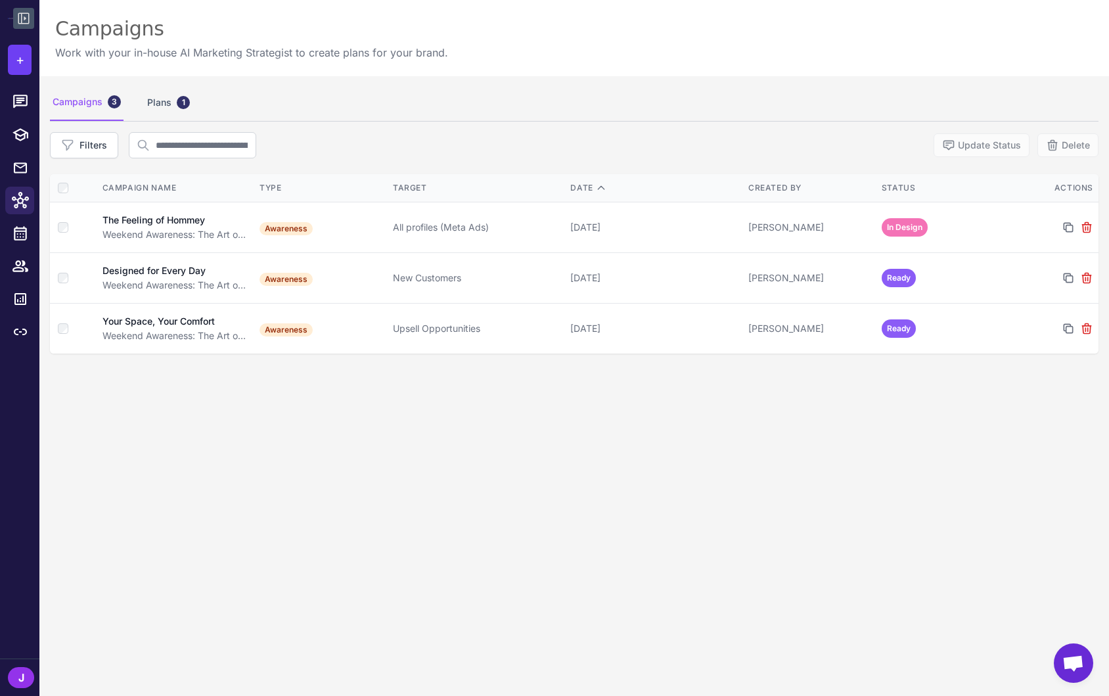
click at [18, 19] on icon at bounding box center [23, 18] width 11 height 11
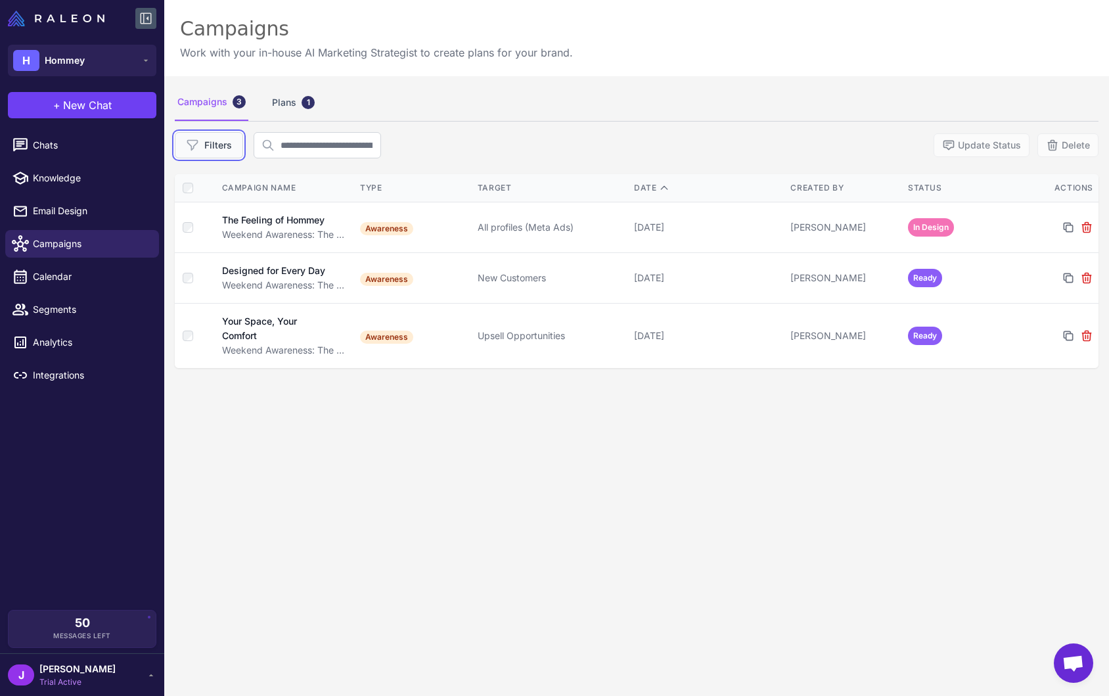
click at [187, 143] on icon at bounding box center [192, 145] width 13 height 13
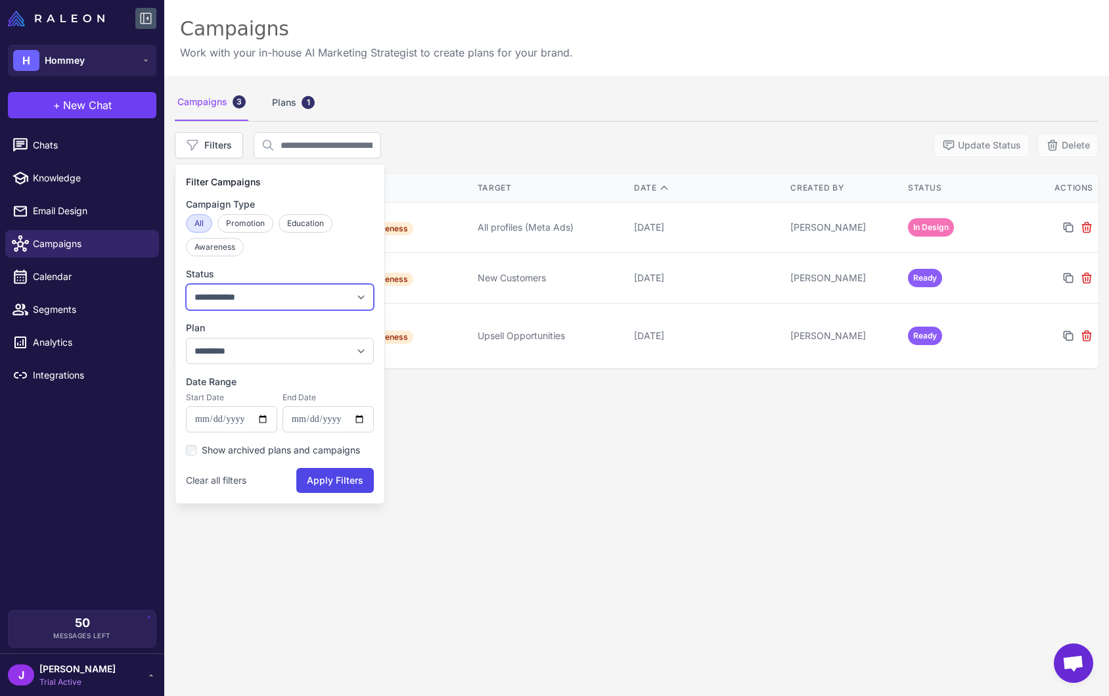
click at [233, 290] on select "**********" at bounding box center [280, 297] width 188 height 26
click at [618, 531] on div "**********" at bounding box center [636, 424] width 945 height 696
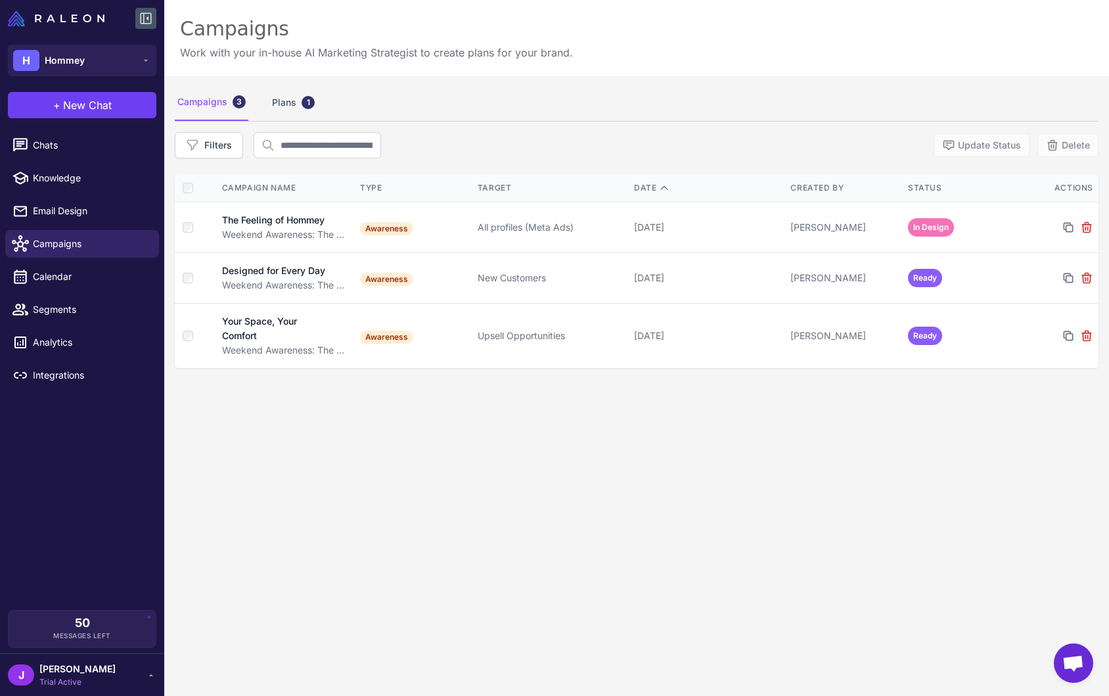
click at [470, 95] on div "Campaigns 3 Plans 1" at bounding box center [637, 102] width 924 height 37
click at [470, 97] on div "Campaigns 3 Plans 1" at bounding box center [637, 102] width 924 height 37
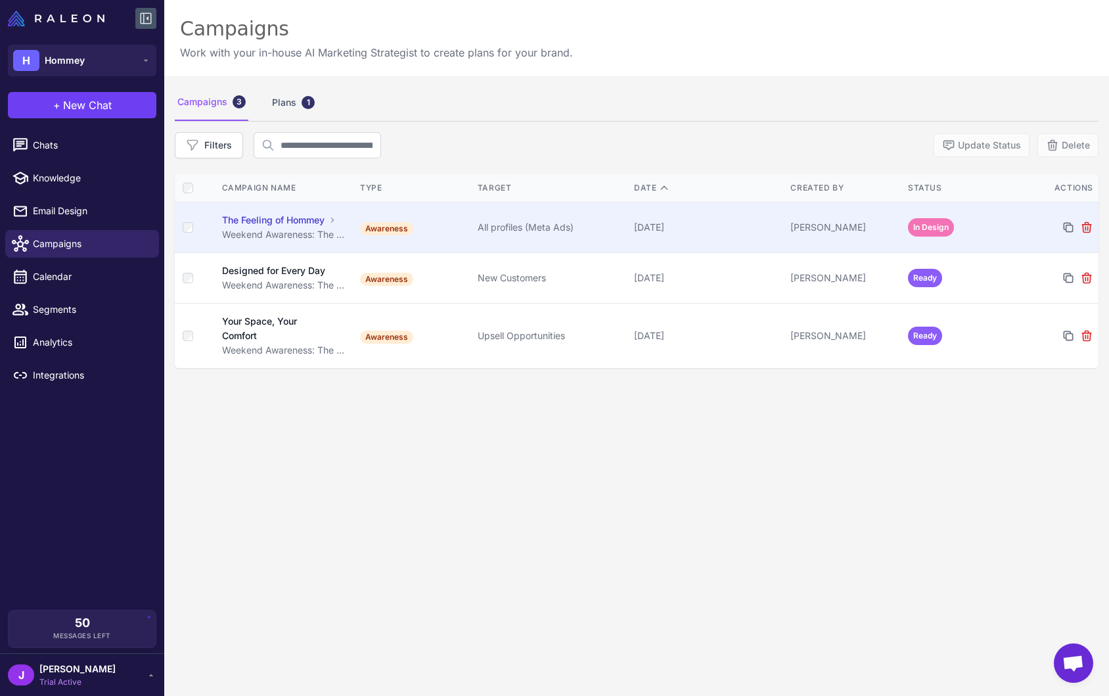
click at [836, 231] on div "[PERSON_NAME]" at bounding box center [843, 227] width 107 height 14
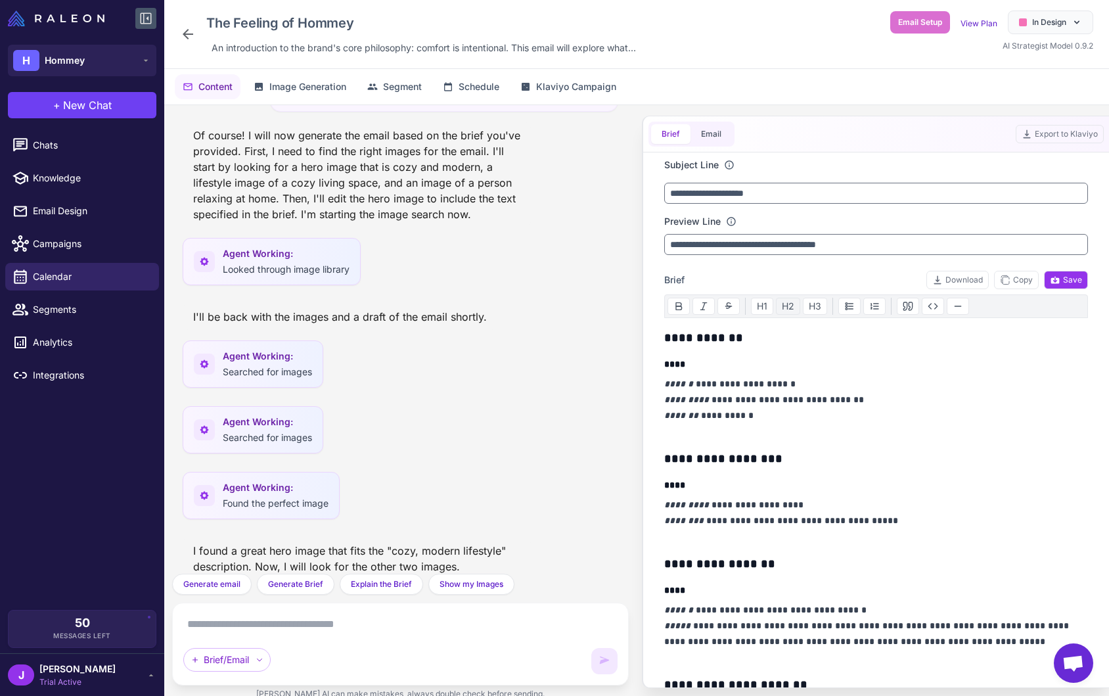
scroll to position [1982, 0]
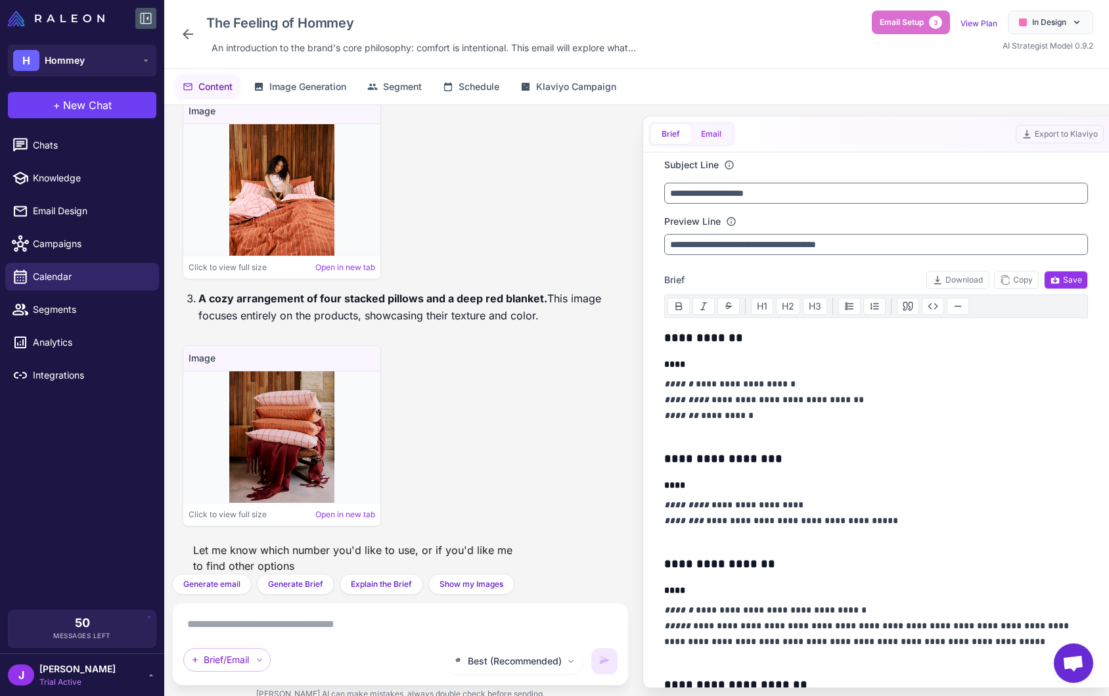
click at [715, 133] on button "Email" at bounding box center [710, 134] width 41 height 20
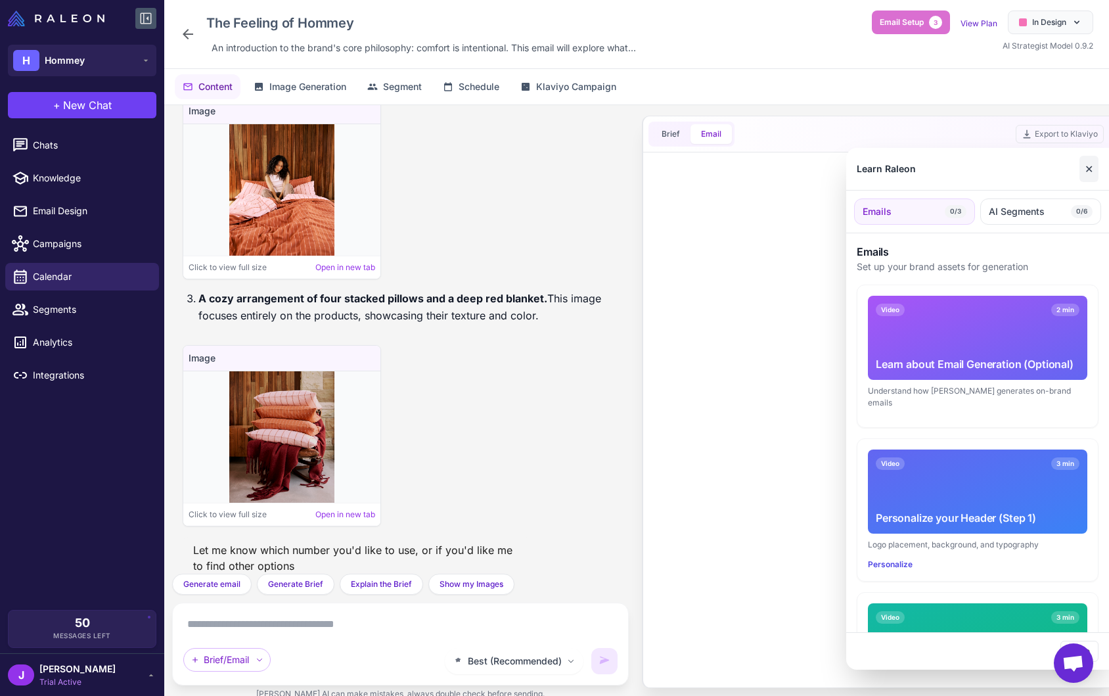
click at [1094, 165] on button "✕" at bounding box center [1088, 169] width 19 height 26
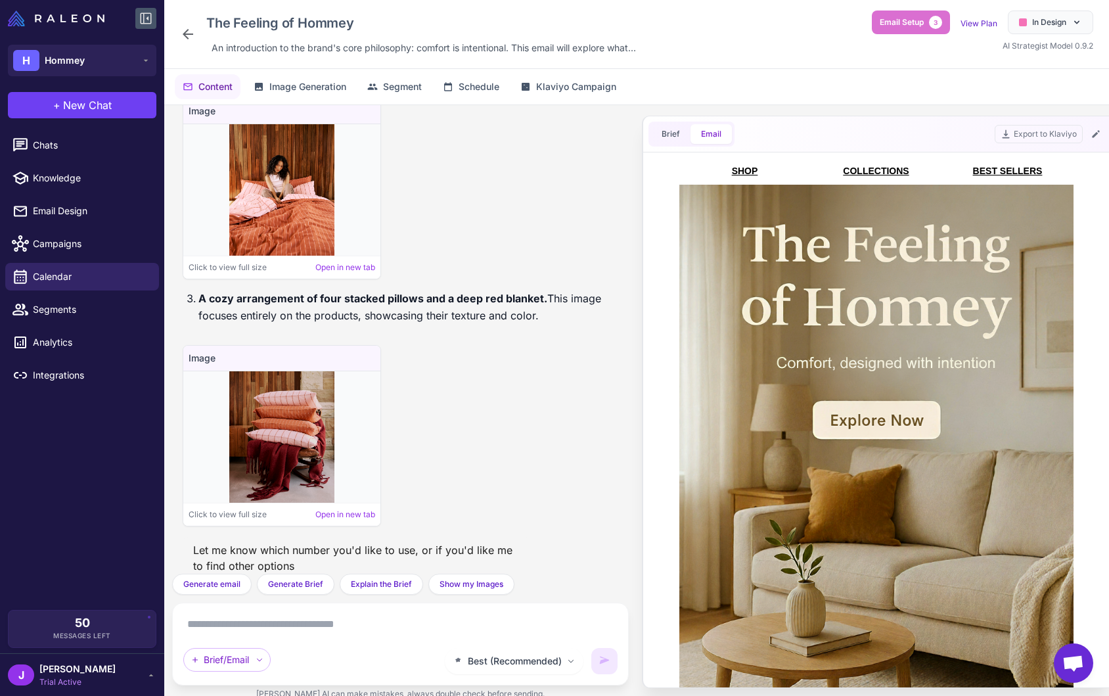
scroll to position [0, 0]
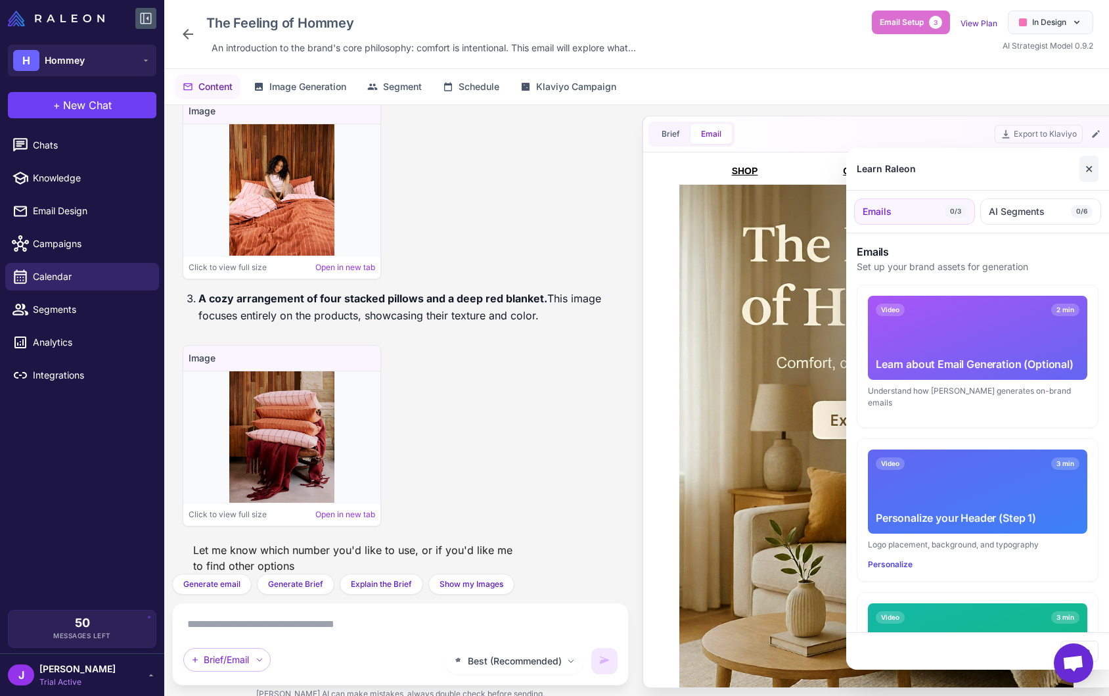
click at [1086, 170] on button "✕" at bounding box center [1088, 169] width 19 height 26
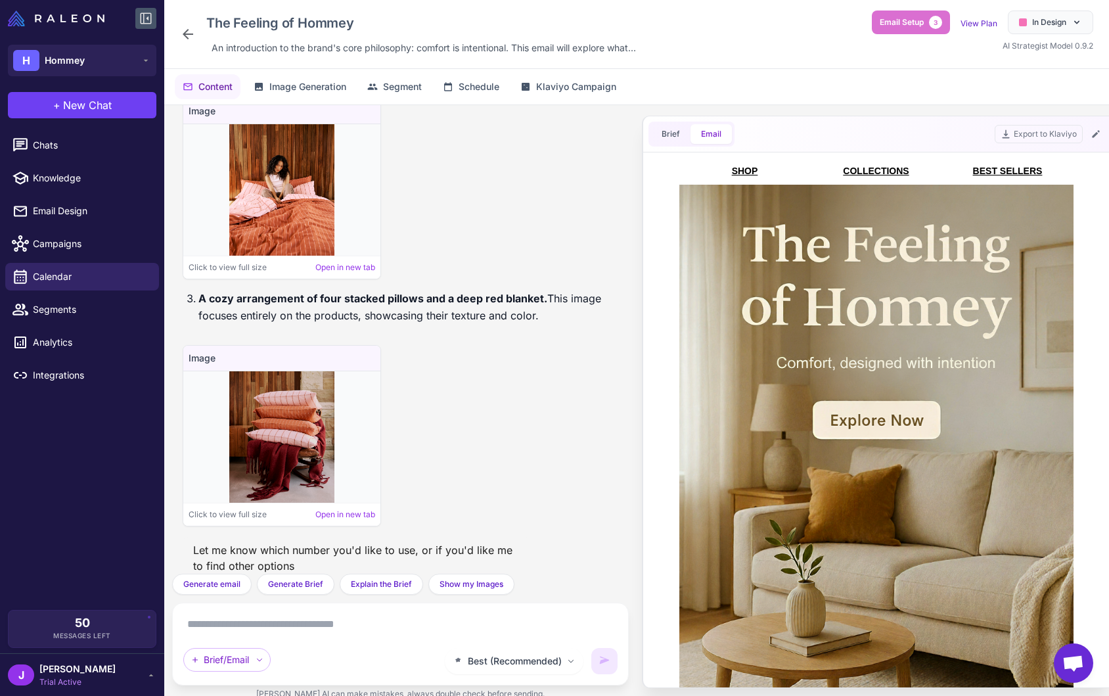
click at [352, 623] on textarea at bounding box center [400, 624] width 434 height 21
click at [1096, 131] on icon at bounding box center [1095, 134] width 11 height 11
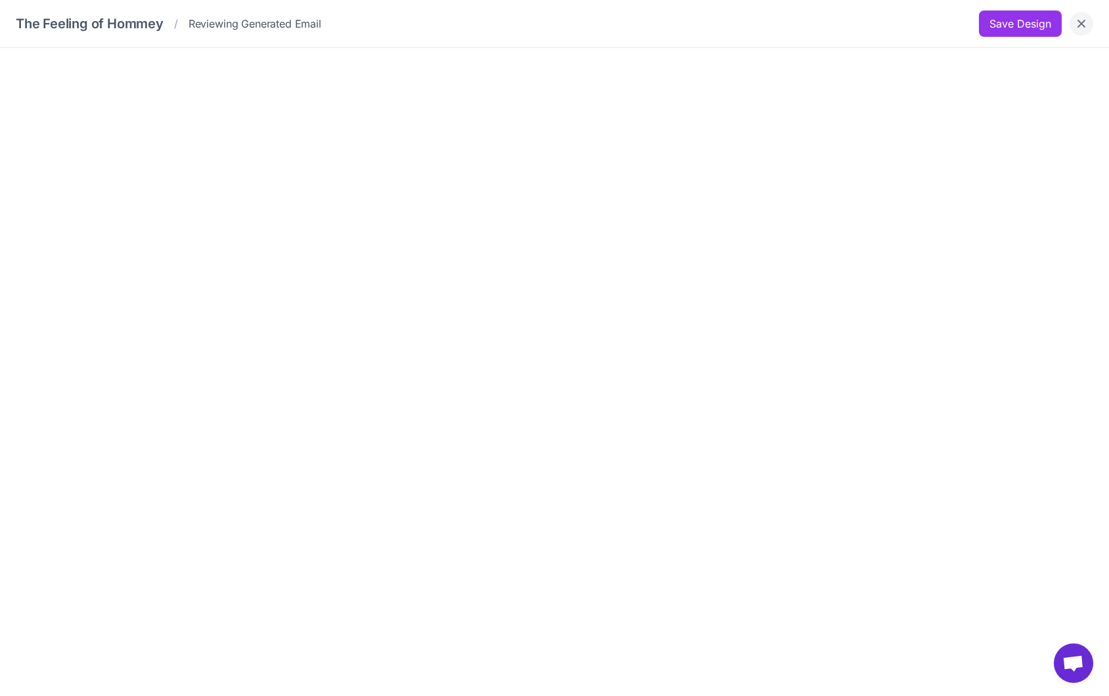
drag, startPoint x: 1083, startPoint y: 26, endPoint x: 1077, endPoint y: 19, distance: 8.8
click at [1077, 19] on icon "Close" at bounding box center [1081, 23] width 13 height 13
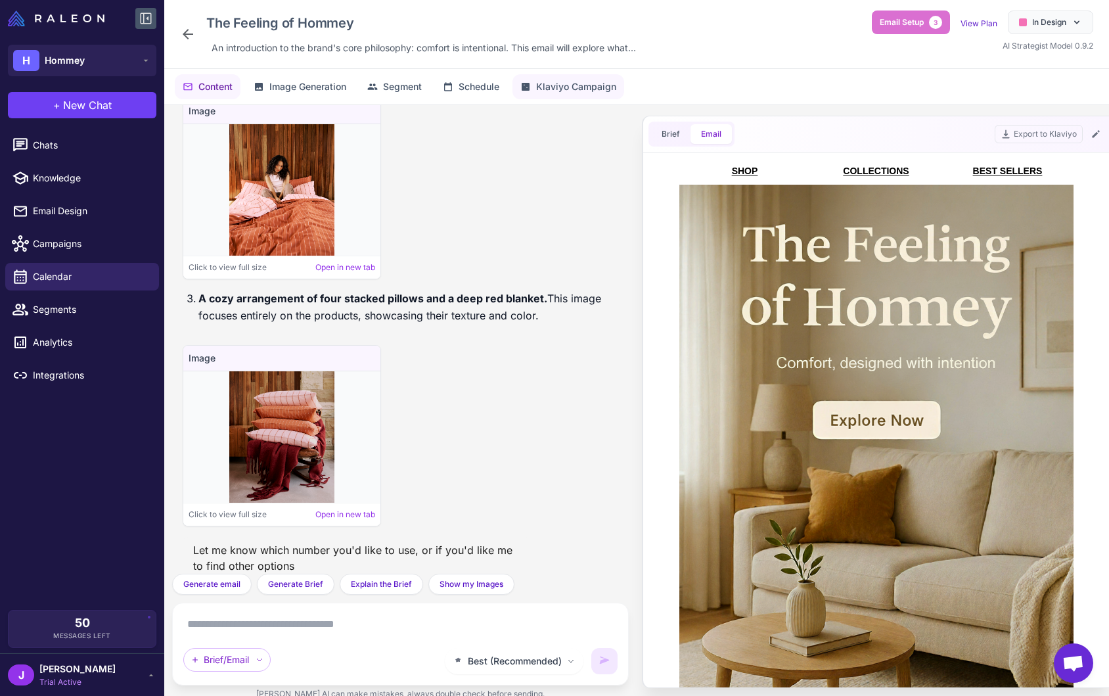
click at [575, 93] on span "Klaviyo Campaign" at bounding box center [576, 86] width 80 height 14
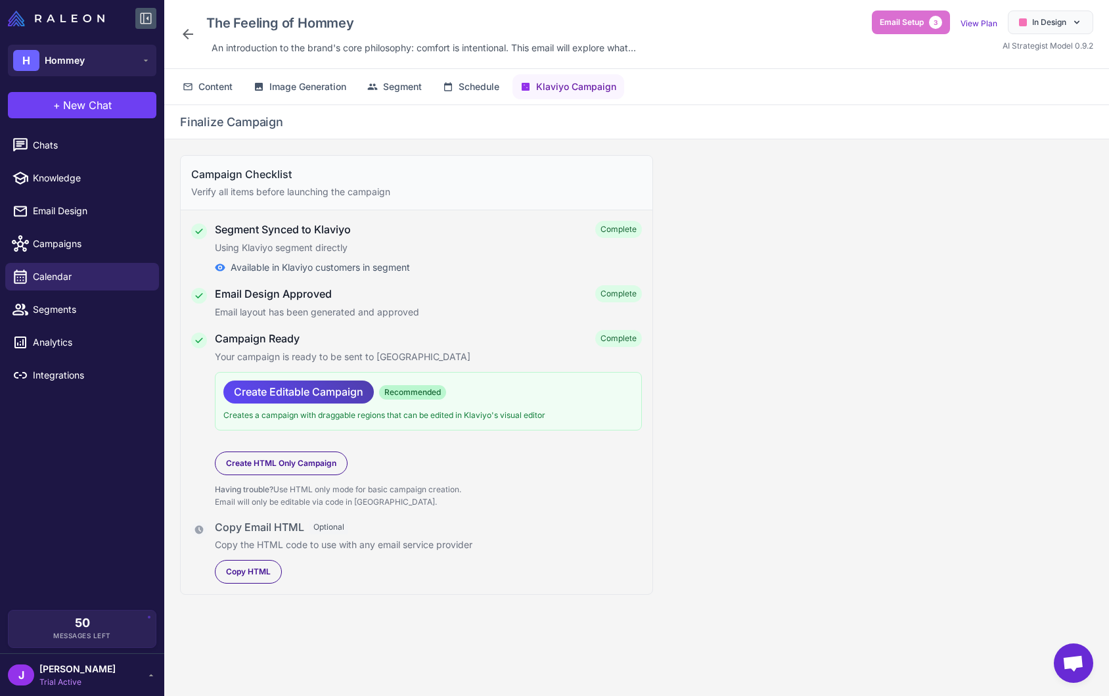
click at [779, 404] on div "Campaign Checklist Verify all items before launching the campaign Segment Synce…" at bounding box center [636, 427] width 945 height 577
click at [1077, 667] on span "Open chat" at bounding box center [1073, 664] width 22 height 18
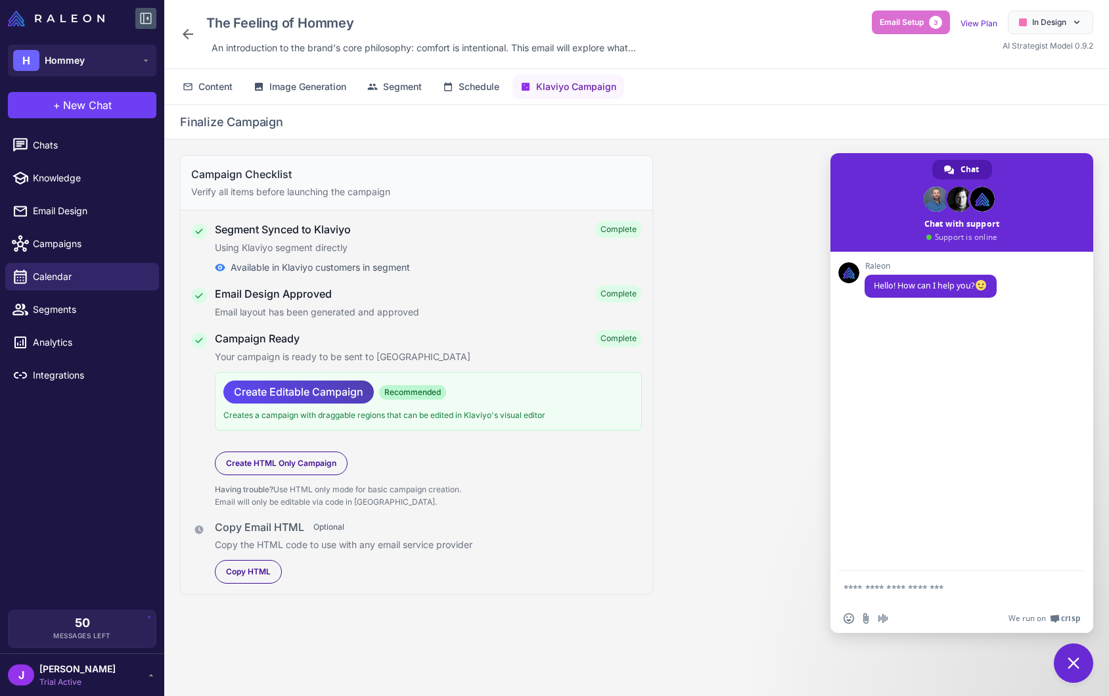
click at [736, 291] on div "Campaign Checklist Verify all items before launching the campaign Segment Synce…" at bounding box center [636, 427] width 945 height 577
click at [1069, 669] on span "Close chat" at bounding box center [1073, 662] width 39 height 39
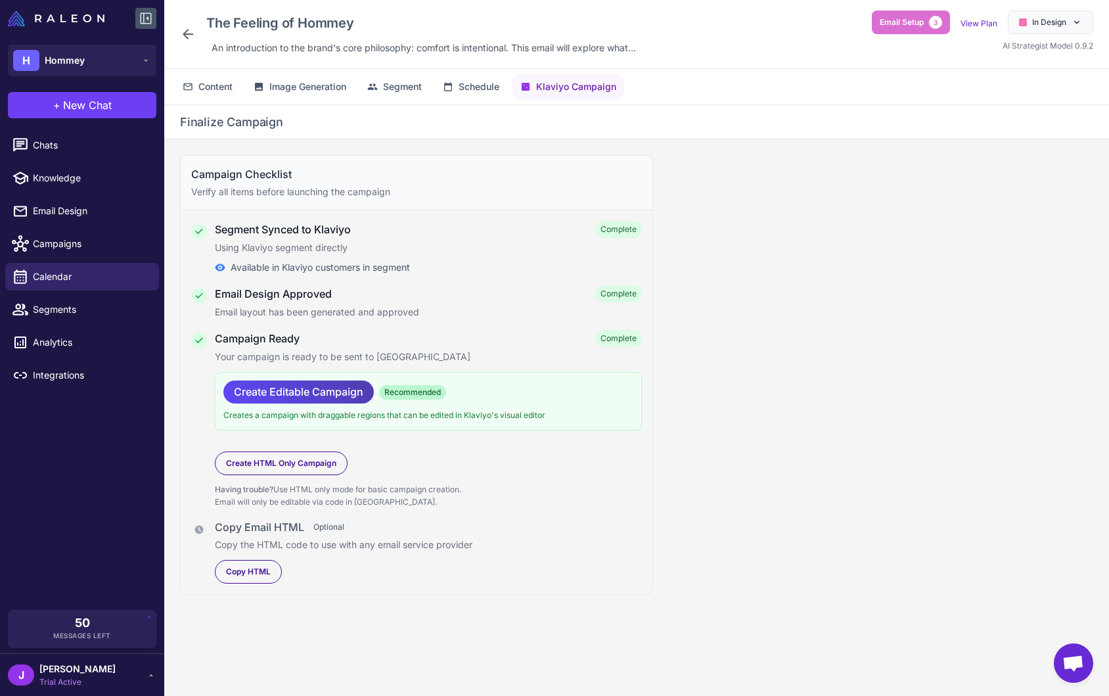
click at [801, 328] on div "Campaign Checklist Verify all items before launching the campaign Segment Synce…" at bounding box center [636, 427] width 945 height 577
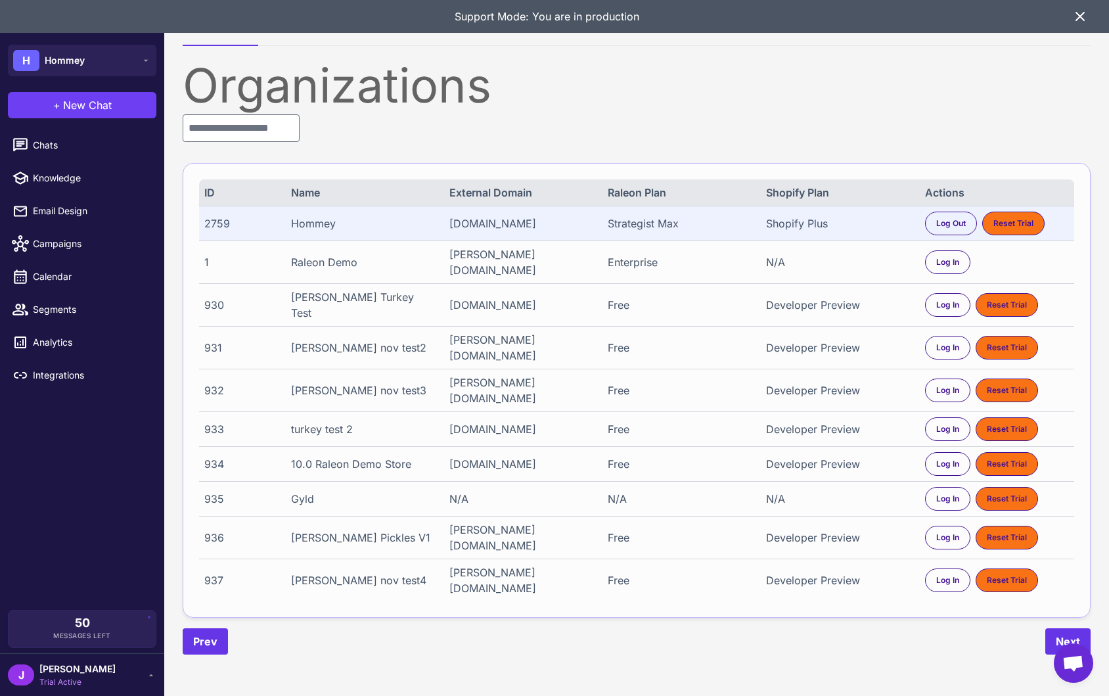
click at [209, 225] on div "2759" at bounding box center [240, 223] width 72 height 16
copy div "2759"
click at [51, 151] on span "Chats" at bounding box center [91, 145] width 116 height 14
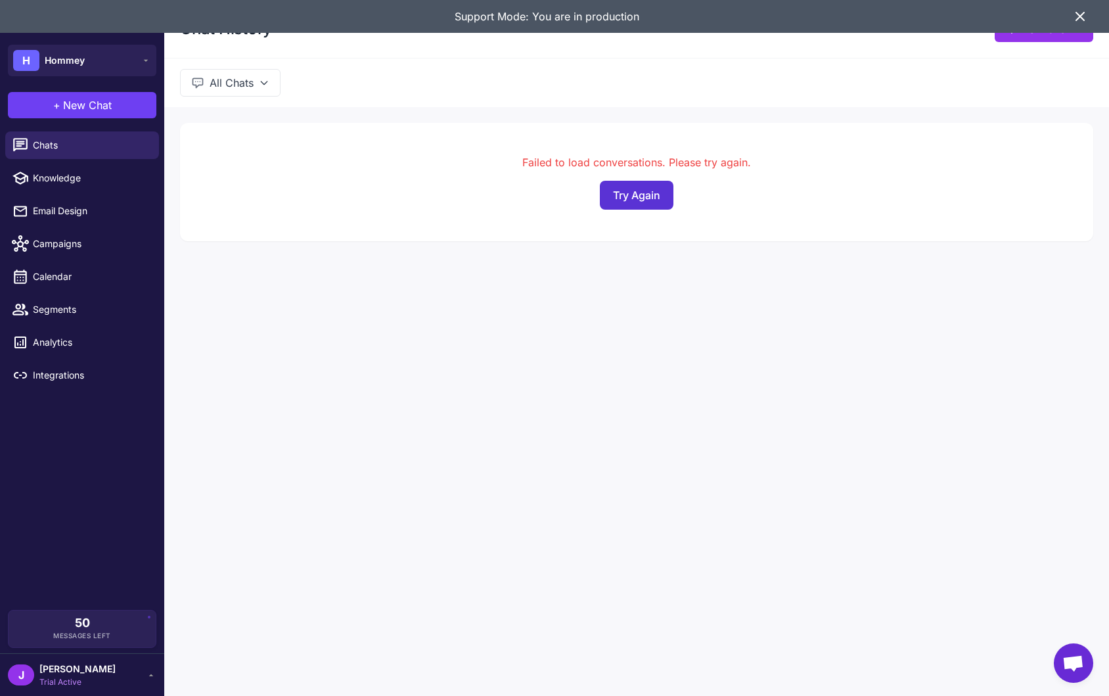
click at [642, 192] on button "Try Again" at bounding box center [637, 195] width 74 height 29
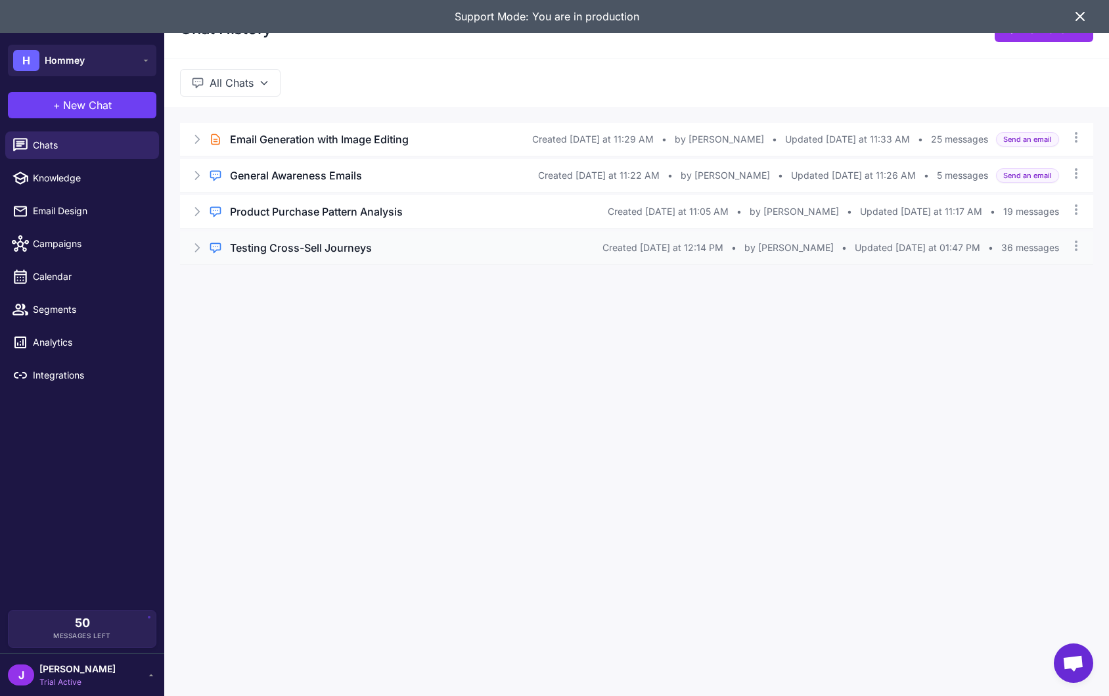
click at [324, 248] on h3 "Testing Cross-Sell Journeys" at bounding box center [301, 248] width 142 height 16
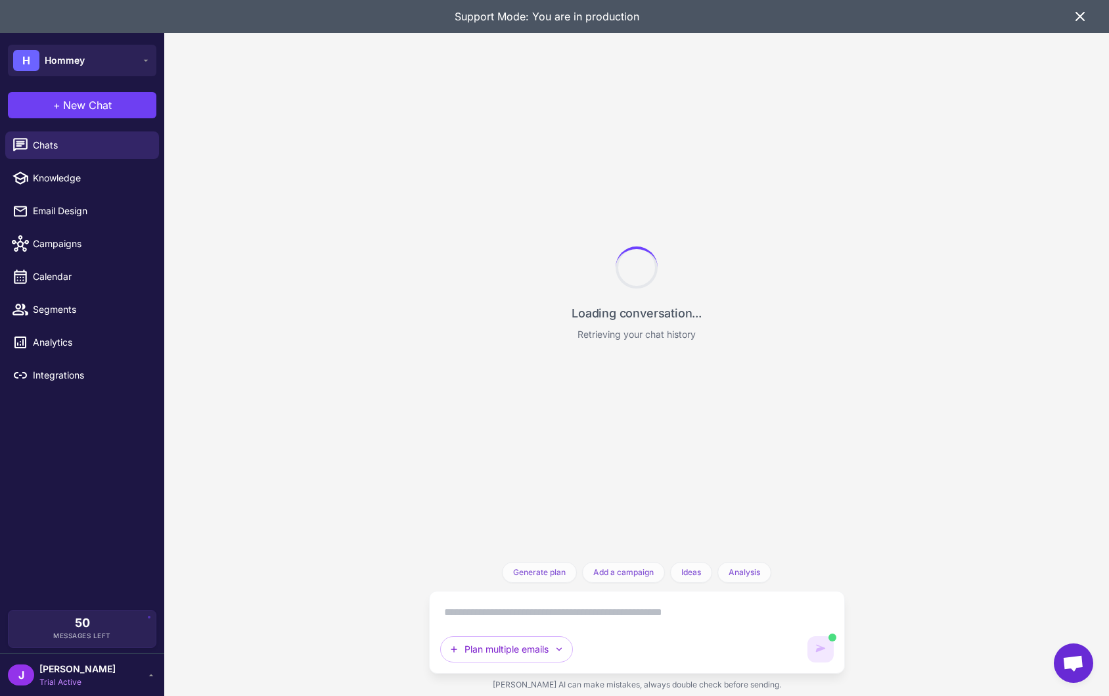
scroll to position [18396, 0]
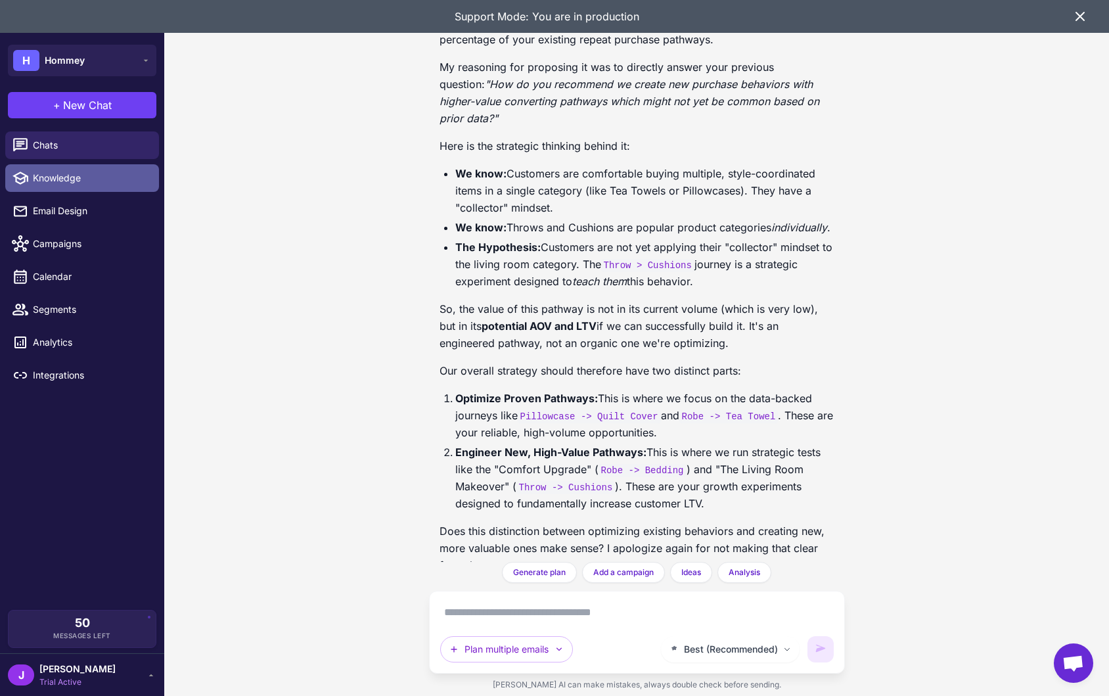
click at [108, 168] on link "Knowledge" at bounding box center [82, 178] width 154 height 28
select select
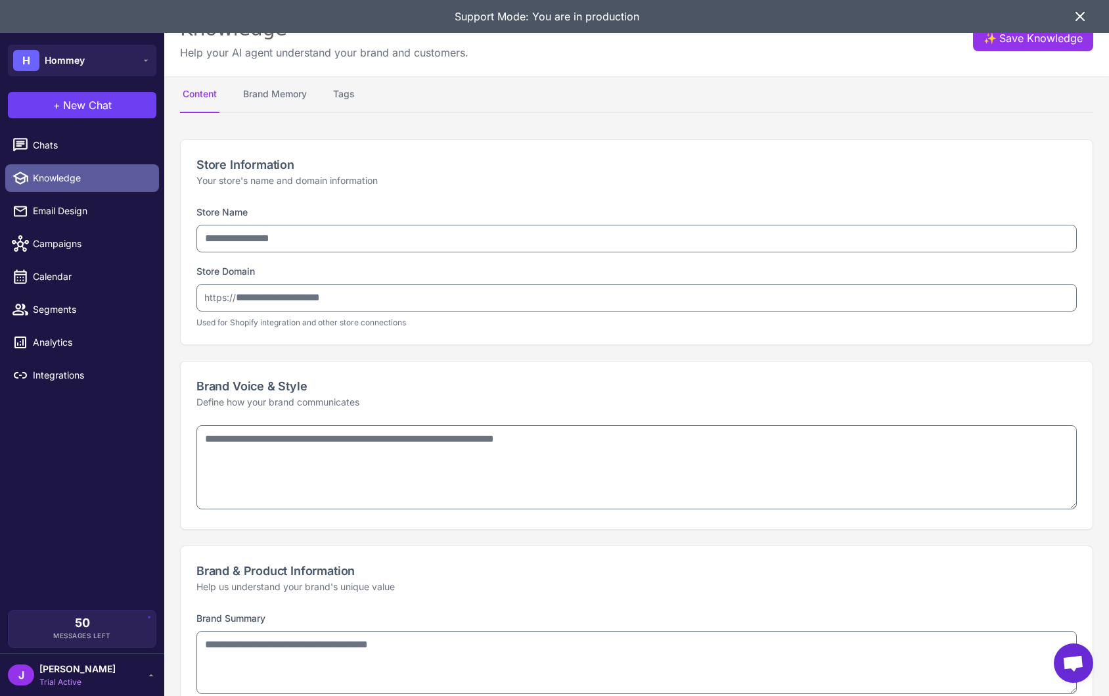
type input "******"
type input "**********"
type textarea "**********"
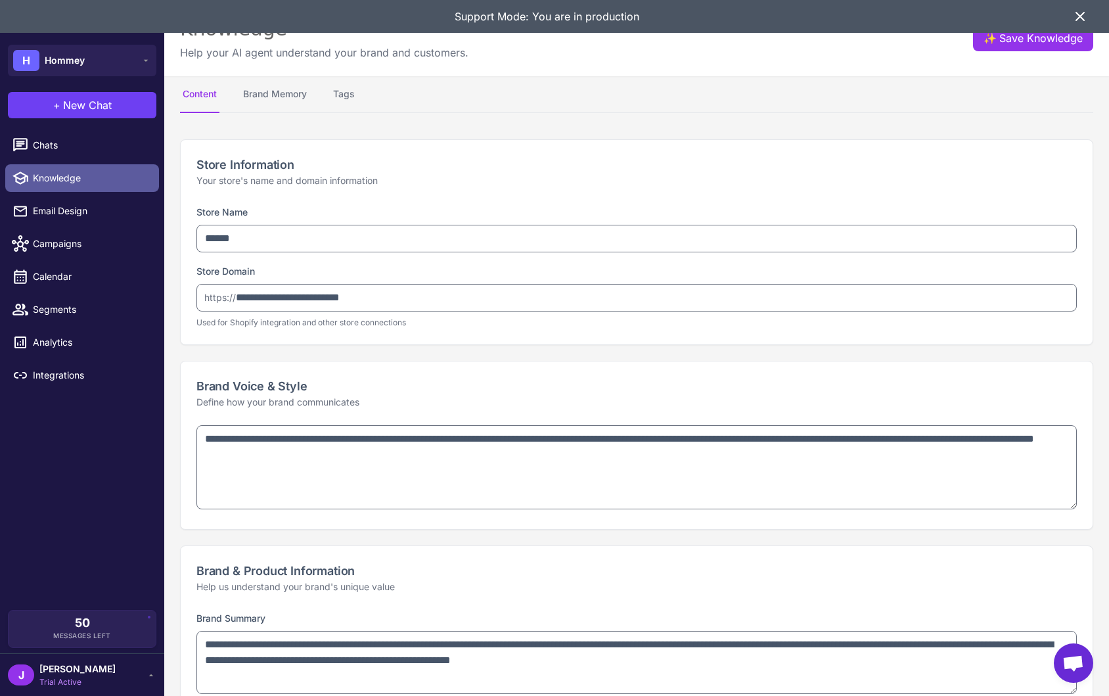
type textarea "**********"
select select "***"
type textarea "**********"
click at [87, 150] on span "Chats" at bounding box center [91, 145] width 116 height 14
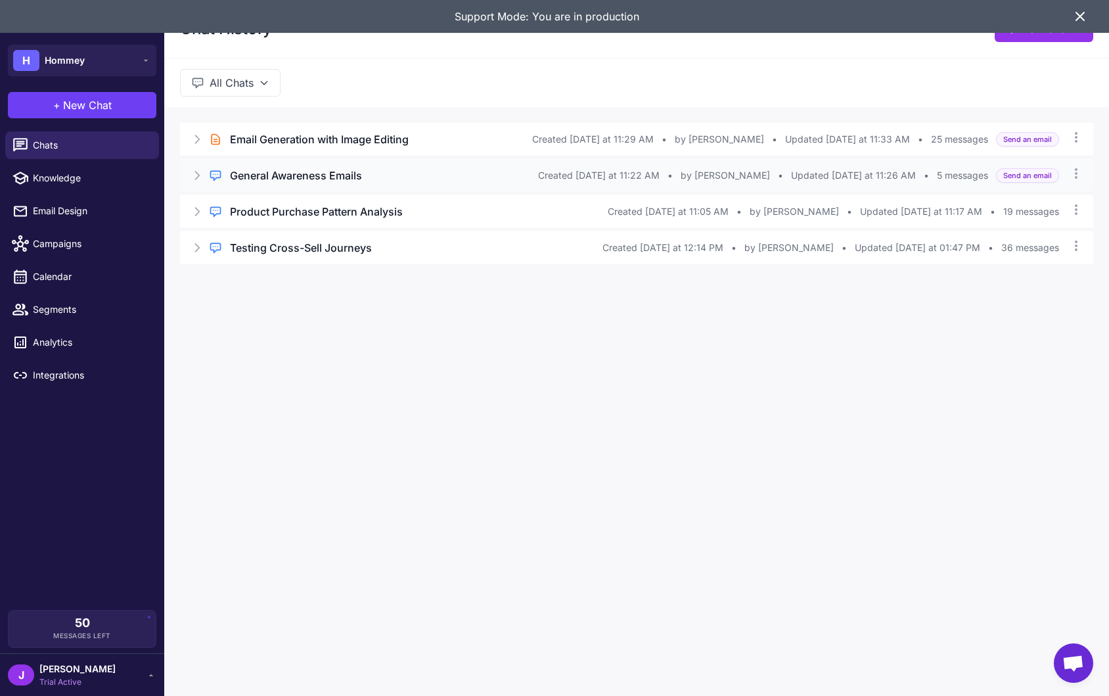
click at [287, 173] on h3 "General Awareness Emails" at bounding box center [296, 176] width 132 height 16
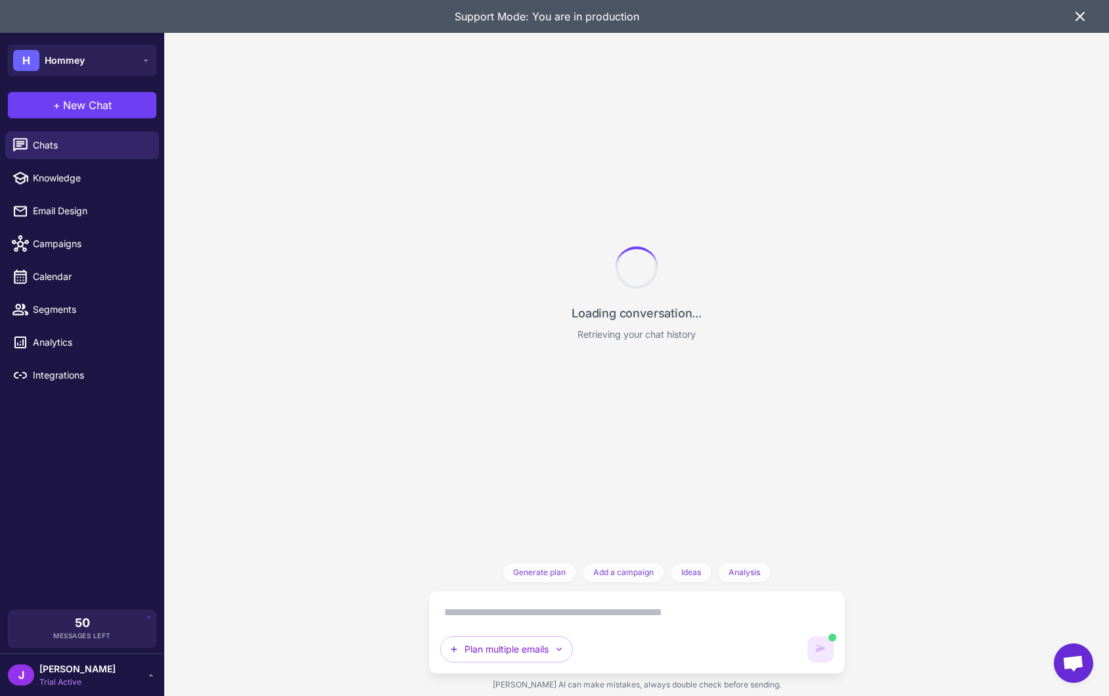
scroll to position [624, 0]
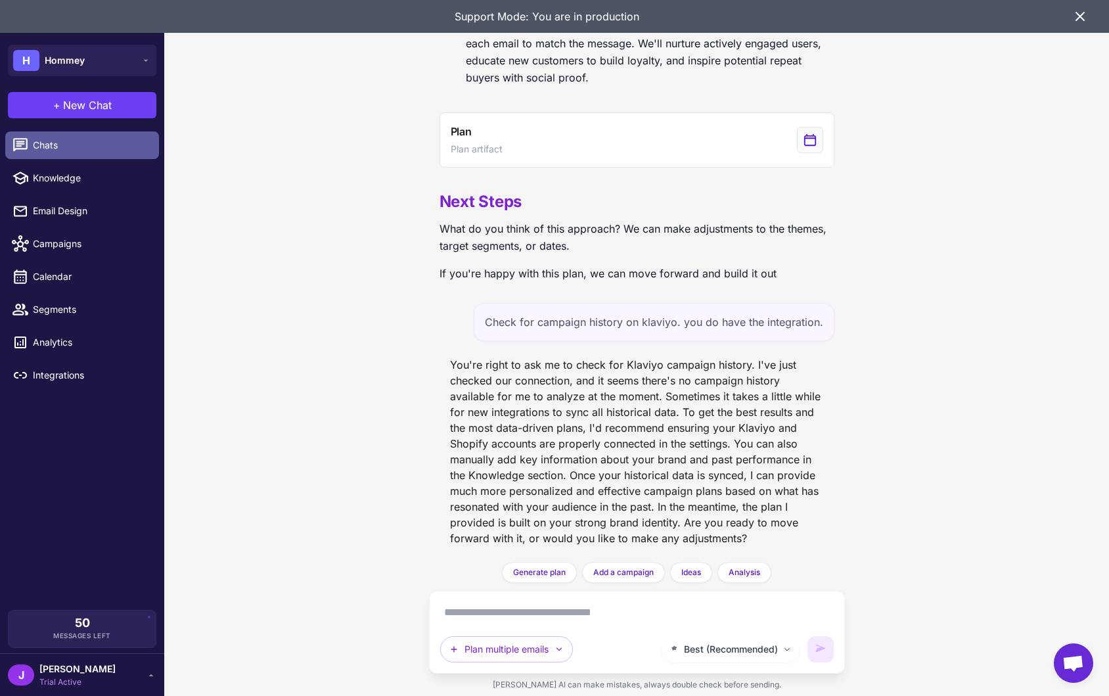
click at [68, 143] on span "Chats" at bounding box center [91, 145] width 116 height 14
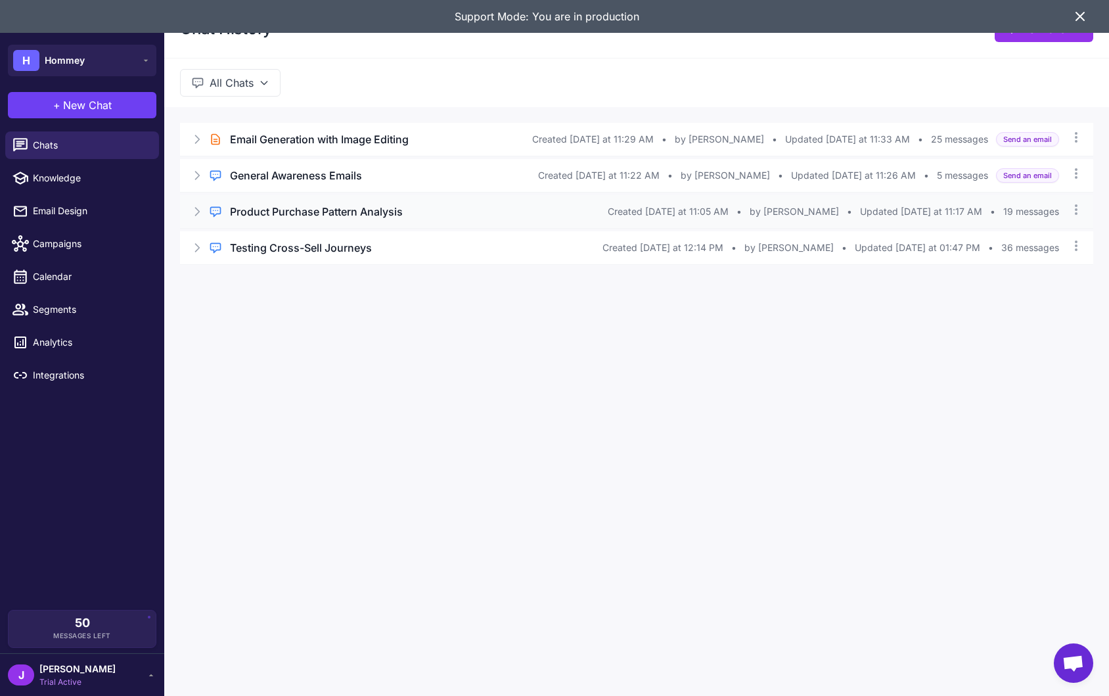
click at [284, 214] on h3 "Product Purchase Pattern Analysis" at bounding box center [316, 212] width 173 height 16
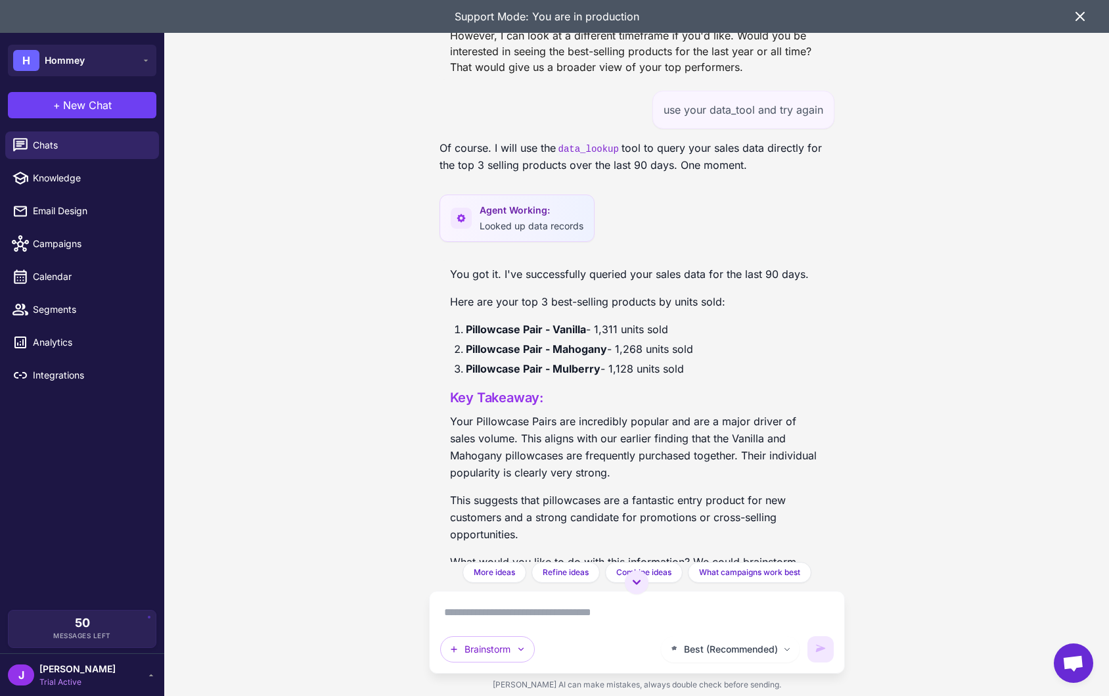
scroll to position [2759, 0]
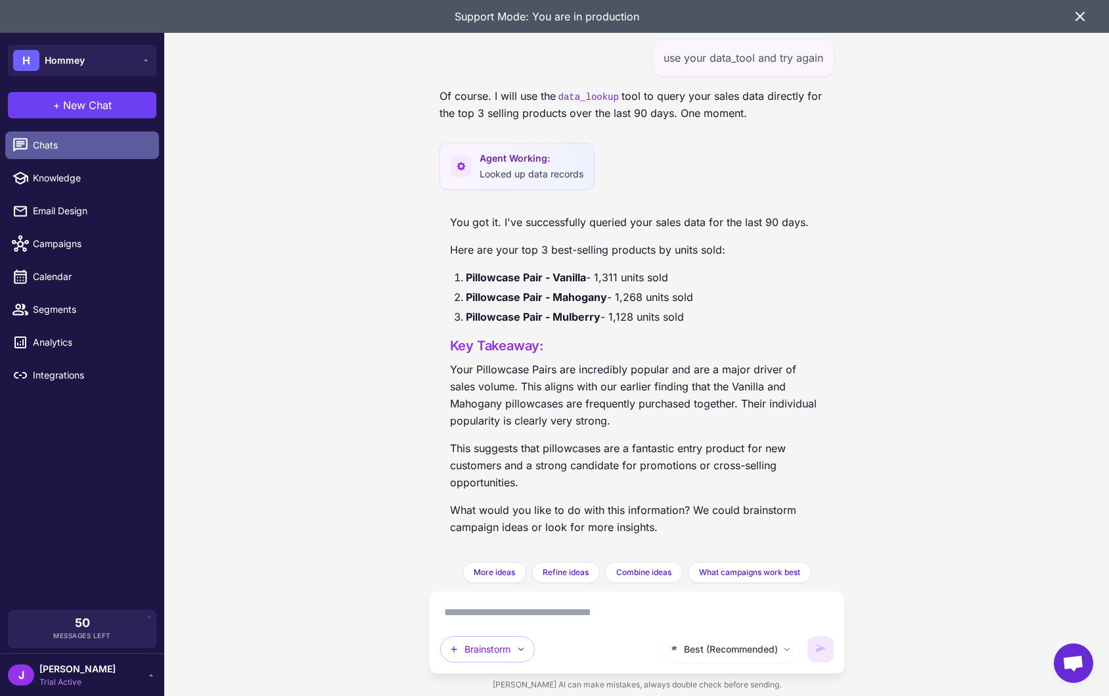
click at [56, 147] on span "Chats" at bounding box center [91, 145] width 116 height 14
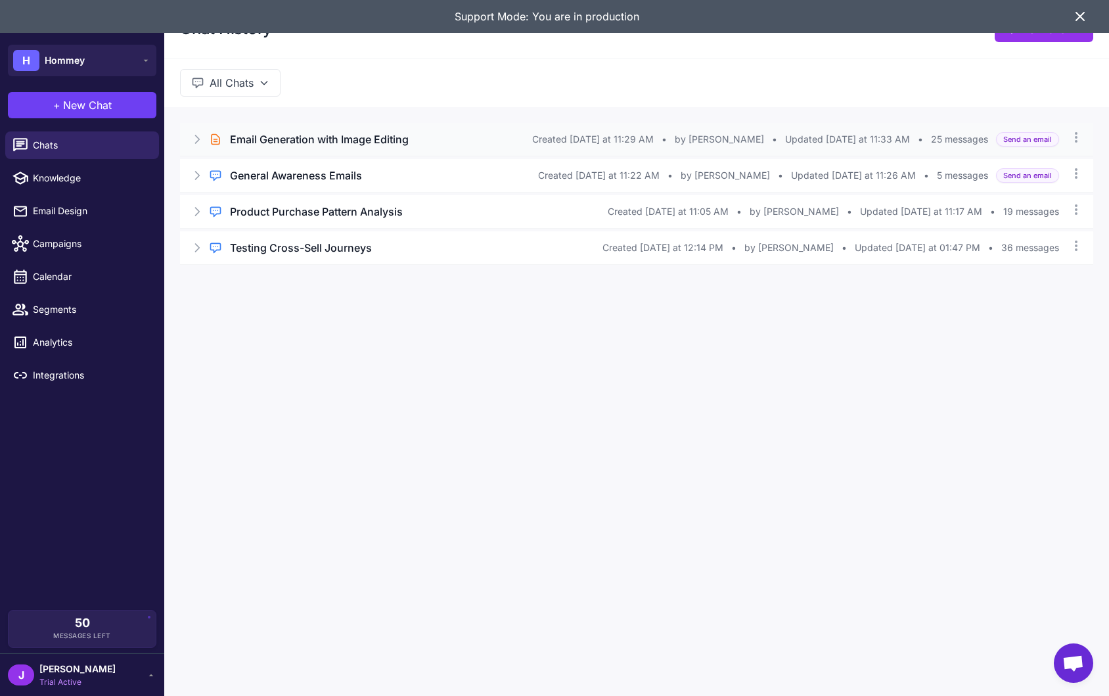
click at [304, 124] on div "Brief Chat Email Generation with Image Editing Created Today at 11:29 AM • by J…" at bounding box center [636, 139] width 913 height 33
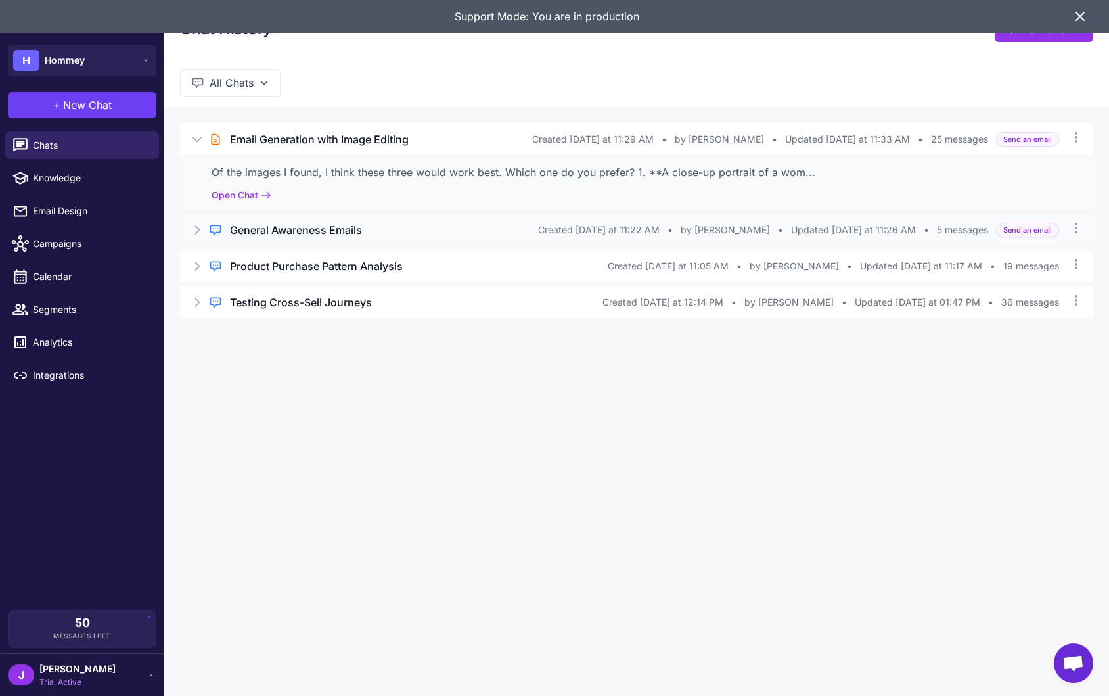
click at [286, 228] on h3 "General Awareness Emails" at bounding box center [296, 230] width 132 height 16
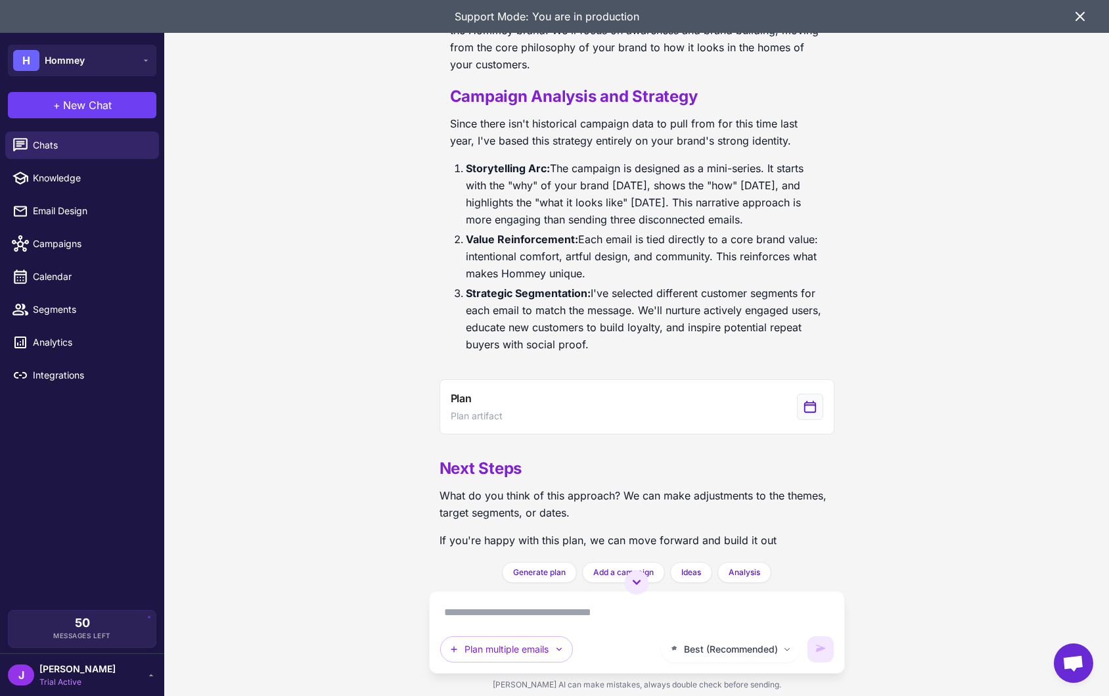
scroll to position [624, 0]
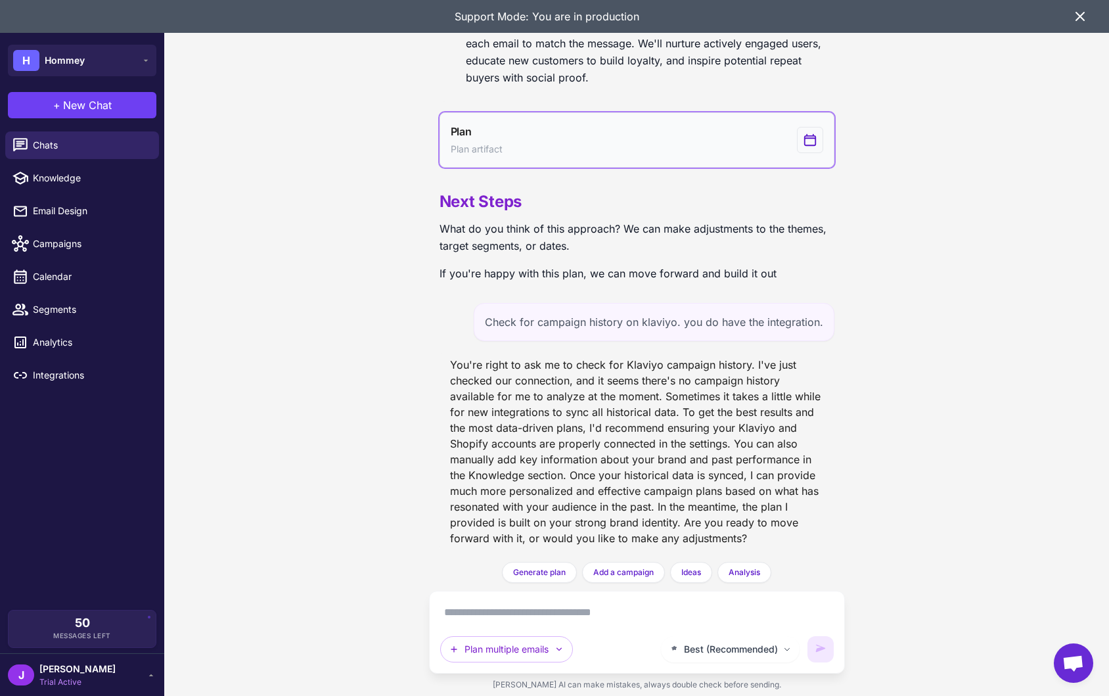
click at [524, 144] on button "Plan Plan artifact" at bounding box center [636, 139] width 395 height 55
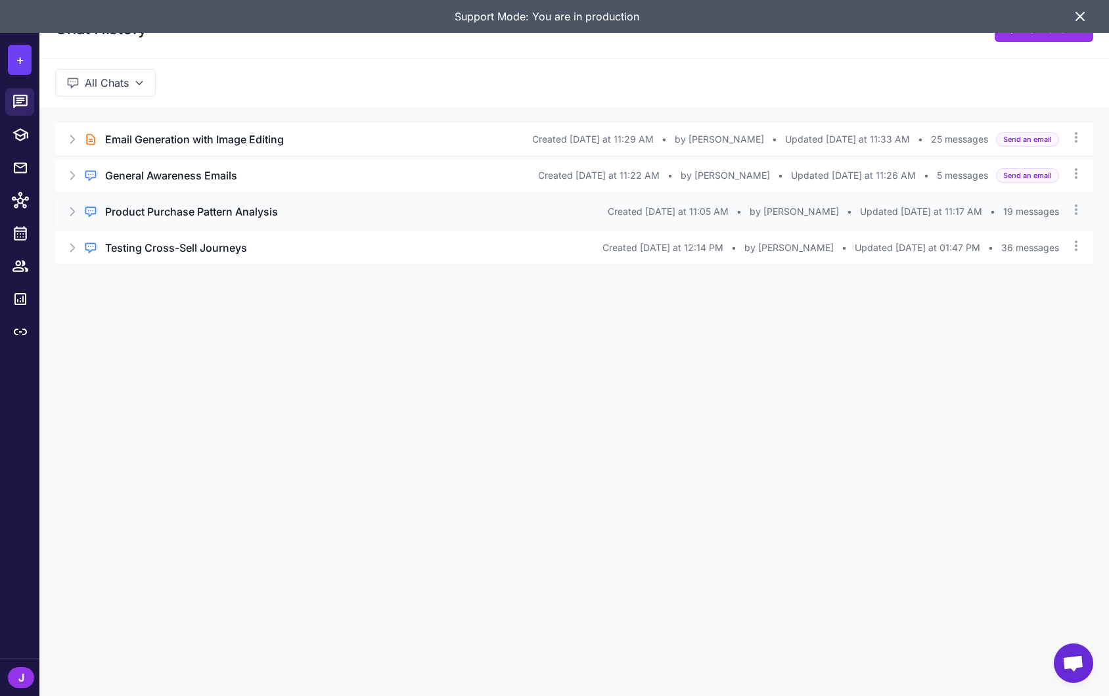
click at [166, 210] on h3 "Product Purchase Pattern Analysis" at bounding box center [191, 212] width 173 height 16
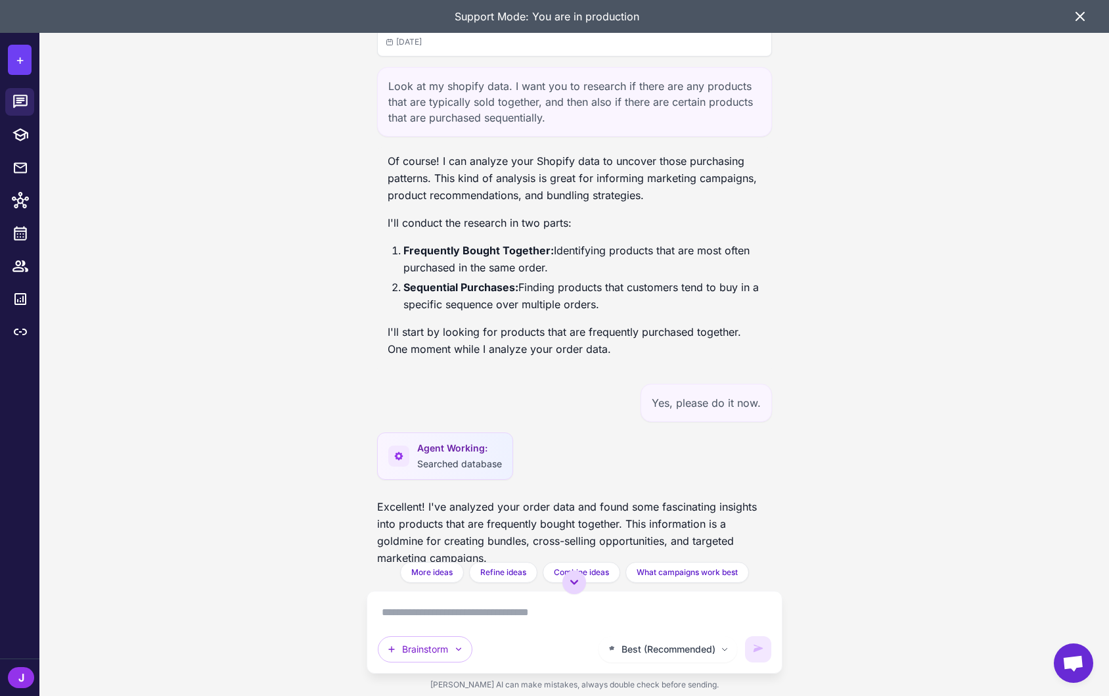
click at [577, 581] on icon at bounding box center [574, 582] width 16 height 16
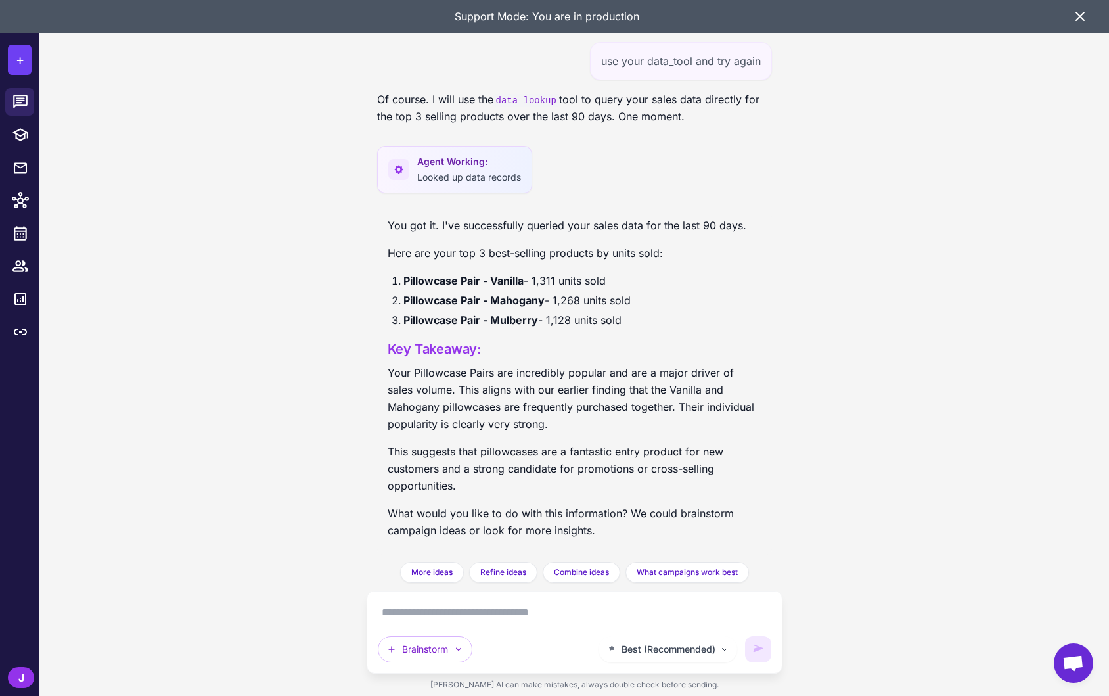
scroll to position [2759, 0]
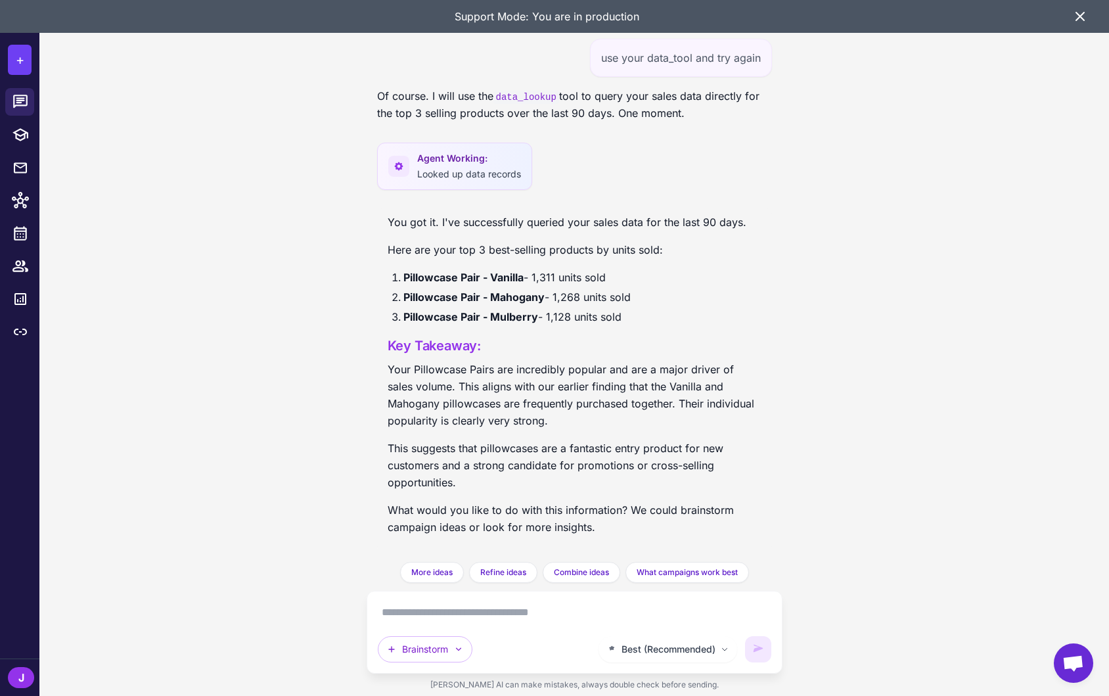
click at [1073, 17] on icon at bounding box center [1080, 17] width 16 height 16
click at [1073, 17] on div "Product Purchase Pattern Analysis Today Look at my shopify data. I want you to …" at bounding box center [573, 348] width 1069 height 696
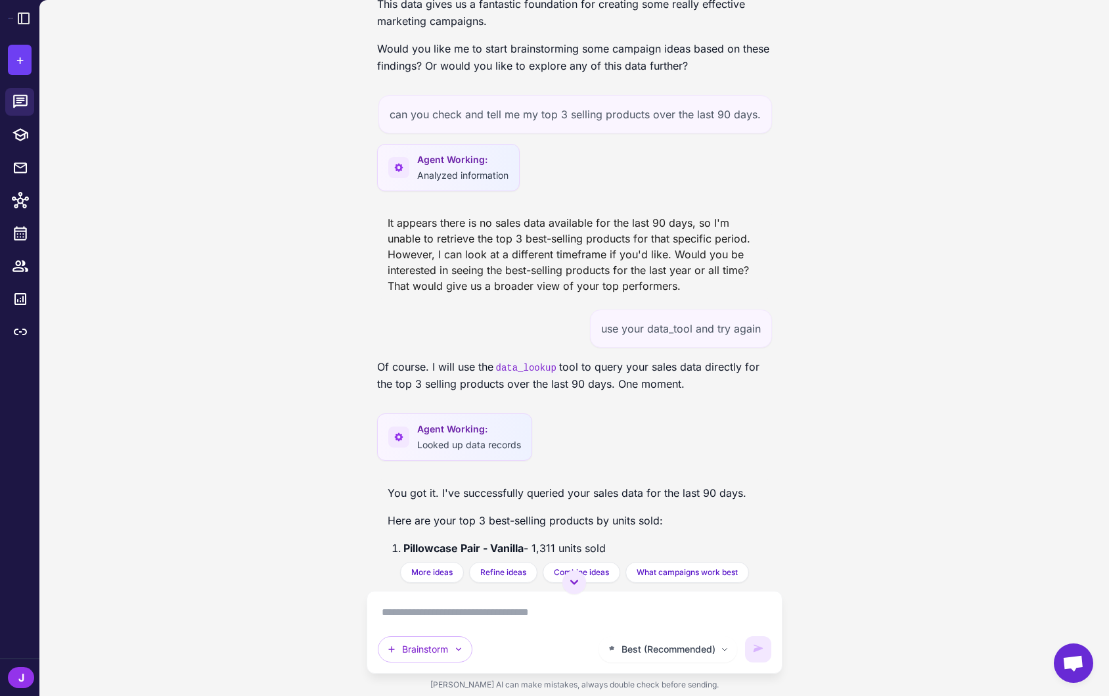
scroll to position [2484, 0]
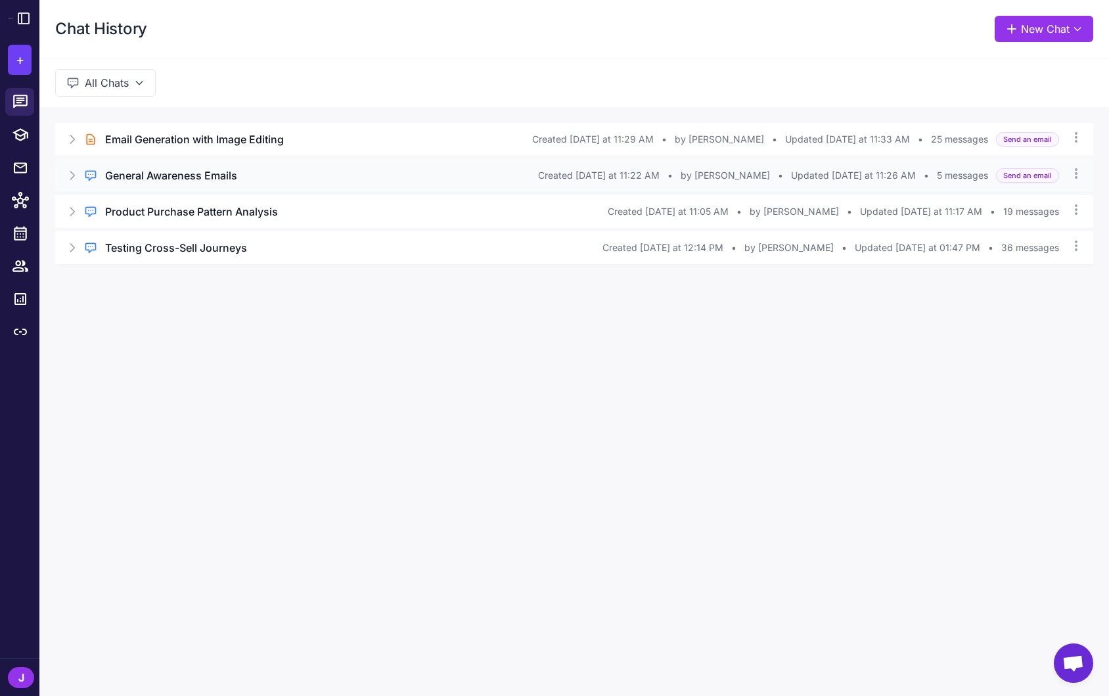
click at [168, 172] on h3 "General Awareness Emails" at bounding box center [171, 176] width 132 height 16
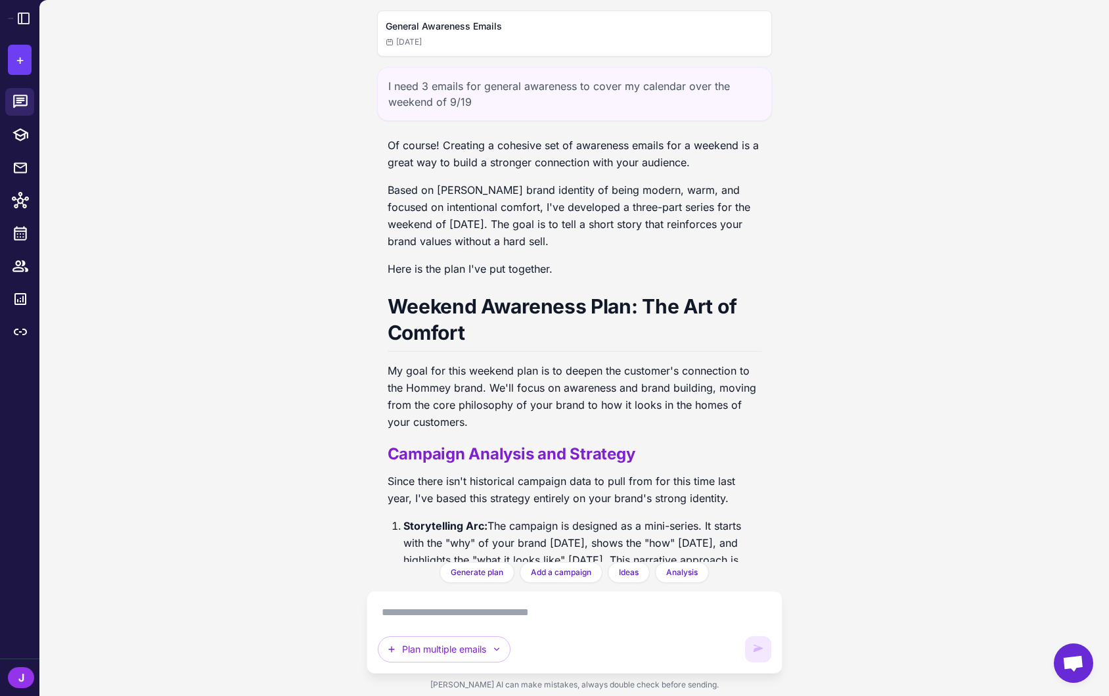
scroll to position [624, 0]
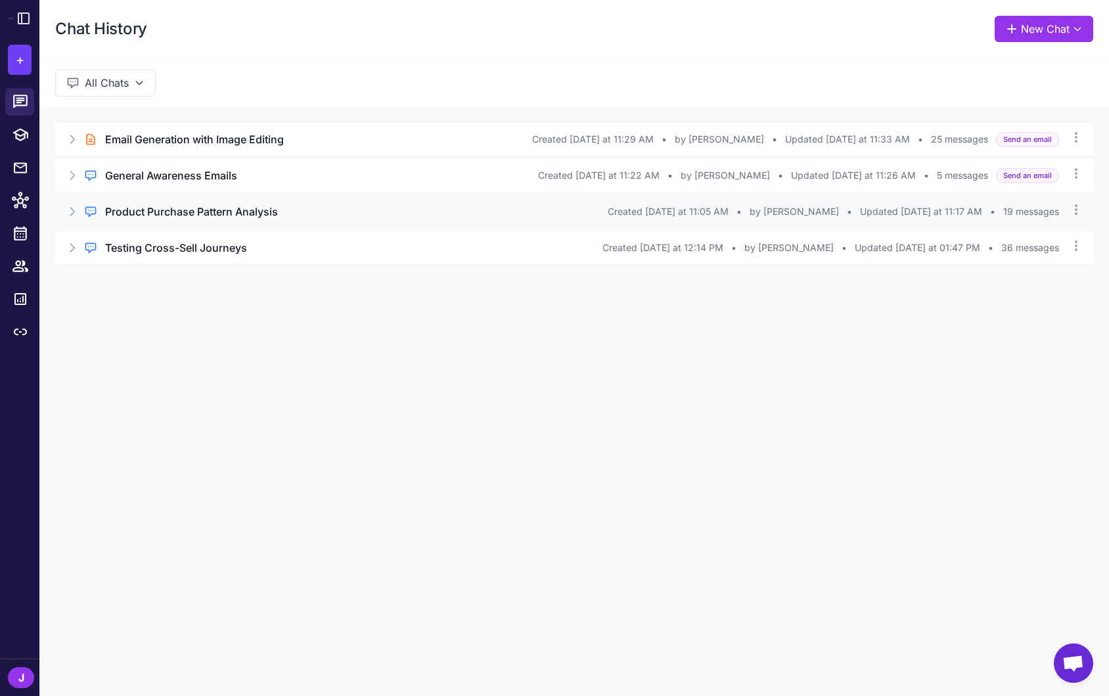
click at [163, 207] on h3 "Product Purchase Pattern Analysis" at bounding box center [191, 212] width 173 height 16
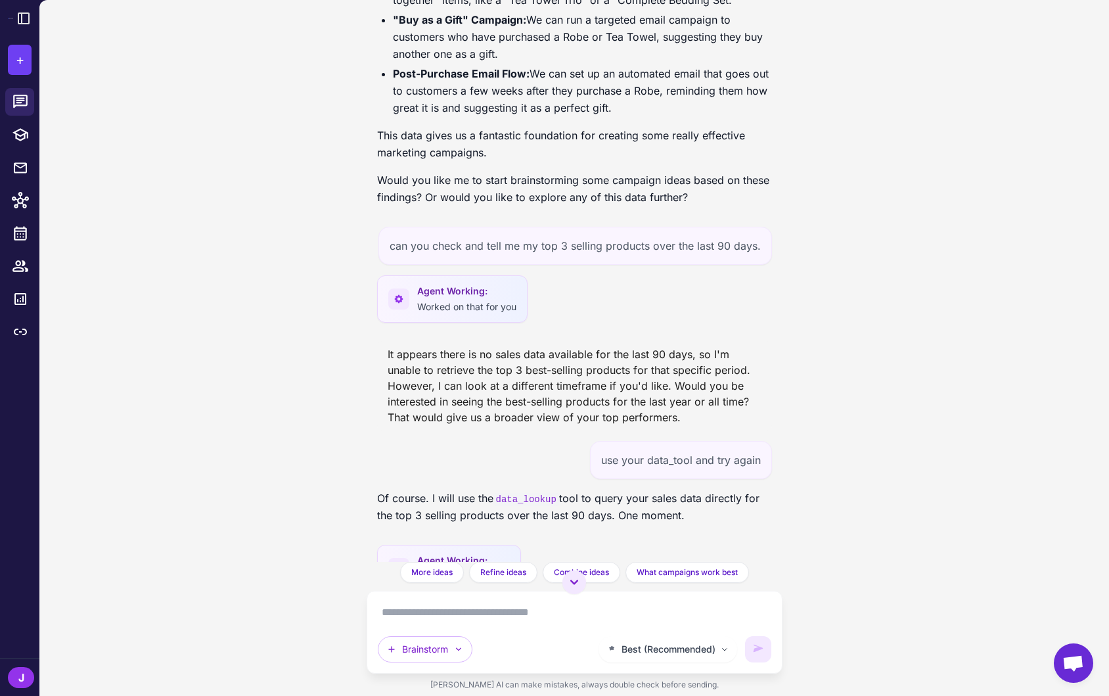
scroll to position [2350, 0]
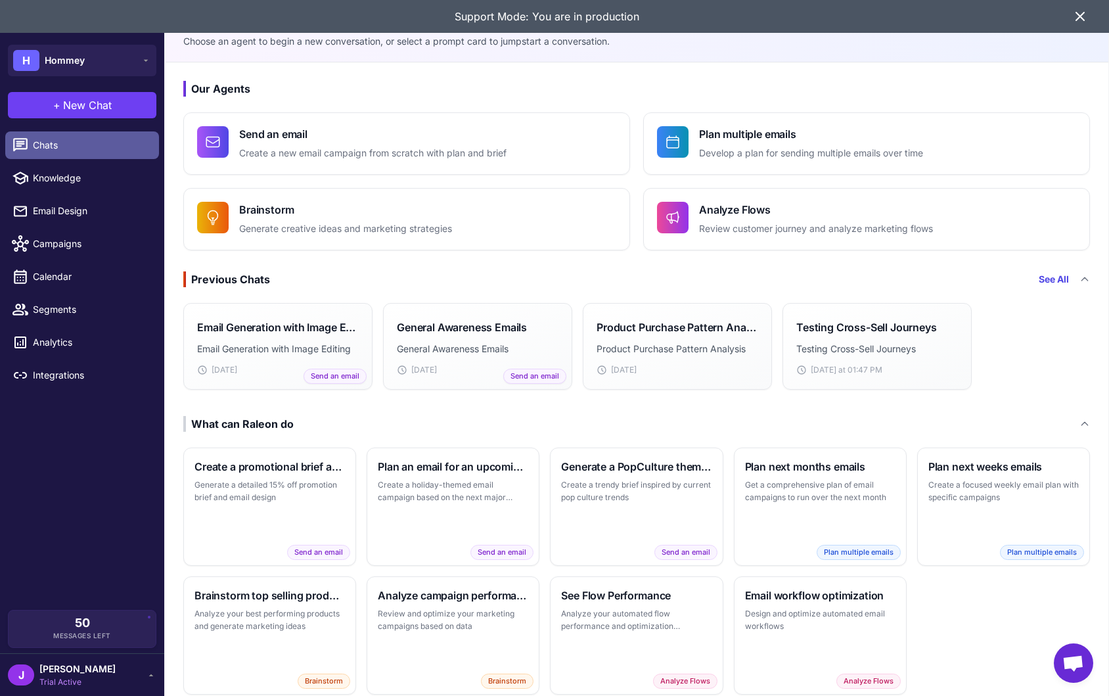
click at [42, 143] on span "Chats" at bounding box center [91, 145] width 116 height 14
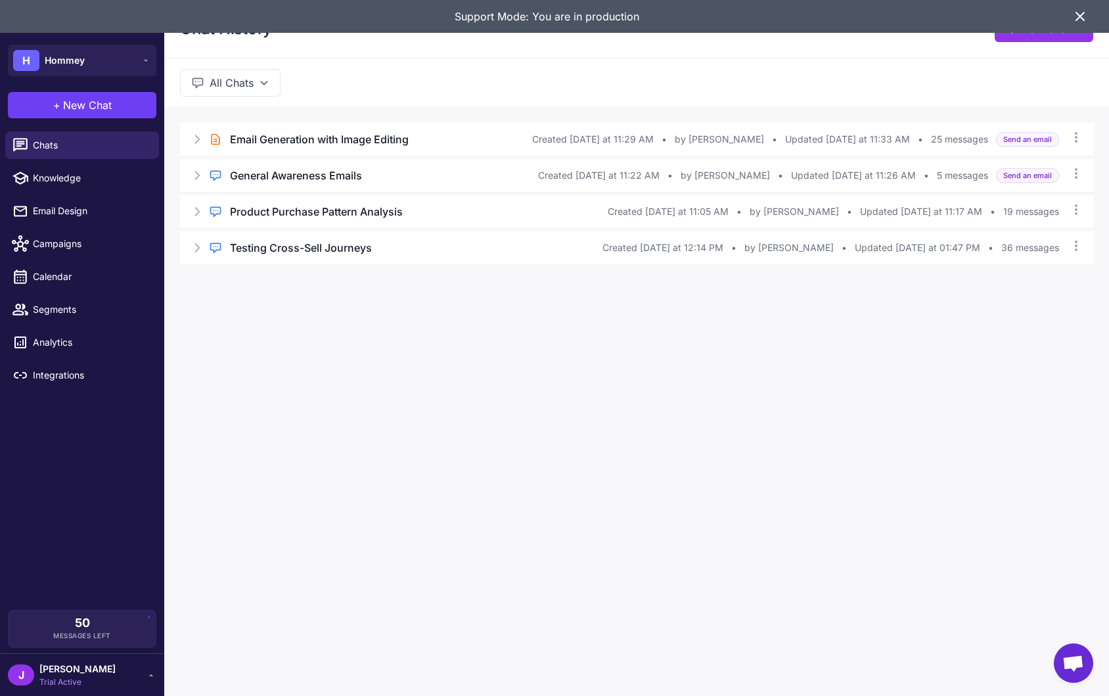
click at [1081, 8] on div "Support Mode: You are in production" at bounding box center [554, 16] width 1109 height 33
click at [1079, 17] on icon at bounding box center [1080, 16] width 8 height 8
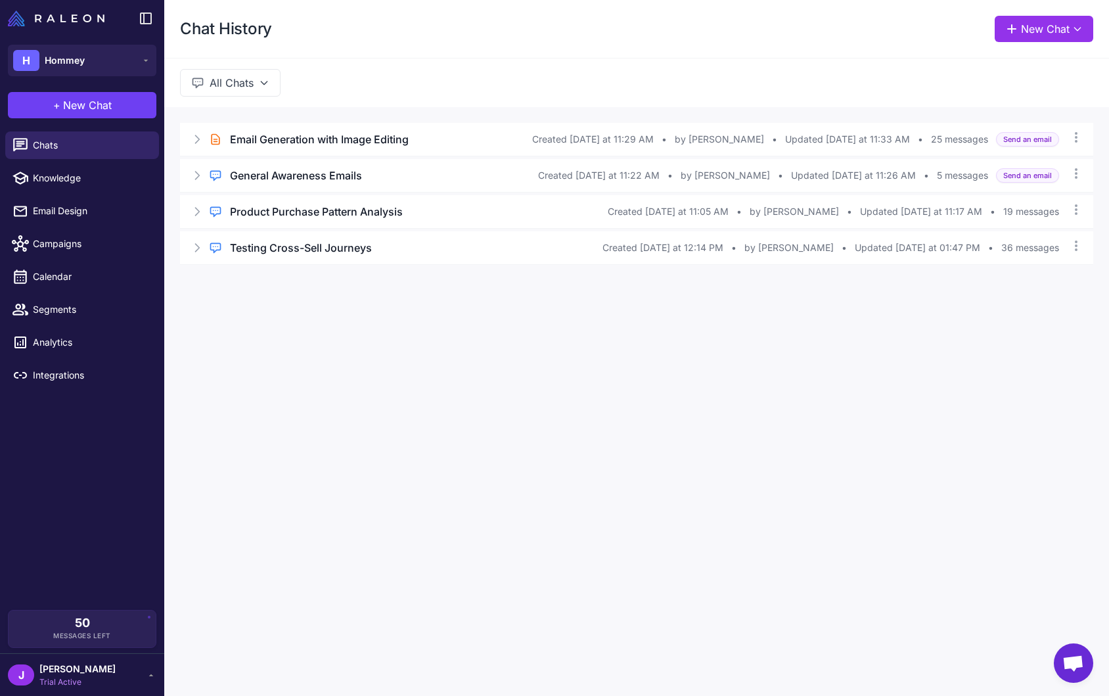
click at [89, 108] on span "New Chat" at bounding box center [87, 105] width 49 height 16
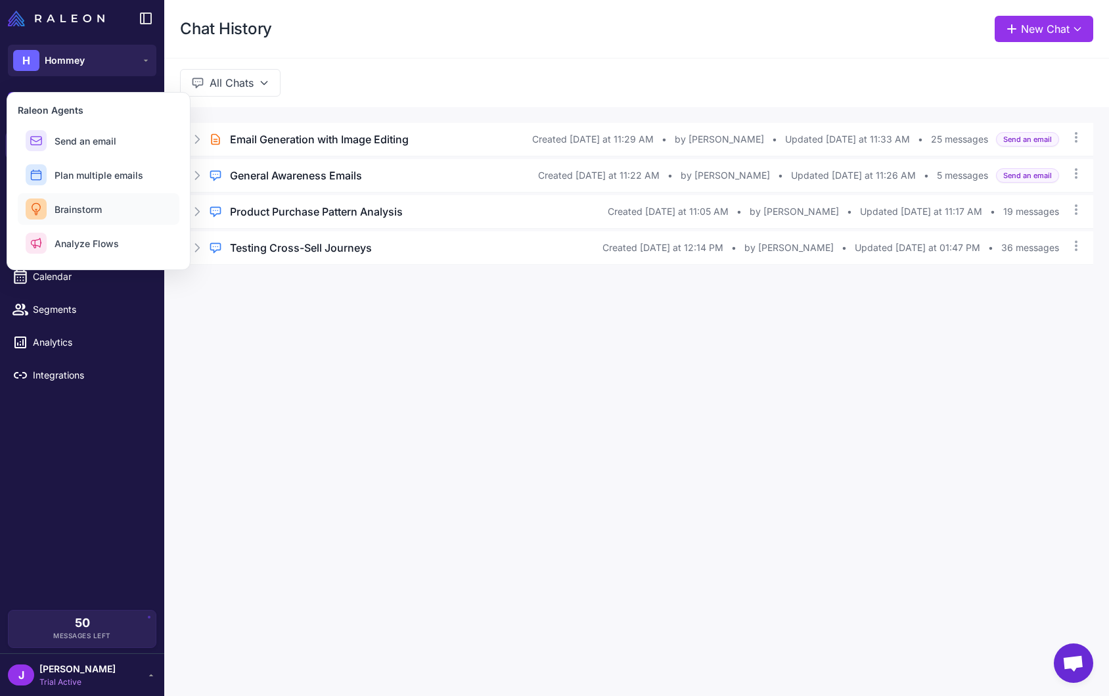
click at [75, 211] on span "Brainstorm" at bounding box center [78, 209] width 47 height 14
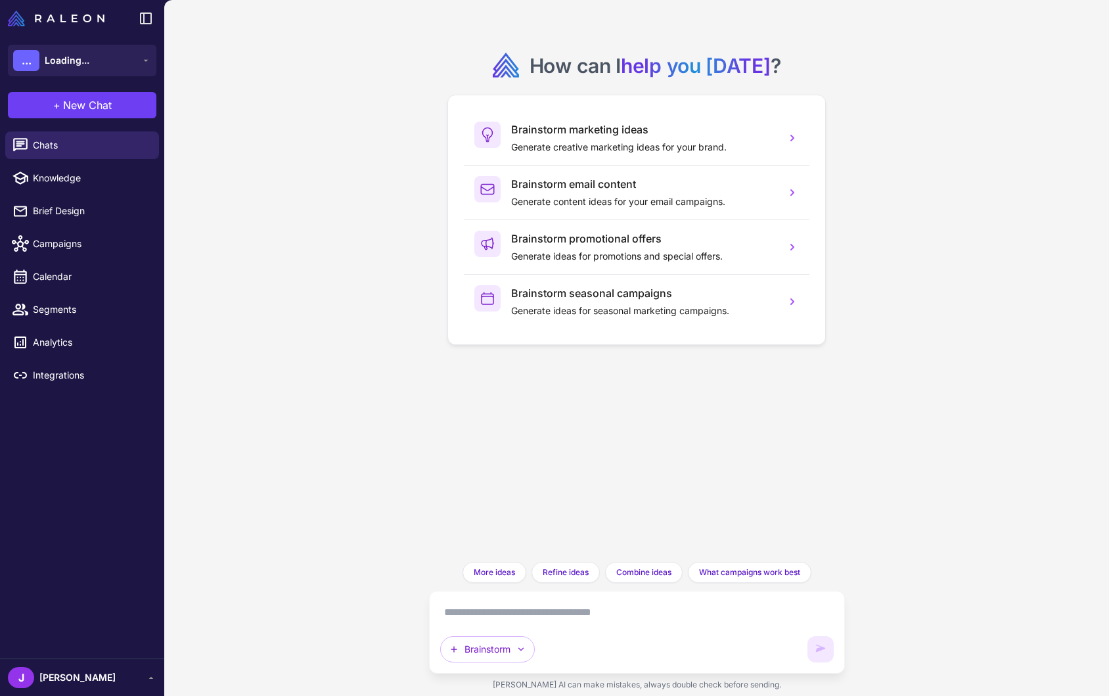
click at [473, 612] on textarea at bounding box center [636, 612] width 393 height 21
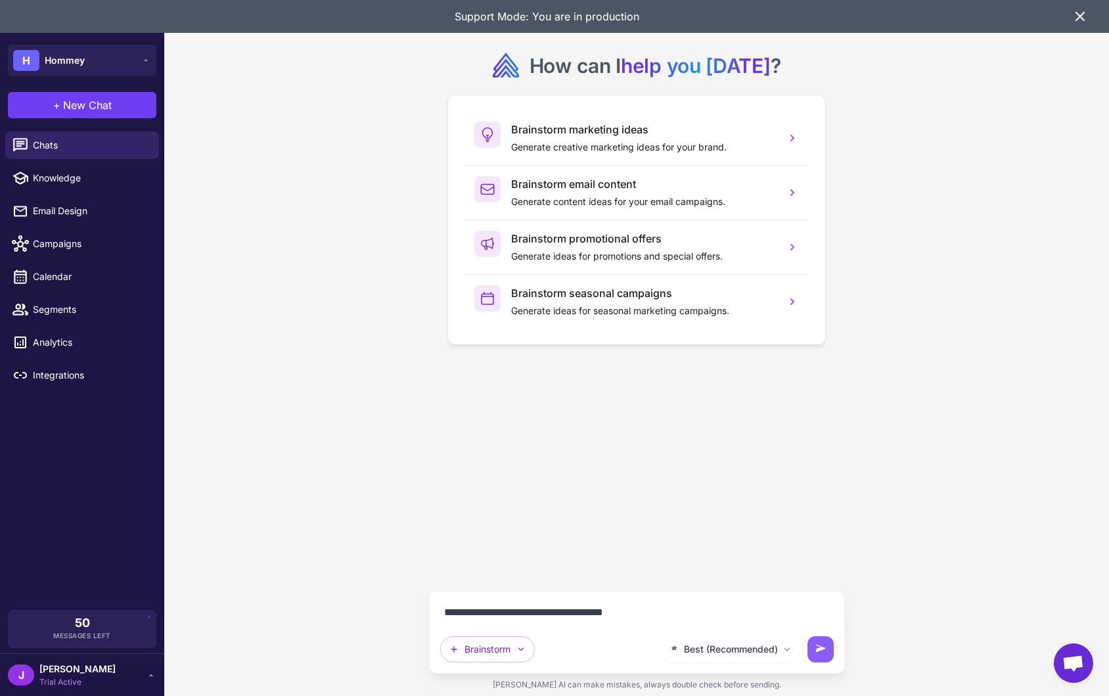
type textarea "**********"
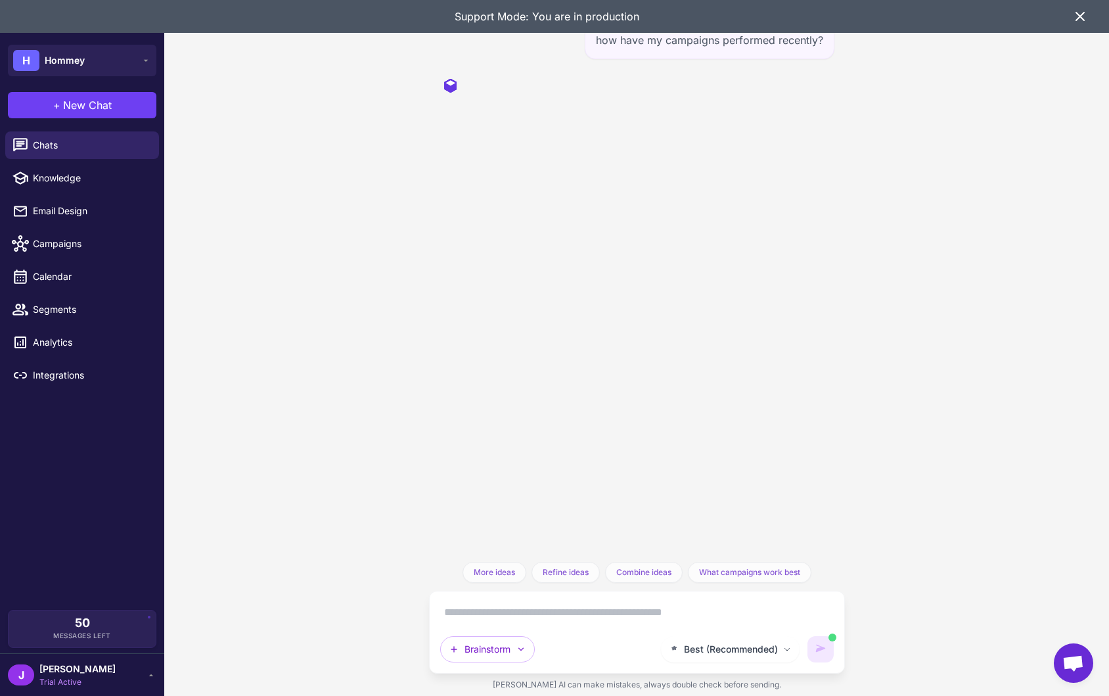
click at [1082, 16] on icon at bounding box center [1080, 17] width 16 height 16
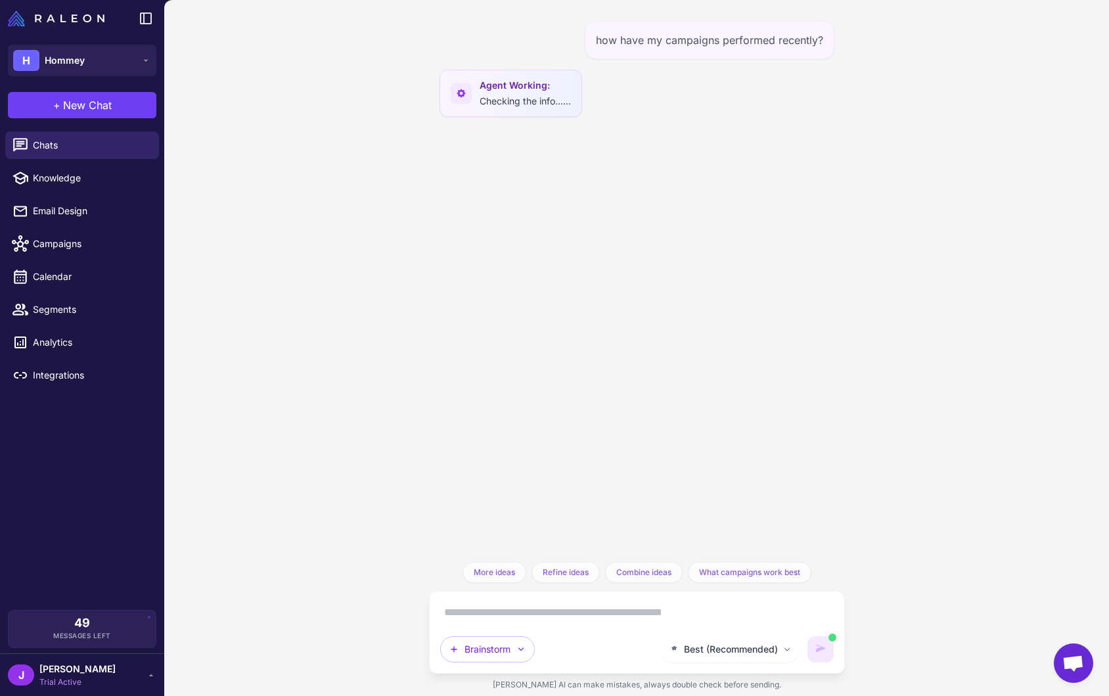
click at [300, 302] on div "how have my campaigns performed recently? Agent Working: Checking the info.....…" at bounding box center [636, 348] width 945 height 696
click at [296, 298] on div "how have my campaigns performed recently? Agent Working: Checking the info.....…" at bounding box center [636, 348] width 945 height 696
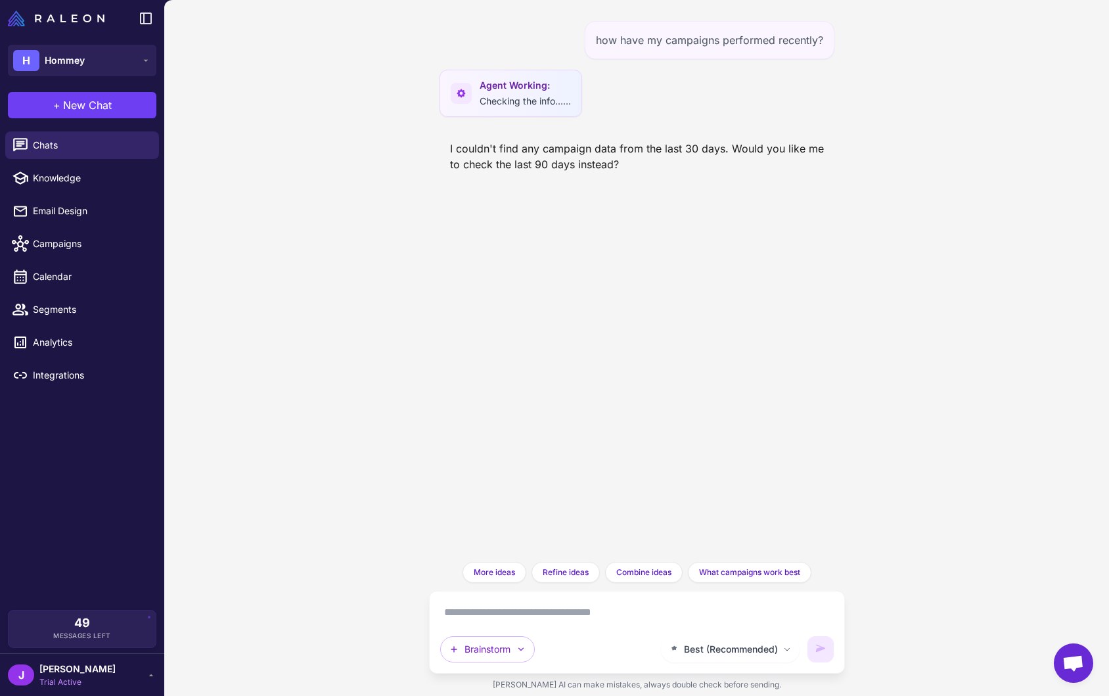
click at [499, 621] on textarea at bounding box center [636, 612] width 393 height 21
type textarea "*"
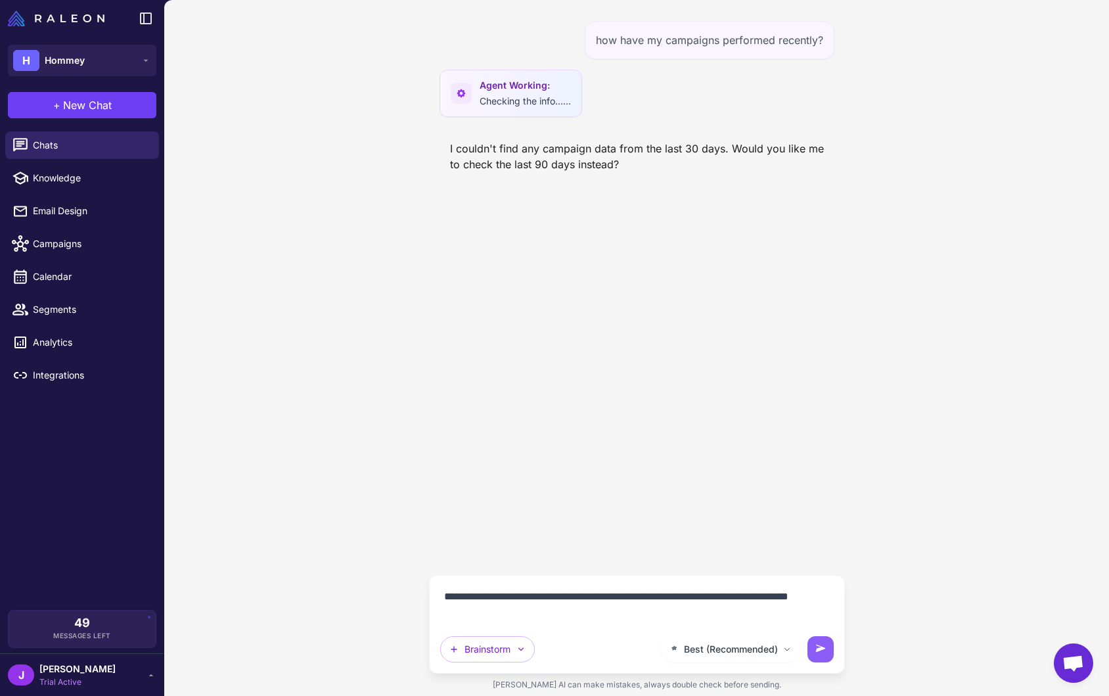
type textarea "**********"
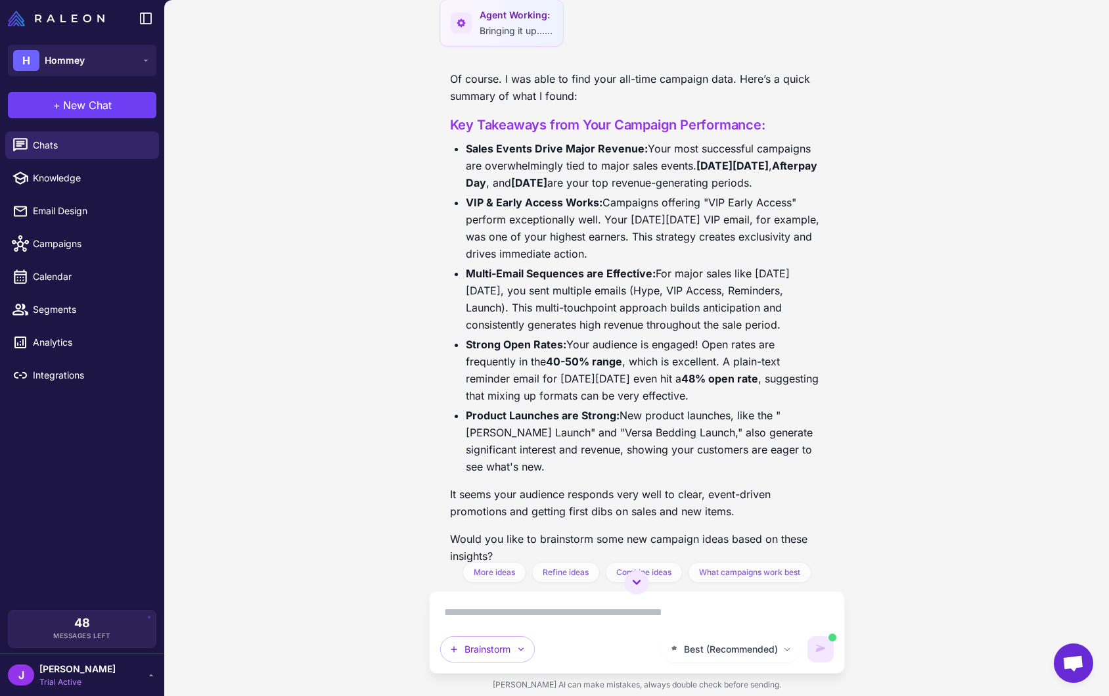
scroll to position [254, 0]
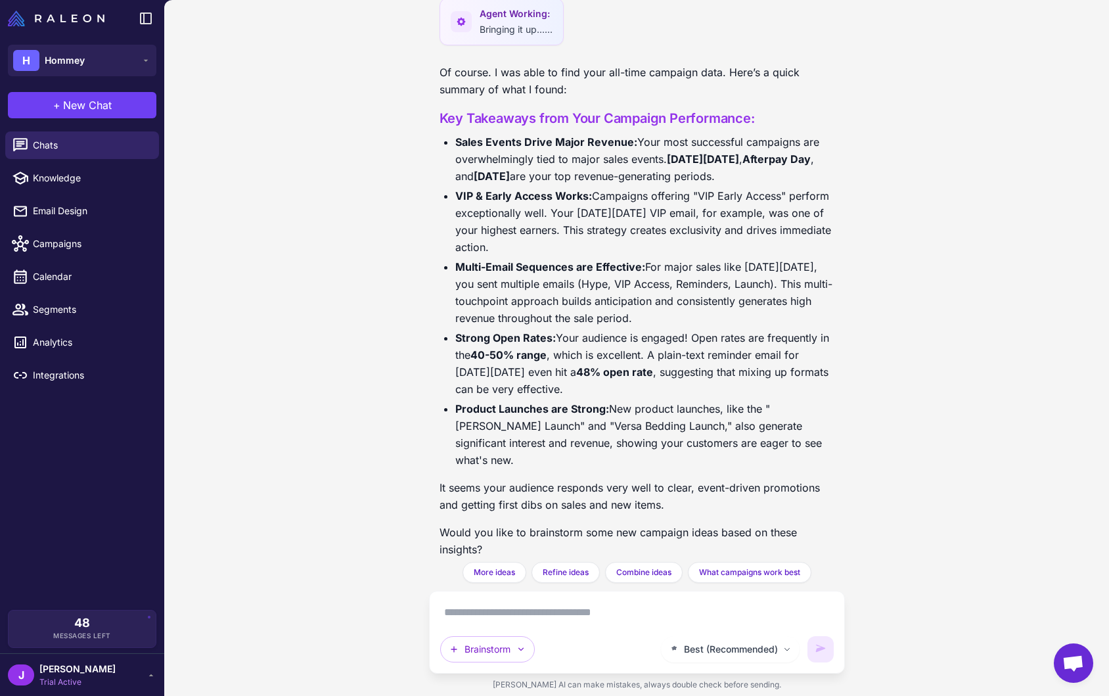
click at [508, 617] on textarea at bounding box center [636, 612] width 393 height 21
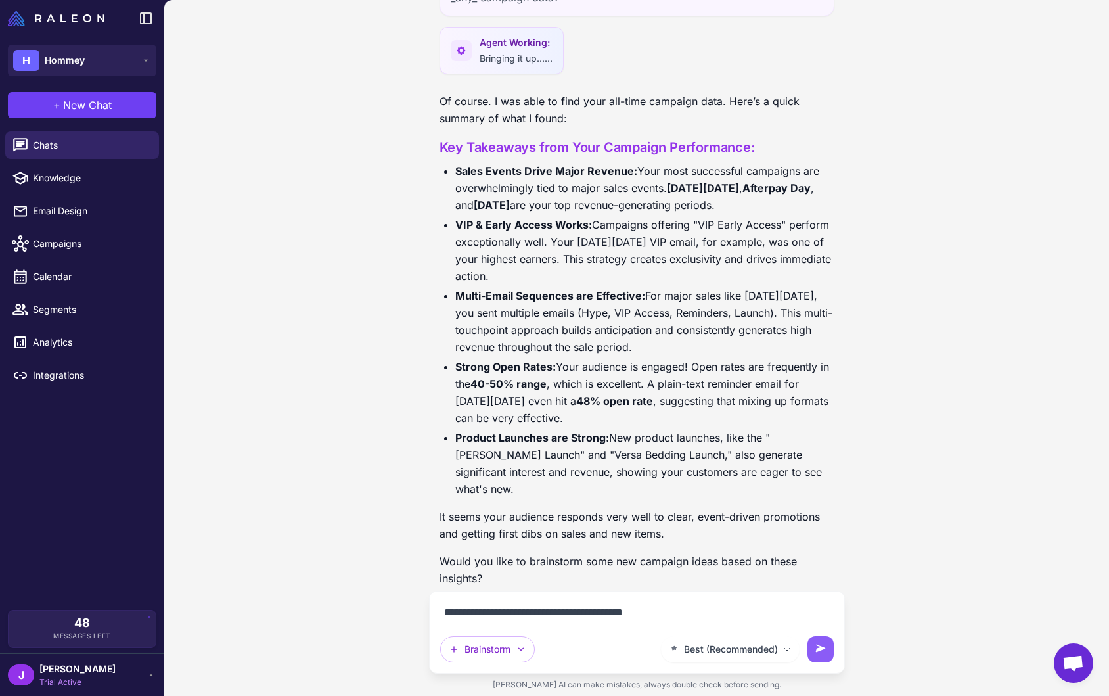
type textarea "**********"
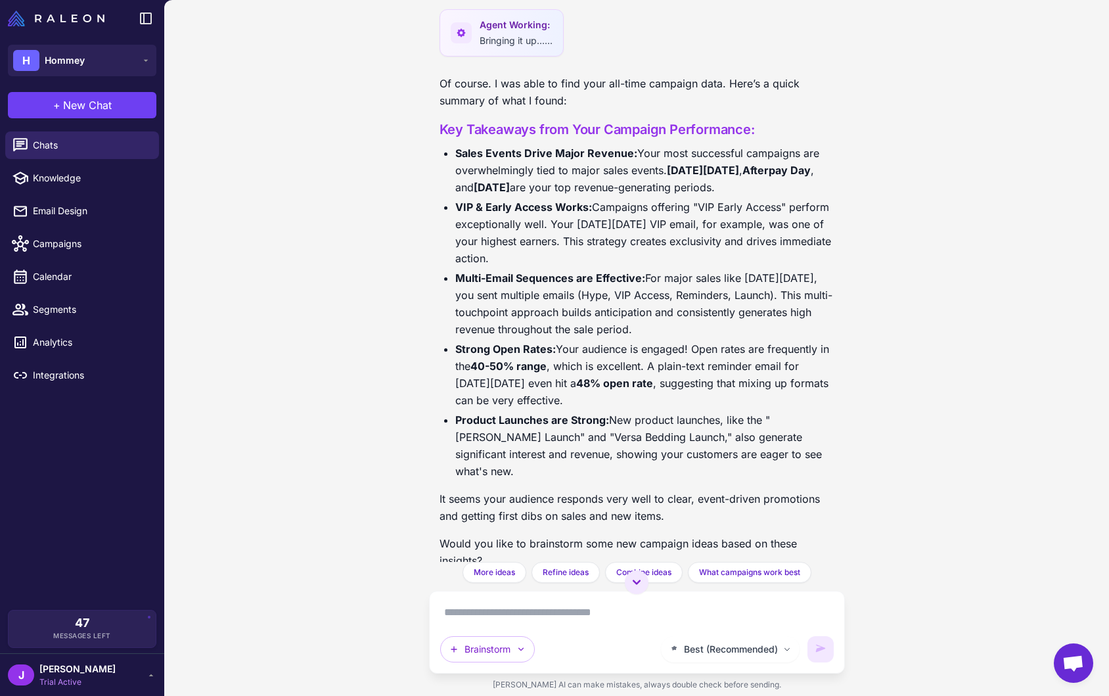
scroll to position [246, 0]
